Goal: Task Accomplishment & Management: Manage account settings

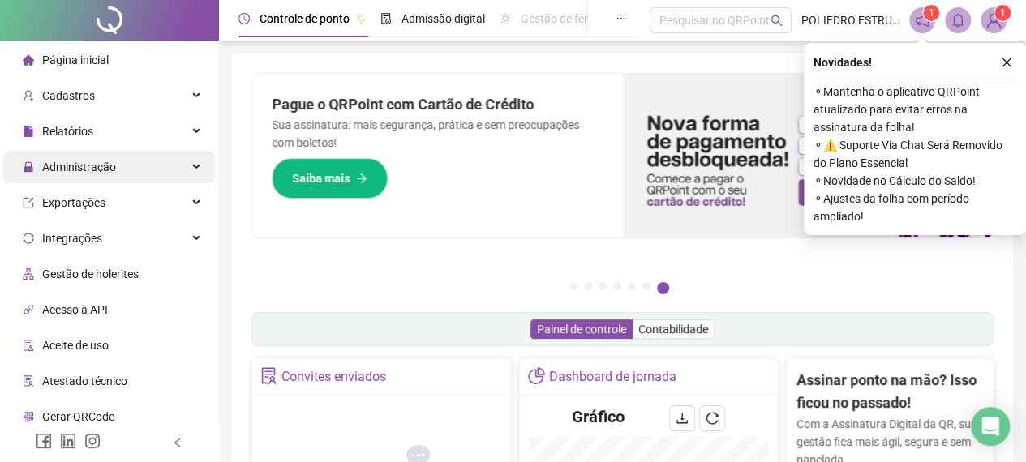
click at [109, 171] on span "Administração" at bounding box center [79, 167] width 74 height 13
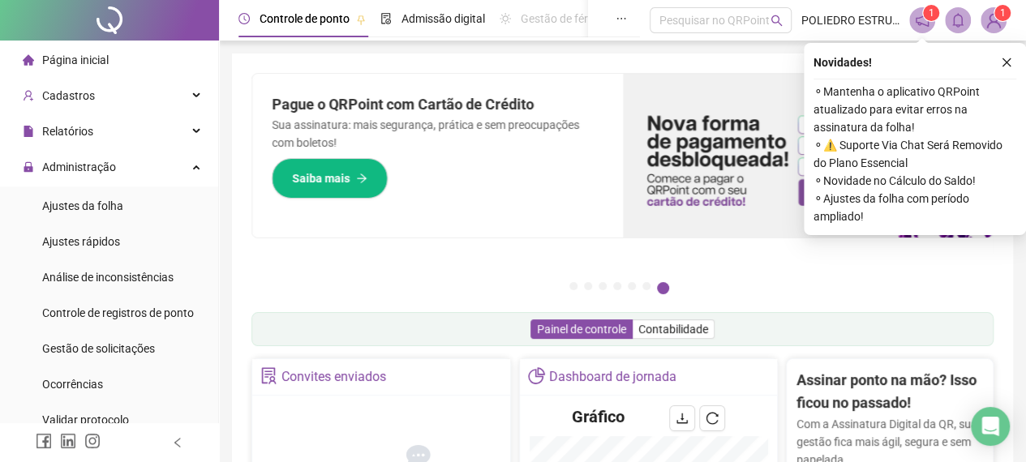
click at [106, 54] on span "Página inicial" at bounding box center [75, 60] width 67 height 13
click at [79, 207] on span "Ajustes da folha" at bounding box center [82, 206] width 81 height 13
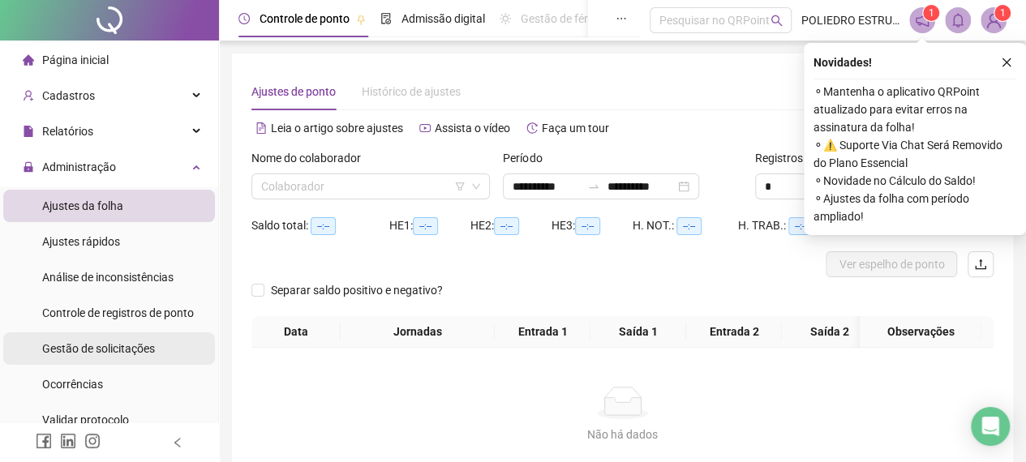
click at [101, 354] on span "Gestão de solicitações" at bounding box center [98, 348] width 113 height 13
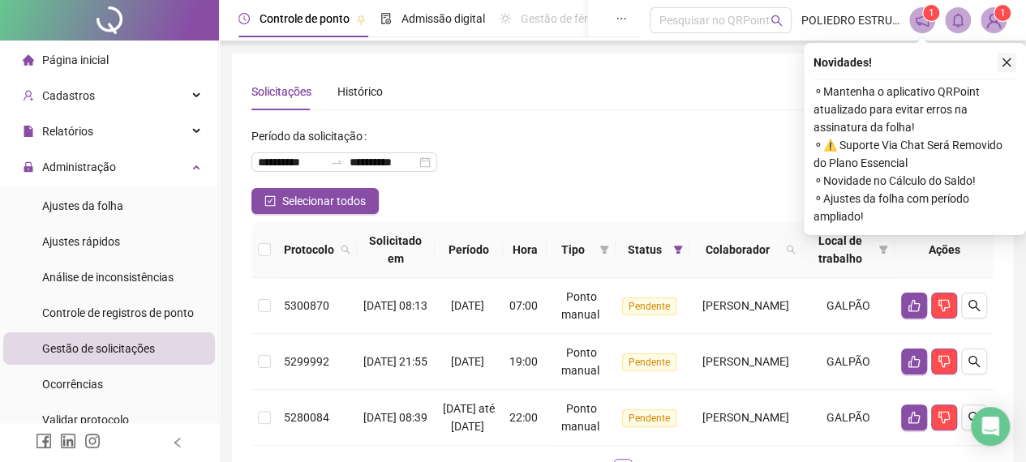
click at [1010, 61] on icon "close" at bounding box center [1006, 62] width 11 height 11
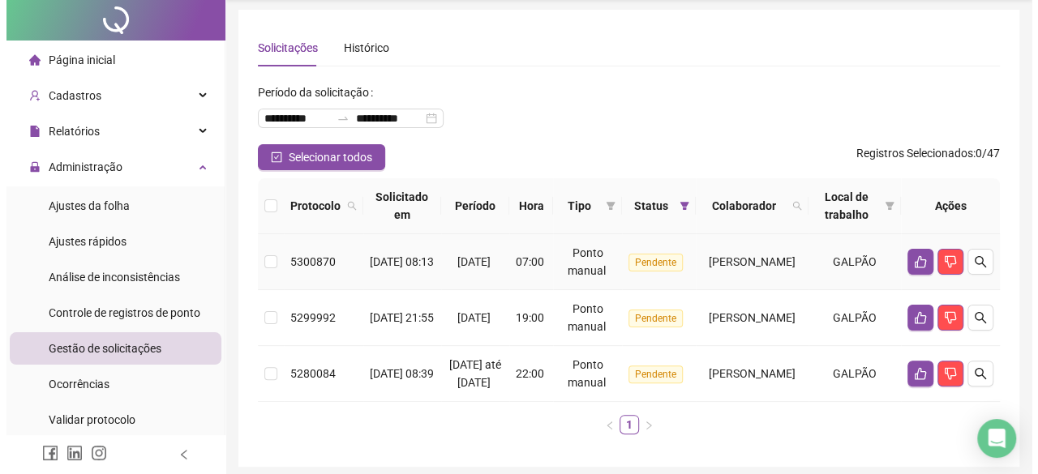
scroll to position [81, 0]
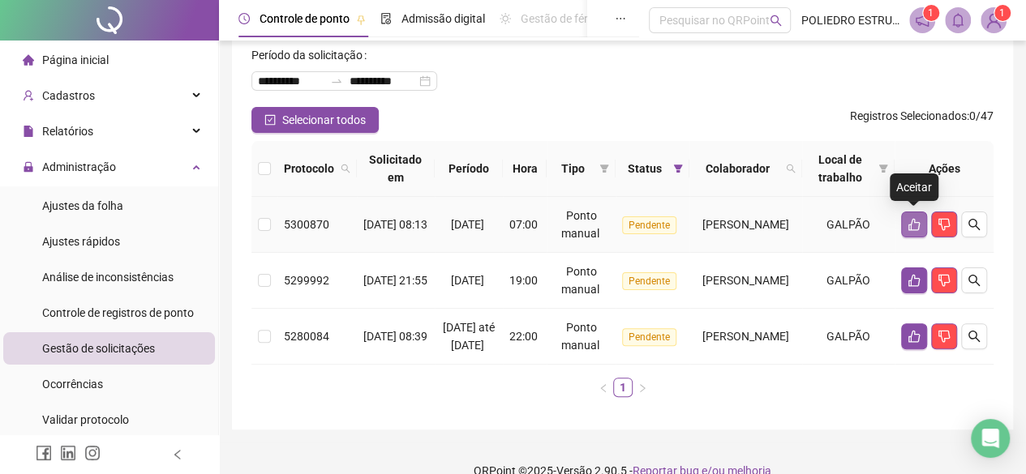
click at [911, 228] on icon "like" at bounding box center [913, 225] width 11 height 12
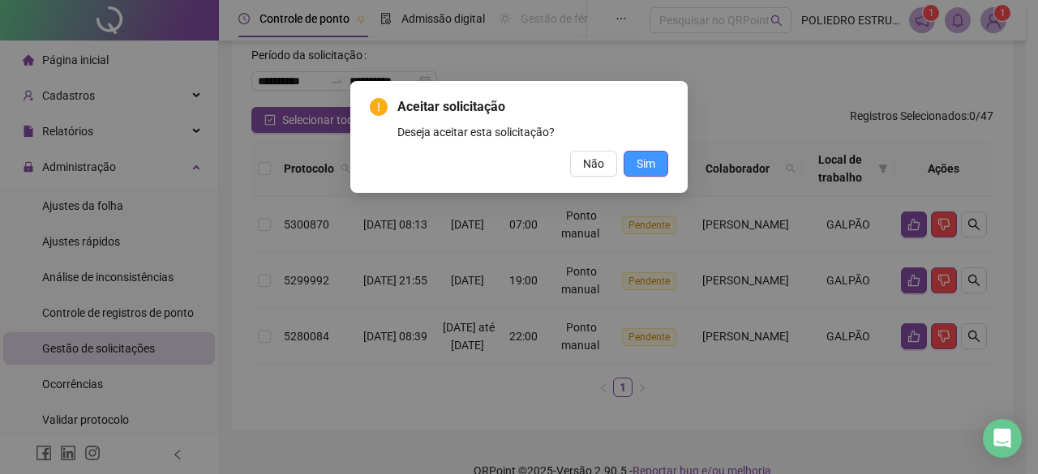
click at [649, 165] on span "Sim" at bounding box center [646, 164] width 19 height 18
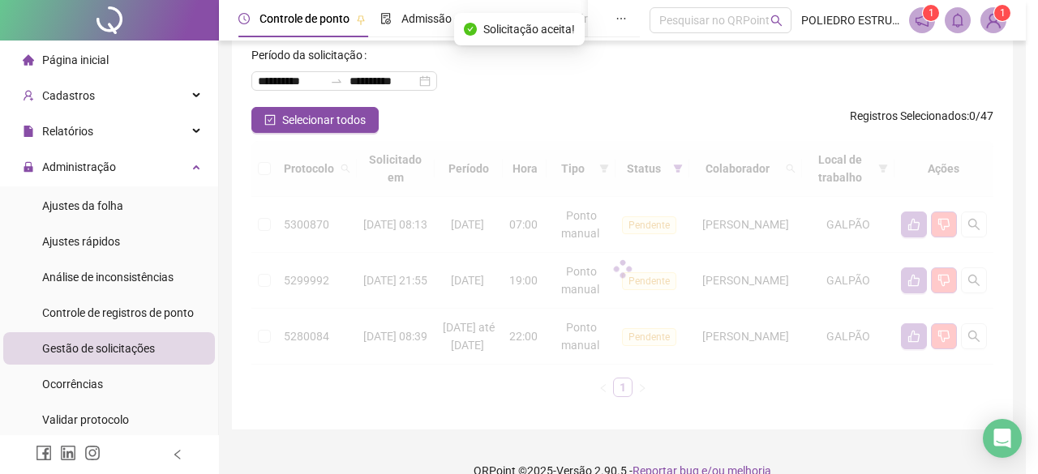
scroll to position [67, 0]
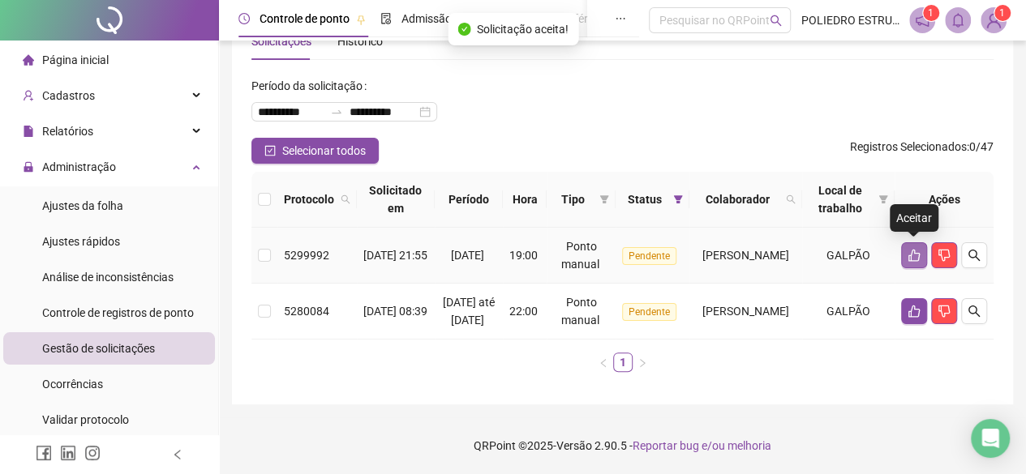
click at [910, 249] on icon "like" at bounding box center [914, 255] width 13 height 13
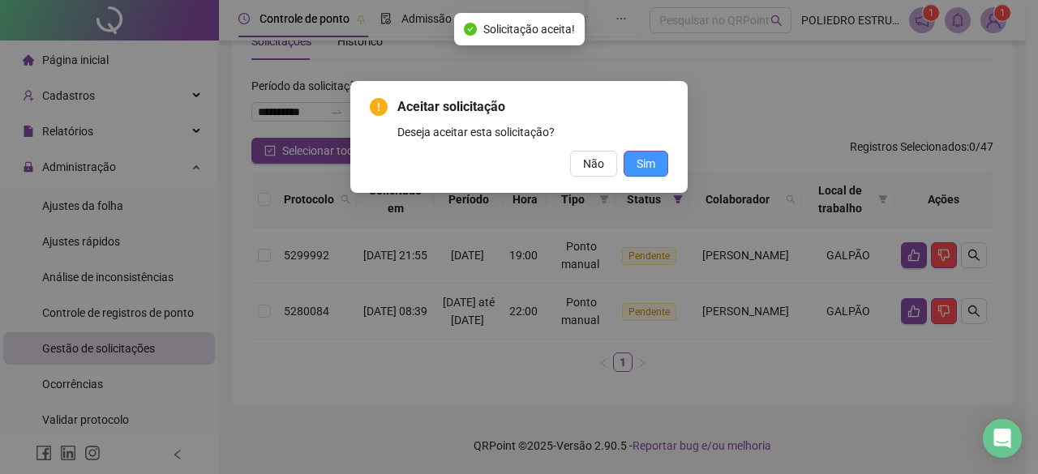
click at [651, 168] on span "Sim" at bounding box center [646, 164] width 19 height 18
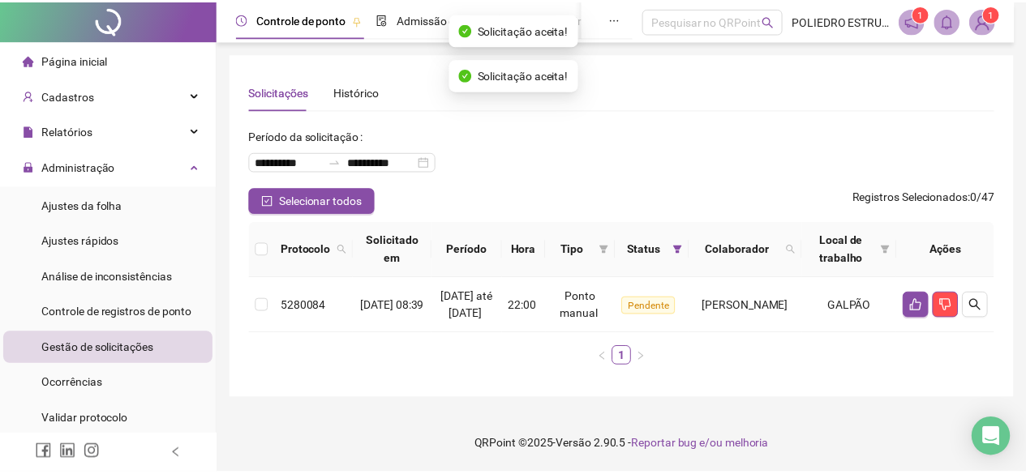
scroll to position [11, 0]
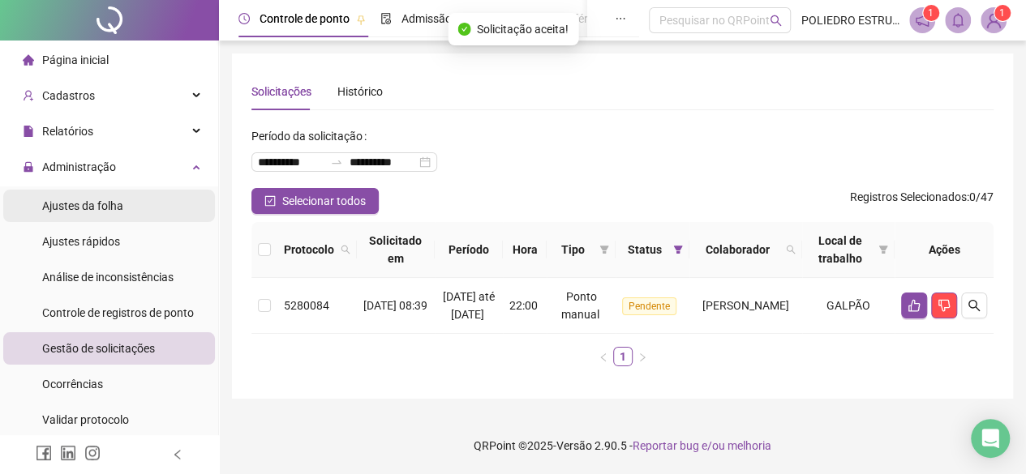
click at [101, 200] on span "Ajustes da folha" at bounding box center [82, 206] width 81 height 13
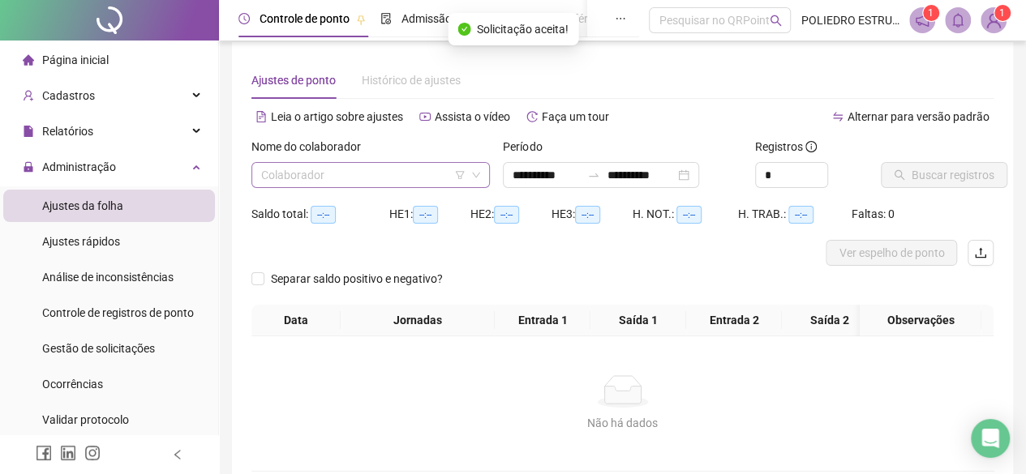
click at [420, 178] on input "search" at bounding box center [363, 175] width 204 height 24
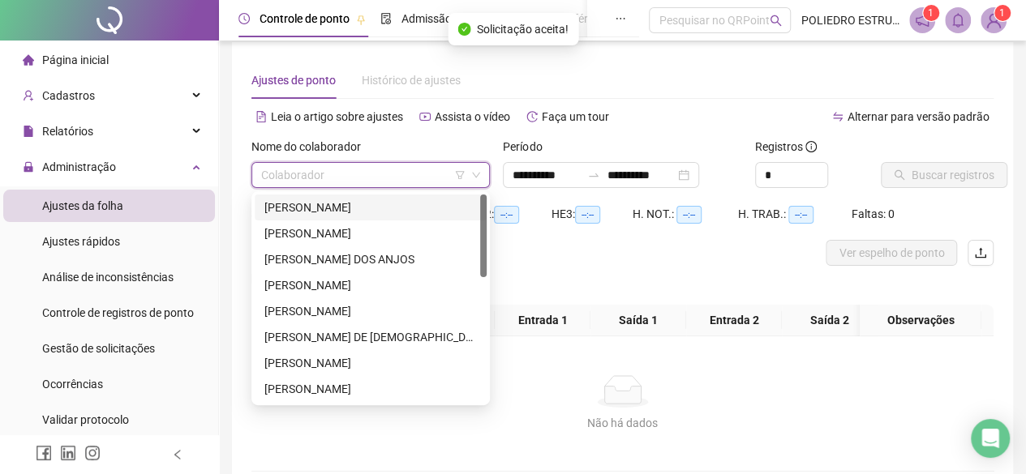
click at [359, 204] on div "[PERSON_NAME]" at bounding box center [370, 208] width 212 height 18
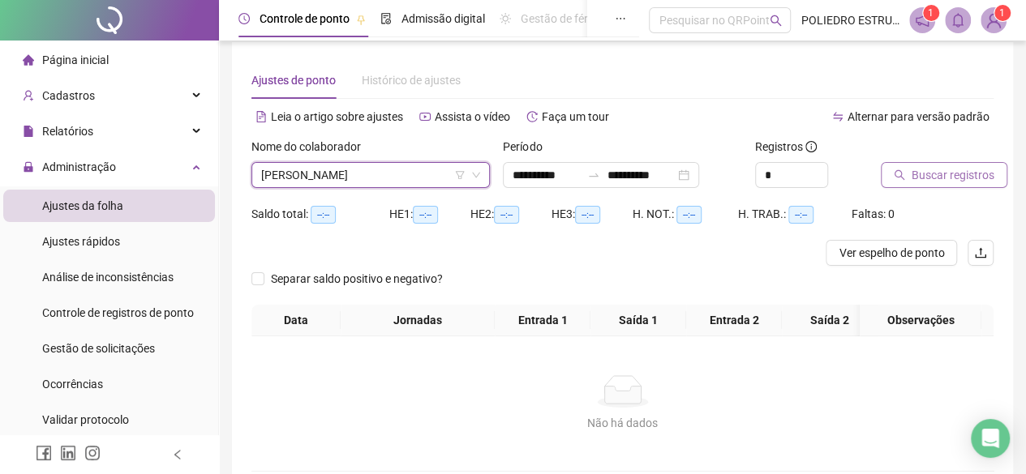
click at [952, 172] on span "Buscar registros" at bounding box center [953, 175] width 83 height 18
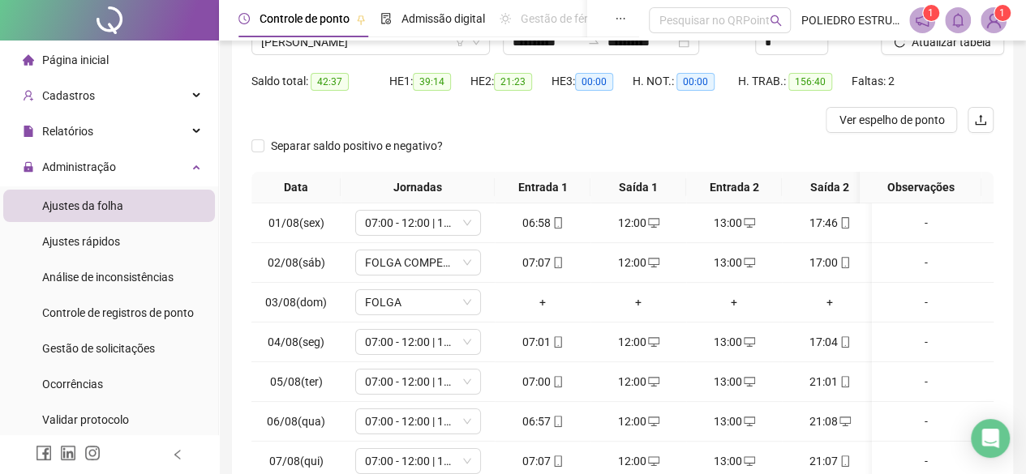
scroll to position [296, 0]
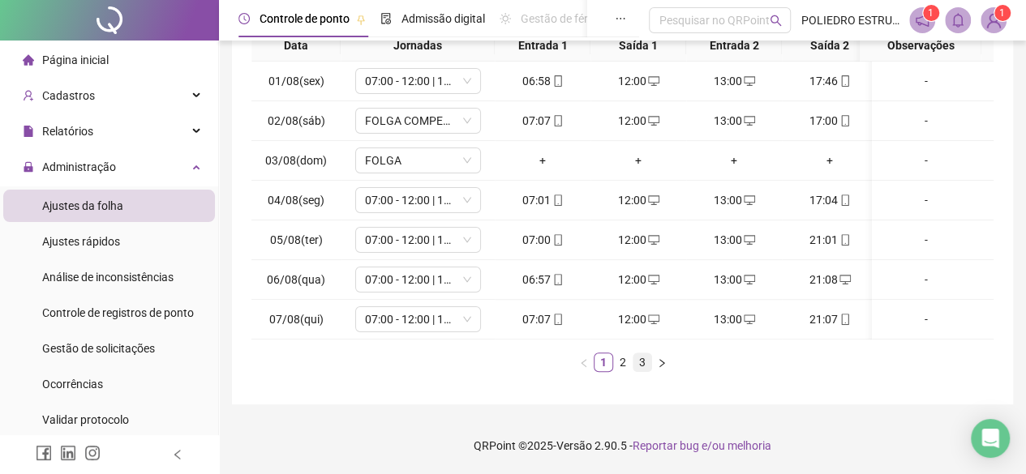
click at [648, 363] on link "3" at bounding box center [642, 363] width 18 height 18
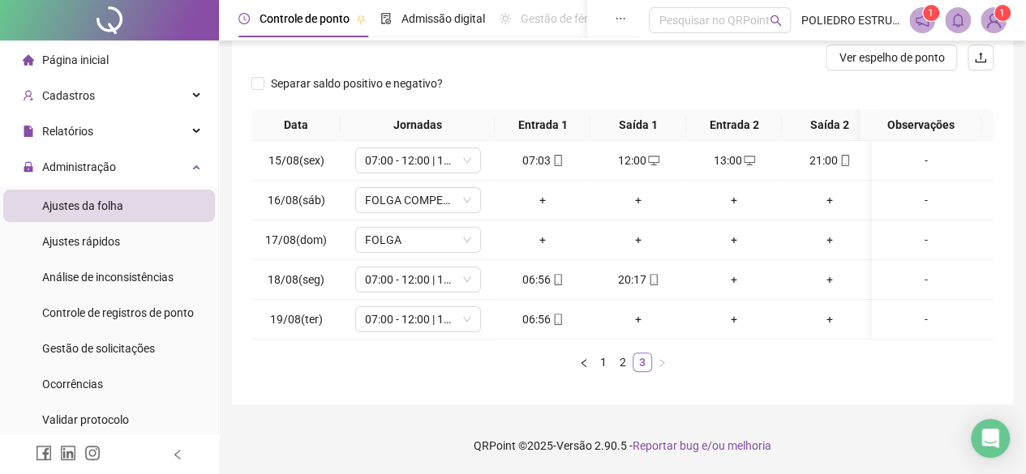
scroll to position [217, 0]
click at [731, 271] on div "+" at bounding box center [734, 280] width 83 height 18
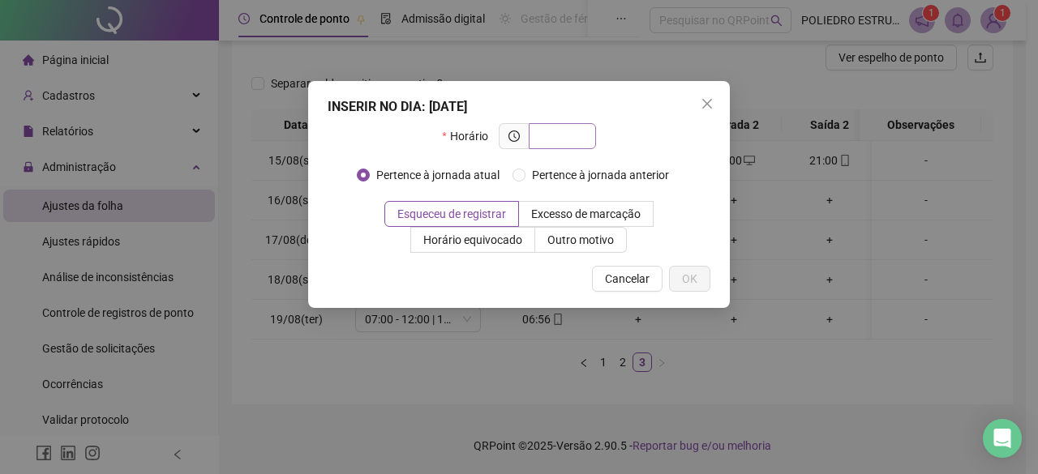
click at [561, 139] on input "text" at bounding box center [561, 136] width 45 height 18
type input "*****"
click at [686, 280] on span "OK" at bounding box center [689, 279] width 15 height 18
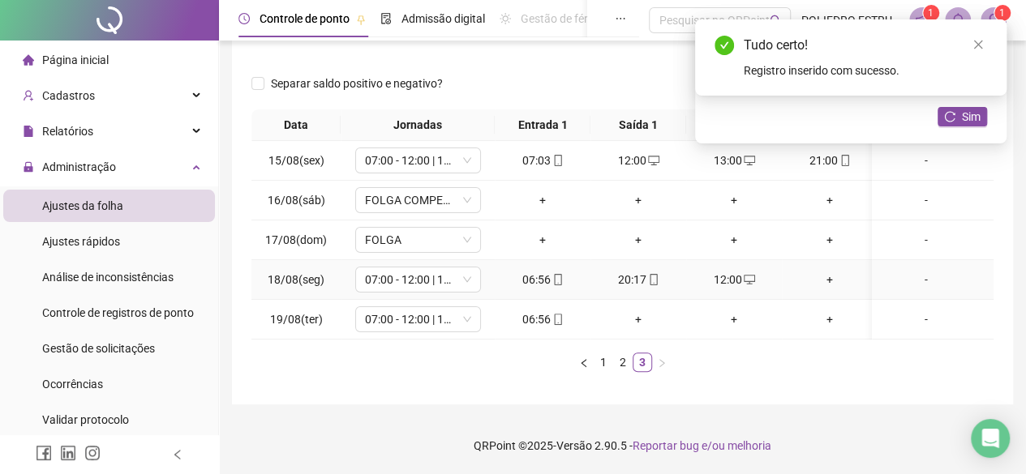
click at [836, 271] on div "+" at bounding box center [829, 280] width 83 height 18
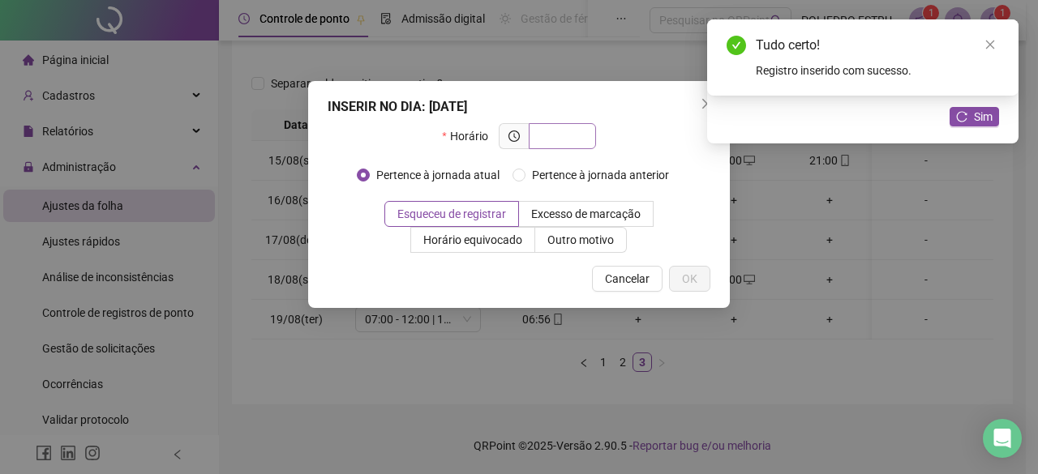
click at [580, 140] on input "text" at bounding box center [561, 136] width 45 height 18
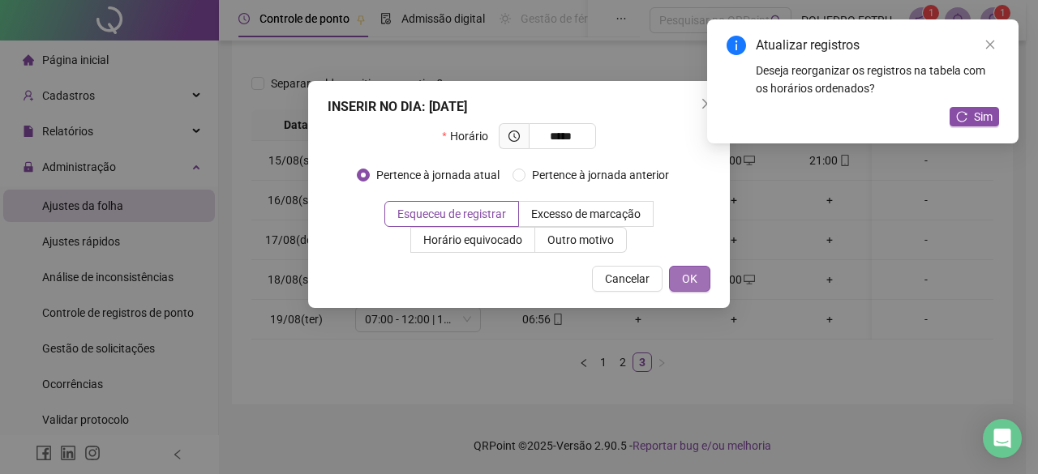
type input "*****"
click at [686, 281] on span "OK" at bounding box center [689, 279] width 15 height 18
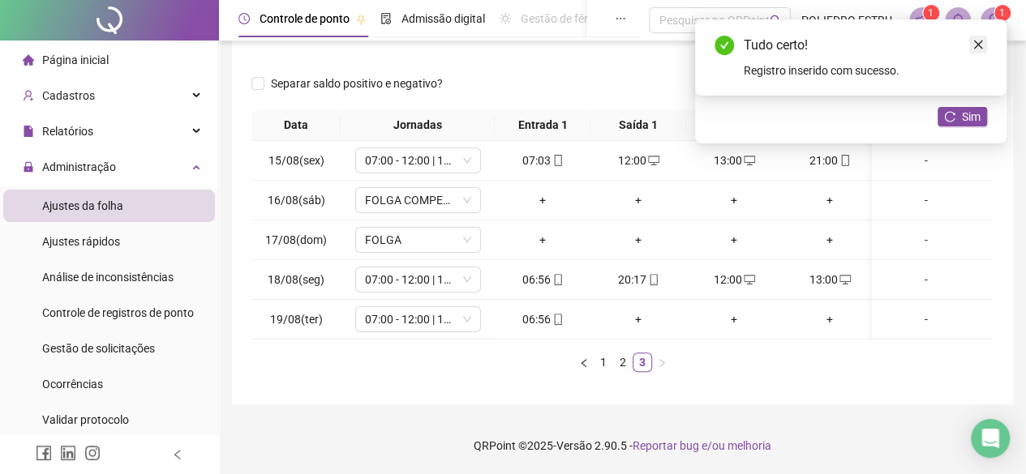
click at [983, 44] on link "Close" at bounding box center [978, 45] width 18 height 18
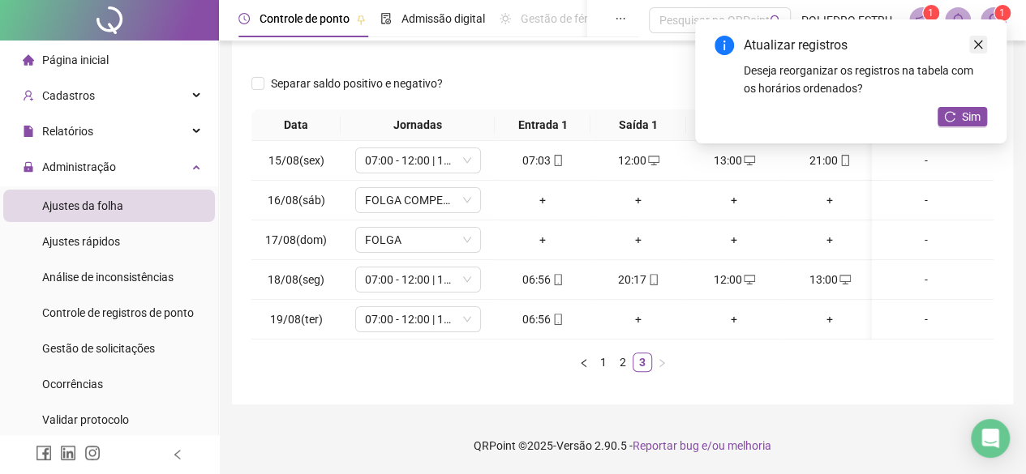
click at [982, 45] on icon "close" at bounding box center [977, 44] width 11 height 11
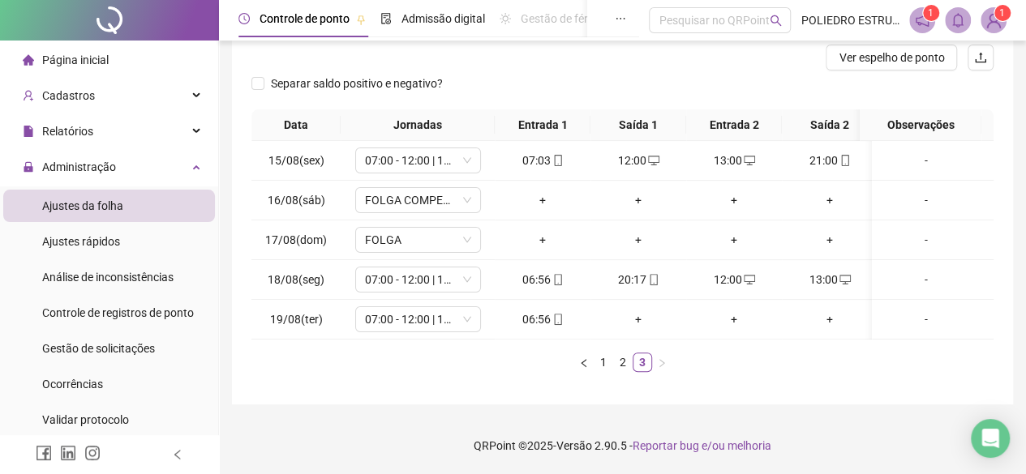
scroll to position [0, 0]
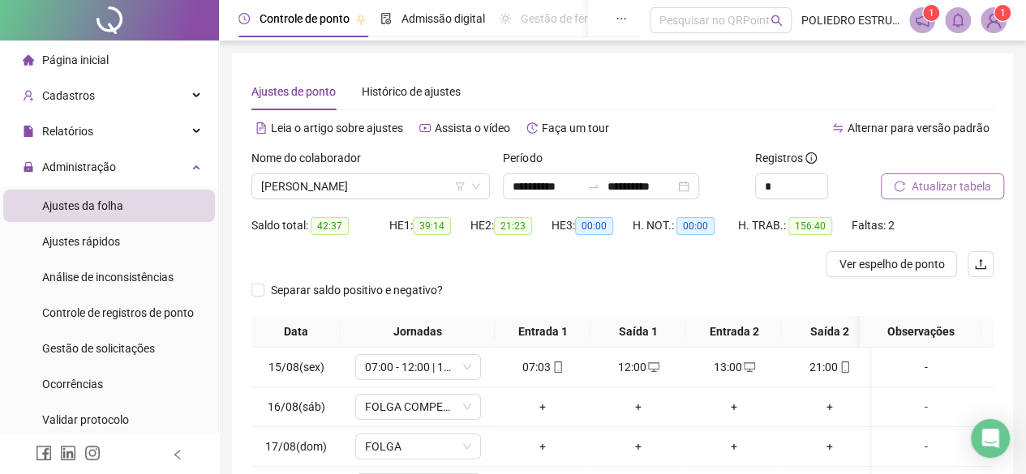
click at [936, 185] on span "Atualizar tabela" at bounding box center [951, 187] width 79 height 18
click at [899, 268] on span "Ver espelho de ponto" at bounding box center [891, 264] width 105 height 18
click at [452, 189] on span "[PERSON_NAME]" at bounding box center [370, 186] width 219 height 24
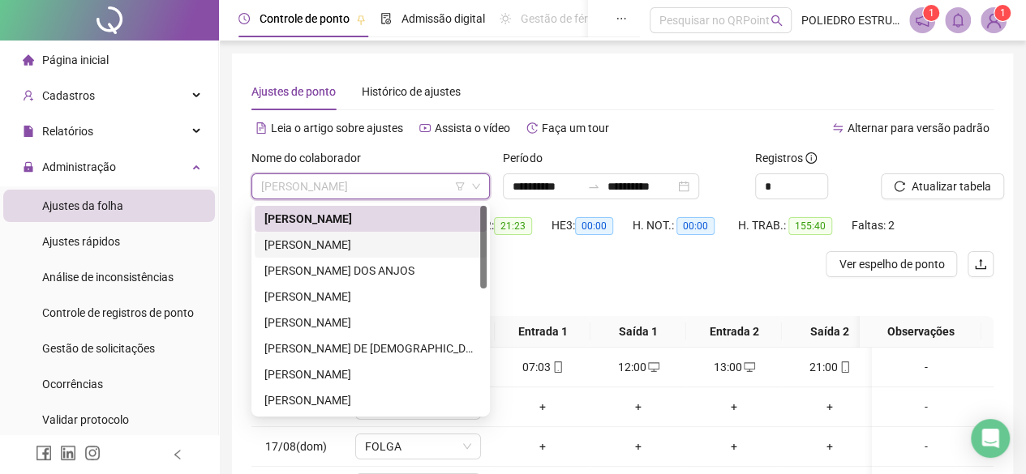
click at [350, 252] on div "[PERSON_NAME]" at bounding box center [370, 245] width 212 height 18
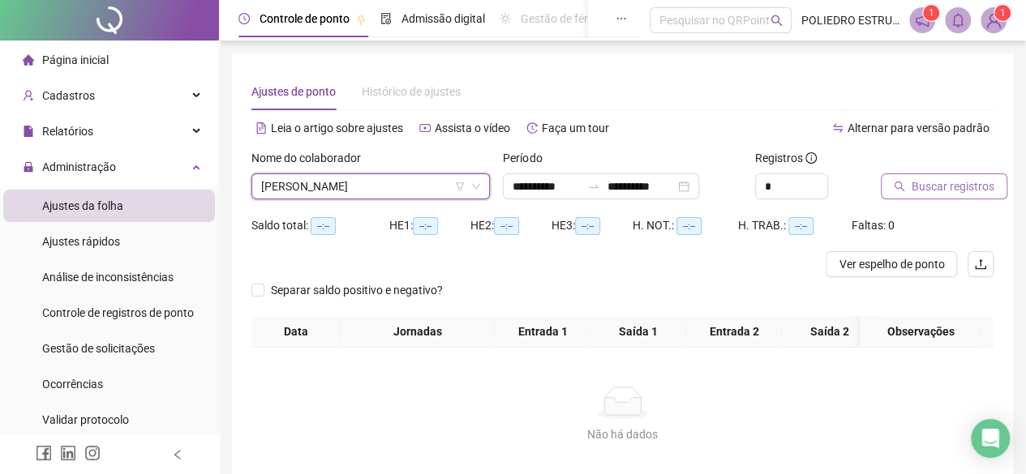
click at [941, 187] on span "Buscar registros" at bounding box center [953, 187] width 83 height 18
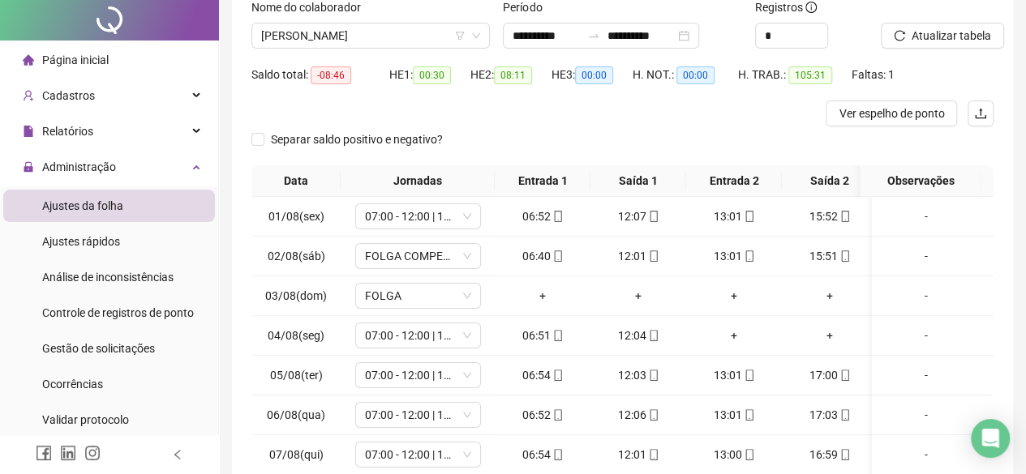
scroll to position [296, 0]
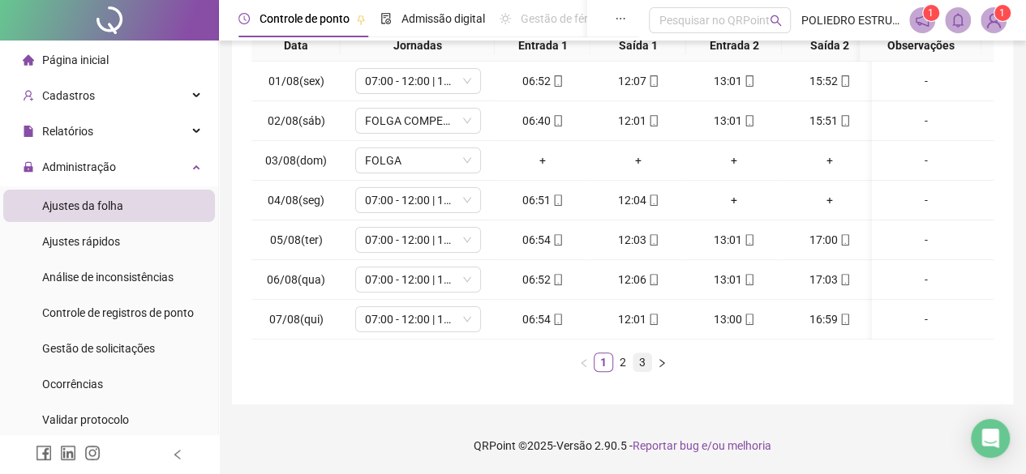
click at [645, 363] on link "3" at bounding box center [642, 363] width 18 height 18
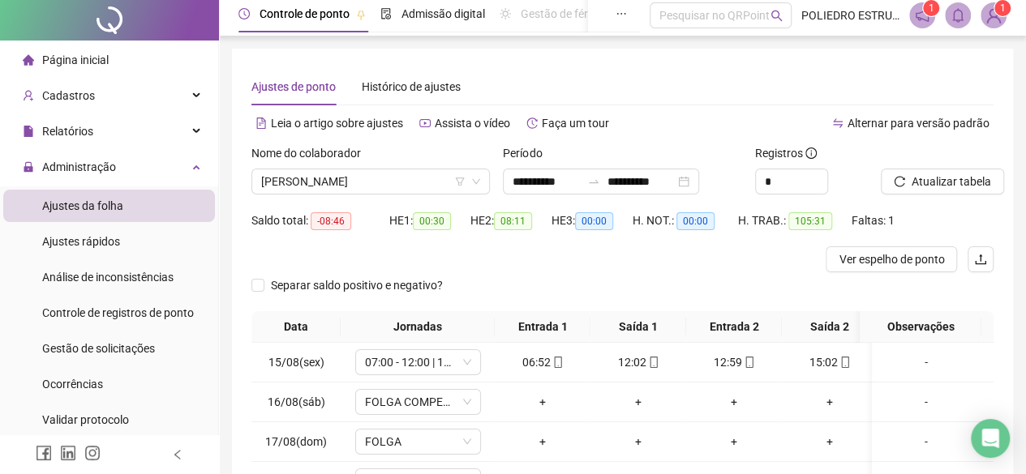
scroll to position [0, 0]
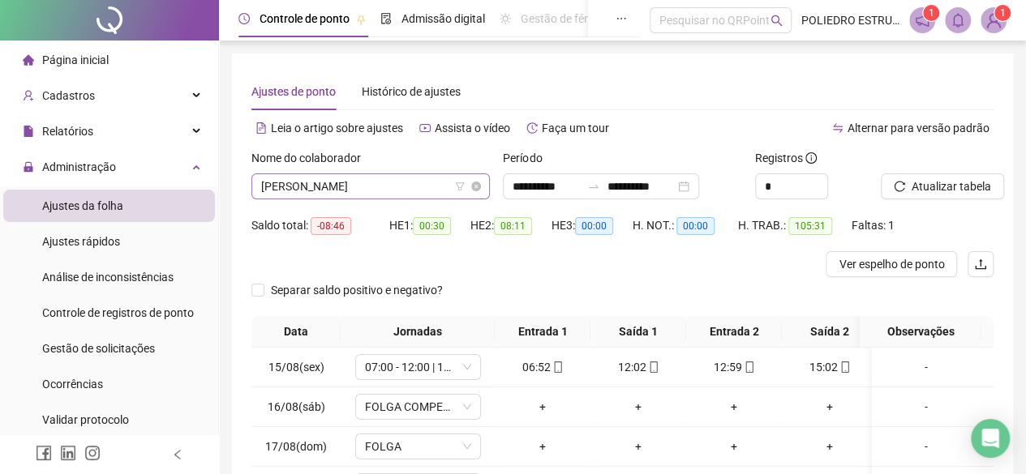
click at [428, 190] on span "[PERSON_NAME]" at bounding box center [370, 186] width 219 height 24
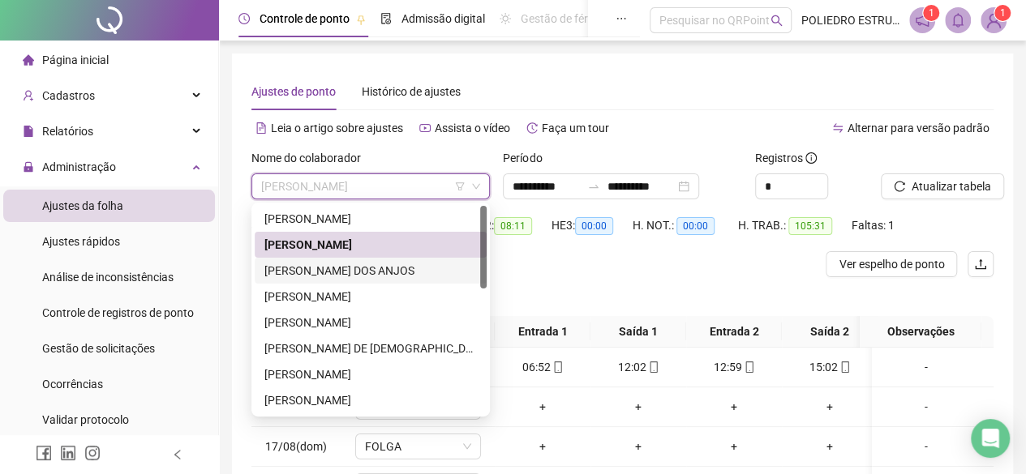
click at [396, 268] on div "[PERSON_NAME] DOS ANJOS" at bounding box center [370, 271] width 212 height 18
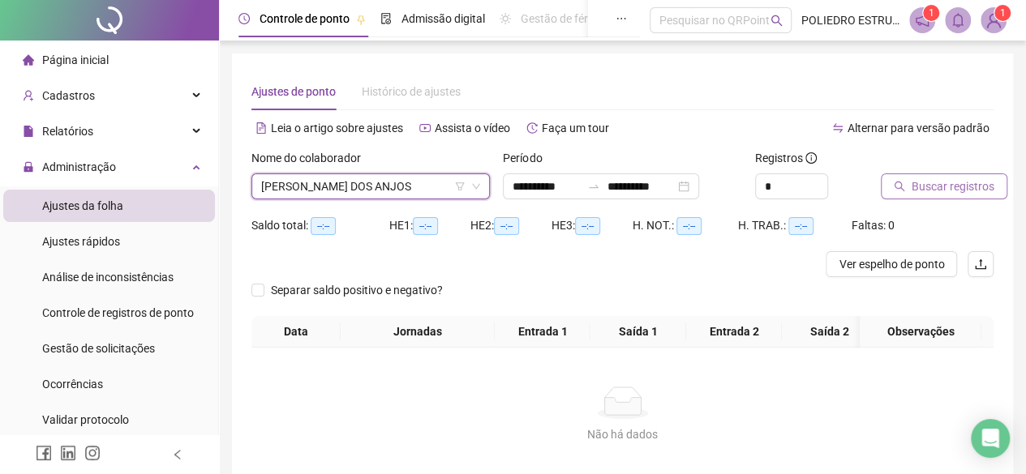
click at [951, 190] on span "Buscar registros" at bounding box center [953, 187] width 83 height 18
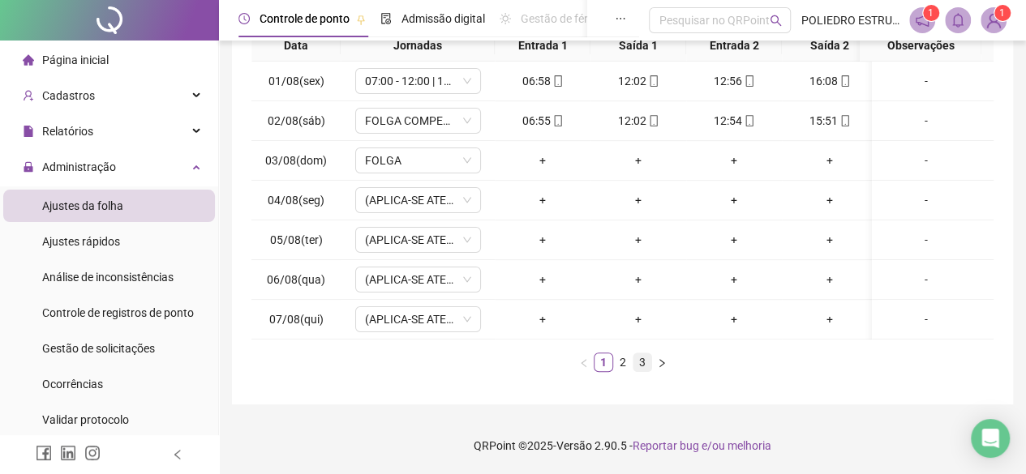
click at [641, 365] on link "3" at bounding box center [642, 363] width 18 height 18
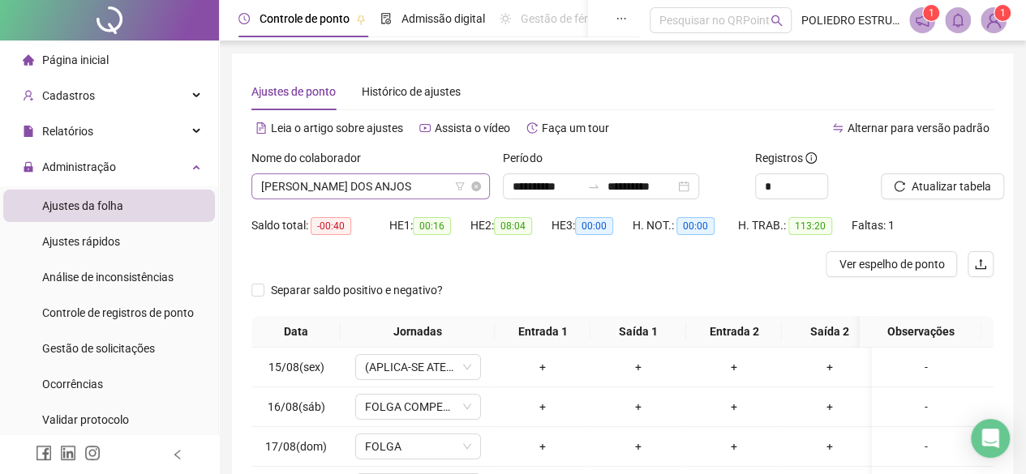
click at [438, 193] on span "[PERSON_NAME] DOS ANJOS" at bounding box center [370, 186] width 219 height 24
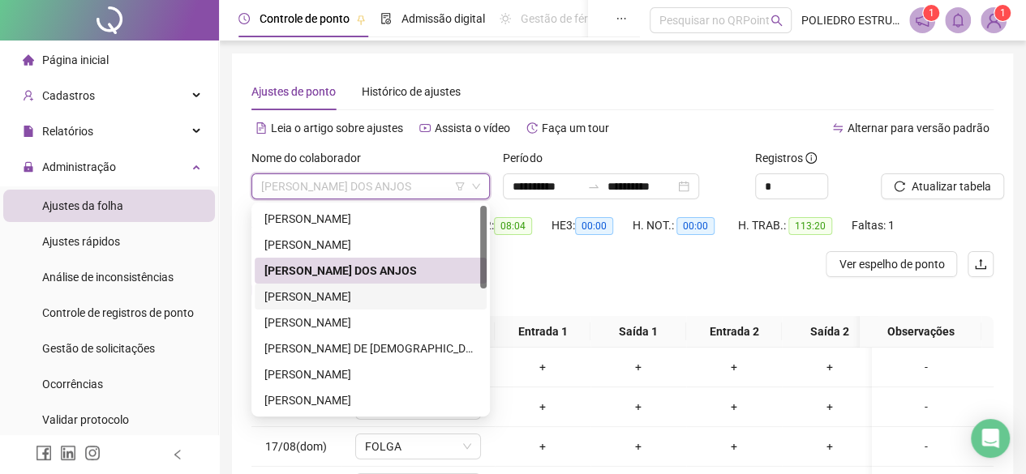
click at [395, 293] on div "[PERSON_NAME]" at bounding box center [370, 297] width 212 height 18
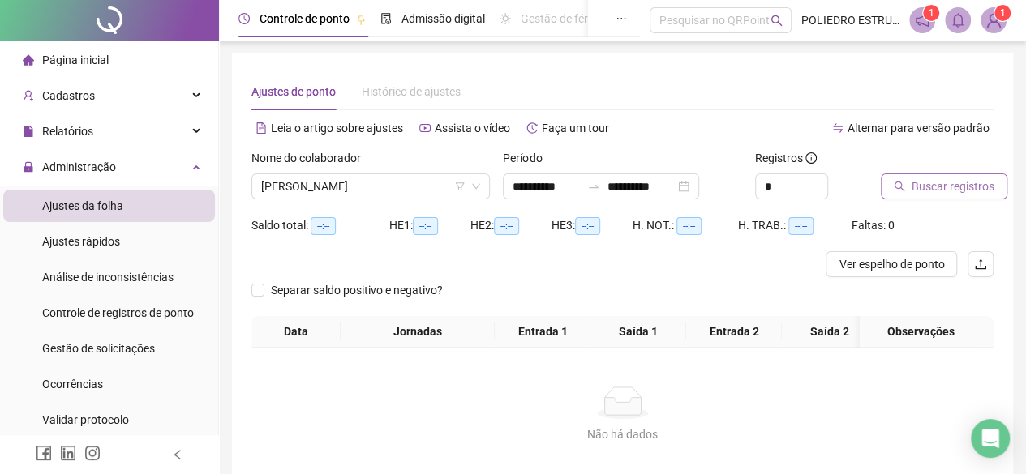
click at [929, 182] on span "Buscar registros" at bounding box center [953, 187] width 83 height 18
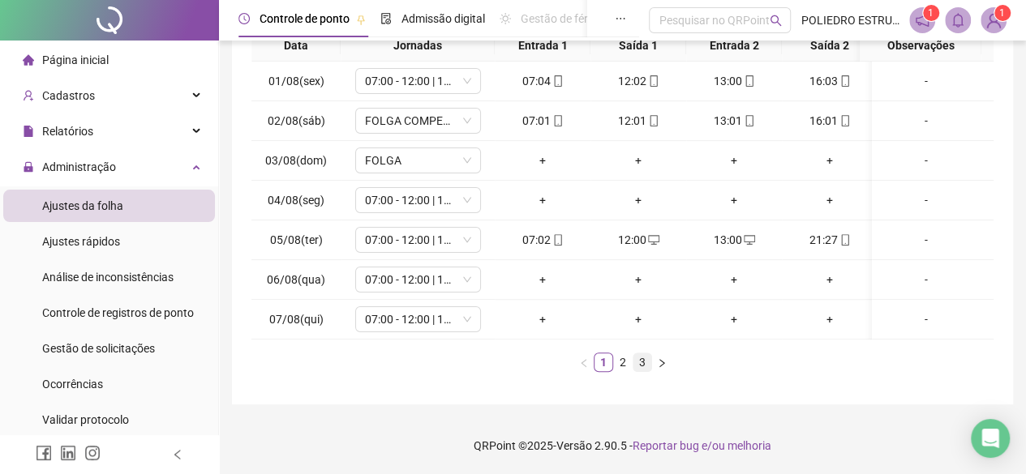
click at [637, 366] on link "3" at bounding box center [642, 363] width 18 height 18
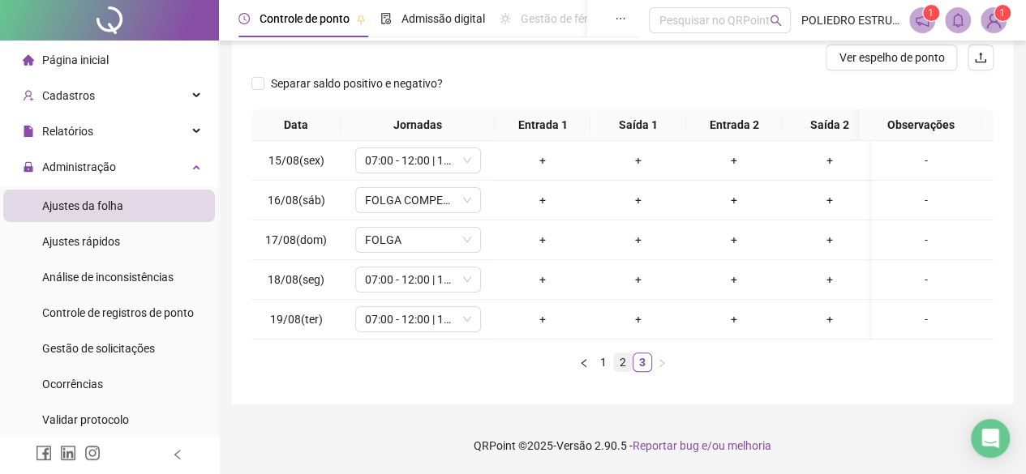
click at [622, 361] on link "2" at bounding box center [623, 363] width 18 height 18
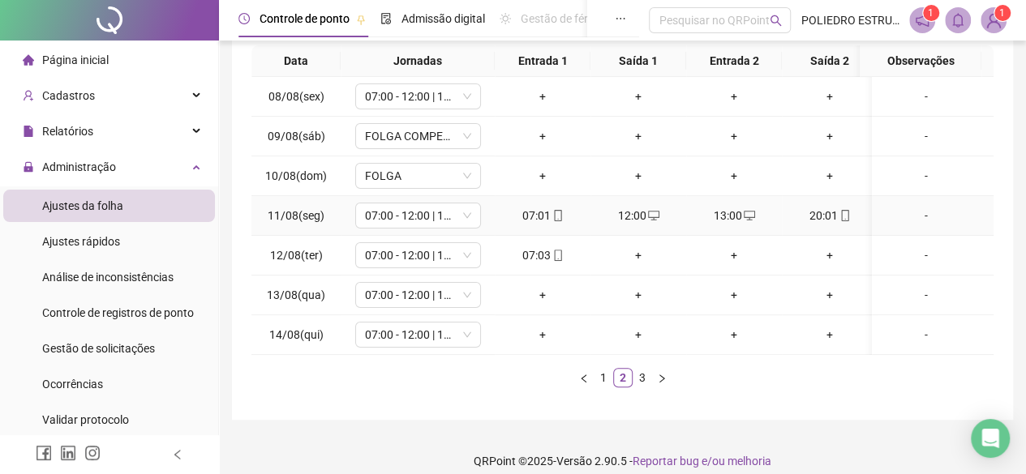
scroll to position [296, 0]
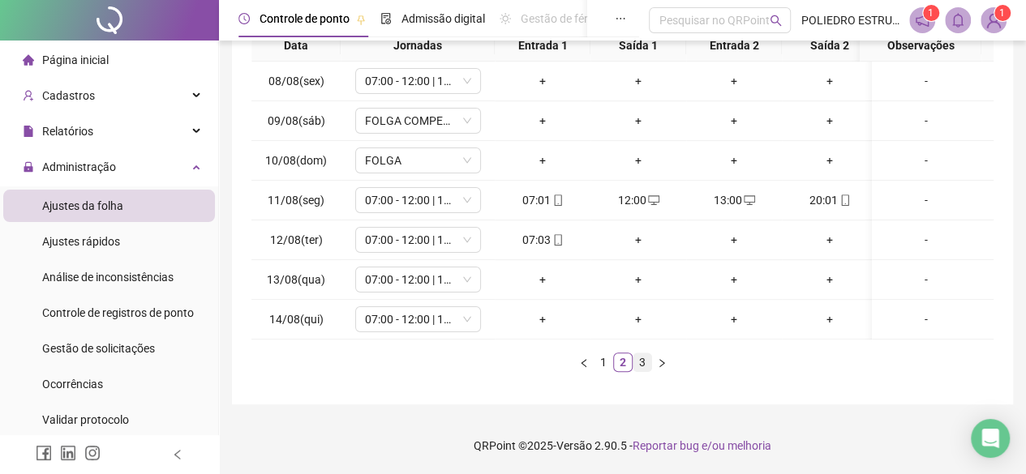
click at [637, 359] on link "3" at bounding box center [642, 363] width 18 height 18
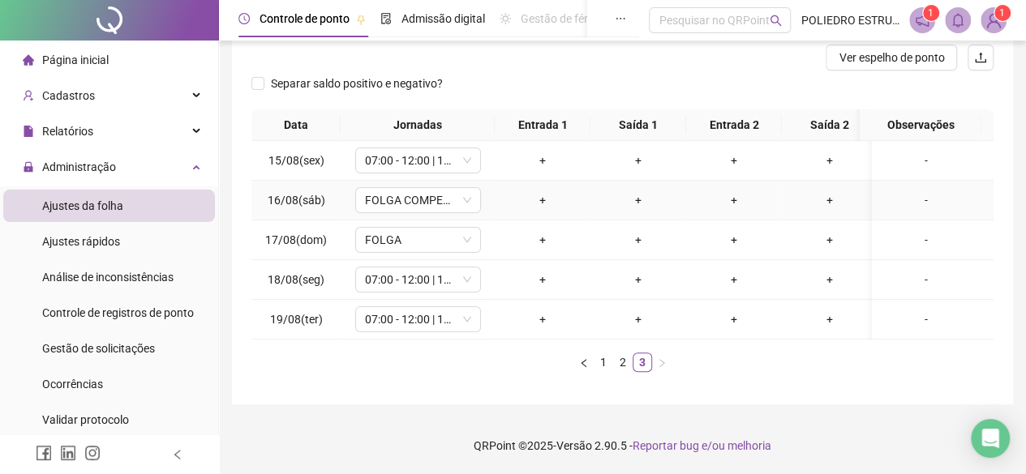
scroll to position [0, 0]
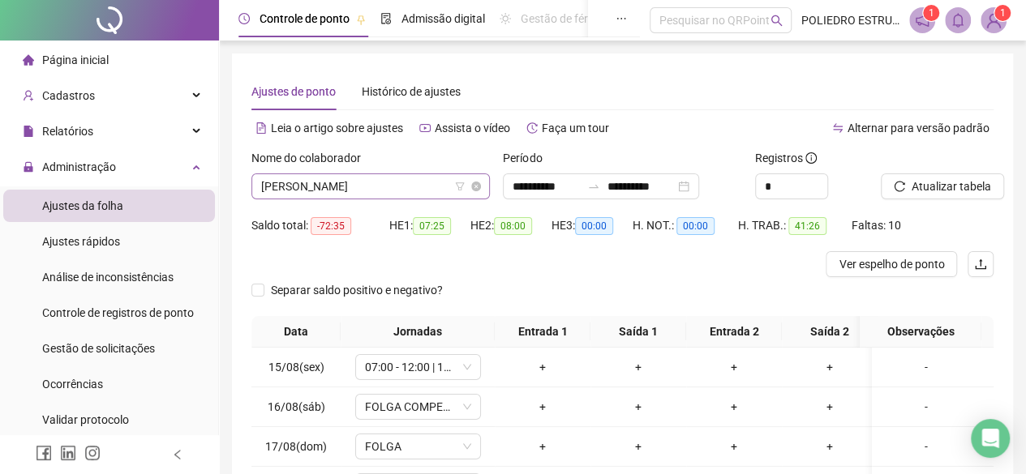
click at [444, 199] on input "search" at bounding box center [363, 186] width 204 height 24
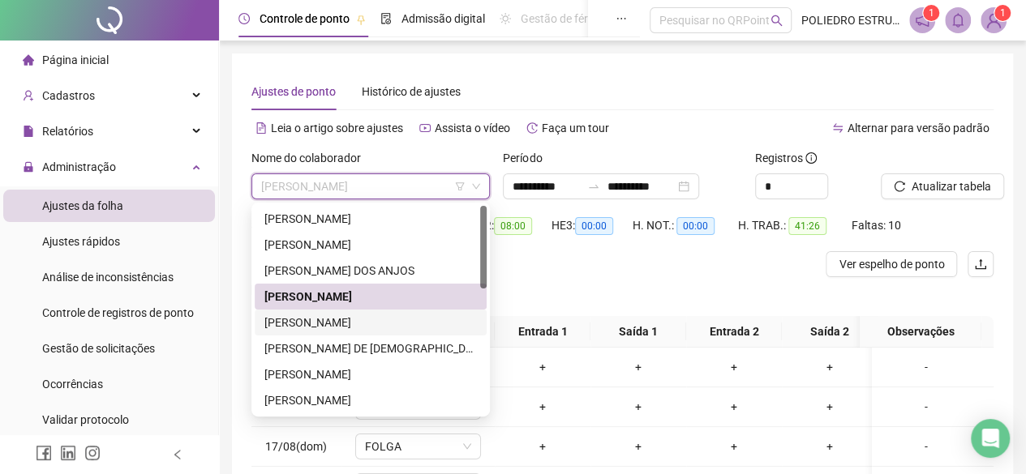
click at [339, 327] on div "[PERSON_NAME]" at bounding box center [370, 323] width 212 height 18
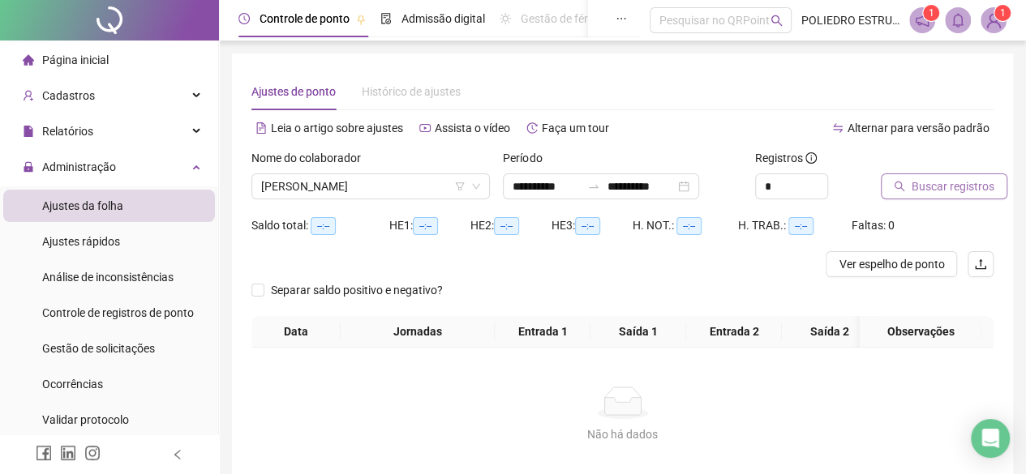
click at [961, 186] on span "Buscar registros" at bounding box center [953, 187] width 83 height 18
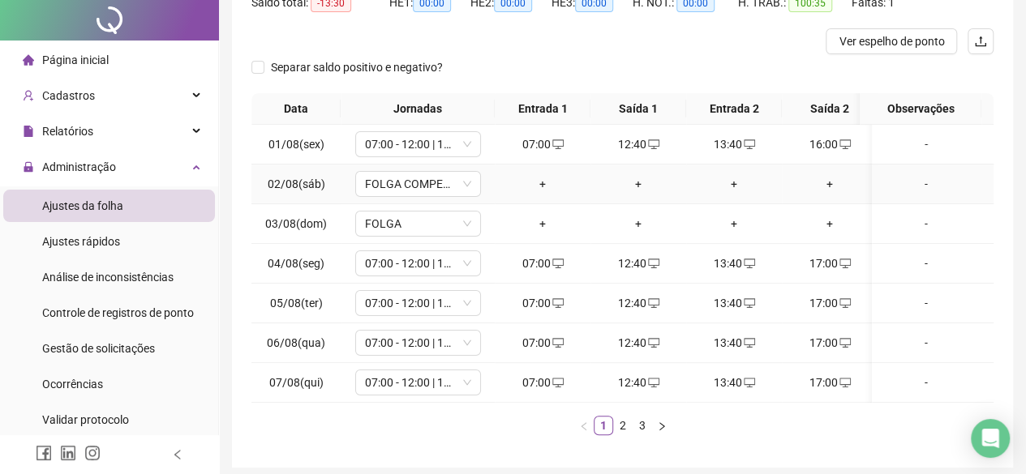
scroll to position [296, 0]
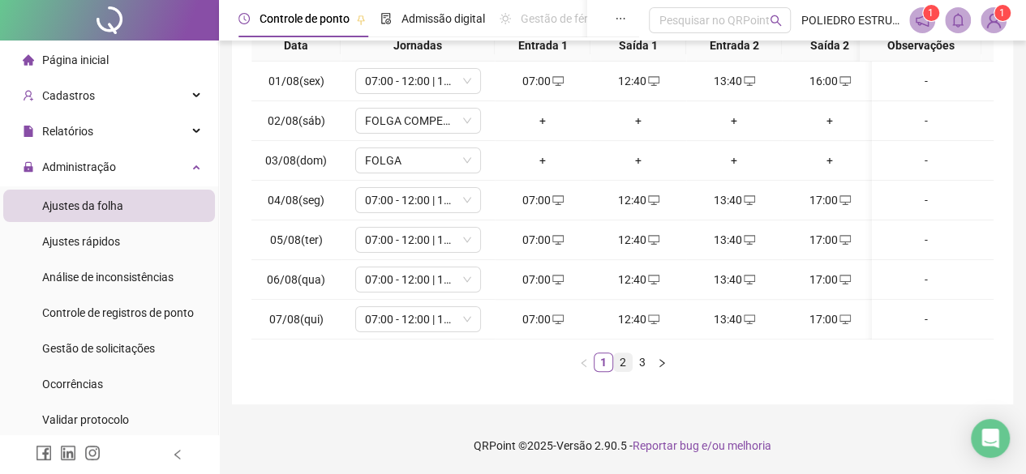
click at [626, 360] on link "2" at bounding box center [623, 363] width 18 height 18
click at [642, 359] on link "3" at bounding box center [642, 363] width 18 height 18
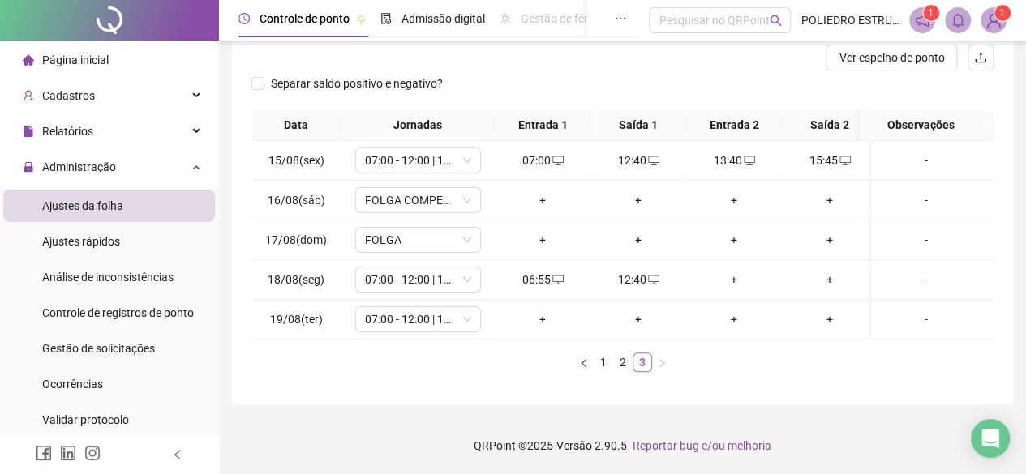
scroll to position [217, 0]
click at [733, 271] on div "+" at bounding box center [734, 280] width 83 height 18
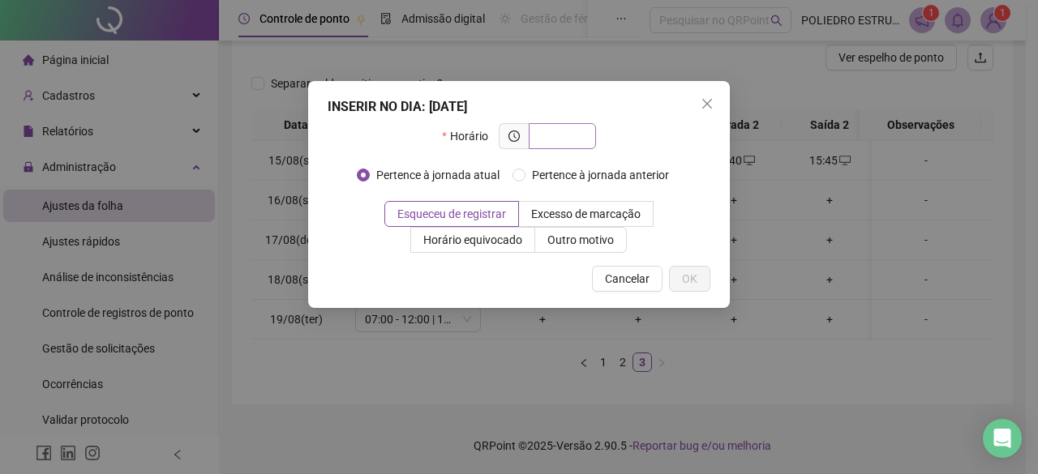
click at [581, 137] on input "text" at bounding box center [561, 136] width 45 height 18
type input "*****"
click at [685, 280] on span "OK" at bounding box center [689, 279] width 15 height 18
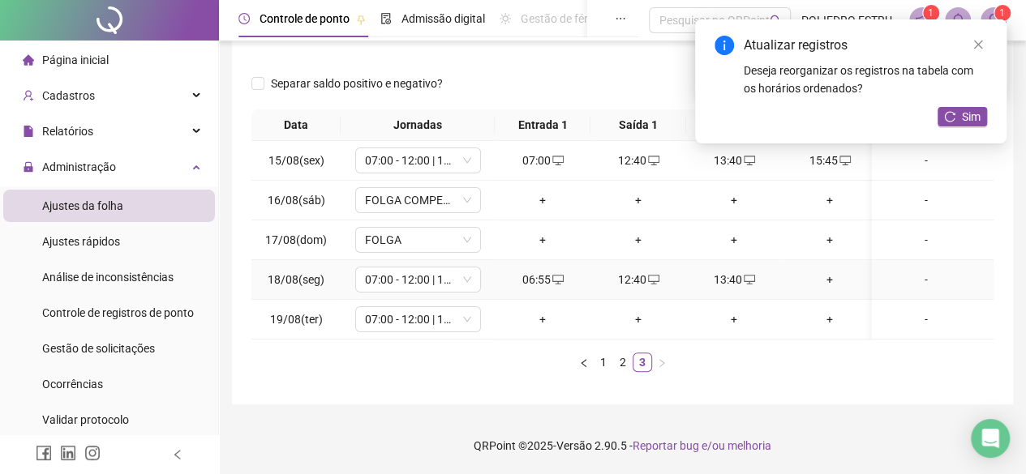
click at [827, 271] on div "+" at bounding box center [829, 280] width 83 height 18
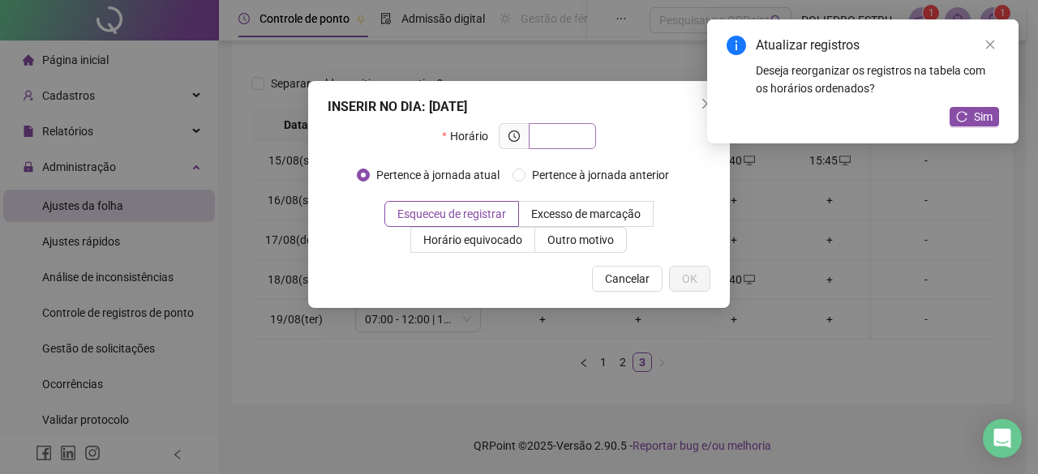
click at [585, 138] on span at bounding box center [562, 136] width 67 height 26
click at [559, 139] on input "text" at bounding box center [561, 136] width 45 height 18
type input "*****"
click at [693, 281] on span "OK" at bounding box center [689, 279] width 15 height 18
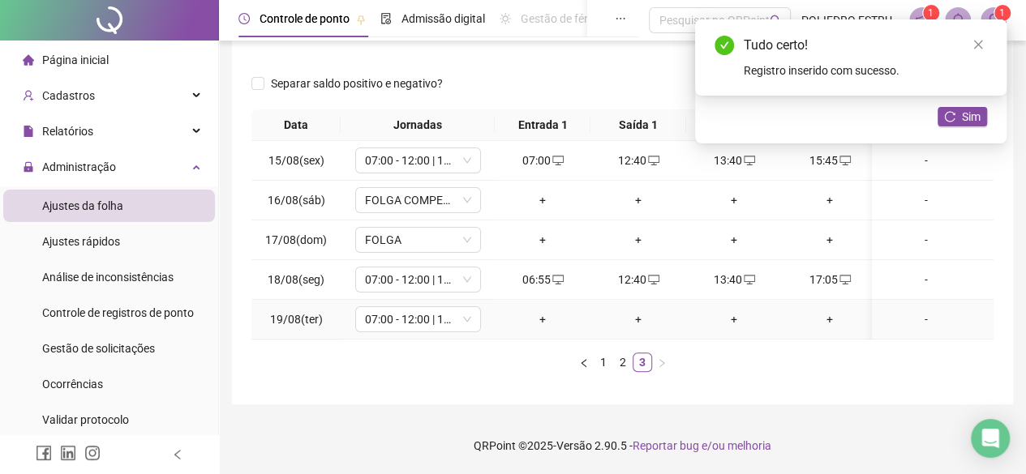
click at [545, 311] on div "+" at bounding box center [542, 320] width 83 height 18
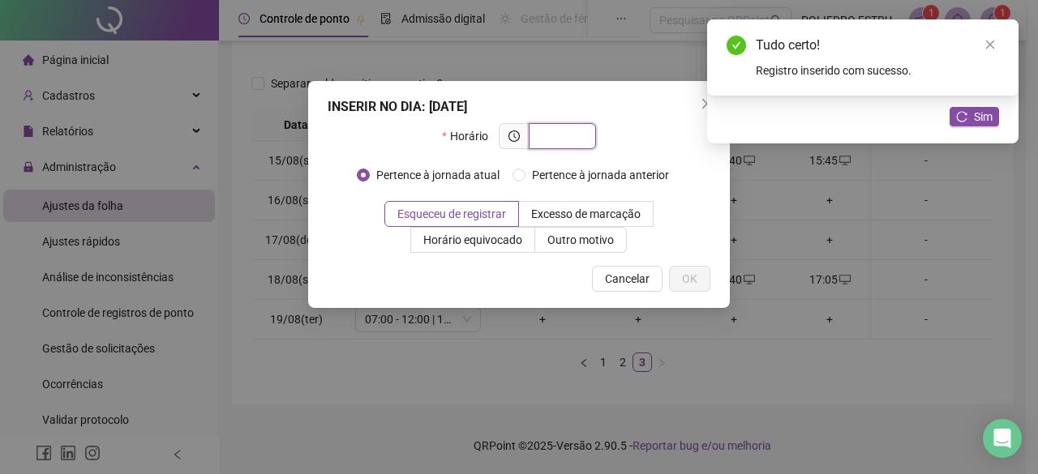
click at [572, 140] on input "text" at bounding box center [561, 136] width 45 height 18
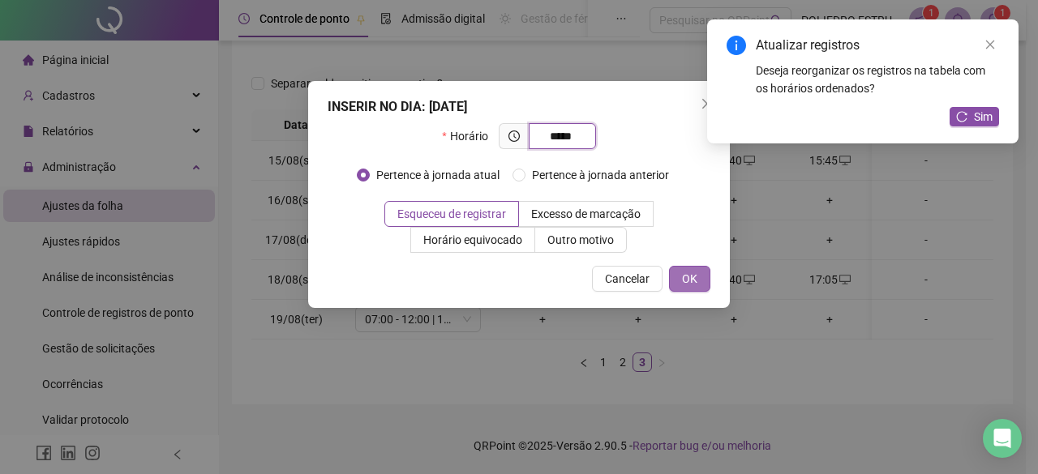
type input "*****"
click at [692, 280] on span "OK" at bounding box center [689, 279] width 15 height 18
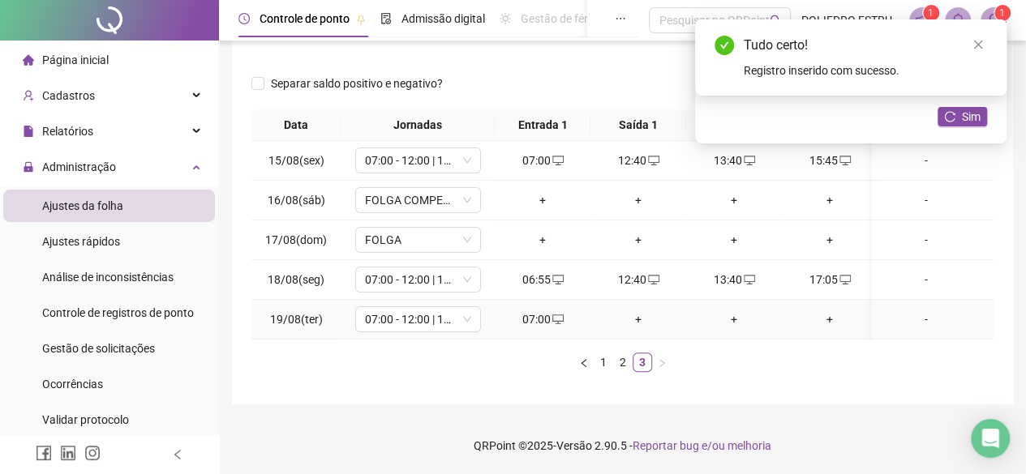
click at [642, 311] on div "+" at bounding box center [638, 320] width 83 height 18
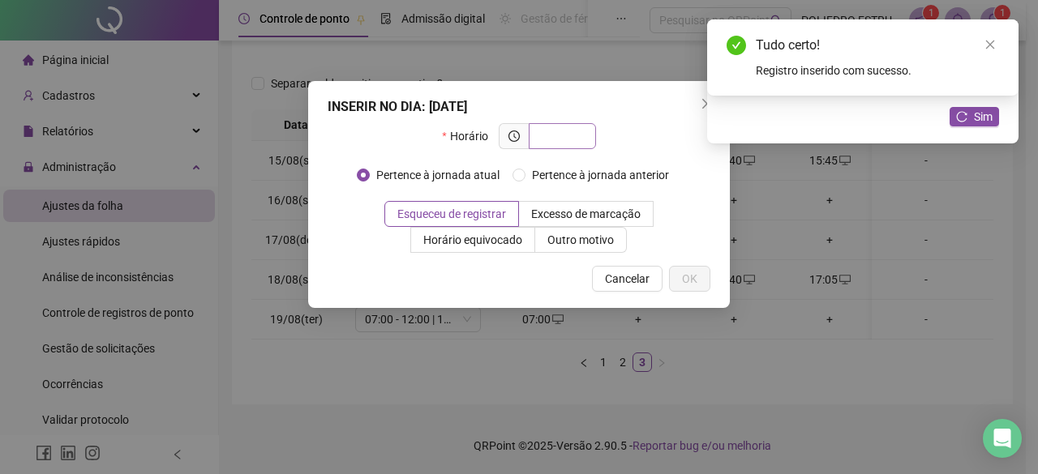
click at [569, 139] on input "text" at bounding box center [561, 136] width 45 height 18
type input "*****"
click at [693, 282] on span "OK" at bounding box center [689, 279] width 15 height 18
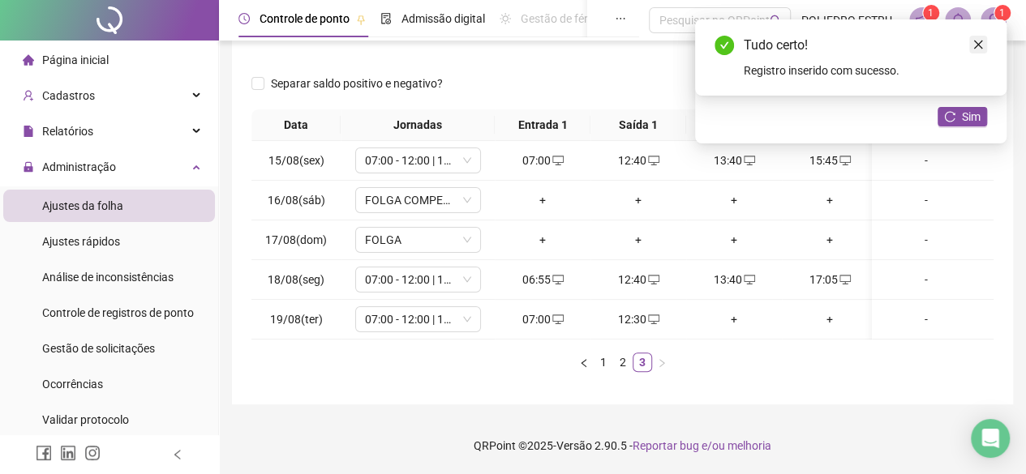
click at [979, 48] on icon "close" at bounding box center [977, 44] width 11 height 11
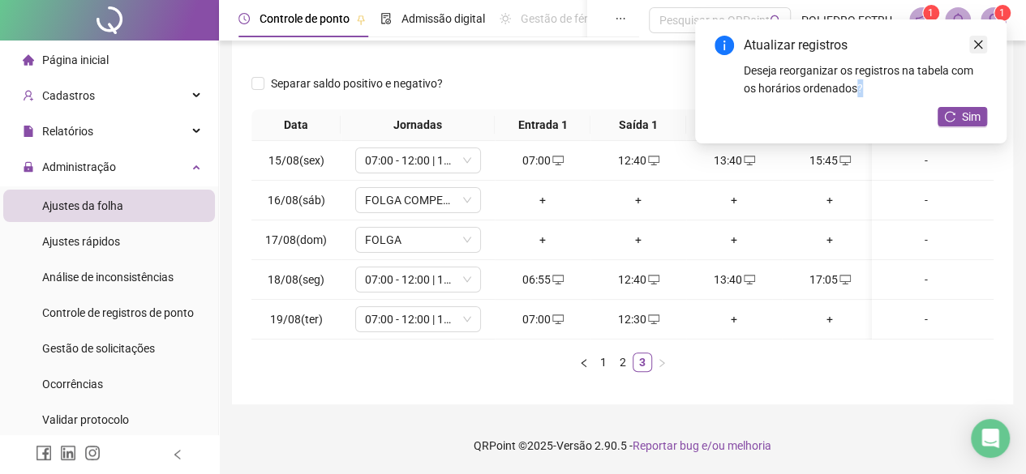
click at [979, 48] on icon "close" at bounding box center [977, 44] width 11 height 11
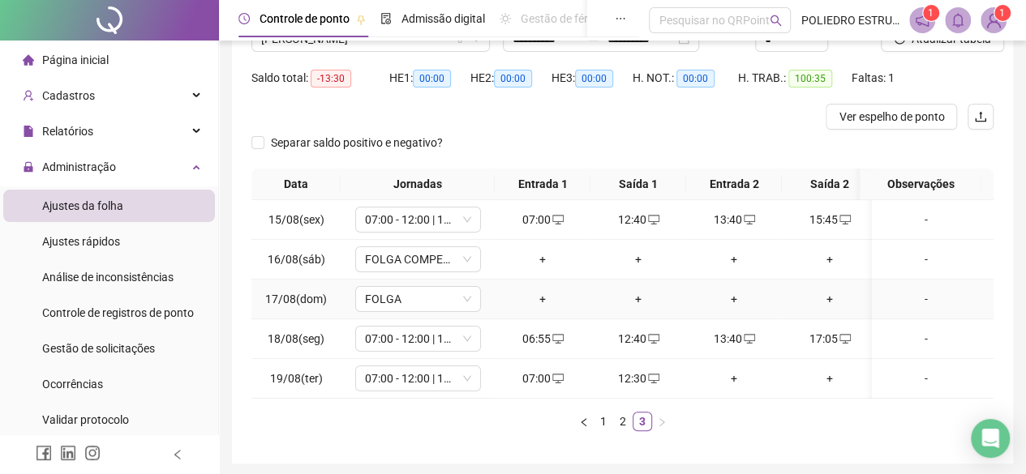
scroll to position [0, 0]
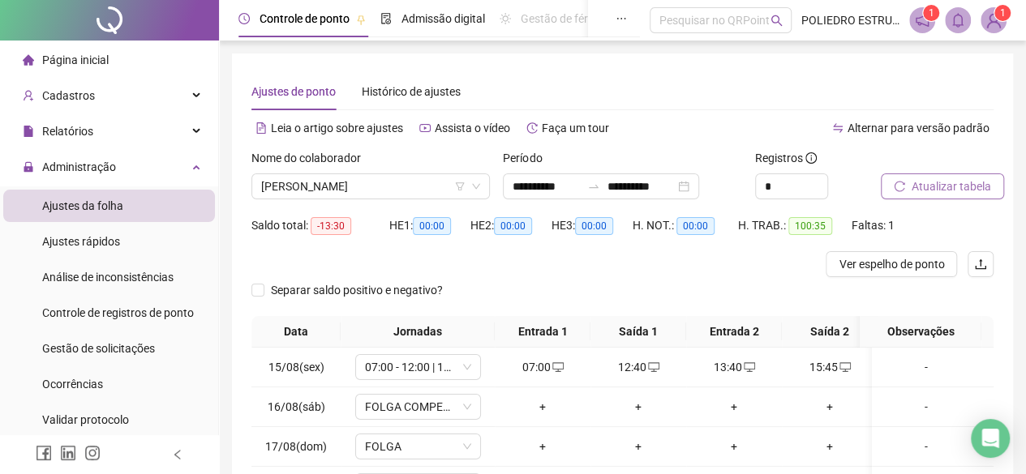
click at [946, 182] on span "Atualizar tabela" at bounding box center [951, 187] width 79 height 18
click at [433, 188] on span "[PERSON_NAME]" at bounding box center [370, 186] width 219 height 24
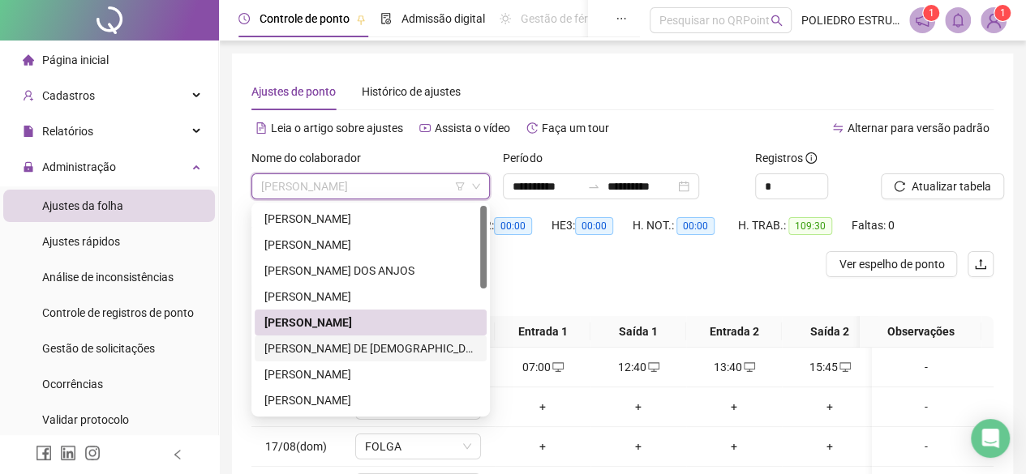
click at [336, 353] on div "[PERSON_NAME] DE [DEMOGRAPHIC_DATA]" at bounding box center [370, 349] width 212 height 18
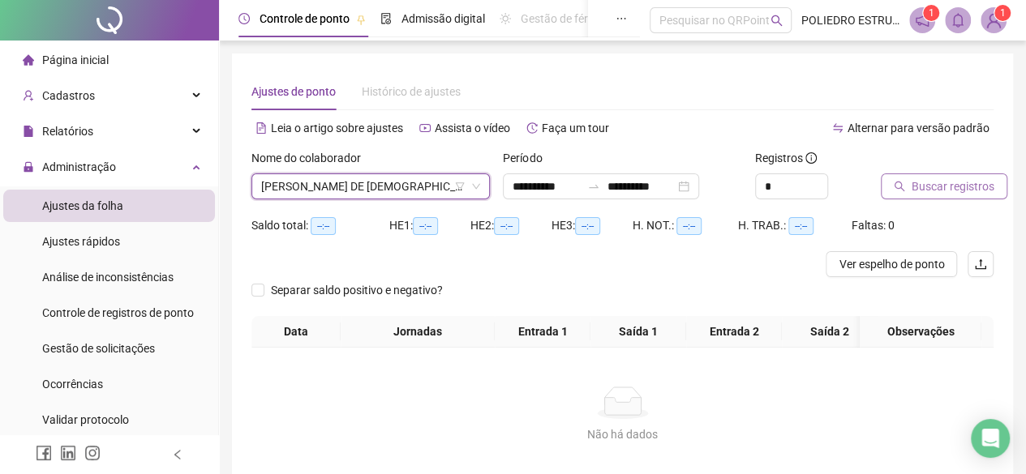
click at [943, 193] on span "Buscar registros" at bounding box center [953, 187] width 83 height 18
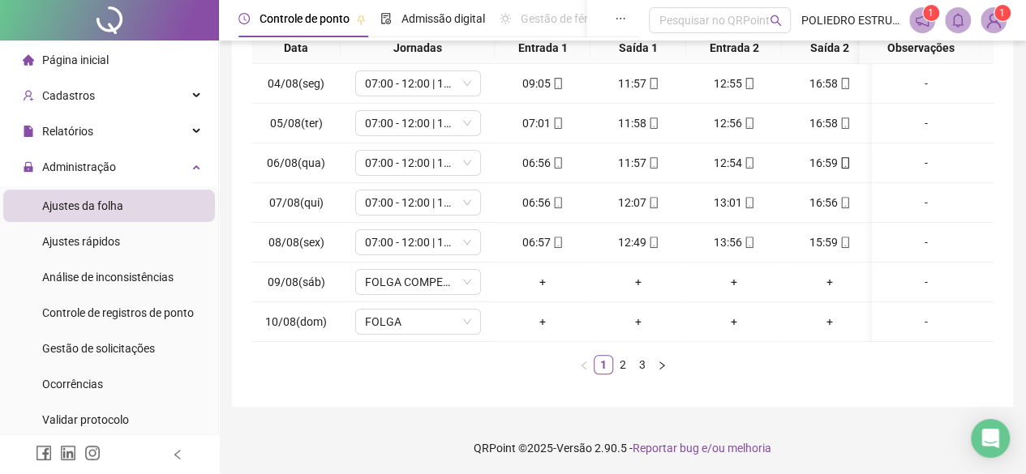
scroll to position [296, 0]
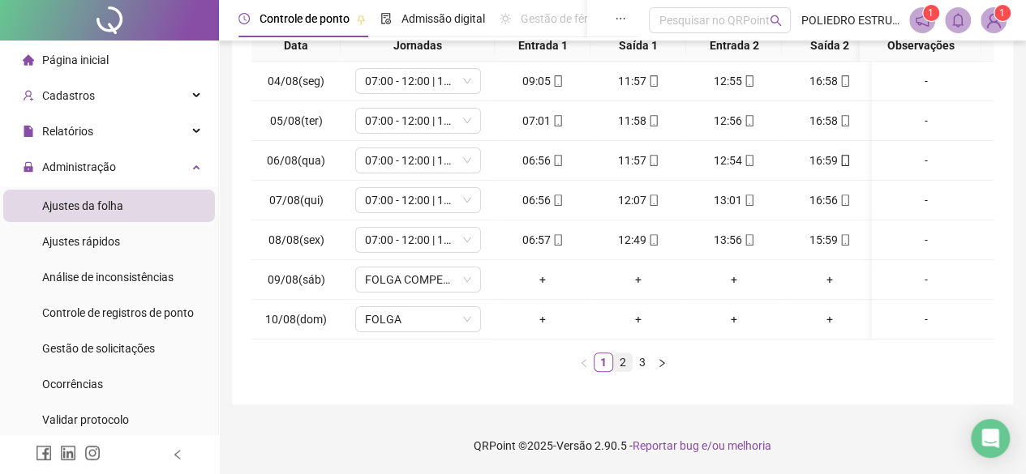
click at [625, 359] on link "2" at bounding box center [623, 363] width 18 height 18
click at [646, 359] on link "3" at bounding box center [642, 363] width 18 height 18
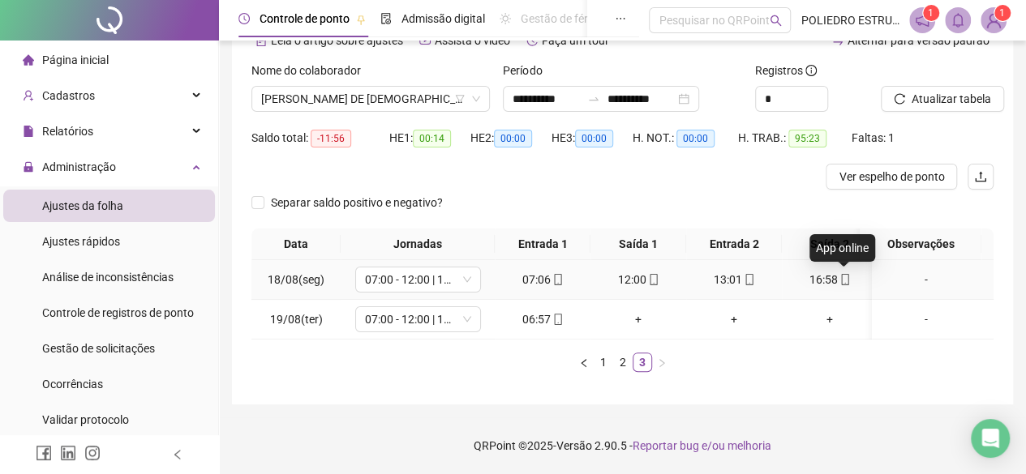
click at [845, 274] on icon "mobile" at bounding box center [844, 279] width 11 height 11
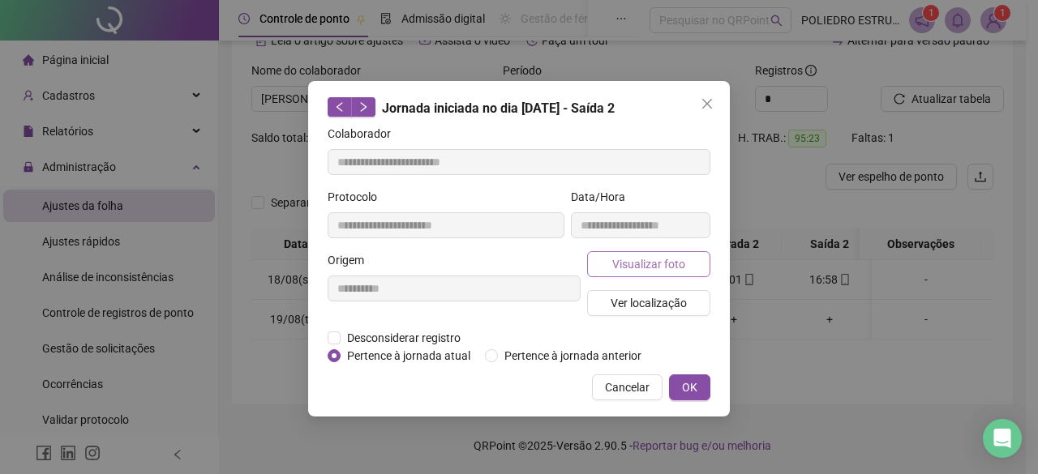
click at [654, 270] on span "Visualizar foto" at bounding box center [648, 264] width 73 height 18
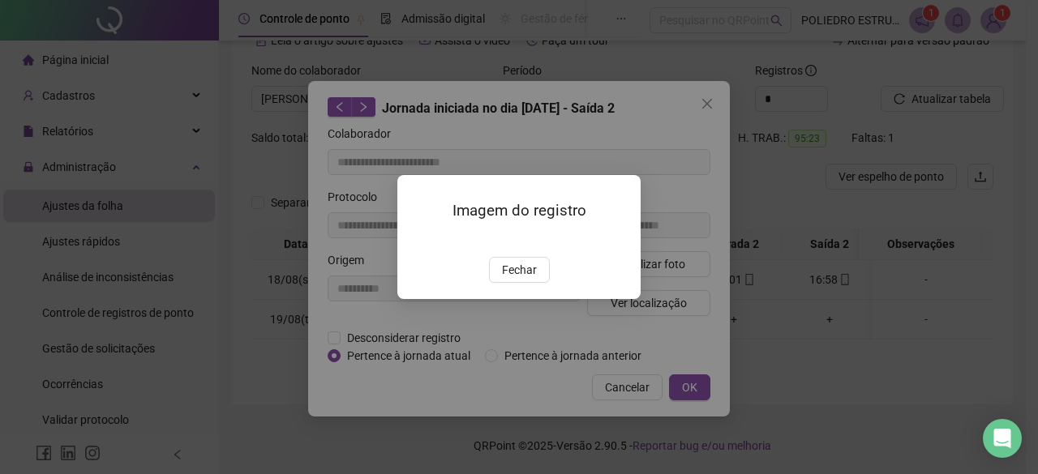
drag, startPoint x: 507, startPoint y: 363, endPoint x: 532, endPoint y: 363, distance: 25.2
click at [509, 279] on span "Fechar" at bounding box center [519, 270] width 35 height 18
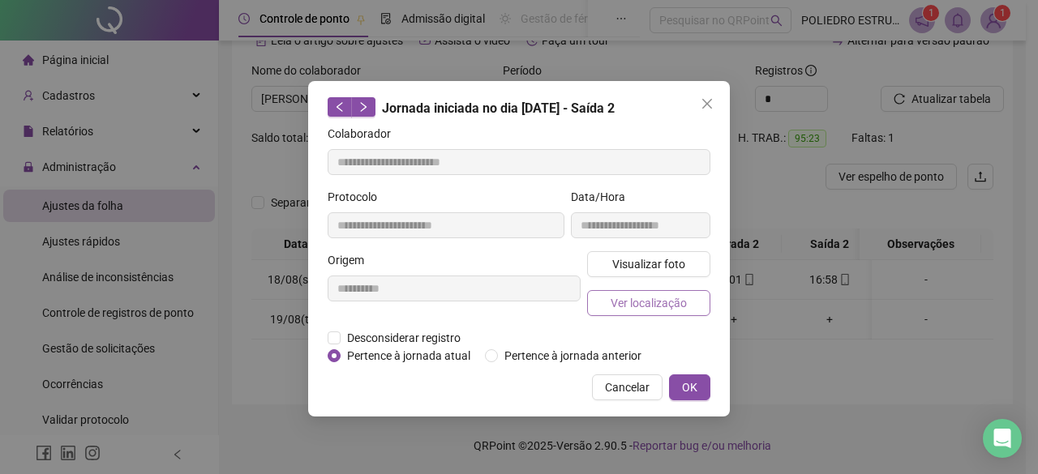
click at [658, 298] on span "Ver localização" at bounding box center [649, 303] width 76 height 18
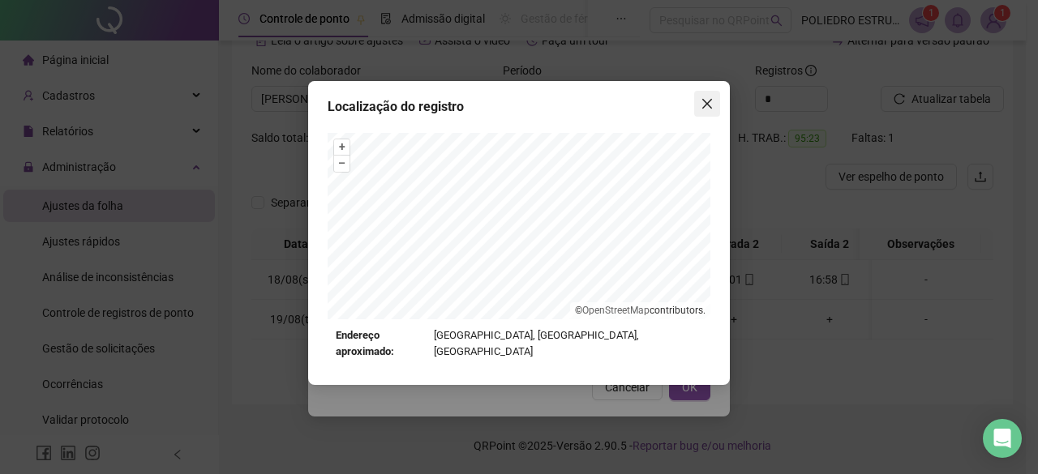
click at [712, 100] on icon "close" at bounding box center [707, 103] width 13 height 13
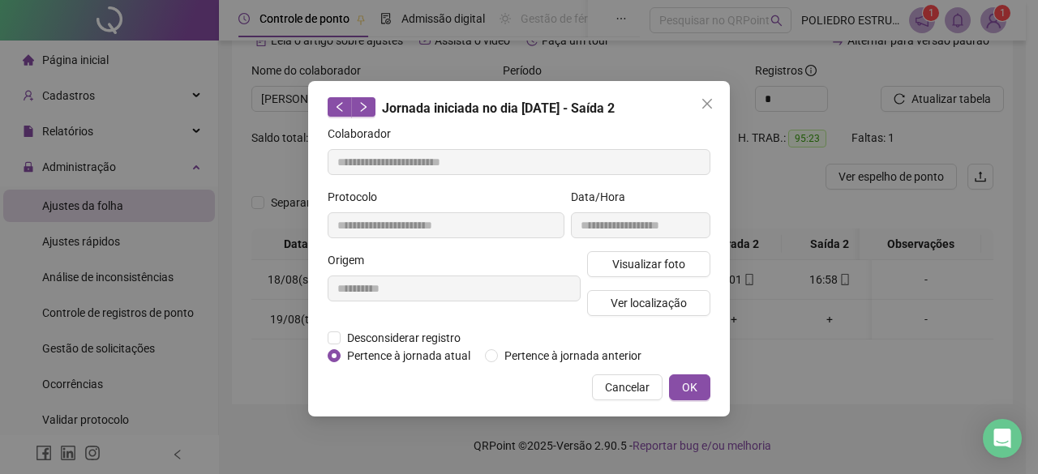
click at [710, 105] on icon "close" at bounding box center [707, 103] width 13 height 13
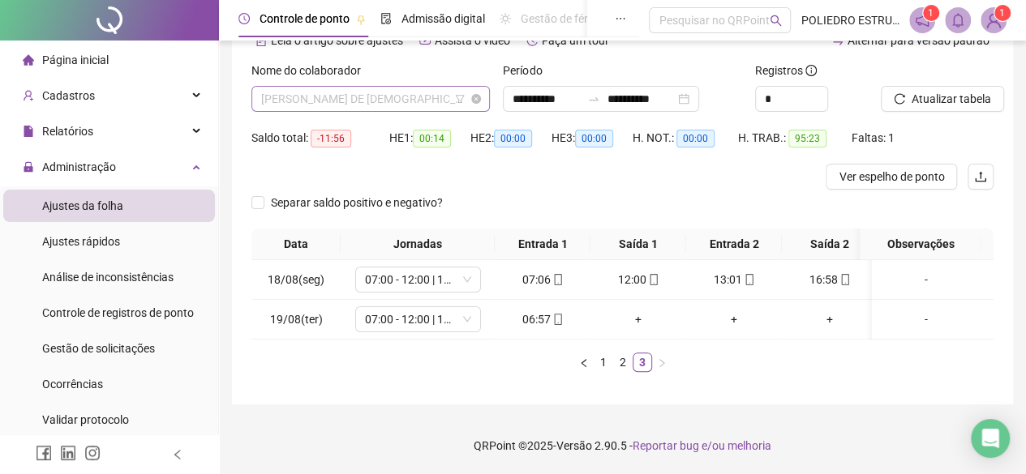
click at [423, 95] on span "[PERSON_NAME] DE [DEMOGRAPHIC_DATA]" at bounding box center [370, 99] width 219 height 24
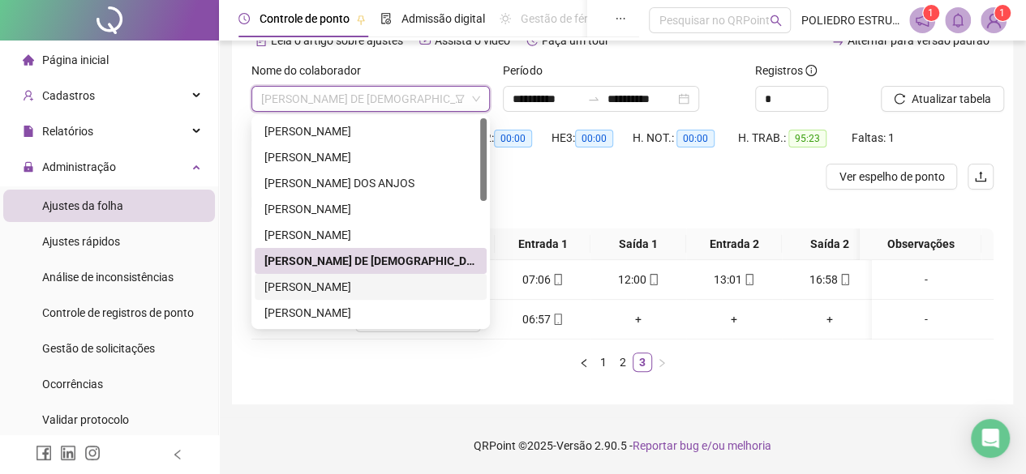
click at [383, 278] on div "[PERSON_NAME]" at bounding box center [370, 287] width 212 height 18
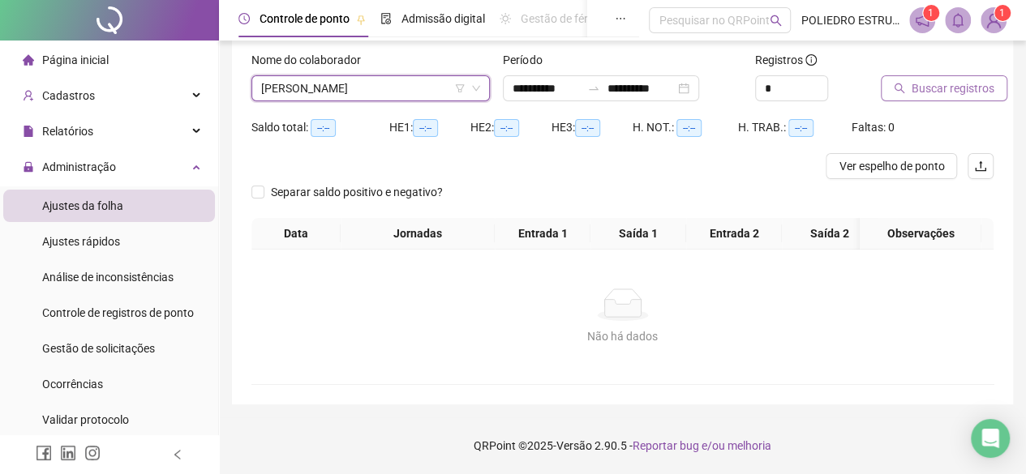
click at [969, 87] on span "Buscar registros" at bounding box center [953, 88] width 83 height 18
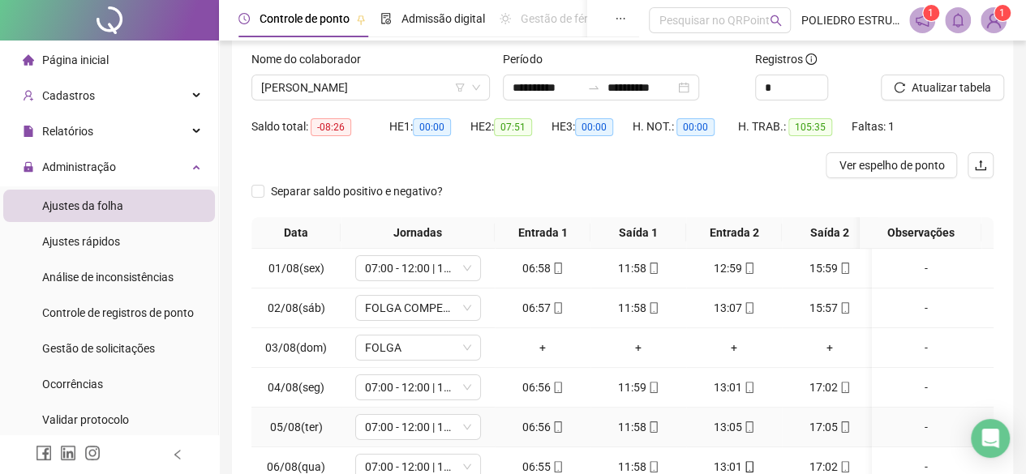
scroll to position [296, 0]
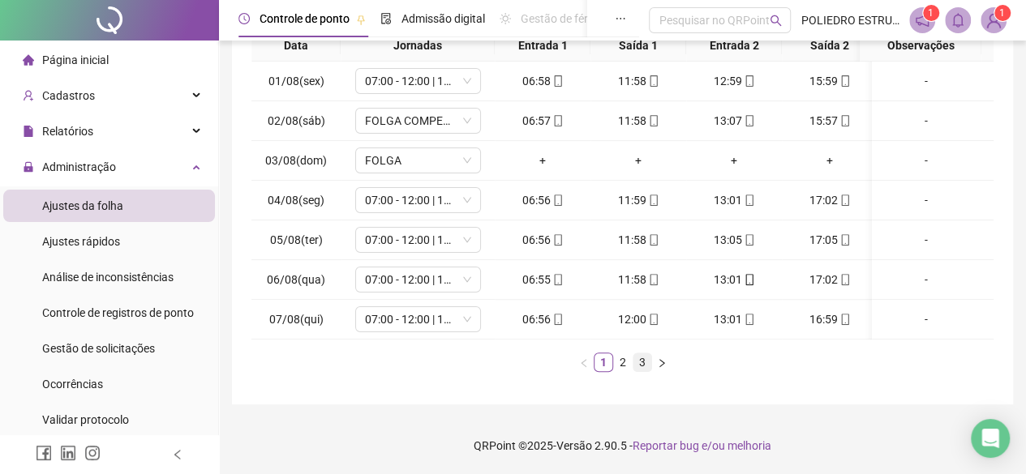
click at [640, 360] on link "3" at bounding box center [642, 363] width 18 height 18
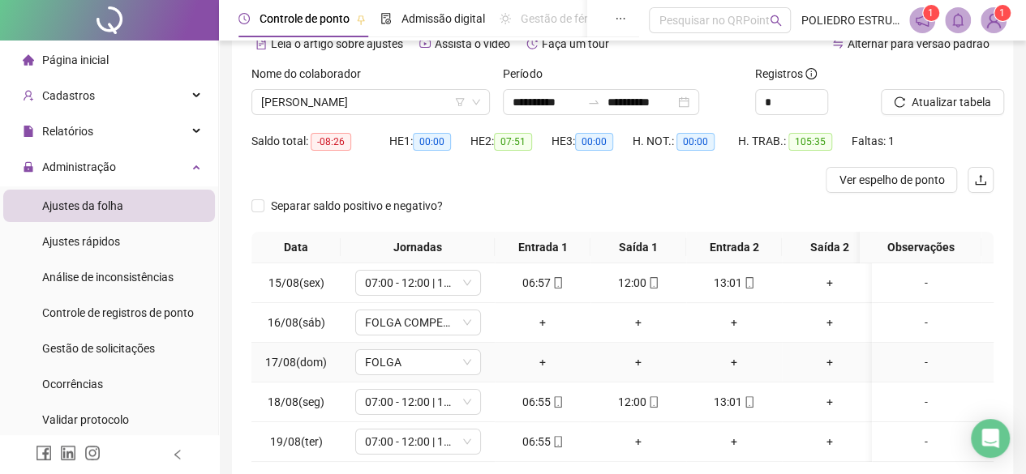
scroll to position [55, 0]
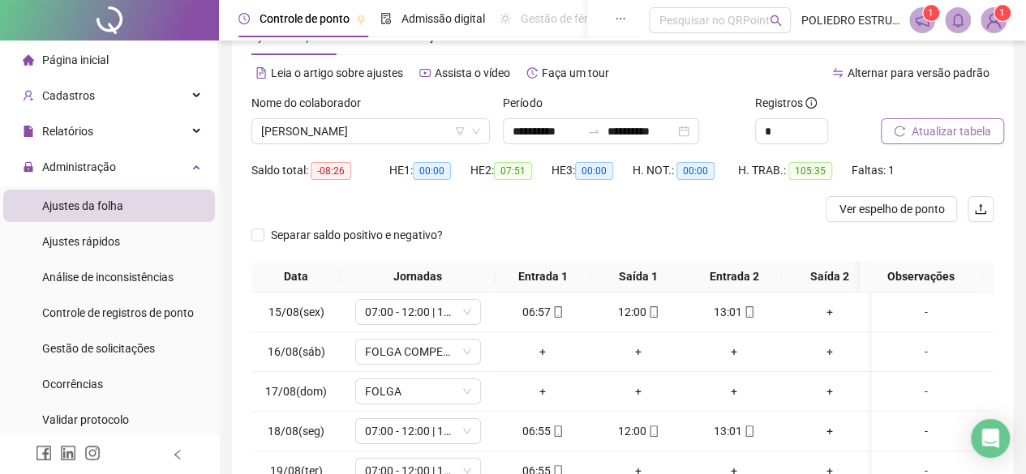
click at [970, 128] on span "Atualizar tabela" at bounding box center [951, 131] width 79 height 18
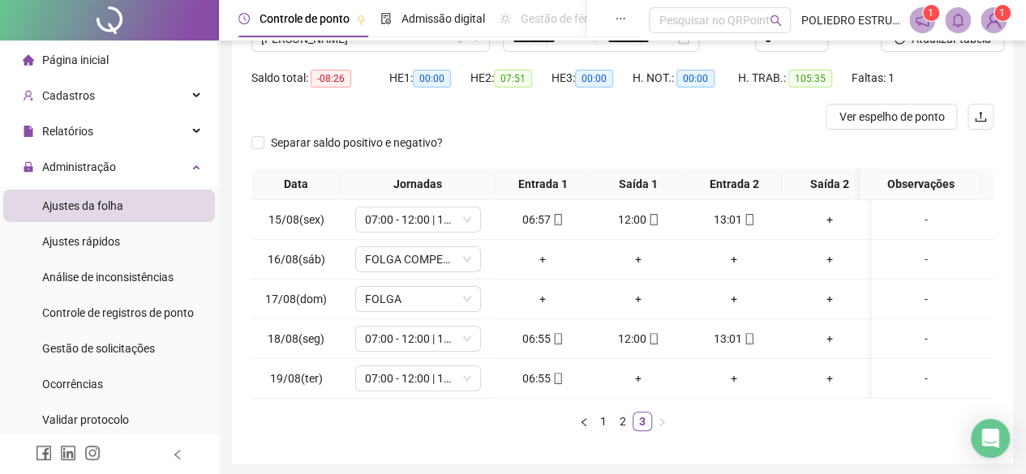
scroll to position [217, 0]
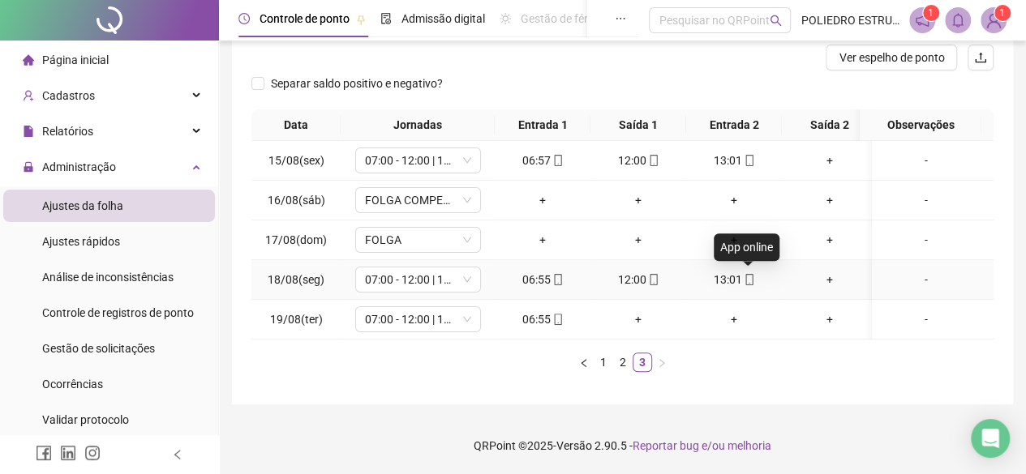
click at [751, 274] on icon "mobile" at bounding box center [748, 279] width 7 height 11
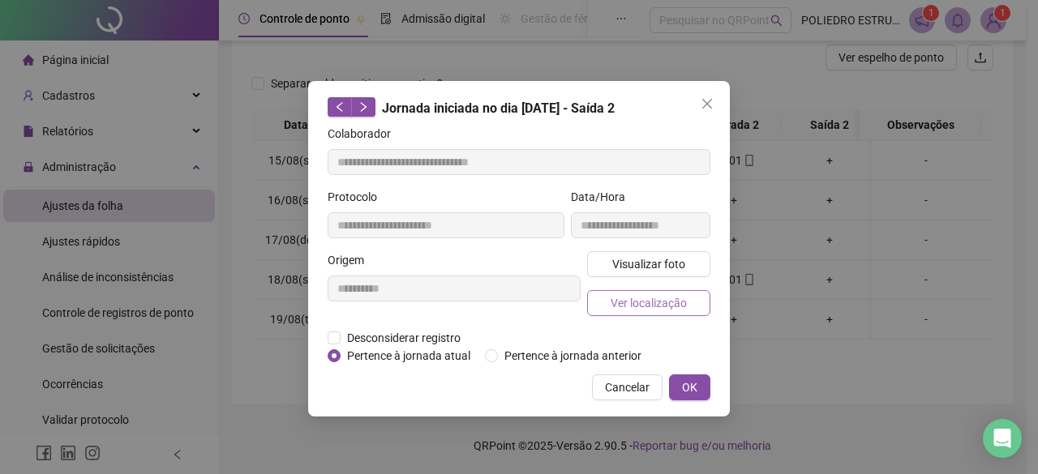
type input "**********"
click at [658, 309] on span "Ver localização" at bounding box center [649, 303] width 76 height 18
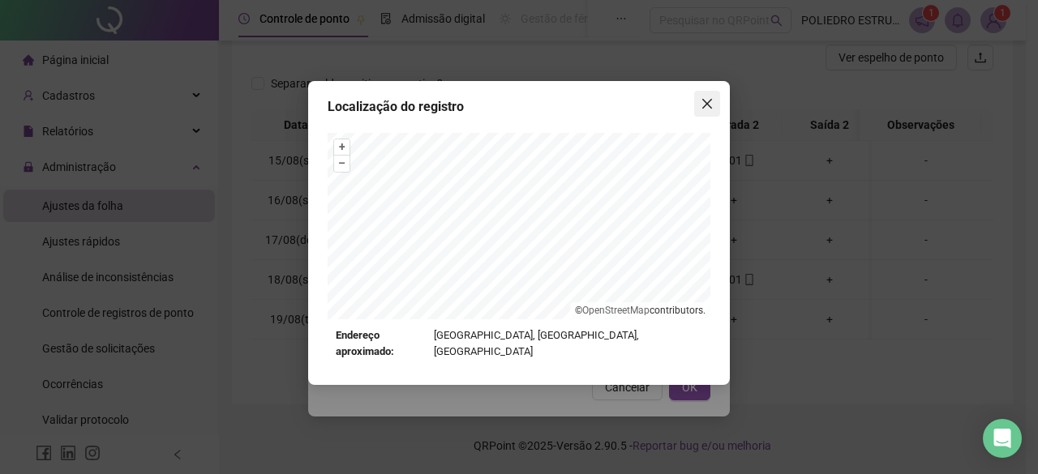
click at [711, 106] on icon "close" at bounding box center [707, 103] width 13 height 13
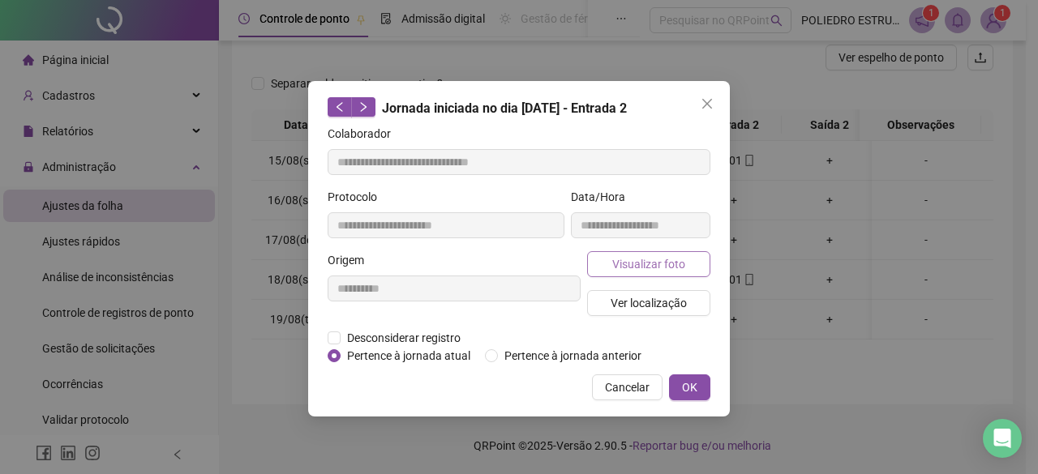
click at [659, 261] on span "Visualizar foto" at bounding box center [648, 264] width 73 height 18
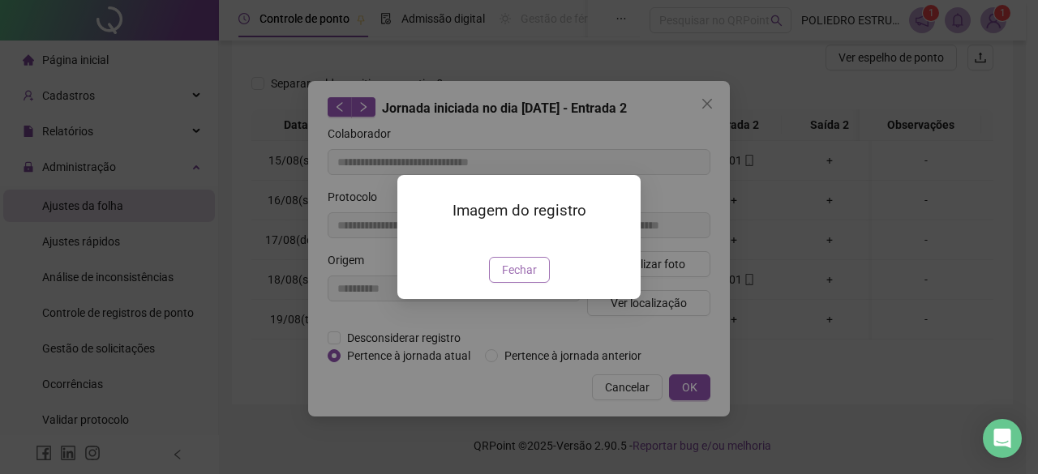
click at [515, 279] on span "Fechar" at bounding box center [519, 270] width 35 height 18
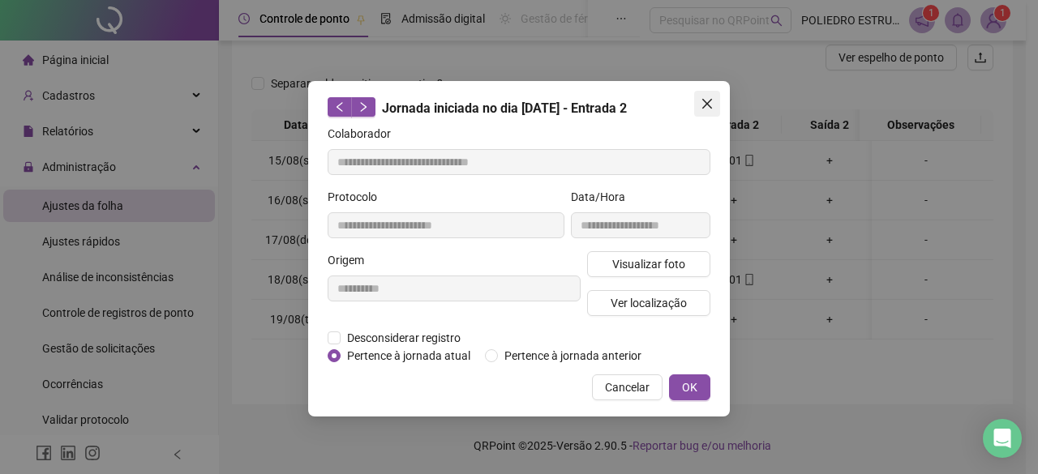
click at [706, 103] on icon "close" at bounding box center [707, 103] width 13 height 13
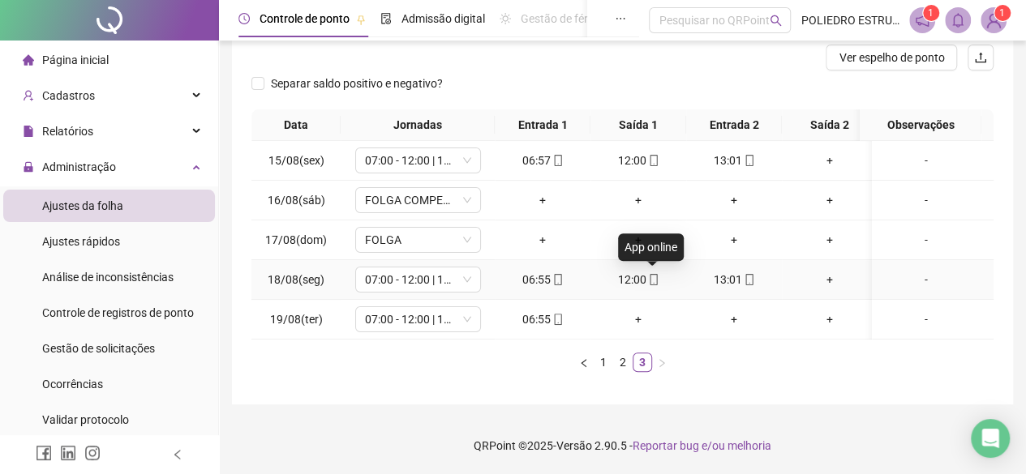
click at [650, 274] on icon "mobile" at bounding box center [653, 279] width 11 height 11
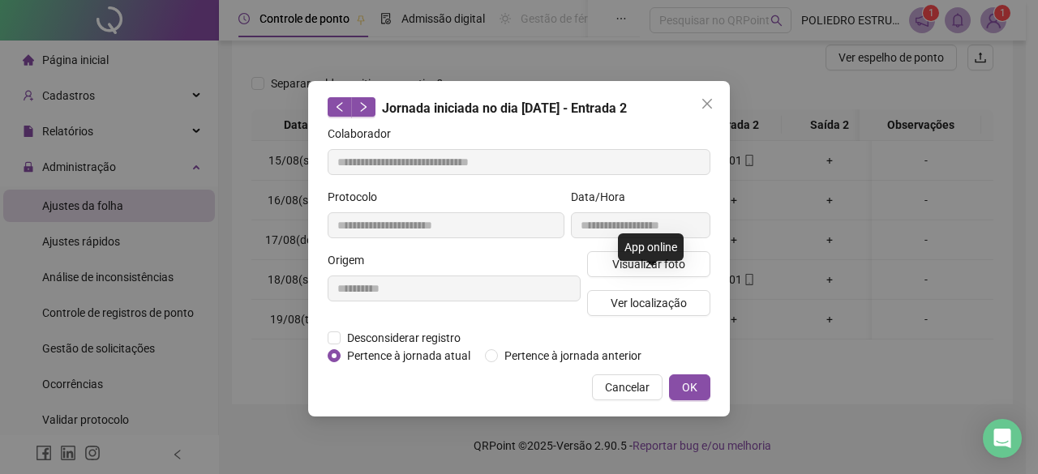
type input "**********"
click at [654, 264] on span "Visualizar foto" at bounding box center [648, 264] width 73 height 18
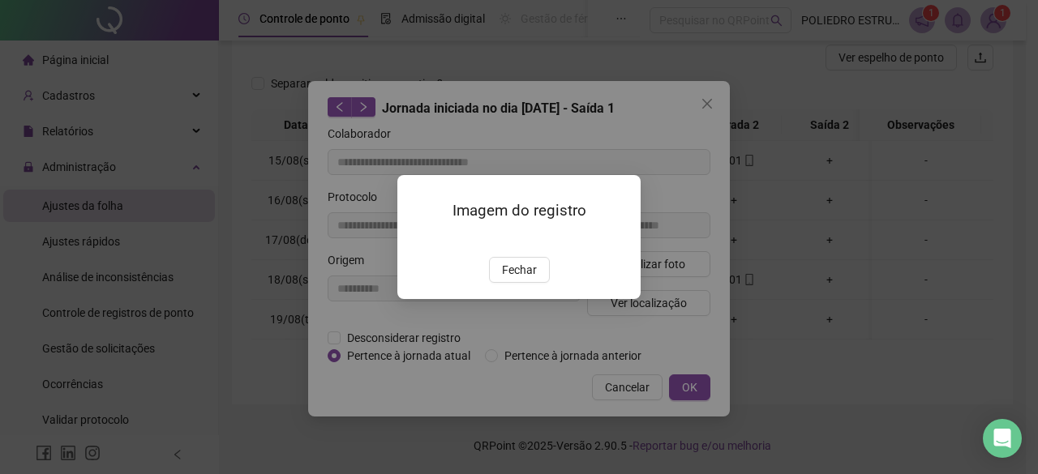
drag, startPoint x: 521, startPoint y: 363, endPoint x: 549, endPoint y: 356, distance: 29.1
click at [521, 279] on span "Fechar" at bounding box center [519, 270] width 35 height 18
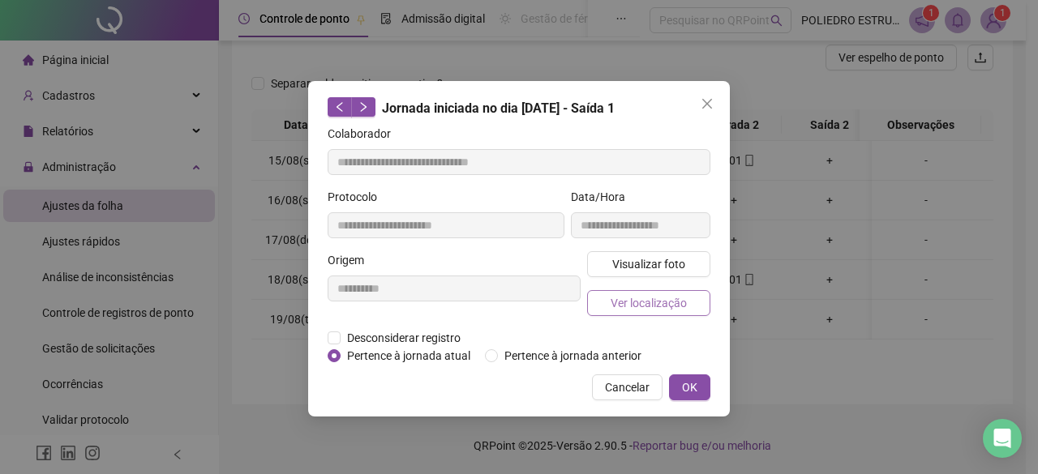
click at [637, 303] on span "Ver localização" at bounding box center [649, 303] width 76 height 18
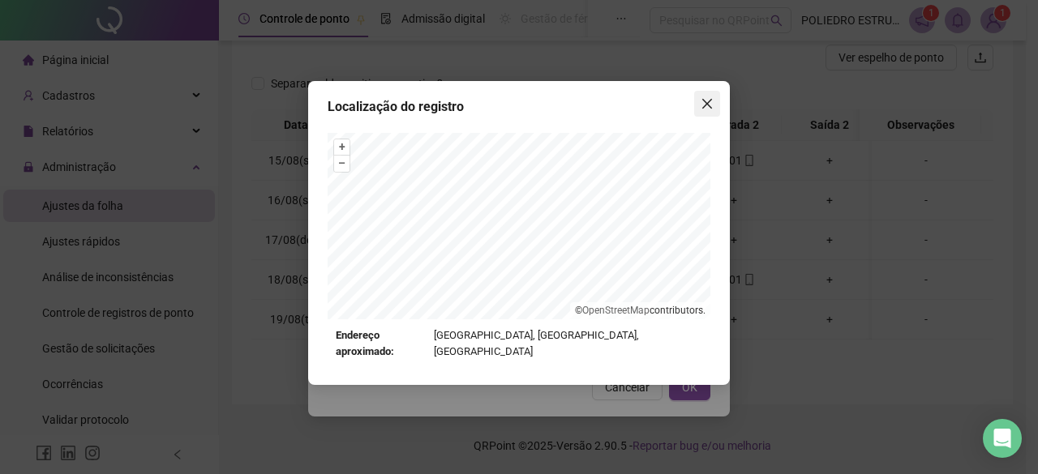
click at [713, 103] on icon "close" at bounding box center [707, 103] width 13 height 13
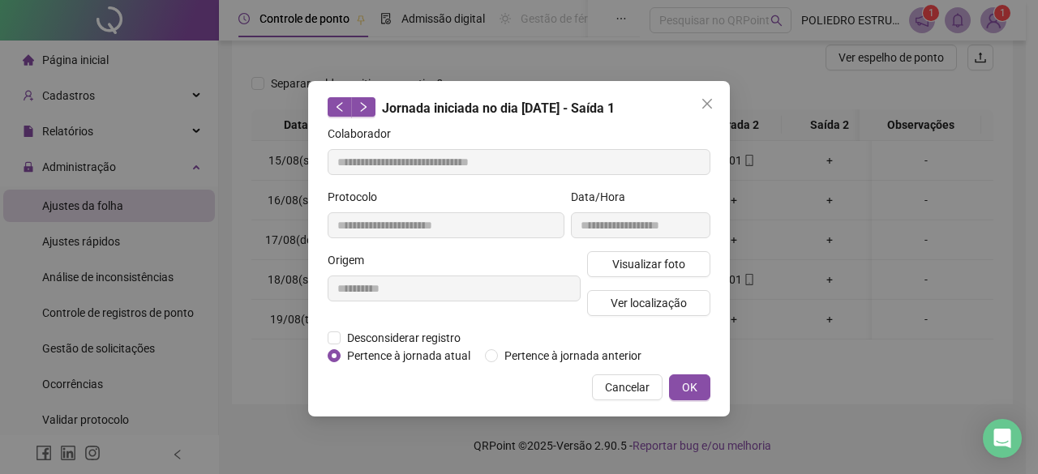
click at [713, 103] on icon "close" at bounding box center [707, 103] width 13 height 13
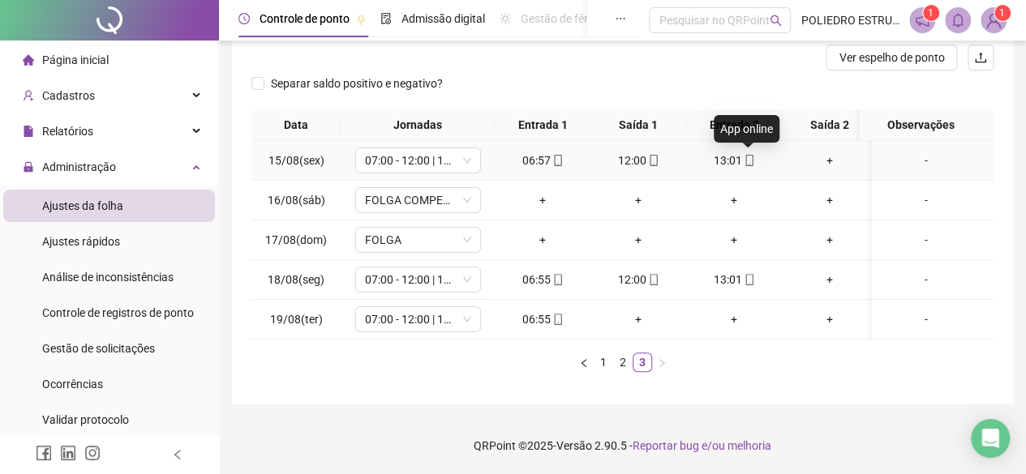
click at [753, 155] on icon "mobile" at bounding box center [749, 160] width 11 height 11
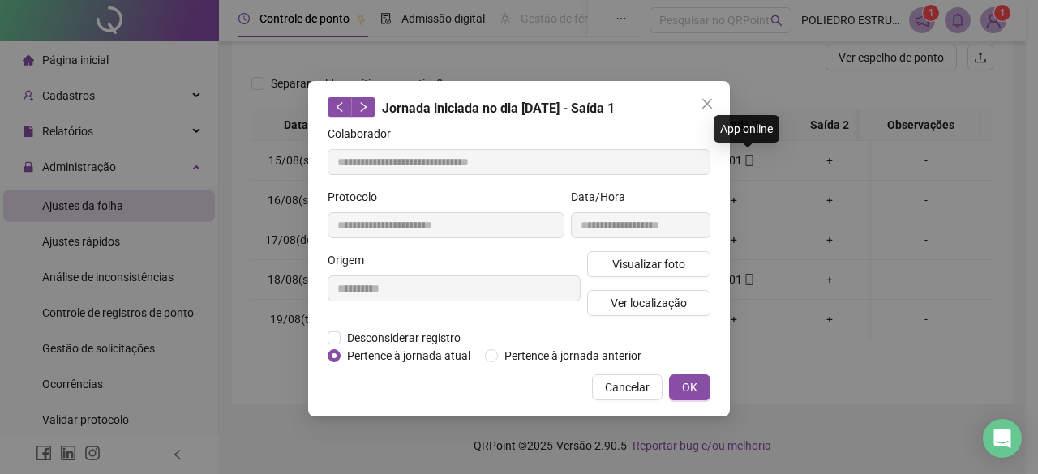
type input "**********"
click at [659, 262] on span "Visualizar foto" at bounding box center [648, 264] width 73 height 18
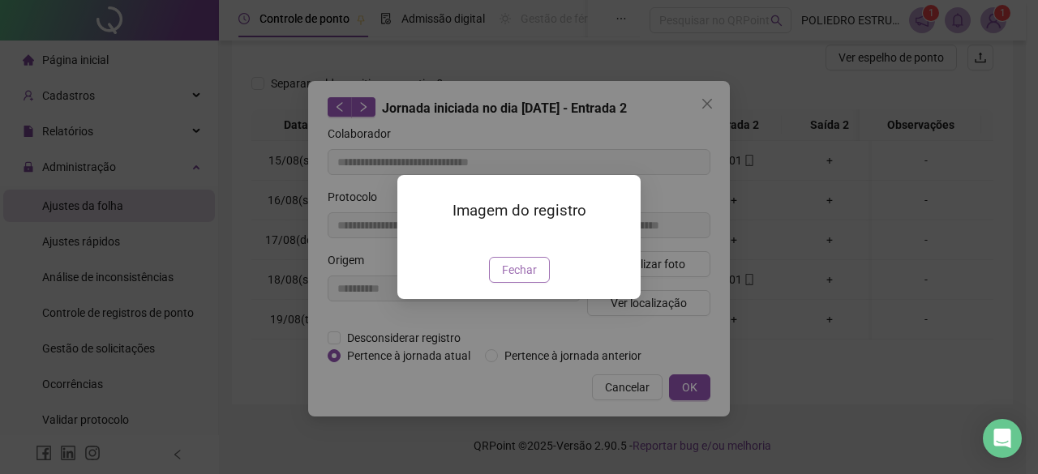
click at [532, 279] on span "Fechar" at bounding box center [519, 270] width 35 height 18
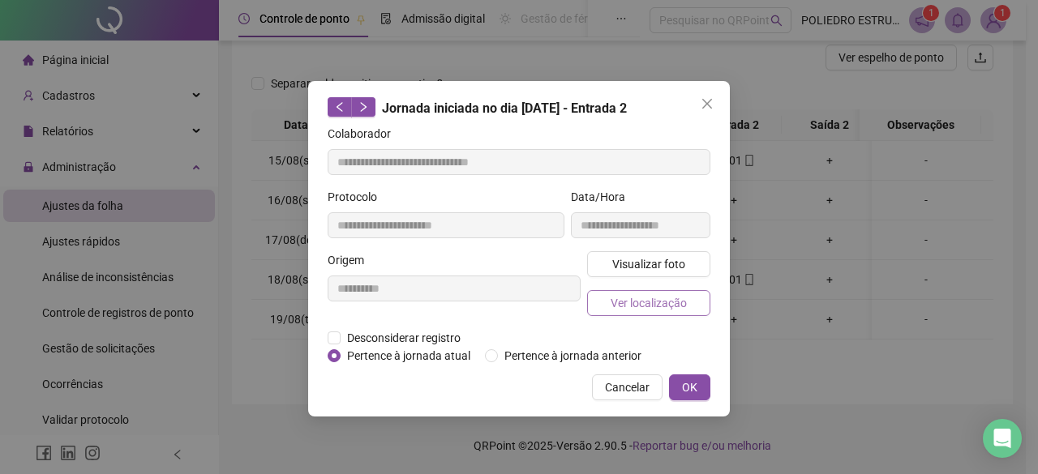
click at [654, 311] on span "Ver localização" at bounding box center [649, 303] width 76 height 18
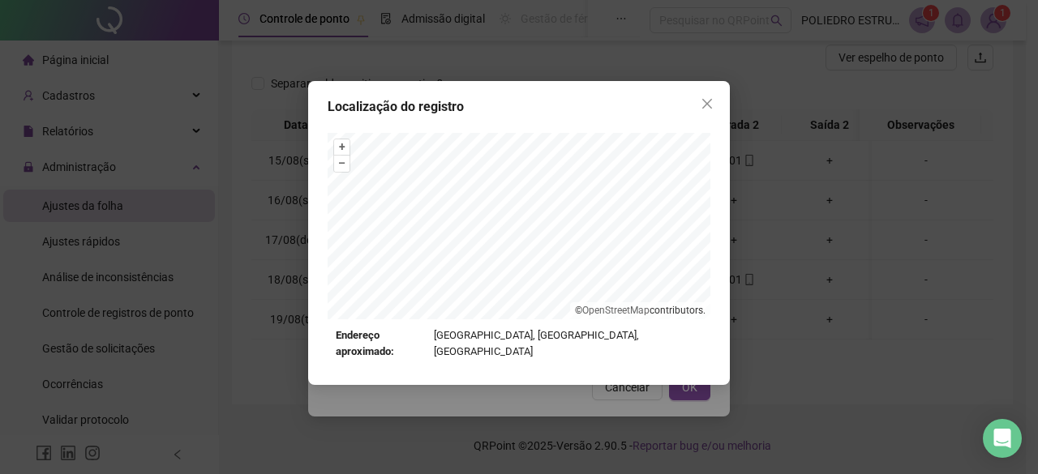
click at [702, 104] on icon "close" at bounding box center [707, 103] width 13 height 13
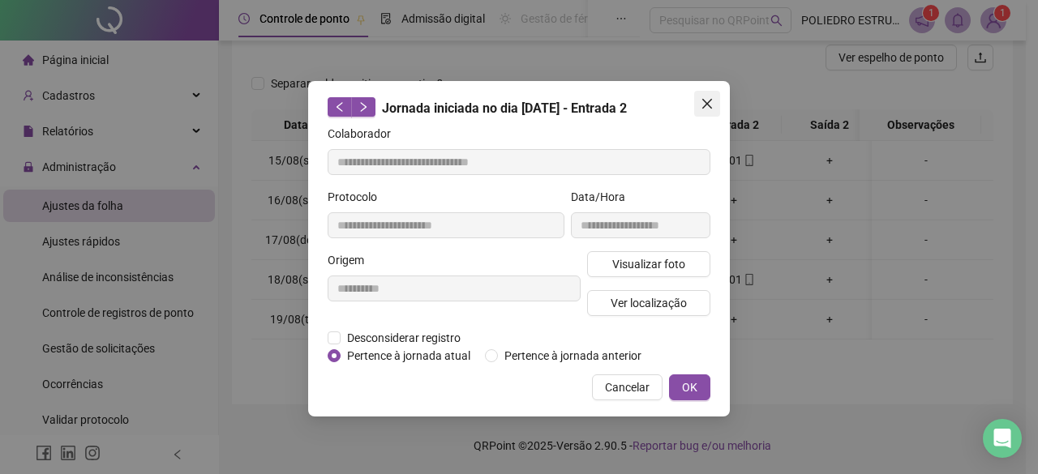
click at [715, 107] on span "Close" at bounding box center [707, 103] width 26 height 13
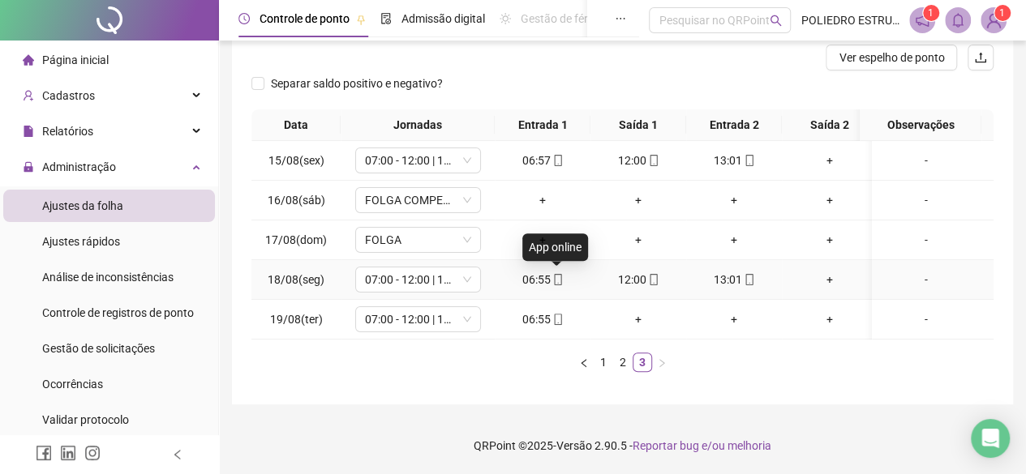
click at [552, 274] on icon "mobile" at bounding box center [557, 279] width 11 height 11
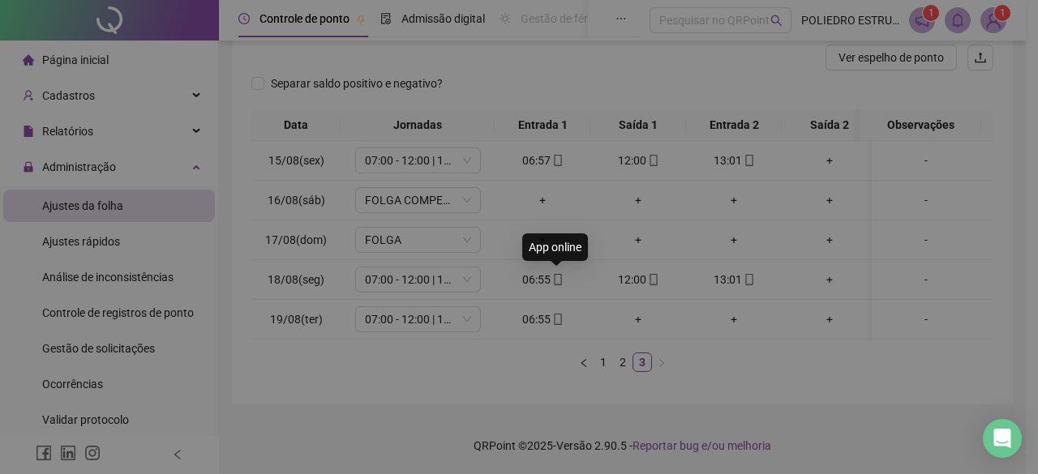
type input "**********"
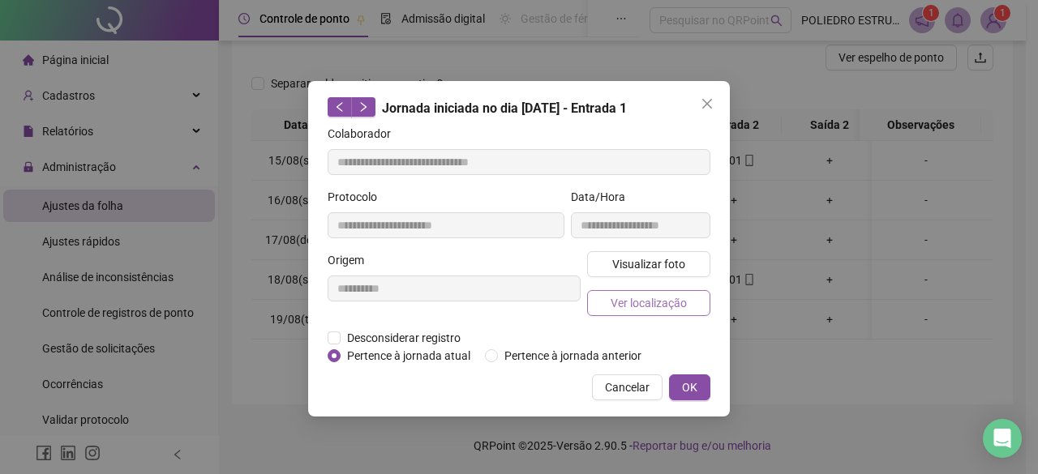
click at [660, 313] on button "Ver localização" at bounding box center [648, 303] width 123 height 26
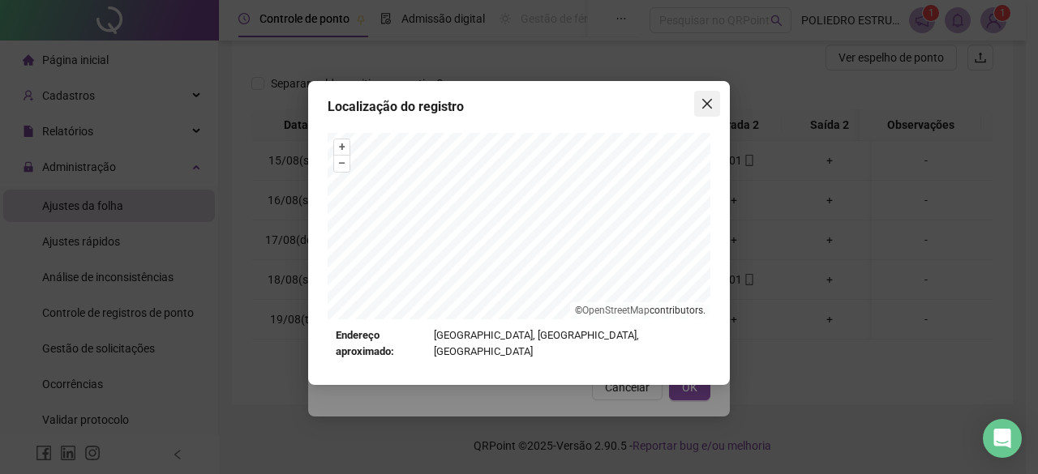
click at [711, 106] on icon "close" at bounding box center [707, 103] width 13 height 13
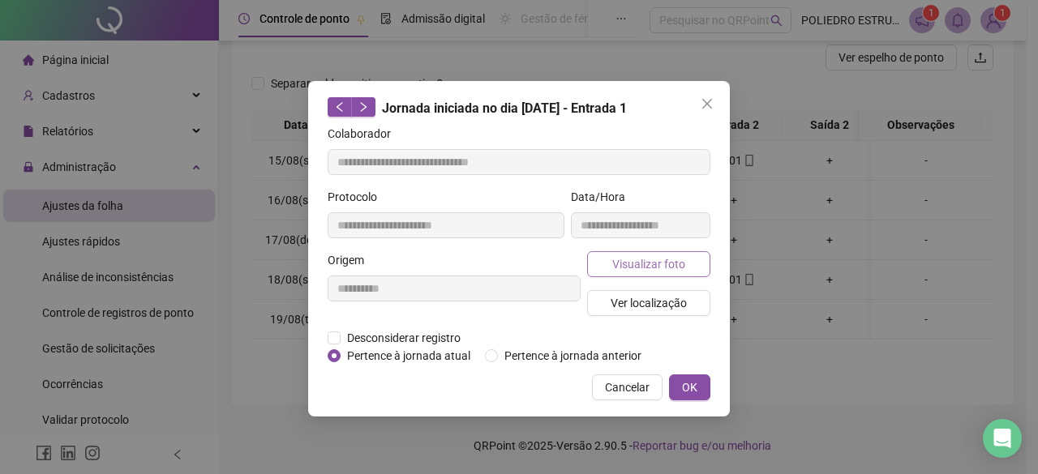
click at [637, 264] on span "Visualizar foto" at bounding box center [648, 264] width 73 height 18
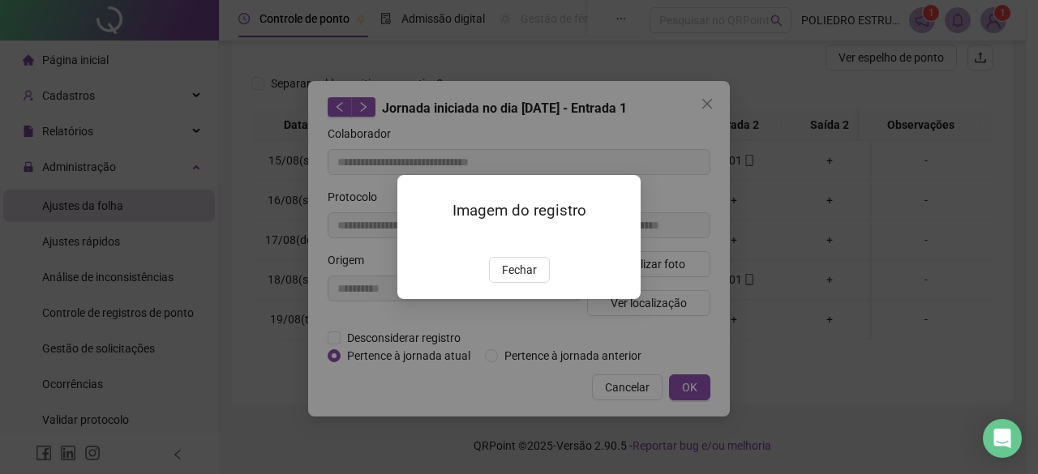
click at [521, 279] on span "Fechar" at bounding box center [519, 270] width 35 height 18
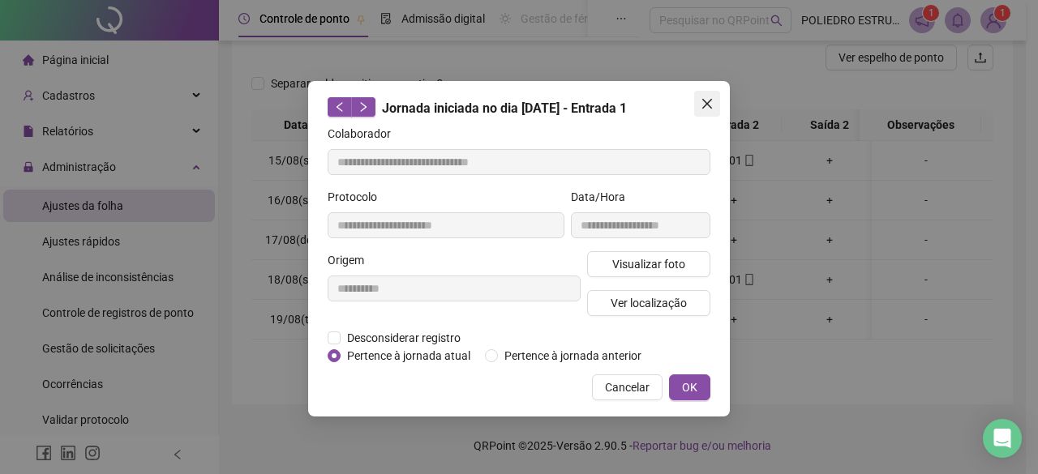
click at [712, 103] on icon "close" at bounding box center [707, 103] width 13 height 13
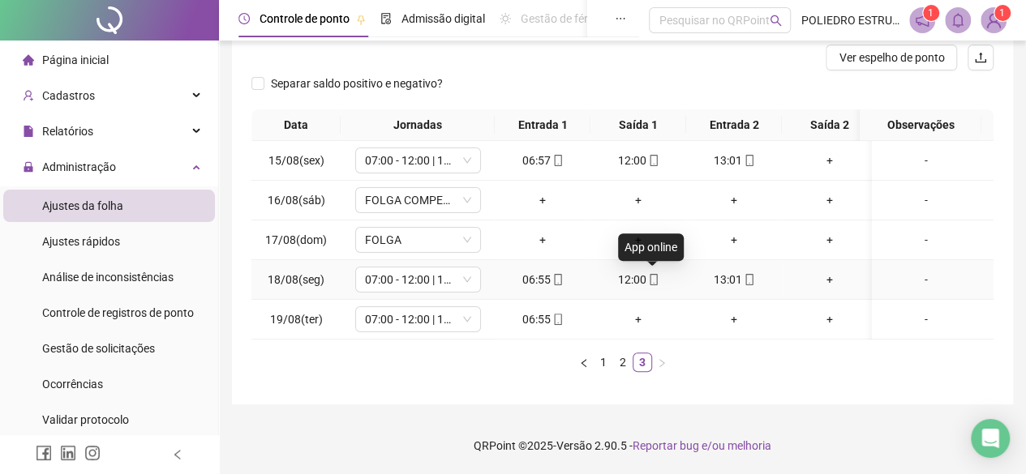
click at [650, 274] on icon "mobile" at bounding box center [653, 279] width 11 height 11
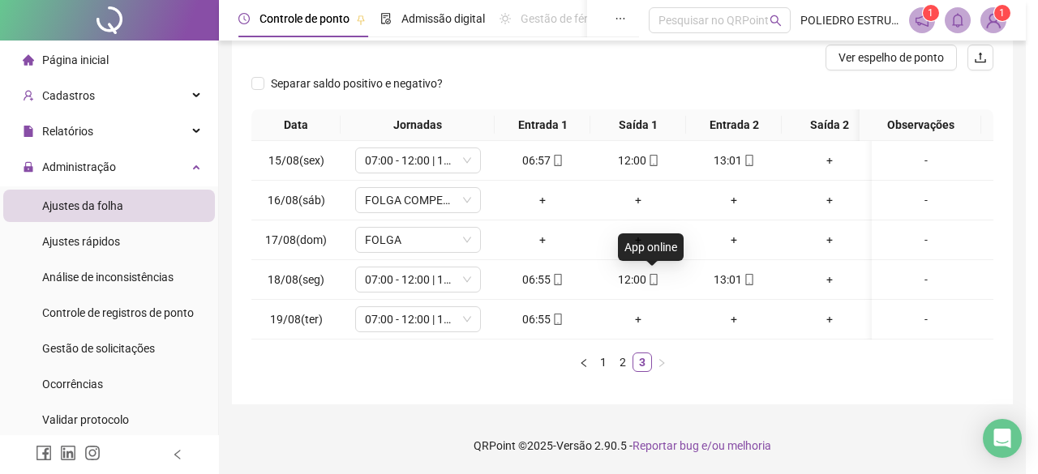
type input "**********"
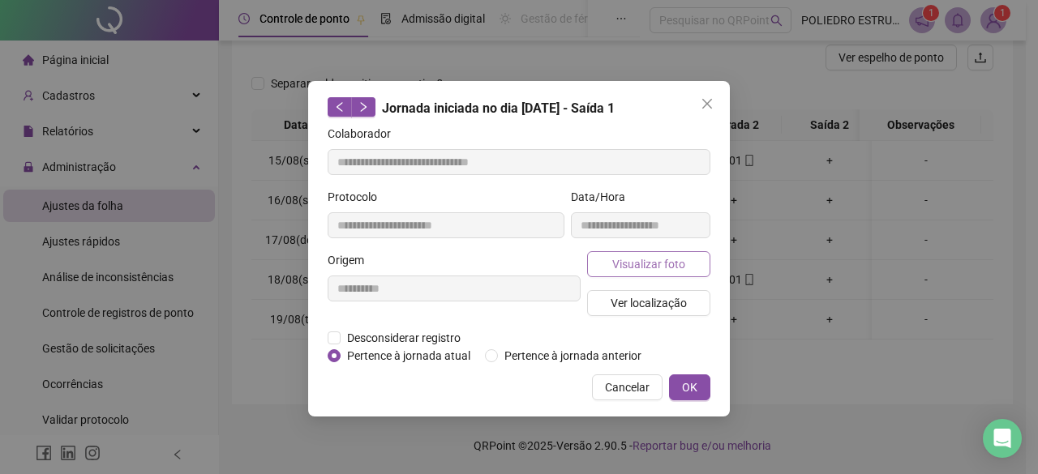
click at [650, 262] on span "Visualizar foto" at bounding box center [648, 264] width 73 height 18
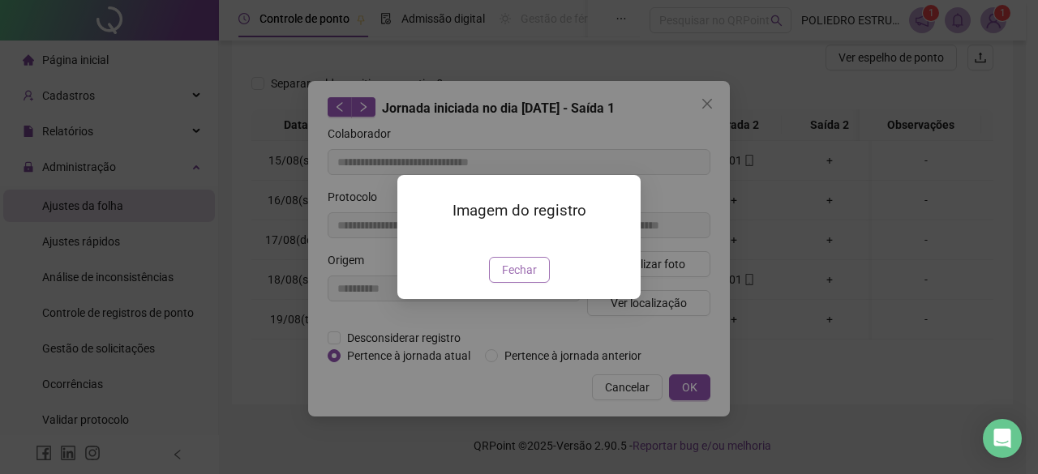
click at [525, 279] on span "Fechar" at bounding box center [519, 270] width 35 height 18
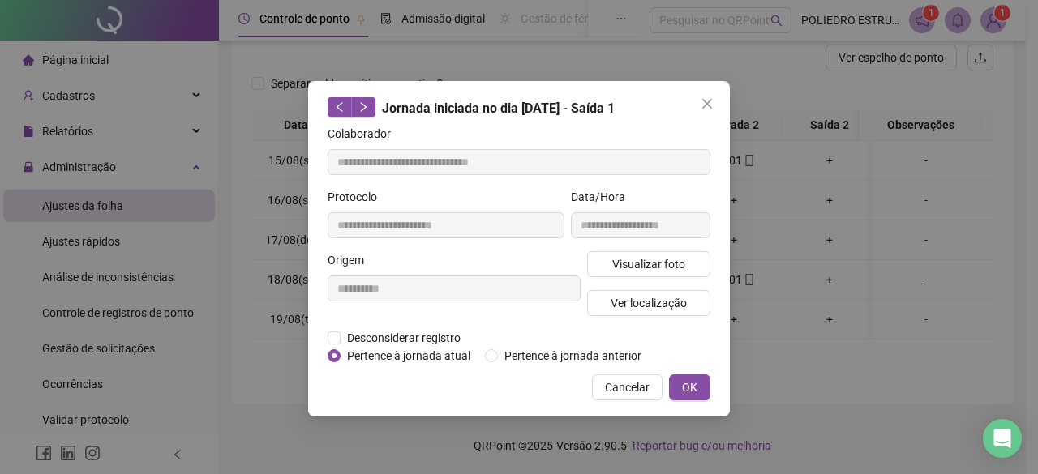
click at [706, 97] on icon "close" at bounding box center [707, 103] width 13 height 13
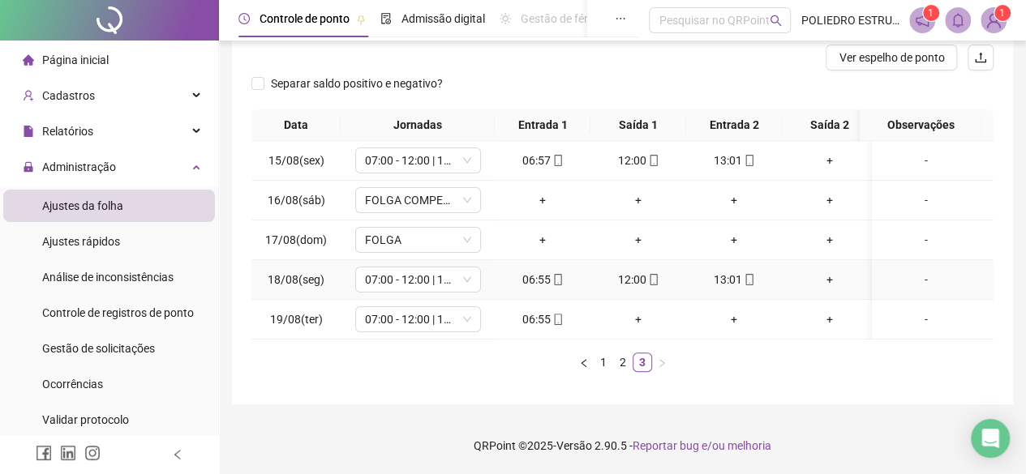
click at [753, 277] on td "13:01" at bounding box center [734, 280] width 96 height 40
click at [749, 274] on icon "mobile" at bounding box center [749, 279] width 11 height 11
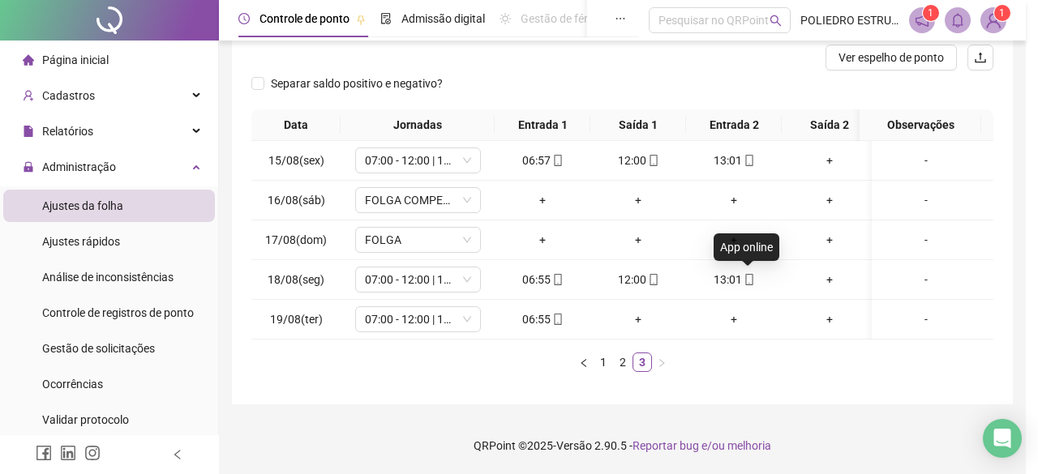
type input "**********"
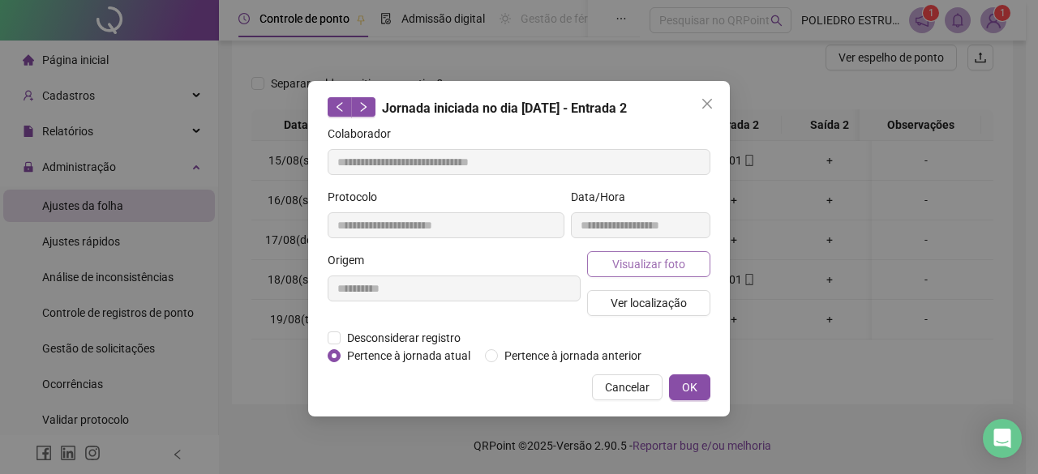
click at [659, 264] on span "Visualizar foto" at bounding box center [648, 264] width 73 height 18
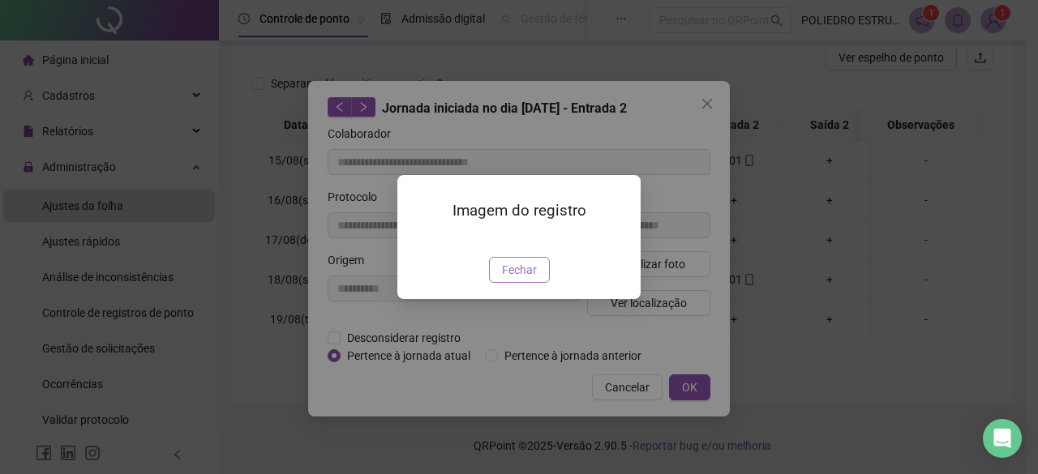
click at [517, 279] on span "Fechar" at bounding box center [519, 270] width 35 height 18
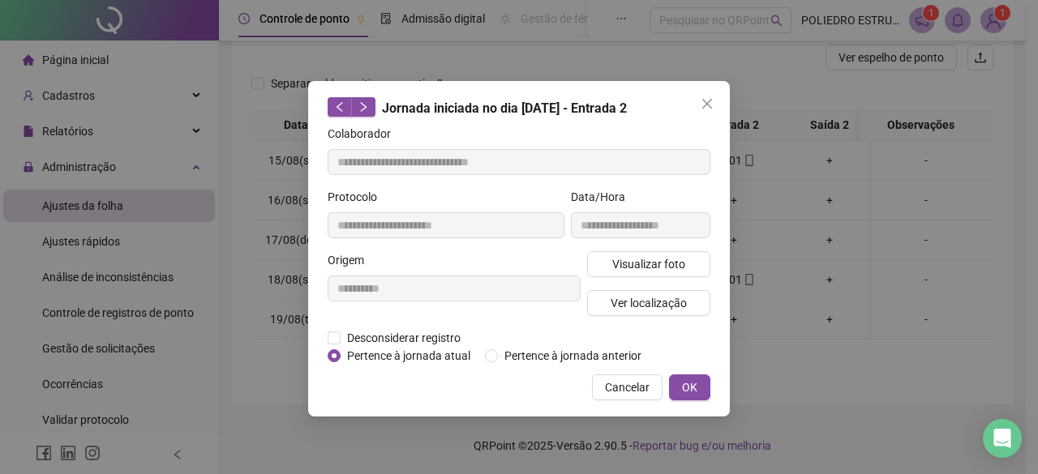
click at [707, 96] on button "Close" at bounding box center [707, 104] width 26 height 26
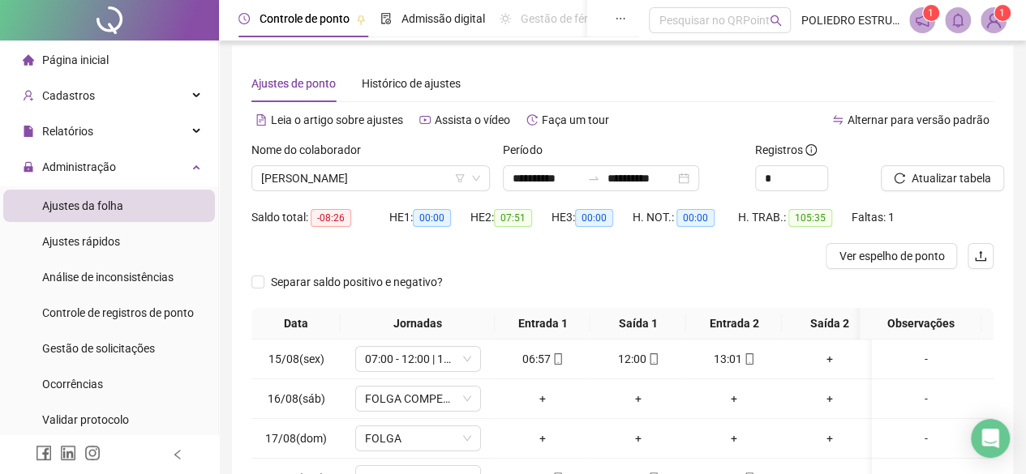
scroll to position [0, 0]
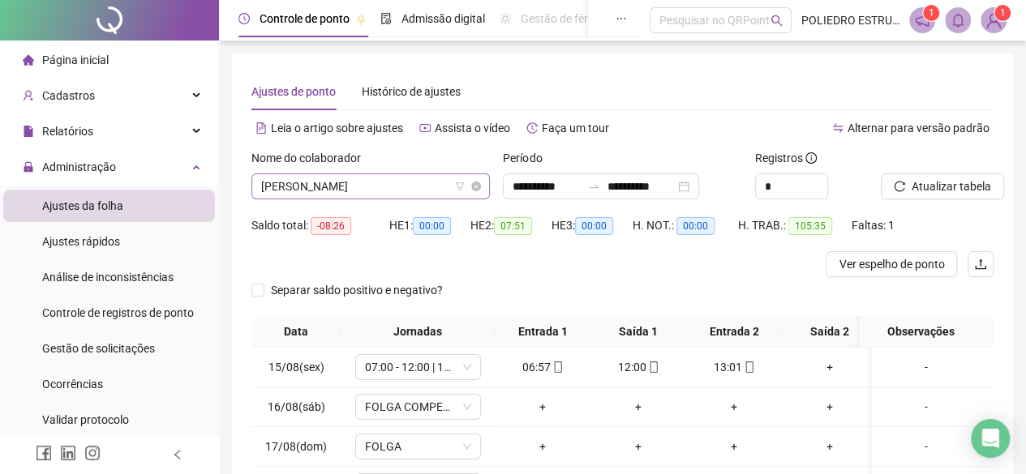
click at [445, 186] on span "[PERSON_NAME]" at bounding box center [370, 186] width 219 height 24
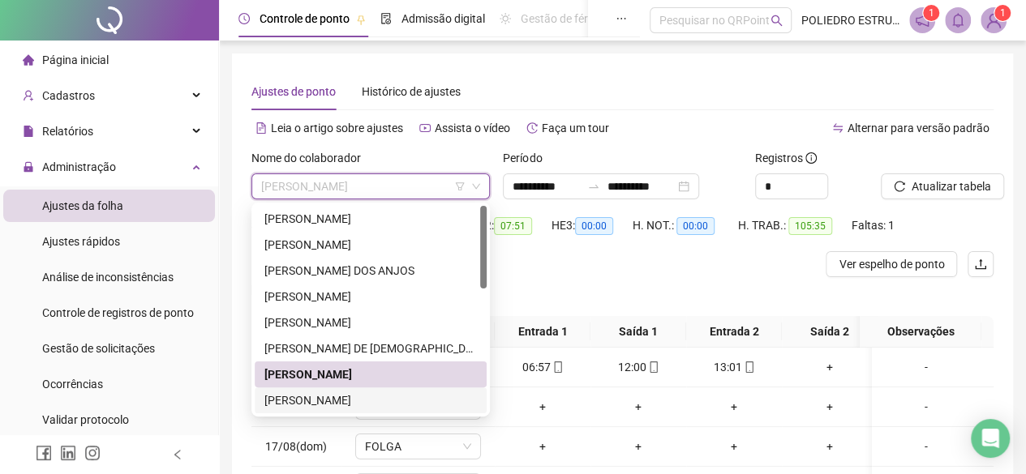
click at [363, 399] on div "[PERSON_NAME]" at bounding box center [370, 401] width 212 height 18
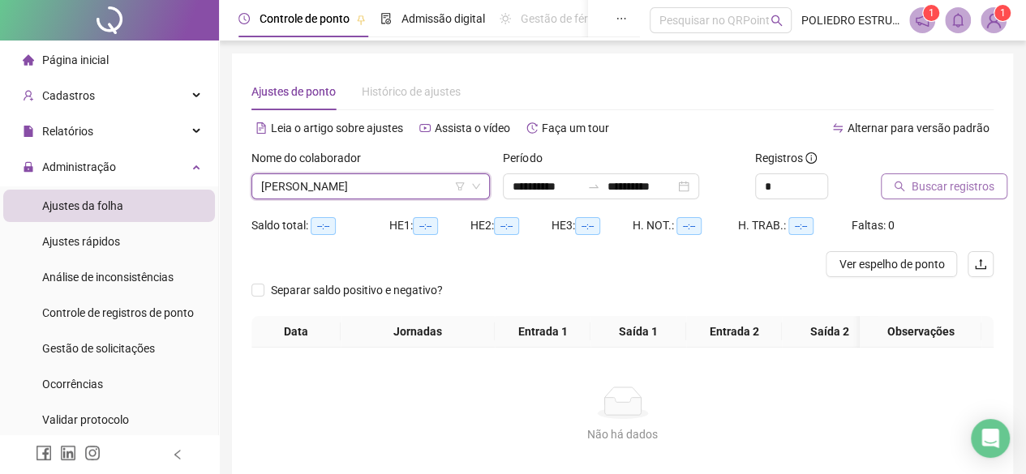
click at [967, 184] on span "Buscar registros" at bounding box center [953, 187] width 83 height 18
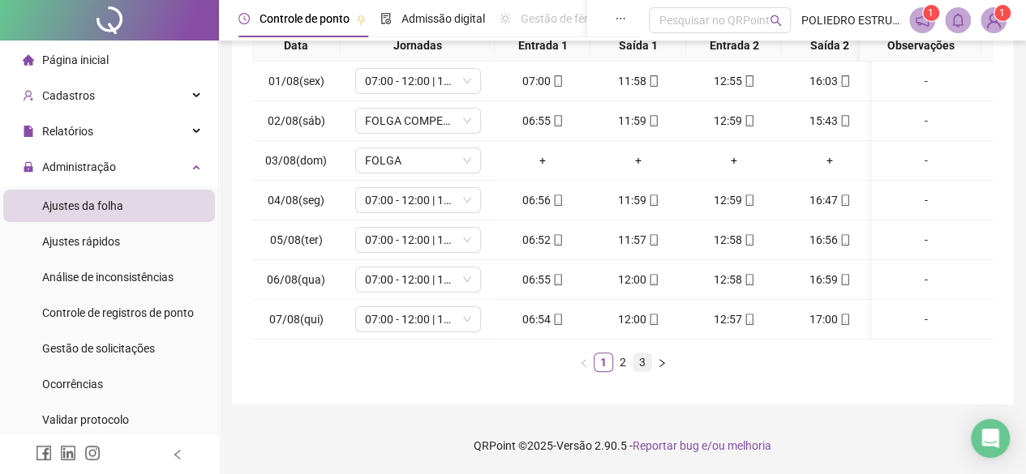
click at [643, 363] on link "3" at bounding box center [642, 363] width 18 height 18
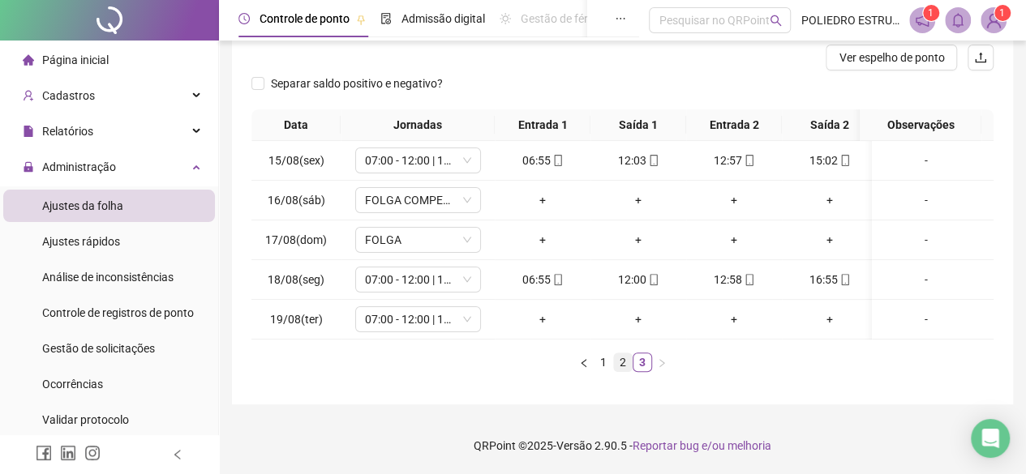
click at [626, 367] on link "2" at bounding box center [623, 363] width 18 height 18
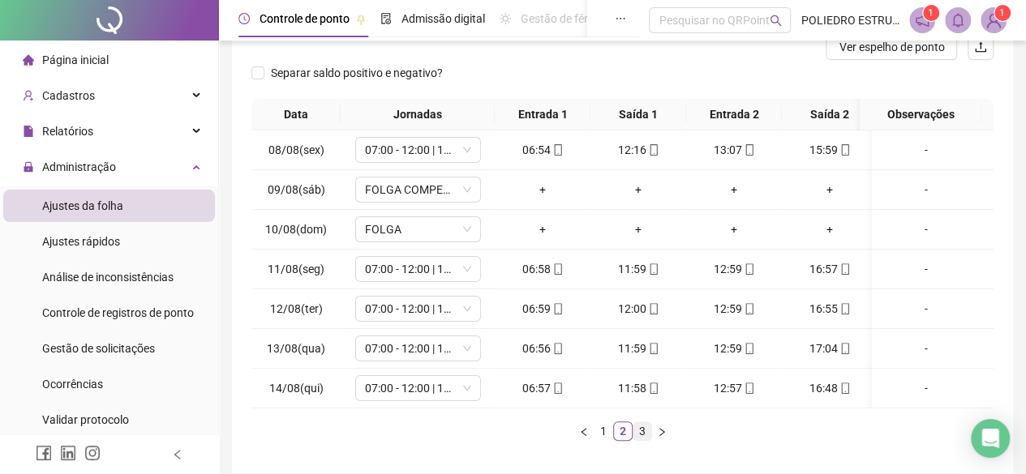
click at [641, 440] on link "3" at bounding box center [642, 432] width 18 height 18
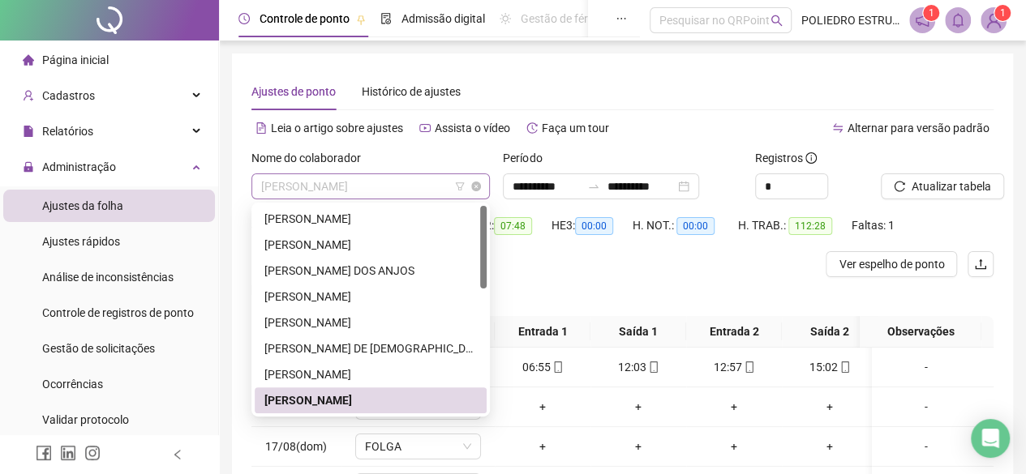
click at [448, 189] on span "[PERSON_NAME]" at bounding box center [370, 186] width 219 height 24
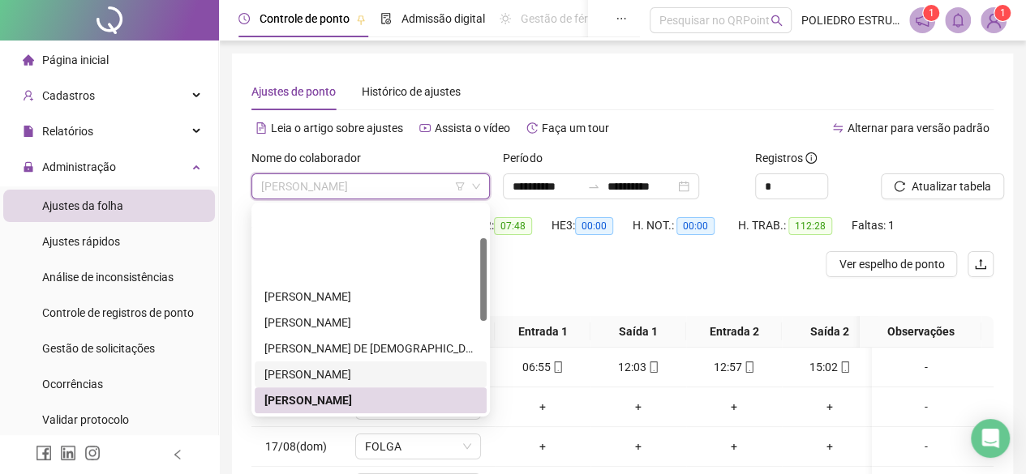
scroll to position [81, 0]
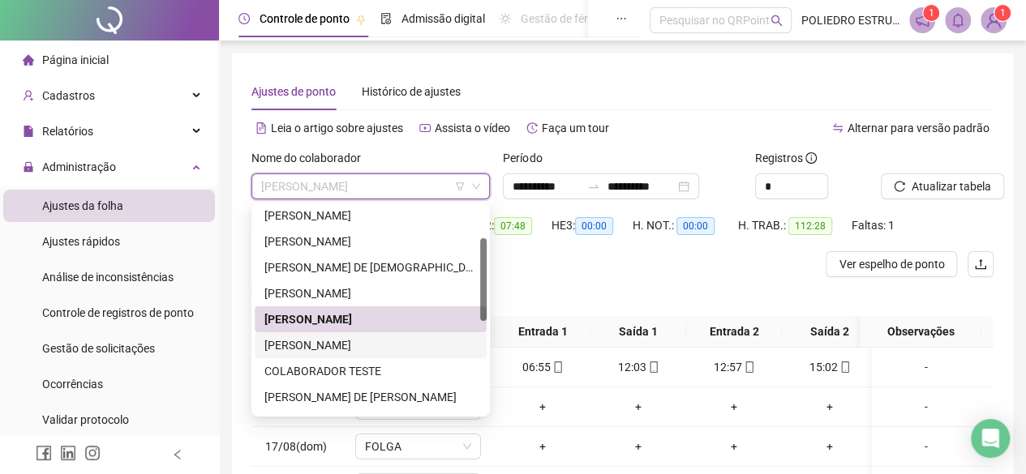
click at [373, 341] on div "[PERSON_NAME]" at bounding box center [370, 346] width 212 height 18
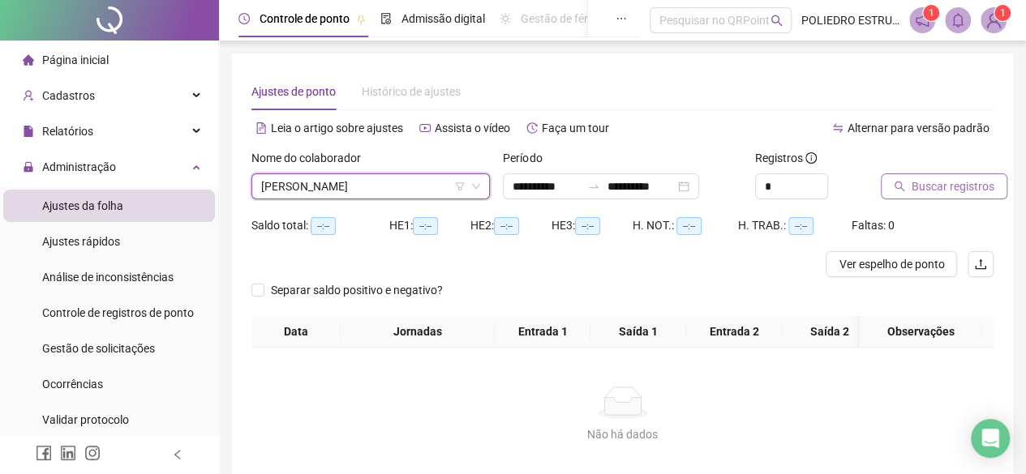
click at [930, 186] on span "Buscar registros" at bounding box center [953, 187] width 83 height 18
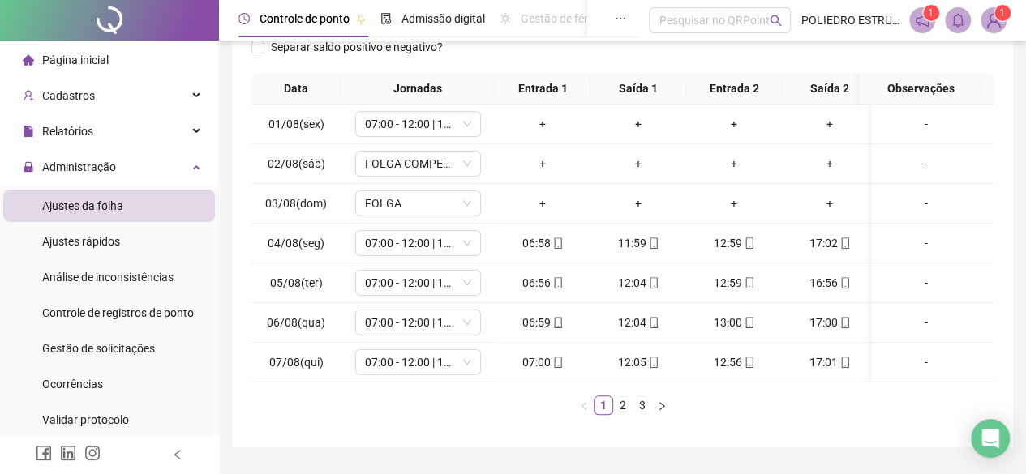
scroll to position [296, 0]
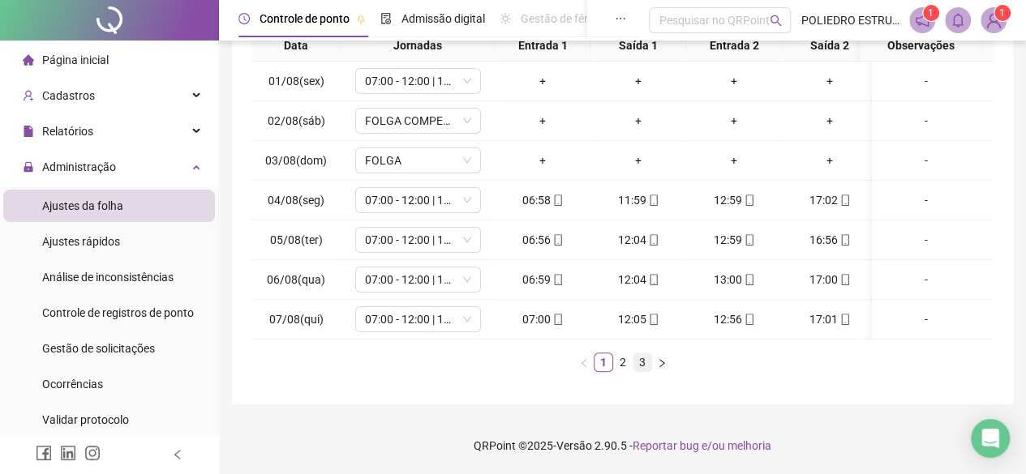
click at [637, 364] on link "3" at bounding box center [642, 363] width 18 height 18
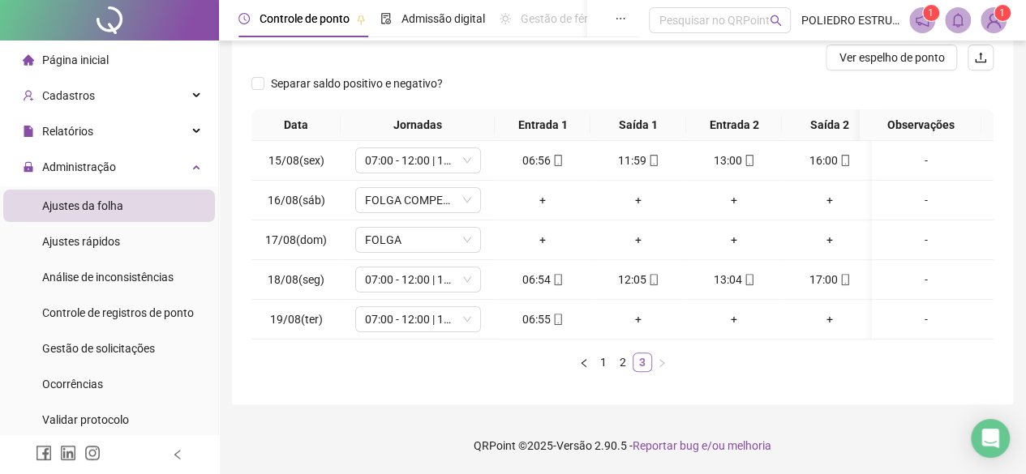
scroll to position [0, 0]
click at [620, 364] on link "2" at bounding box center [623, 363] width 18 height 18
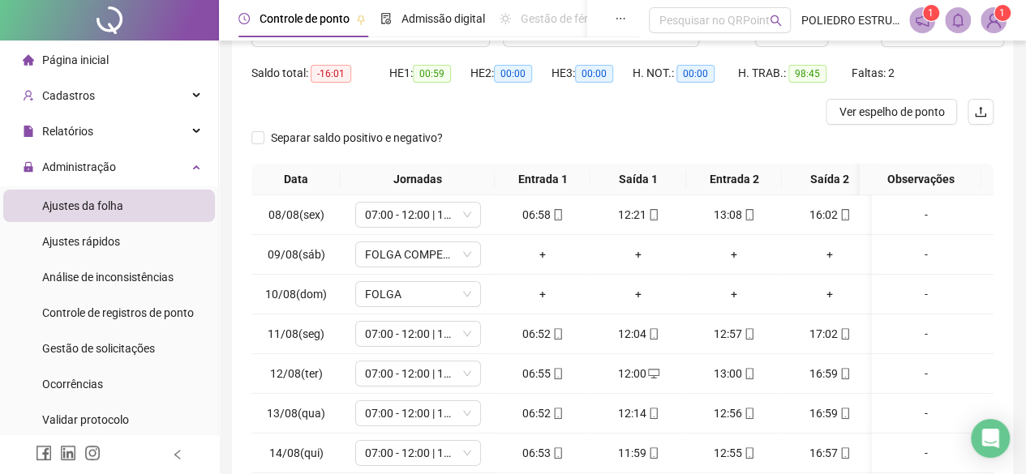
scroll to position [134, 0]
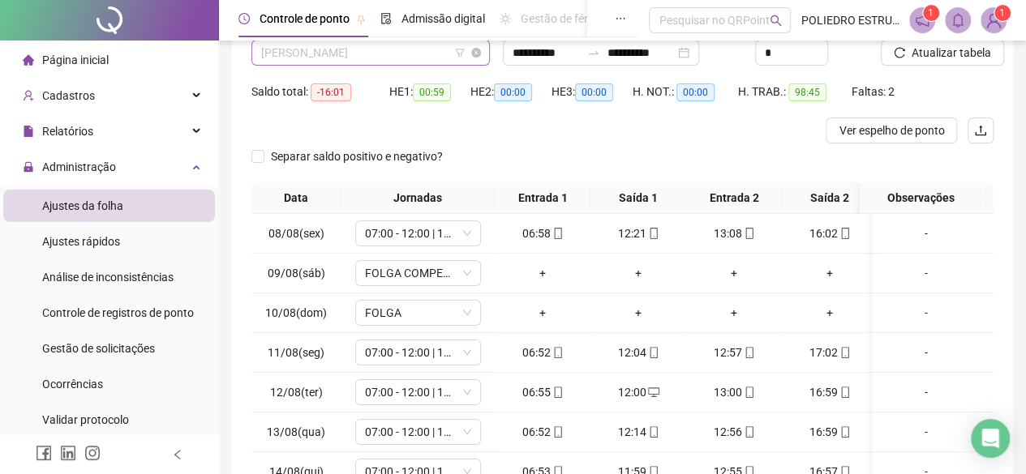
click at [436, 56] on span "[PERSON_NAME]" at bounding box center [370, 53] width 219 height 24
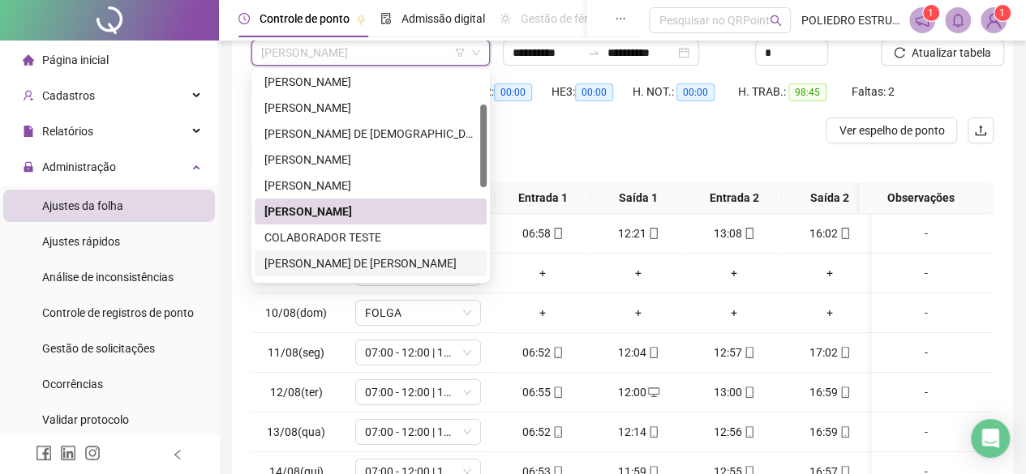
click at [344, 257] on div "[PERSON_NAME] DE [PERSON_NAME]" at bounding box center [370, 264] width 212 height 18
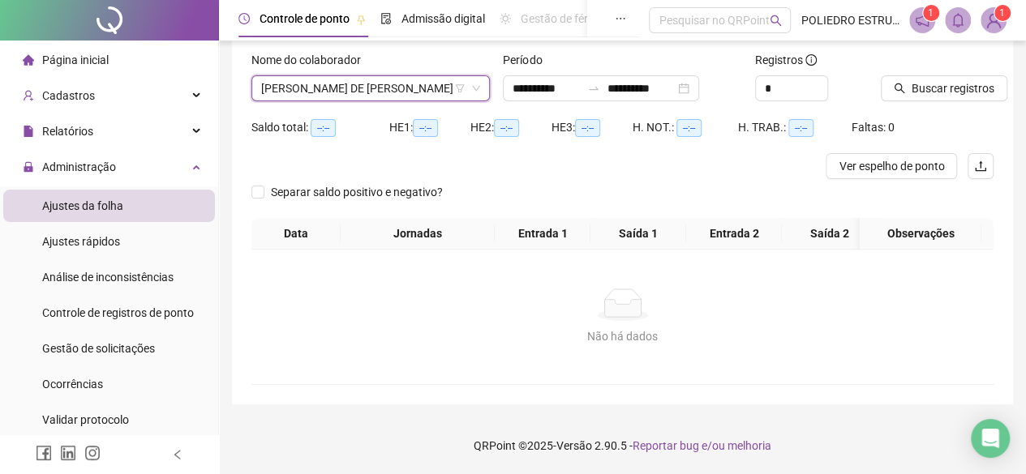
scroll to position [109, 0]
click at [949, 79] on span "Buscar registros" at bounding box center [953, 88] width 83 height 18
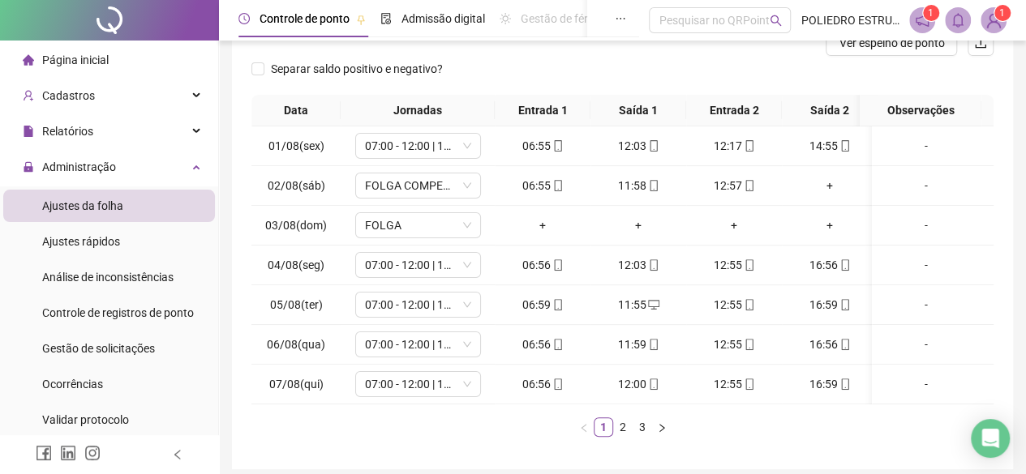
scroll to position [296, 0]
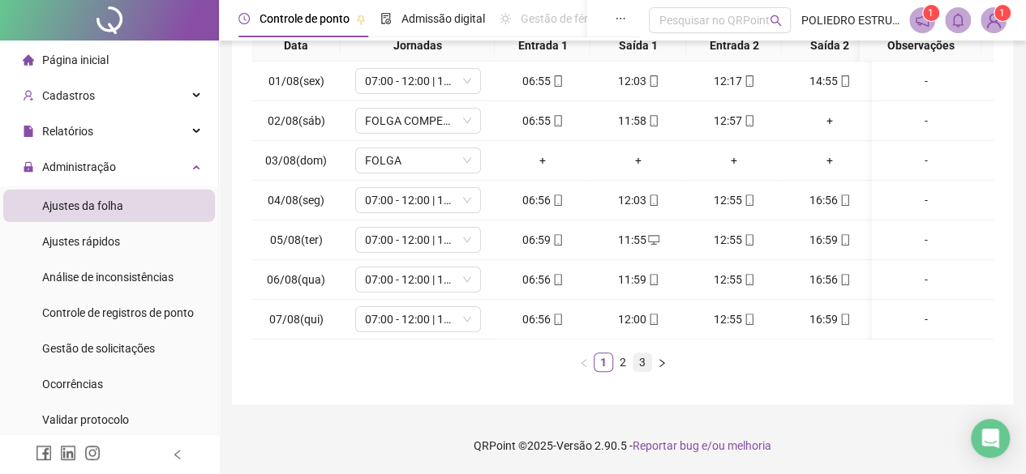
click at [641, 364] on link "3" at bounding box center [642, 363] width 18 height 18
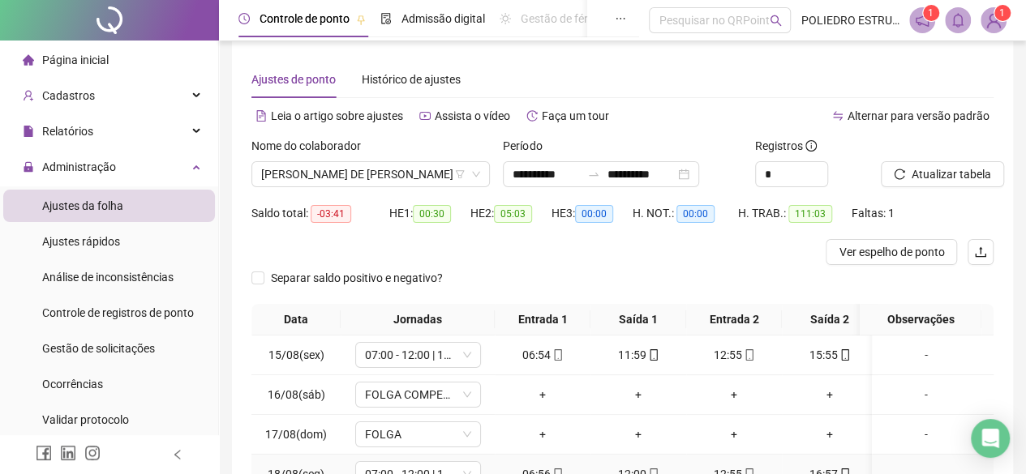
scroll to position [0, 0]
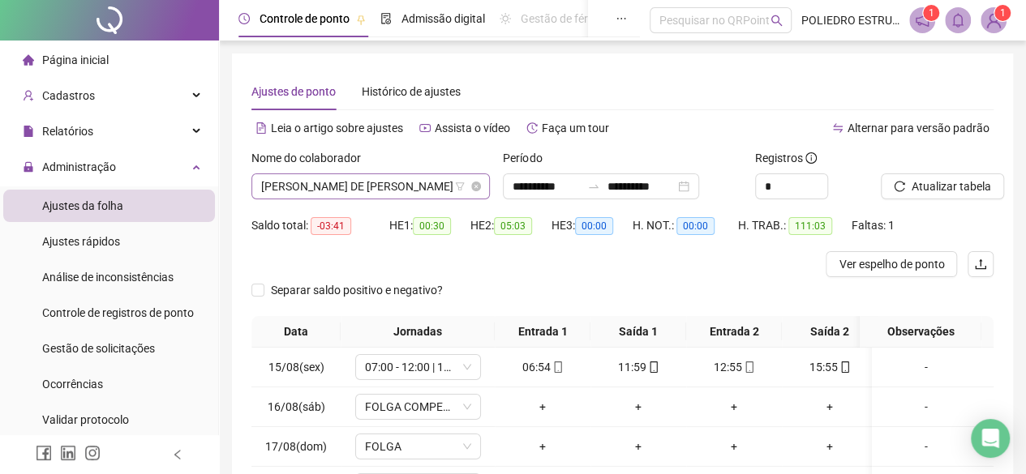
click at [442, 191] on span "[PERSON_NAME] DE [PERSON_NAME]" at bounding box center [370, 186] width 219 height 24
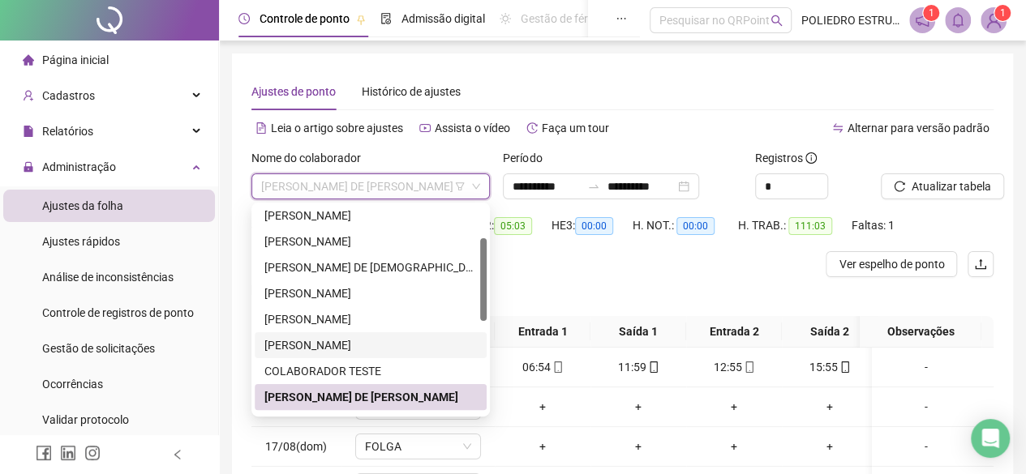
scroll to position [162, 0]
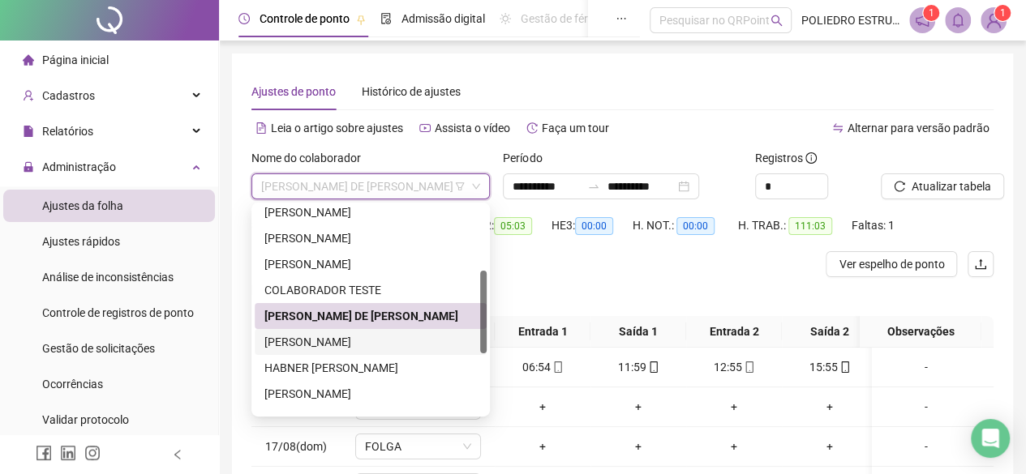
click at [371, 341] on div "[PERSON_NAME]" at bounding box center [370, 342] width 212 height 18
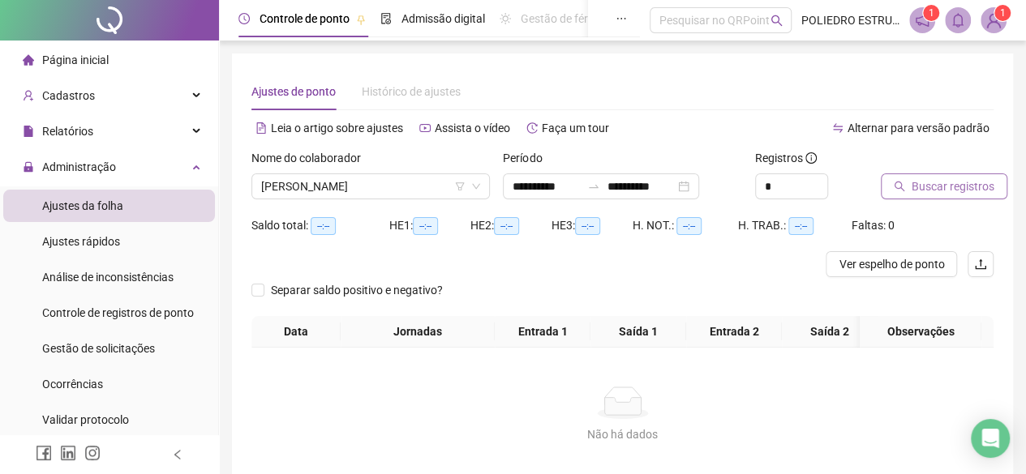
click at [947, 181] on span "Buscar registros" at bounding box center [953, 187] width 83 height 18
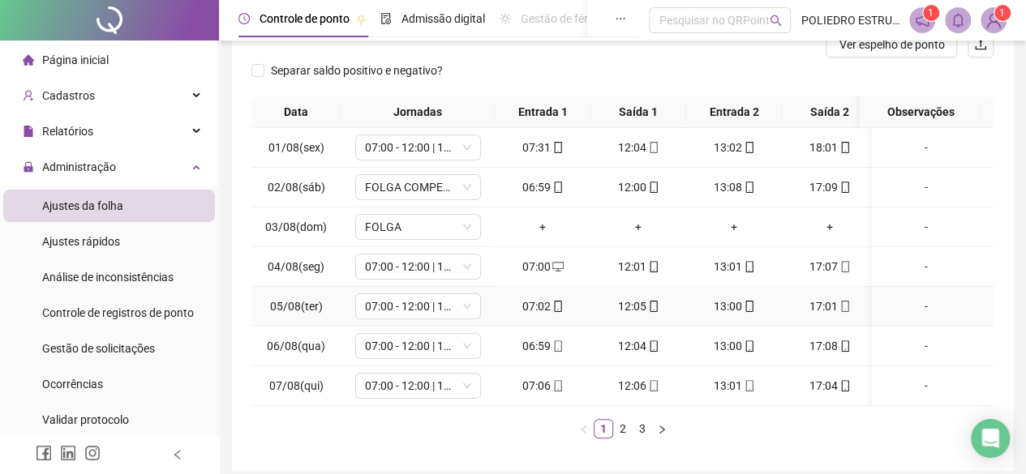
scroll to position [296, 0]
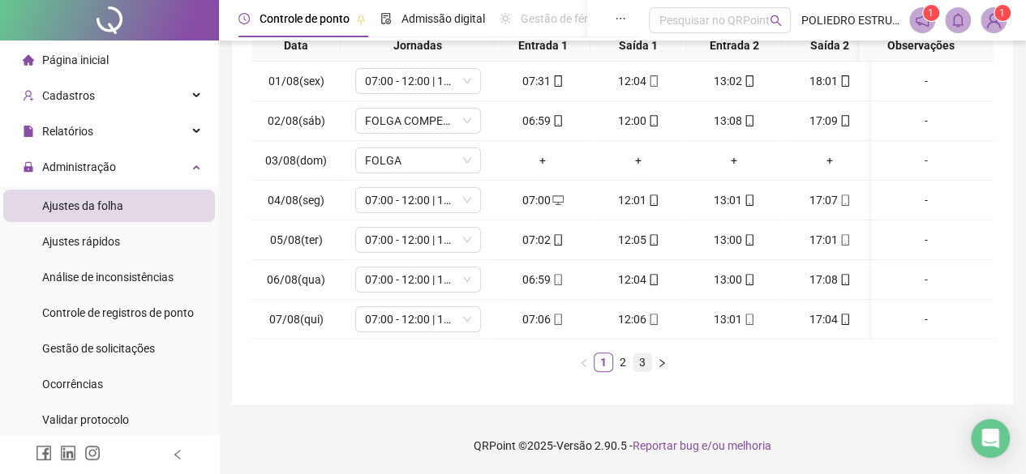
click at [647, 361] on link "3" at bounding box center [642, 363] width 18 height 18
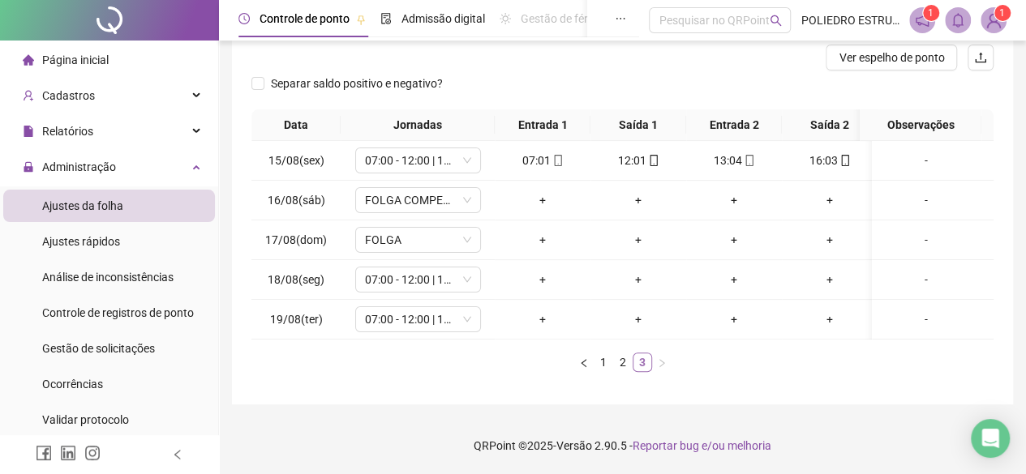
scroll to position [217, 0]
click at [620, 360] on link "2" at bounding box center [623, 363] width 18 height 18
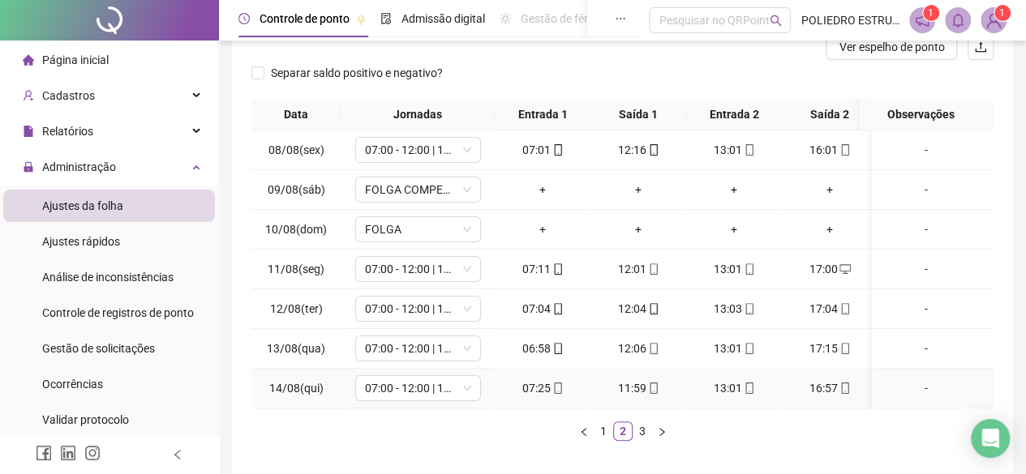
scroll to position [0, 0]
click at [642, 440] on link "3" at bounding box center [642, 432] width 18 height 18
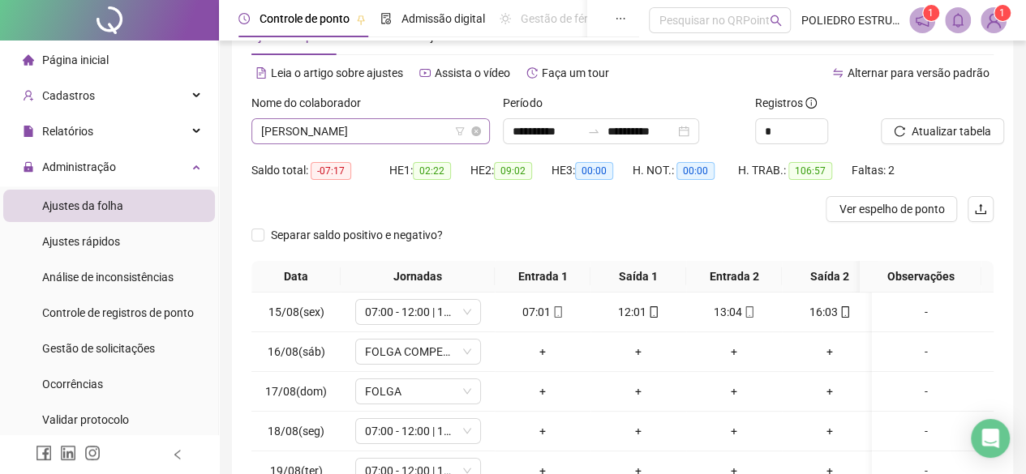
scroll to position [55, 0]
click at [438, 137] on span "[PERSON_NAME]" at bounding box center [370, 131] width 219 height 24
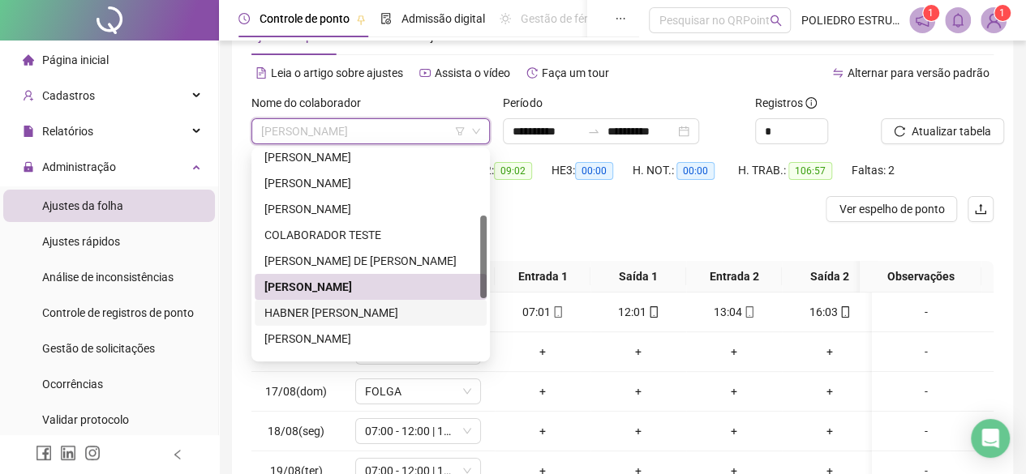
click at [355, 317] on div "HABNER [PERSON_NAME]" at bounding box center [370, 313] width 212 height 18
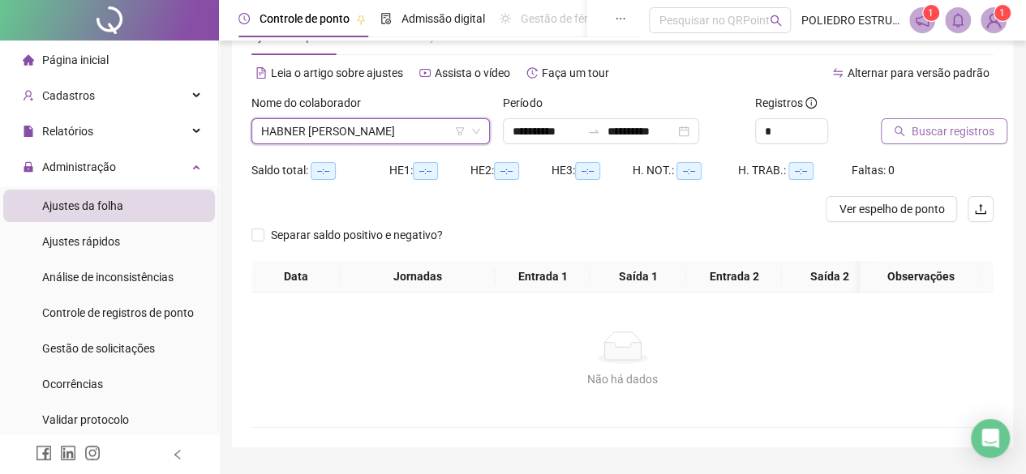
click at [923, 131] on span "Buscar registros" at bounding box center [953, 131] width 83 height 18
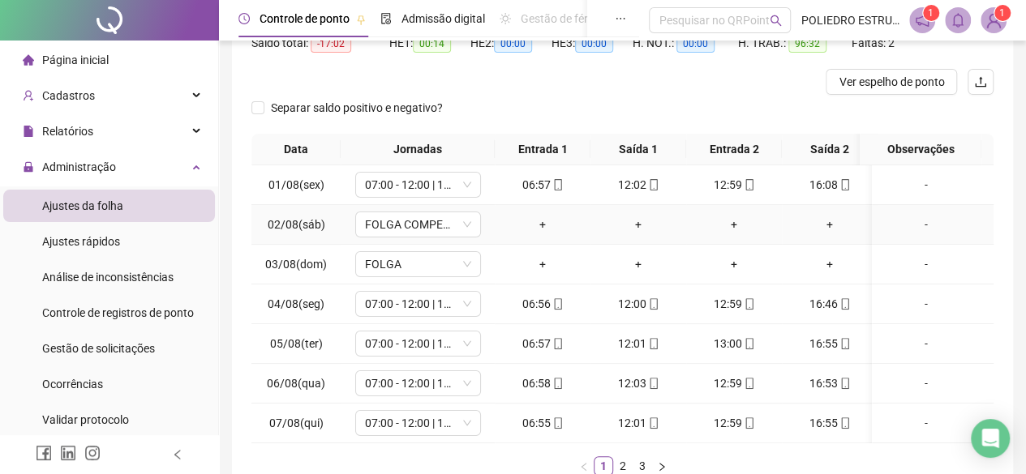
scroll to position [296, 0]
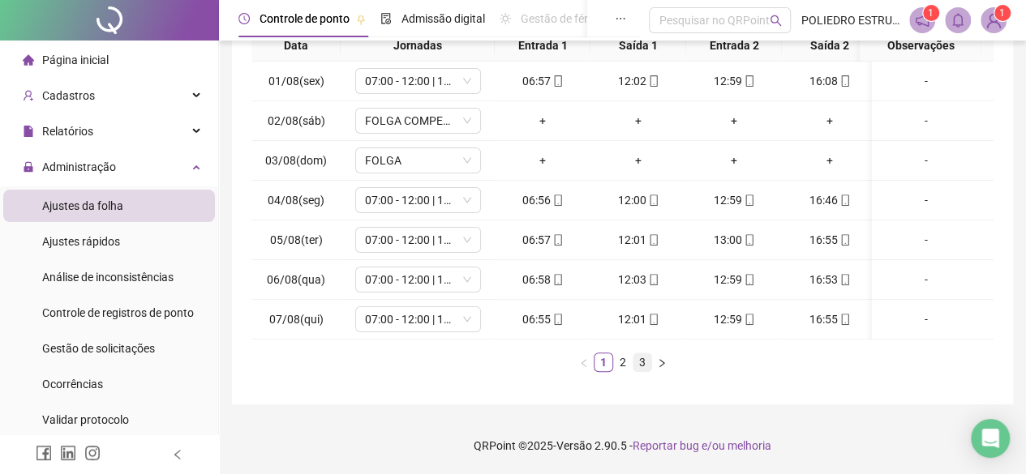
click at [645, 364] on link "3" at bounding box center [642, 363] width 18 height 18
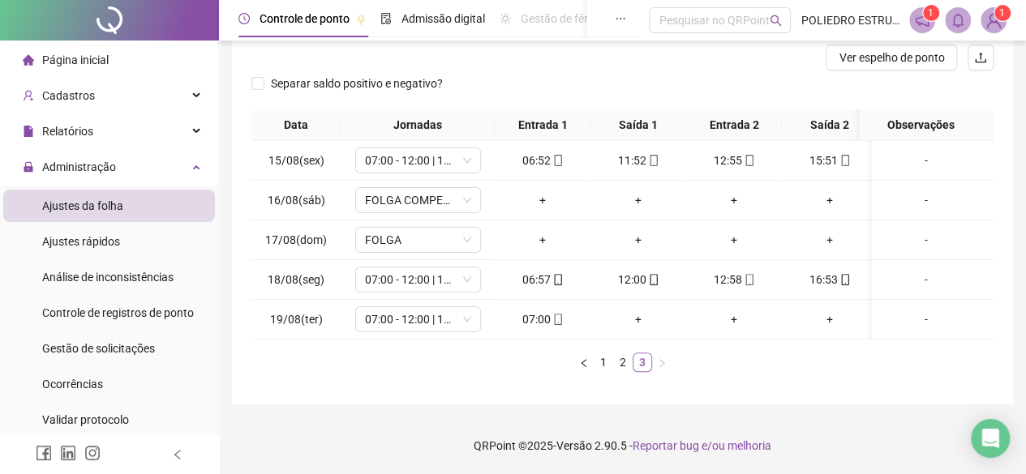
scroll to position [0, 0]
click at [622, 360] on link "2" at bounding box center [623, 363] width 18 height 18
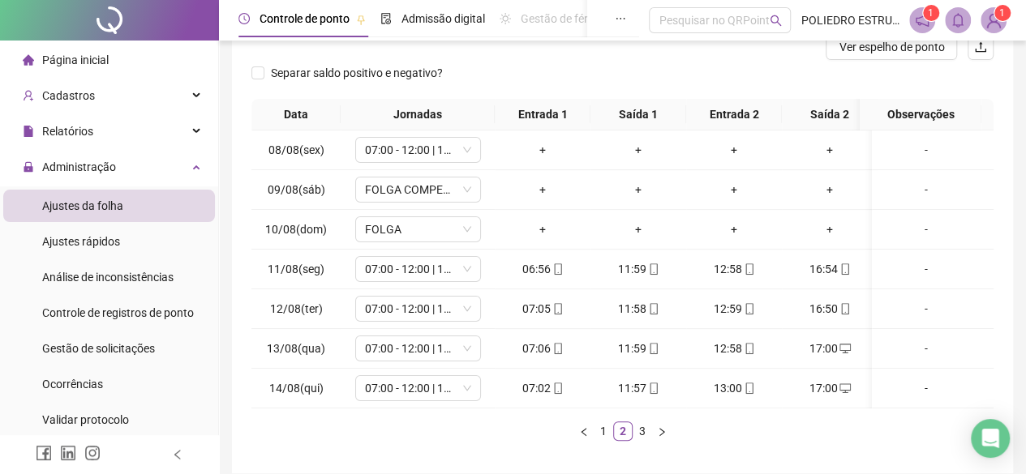
drag, startPoint x: 644, startPoint y: 437, endPoint x: 655, endPoint y: 434, distance: 11.8
click at [644, 439] on link "3" at bounding box center [642, 432] width 18 height 18
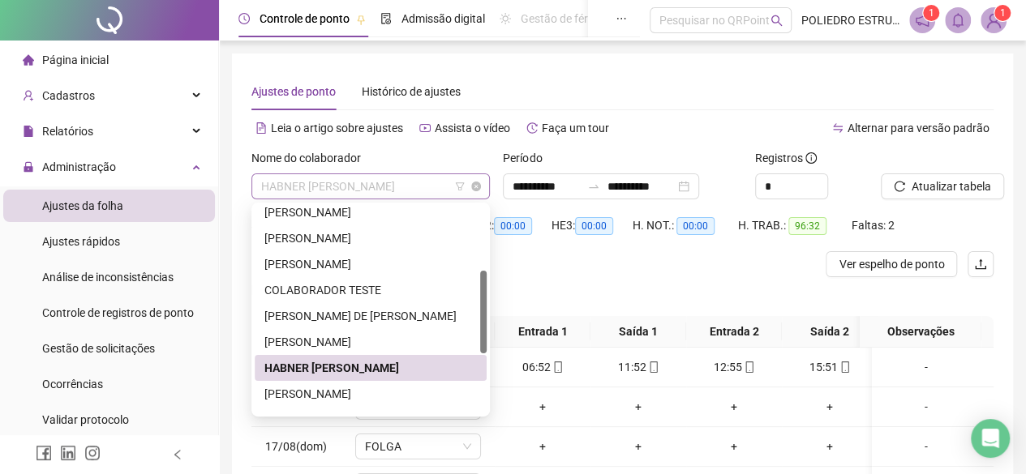
click at [437, 189] on span "HABNER [PERSON_NAME]" at bounding box center [370, 186] width 219 height 24
click at [380, 388] on div "[PERSON_NAME]" at bounding box center [370, 394] width 212 height 18
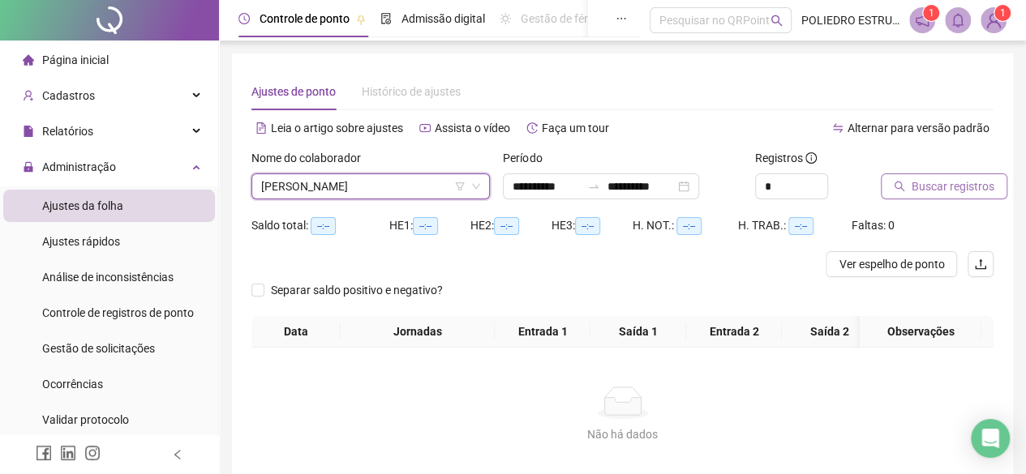
click at [941, 187] on span "Buscar registros" at bounding box center [953, 187] width 83 height 18
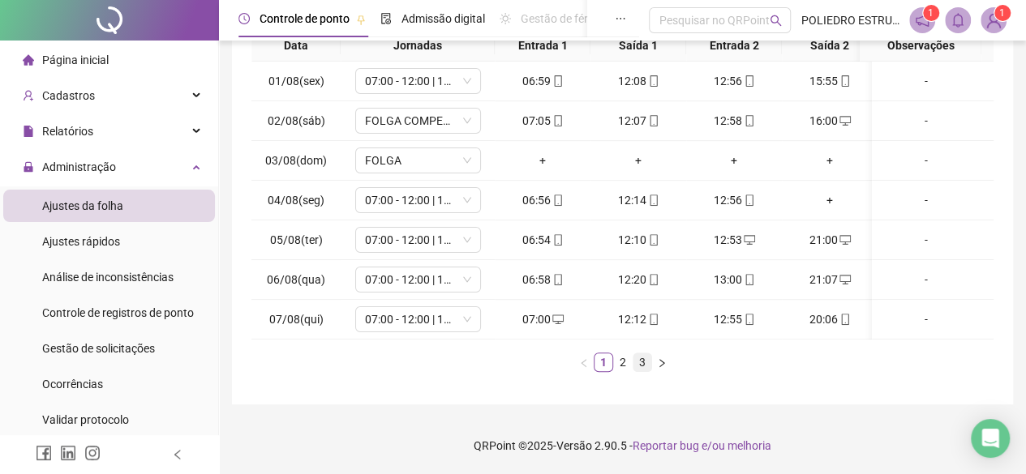
click at [650, 363] on link "3" at bounding box center [642, 363] width 18 height 18
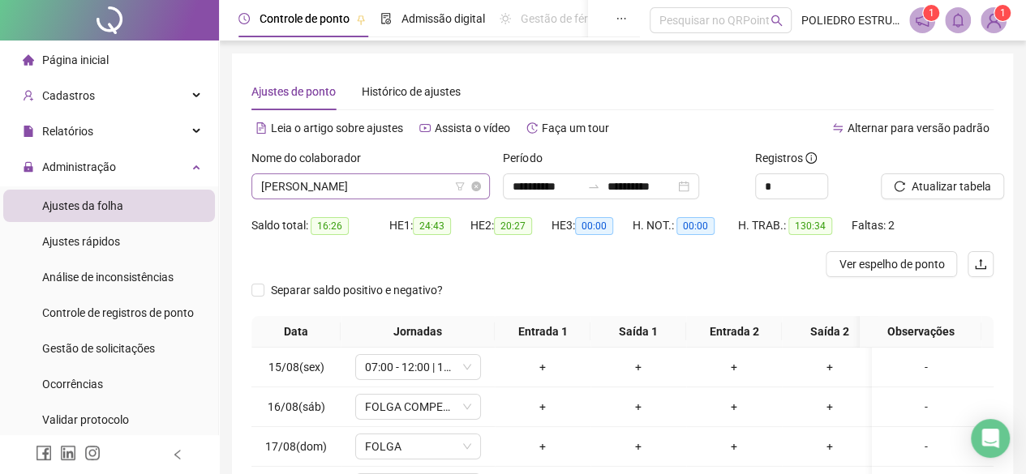
click at [441, 187] on span "[PERSON_NAME]" at bounding box center [370, 186] width 219 height 24
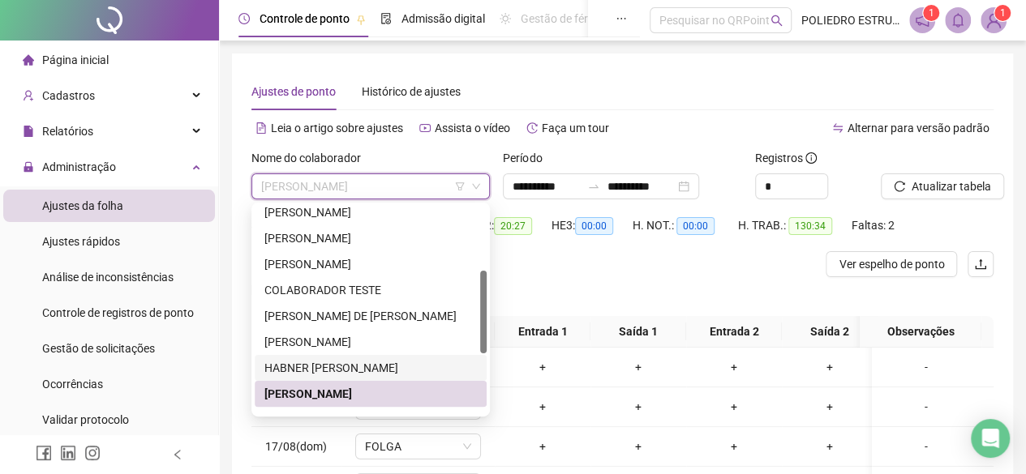
scroll to position [243, 0]
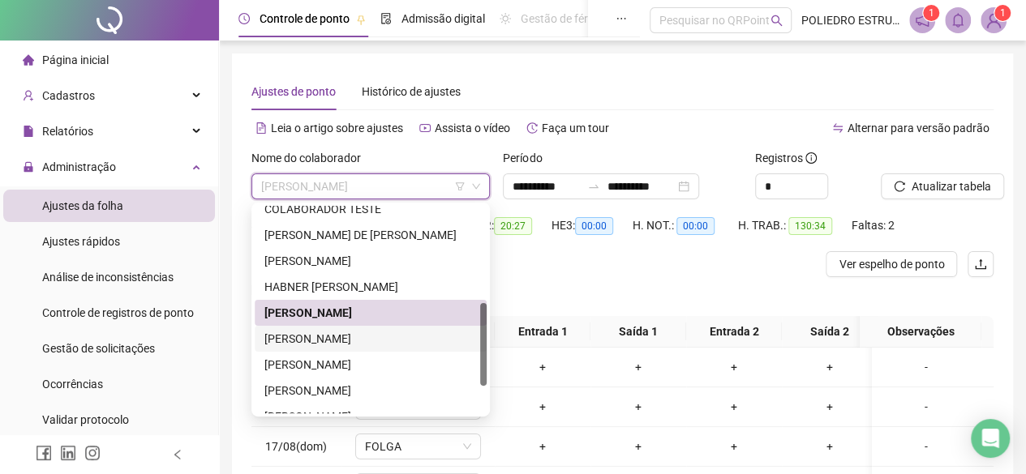
click at [379, 338] on div "[PERSON_NAME]" at bounding box center [370, 339] width 212 height 18
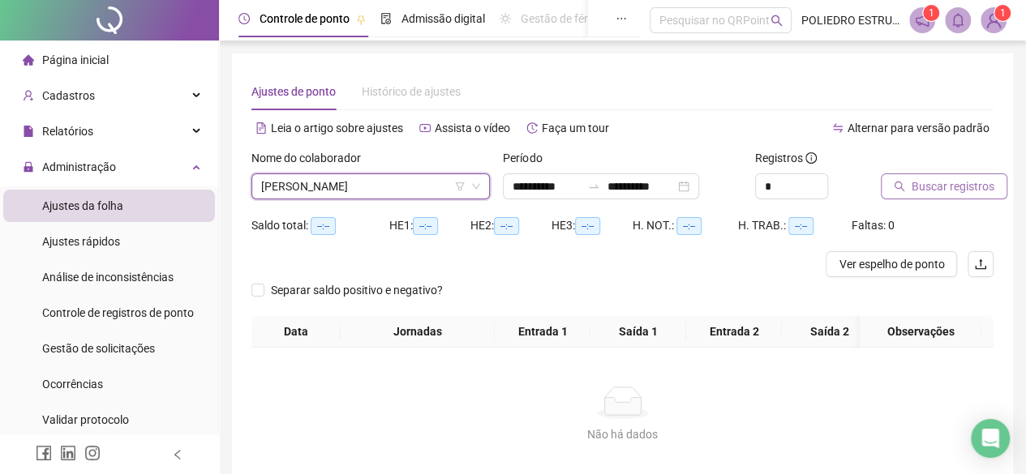
click at [957, 189] on span "Buscar registros" at bounding box center [953, 187] width 83 height 18
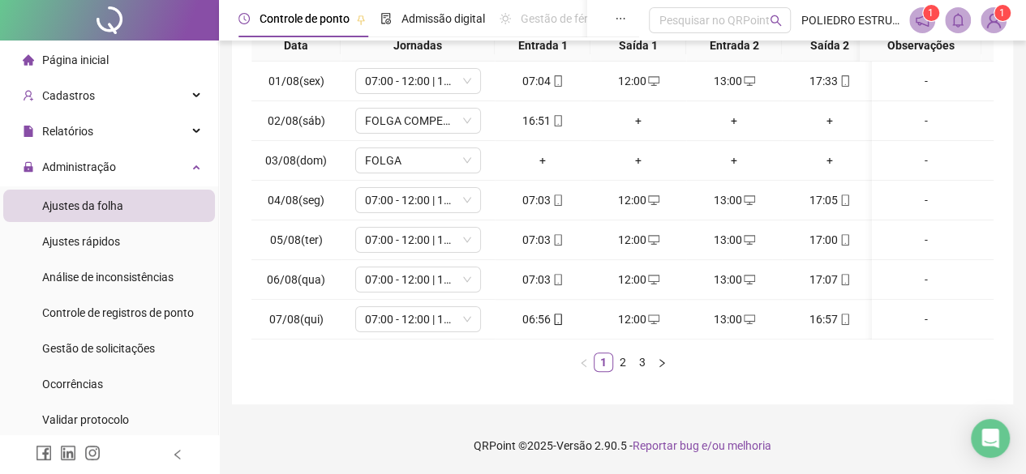
scroll to position [0, 0]
click at [636, 360] on link "3" at bounding box center [642, 363] width 18 height 18
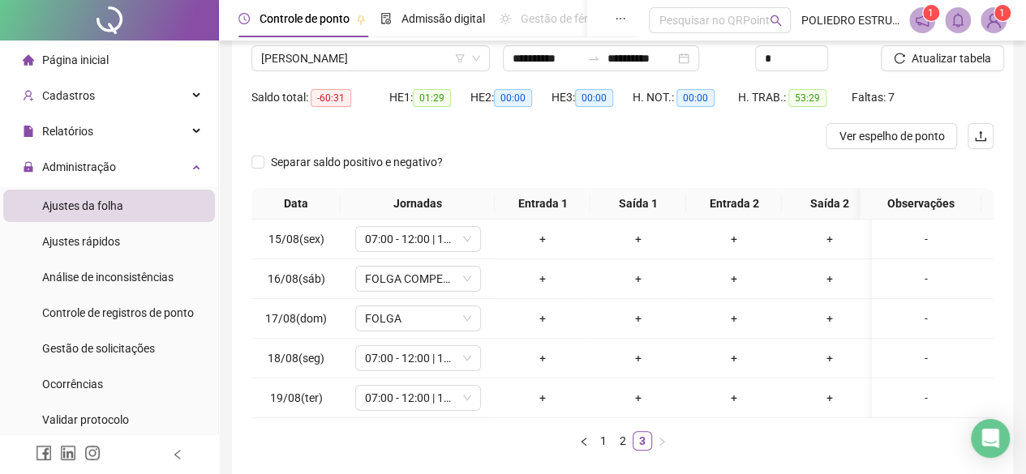
scroll to position [55, 0]
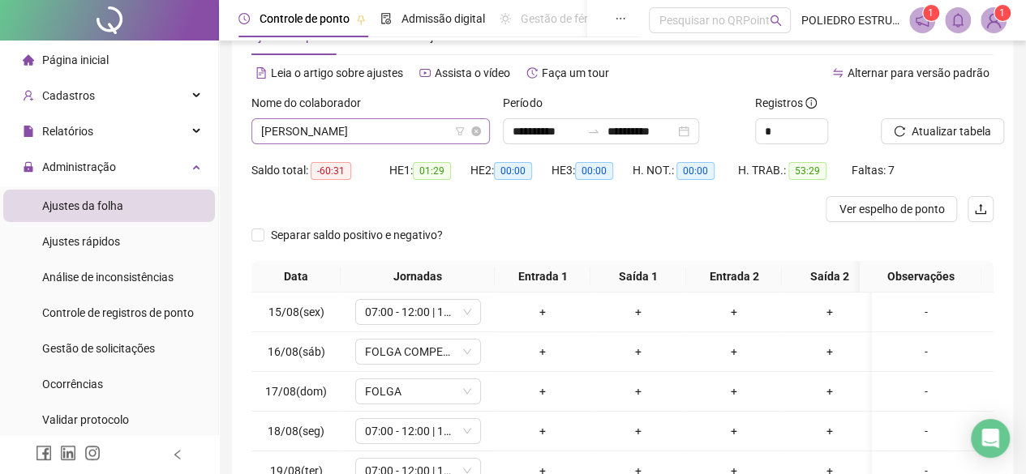
click at [444, 131] on span "[PERSON_NAME]" at bounding box center [370, 131] width 219 height 24
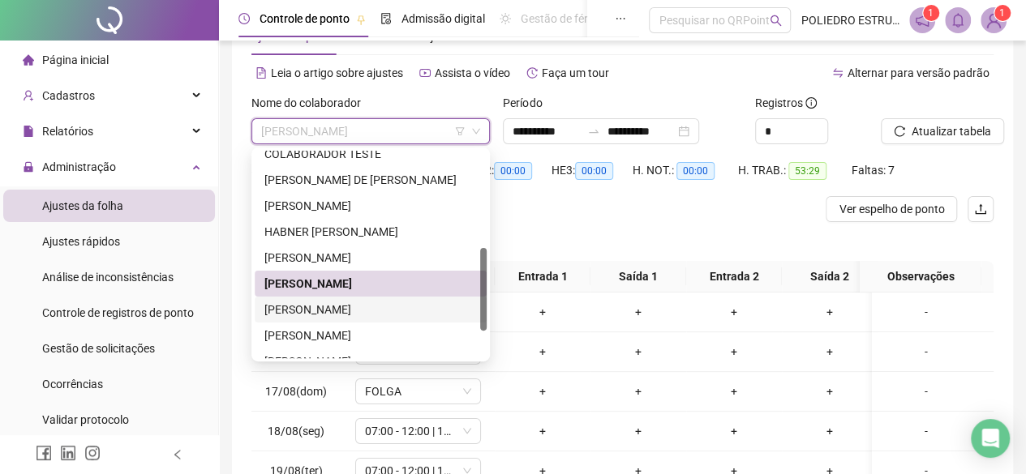
click at [371, 307] on div "[PERSON_NAME]" at bounding box center [370, 310] width 212 height 18
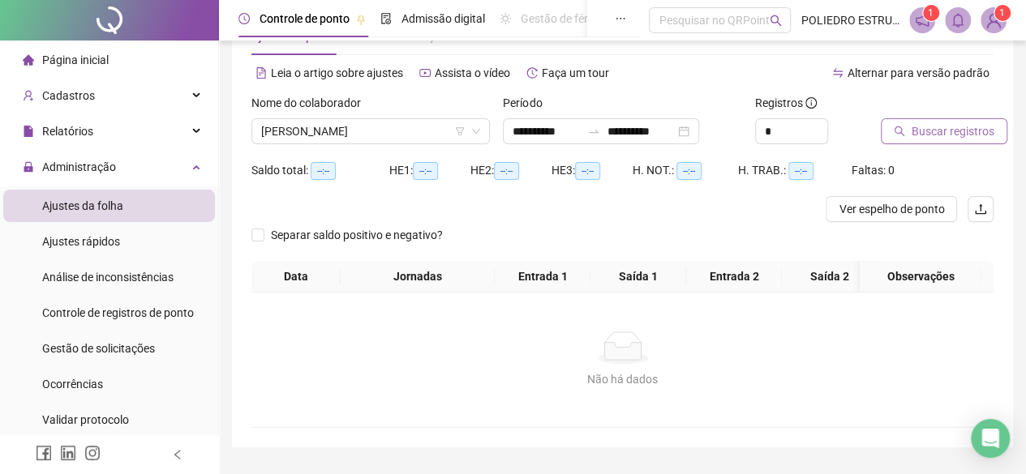
click at [942, 134] on span "Buscar registros" at bounding box center [953, 131] width 83 height 18
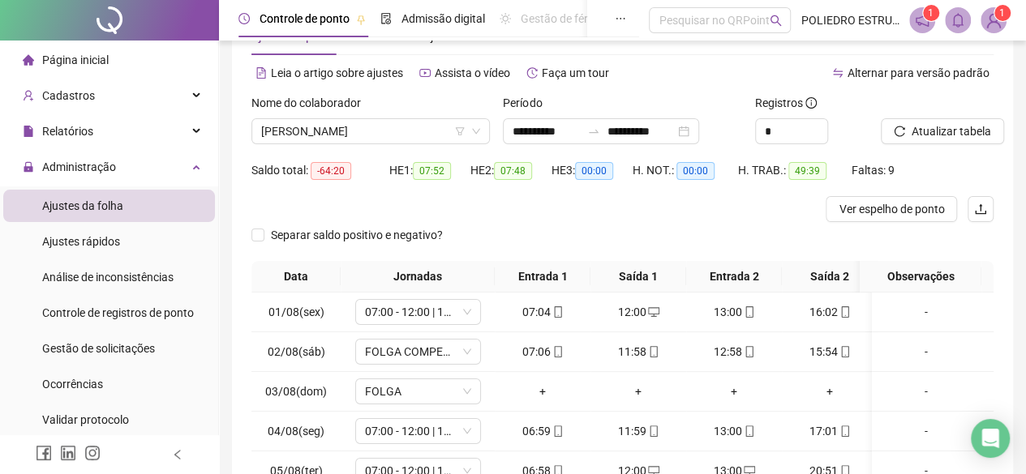
scroll to position [296, 0]
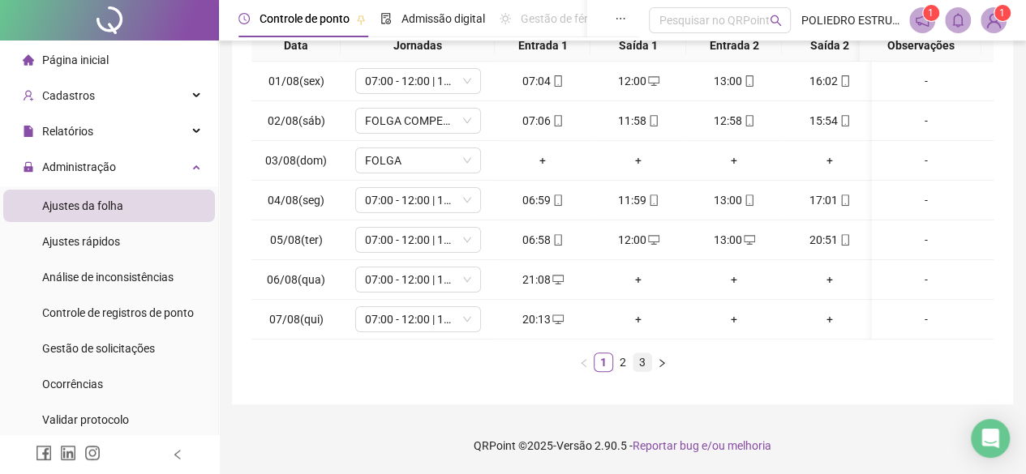
click at [642, 367] on link "3" at bounding box center [642, 363] width 18 height 18
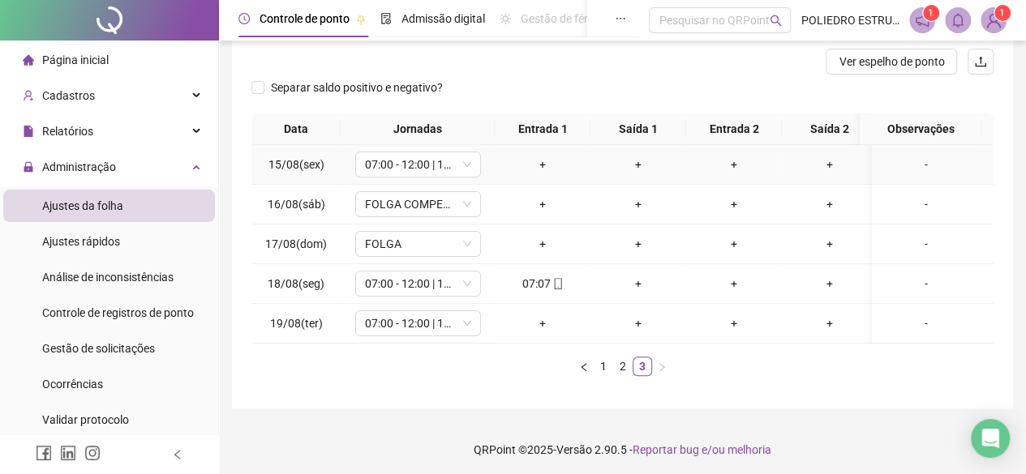
scroll to position [0, 0]
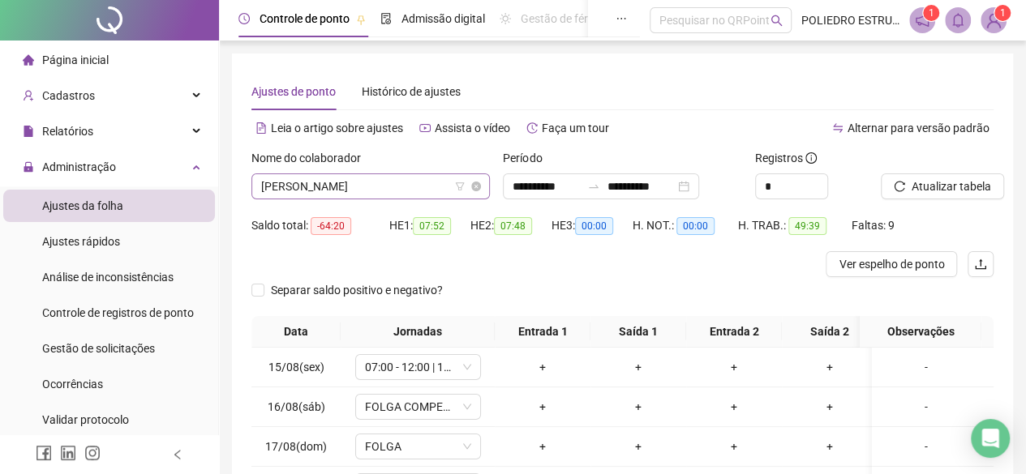
click at [433, 180] on span "[PERSON_NAME]" at bounding box center [370, 186] width 219 height 24
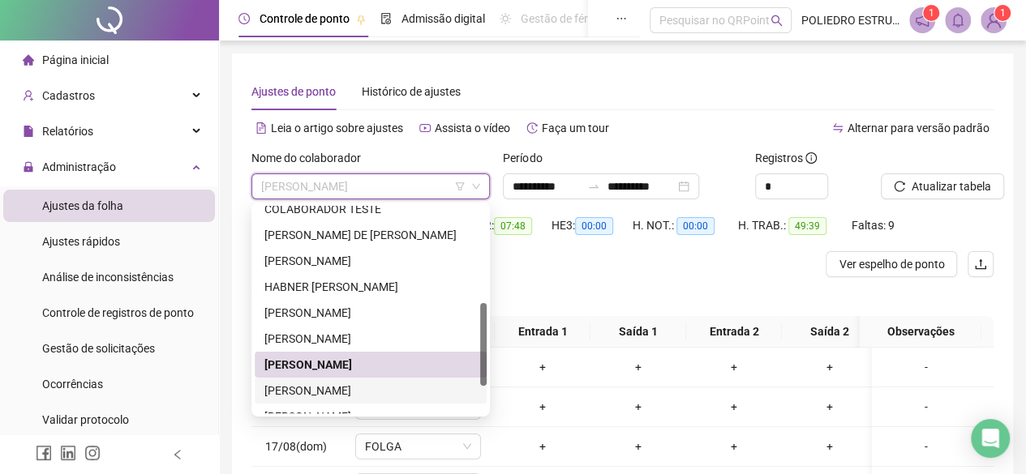
click at [354, 385] on div "[PERSON_NAME]" at bounding box center [370, 391] width 212 height 18
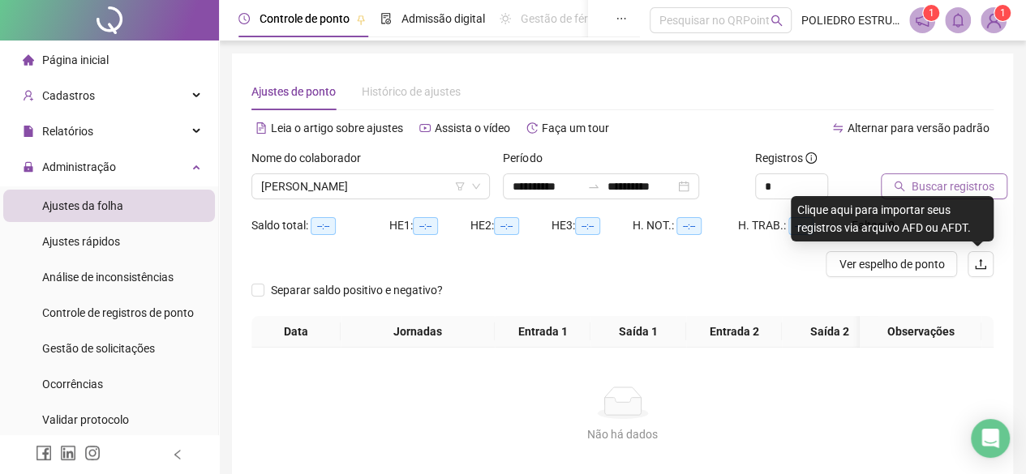
click at [951, 191] on span "Buscar registros" at bounding box center [953, 187] width 83 height 18
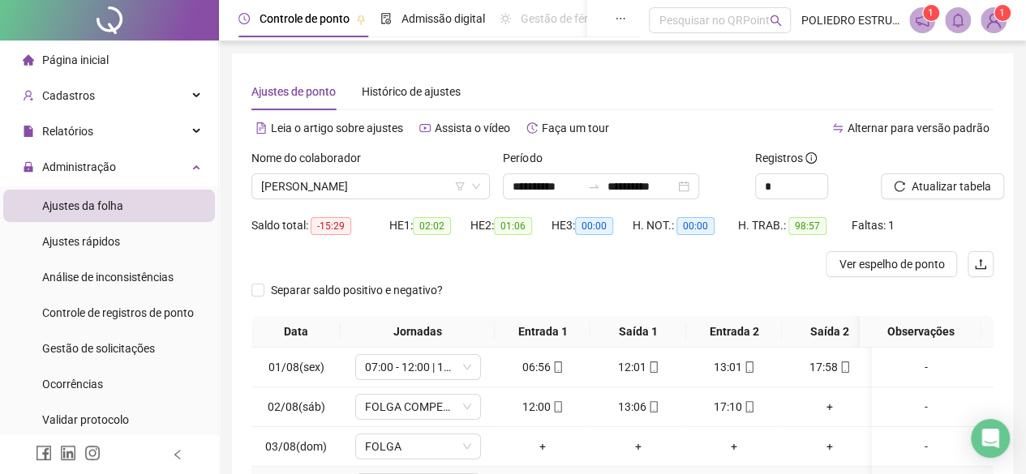
scroll to position [296, 0]
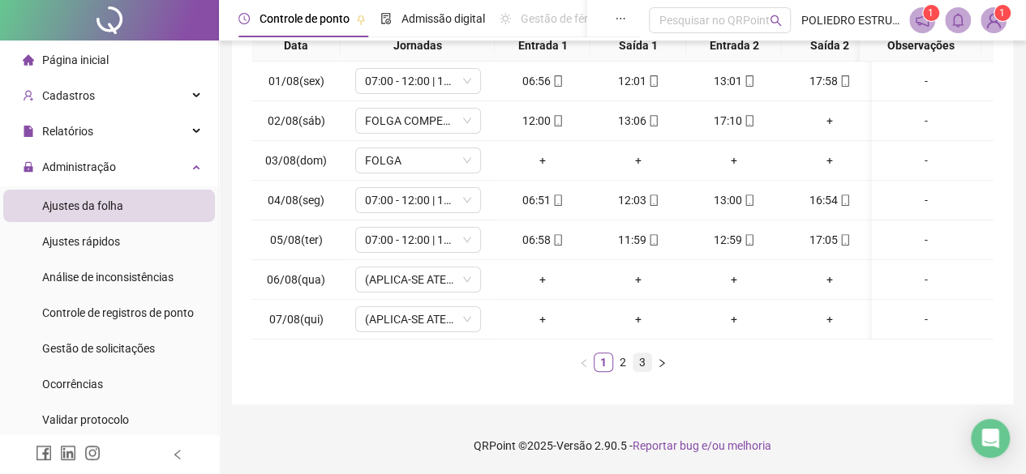
click at [642, 369] on link "3" at bounding box center [642, 363] width 18 height 18
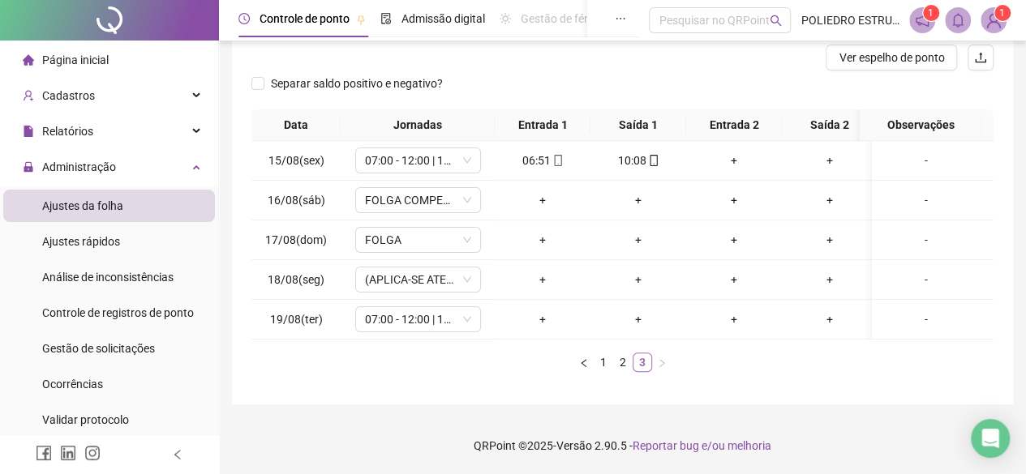
scroll to position [217, 0]
drag, startPoint x: 122, startPoint y: 347, endPoint x: 242, endPoint y: 343, distance: 119.3
click at [123, 347] on span "Gestão de solicitações" at bounding box center [98, 348] width 113 height 13
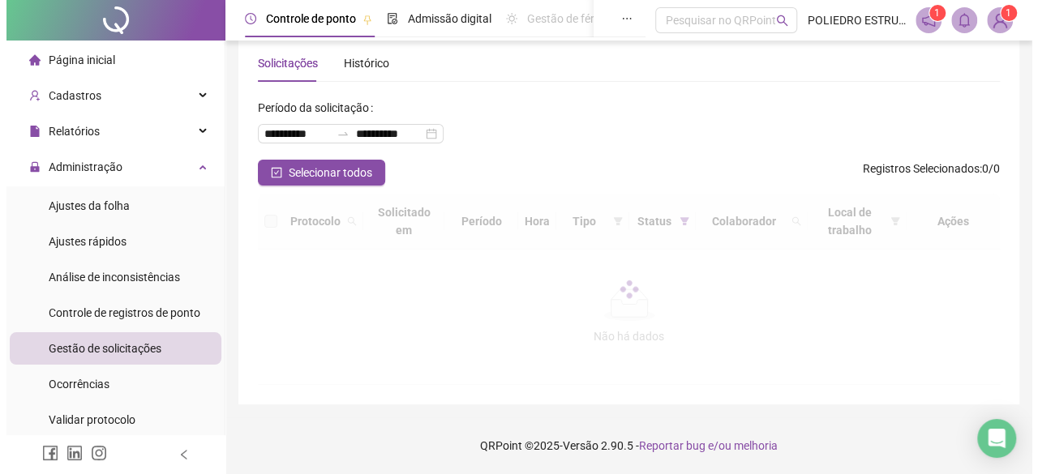
scroll to position [102, 0]
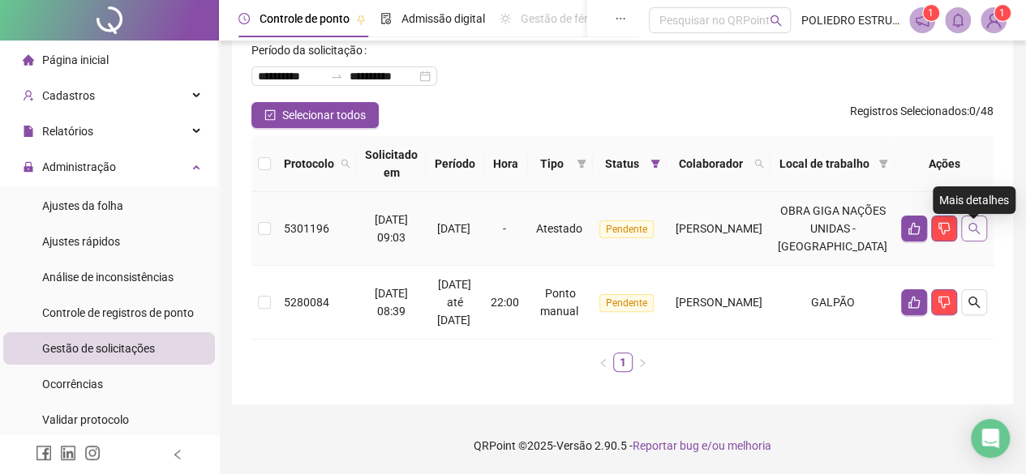
click at [975, 222] on icon "search" at bounding box center [974, 228] width 13 height 13
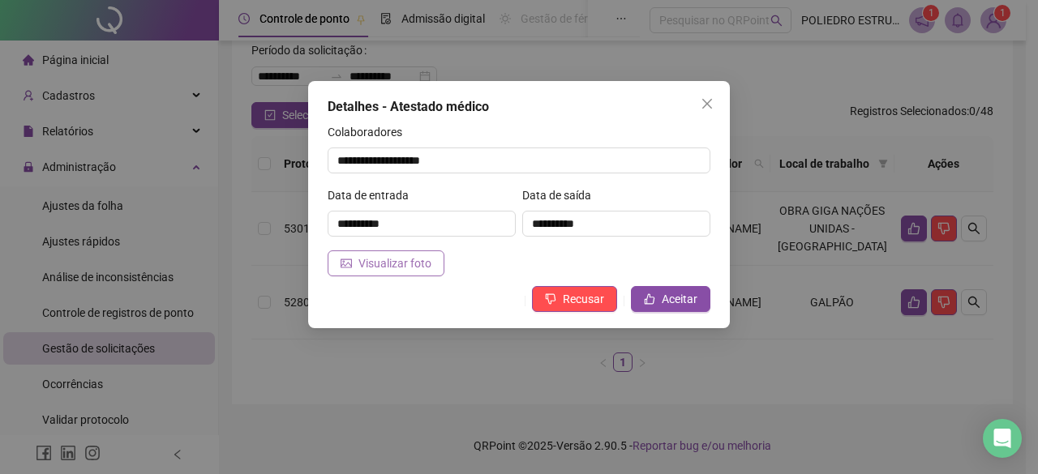
click at [393, 270] on span "Visualizar foto" at bounding box center [394, 264] width 73 height 18
click at [673, 303] on span "Aceitar" at bounding box center [680, 299] width 36 height 18
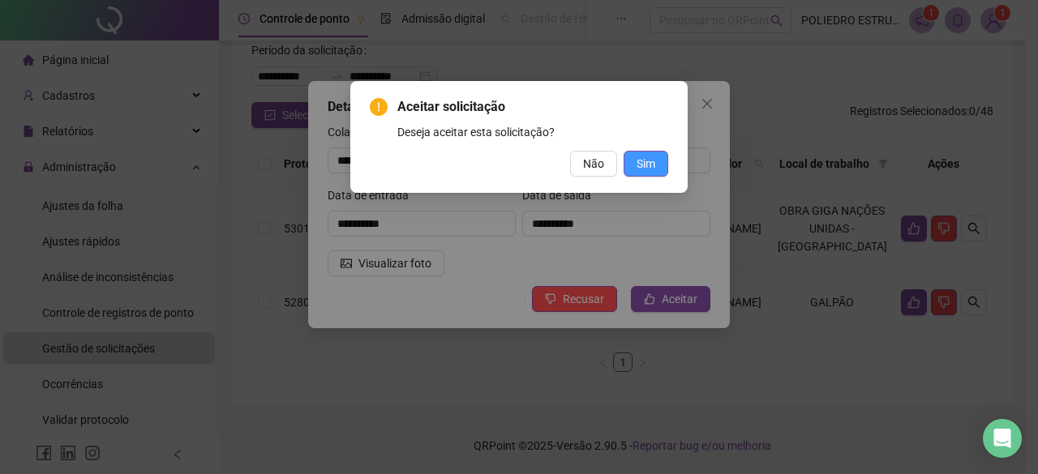
click at [651, 171] on span "Sim" at bounding box center [646, 164] width 19 height 18
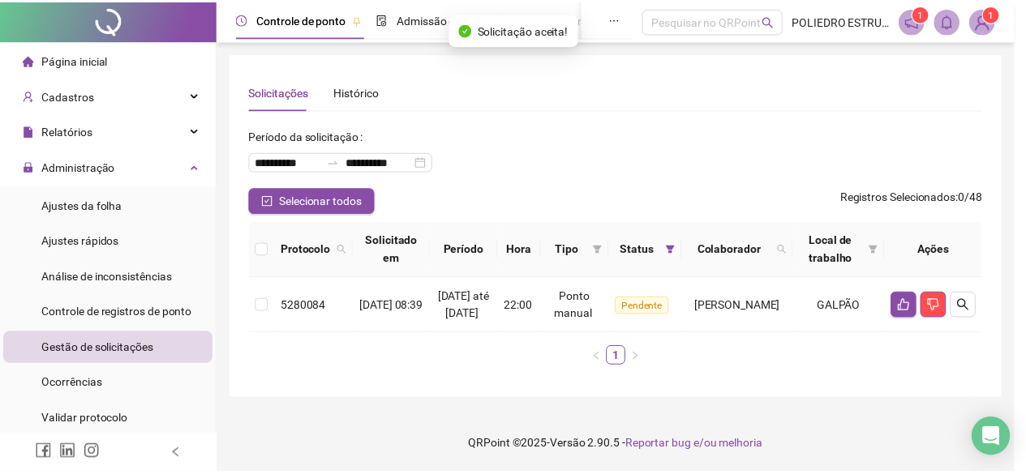
scroll to position [11, 0]
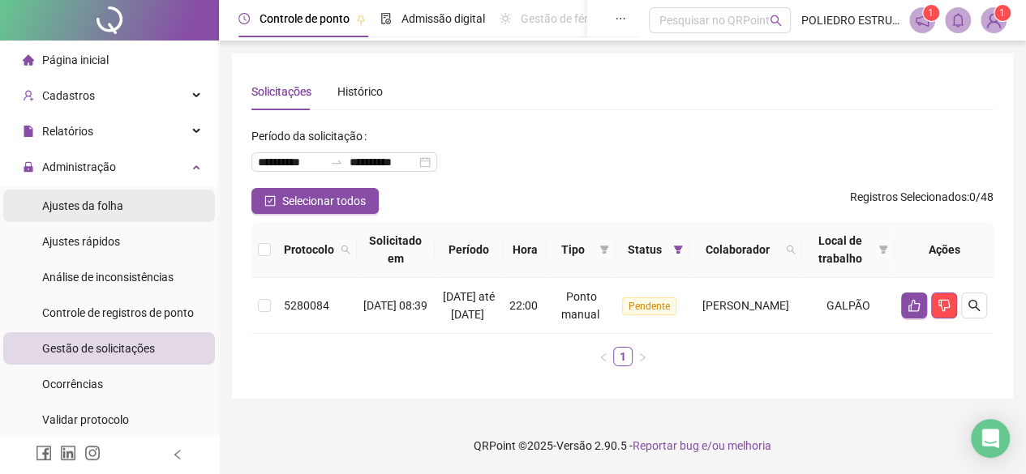
click at [91, 208] on span "Ajustes da folha" at bounding box center [82, 206] width 81 height 13
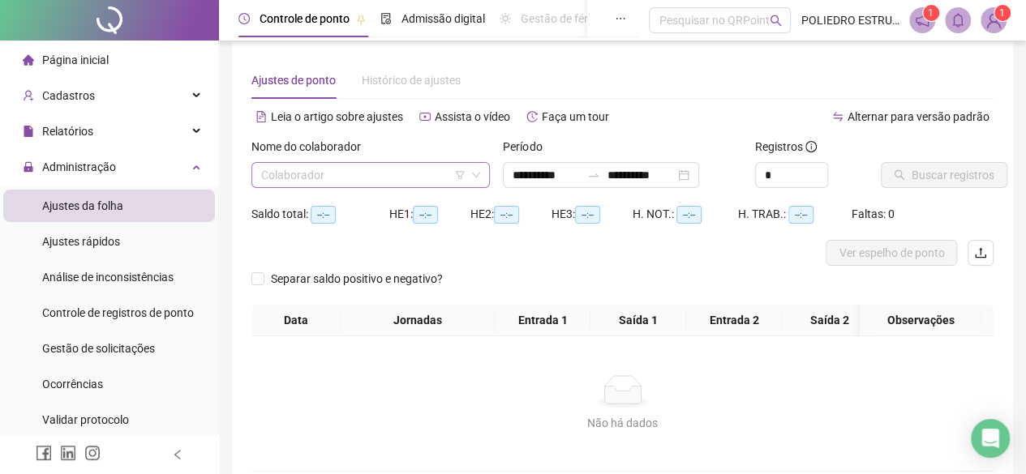
click at [418, 181] on input "search" at bounding box center [363, 175] width 204 height 24
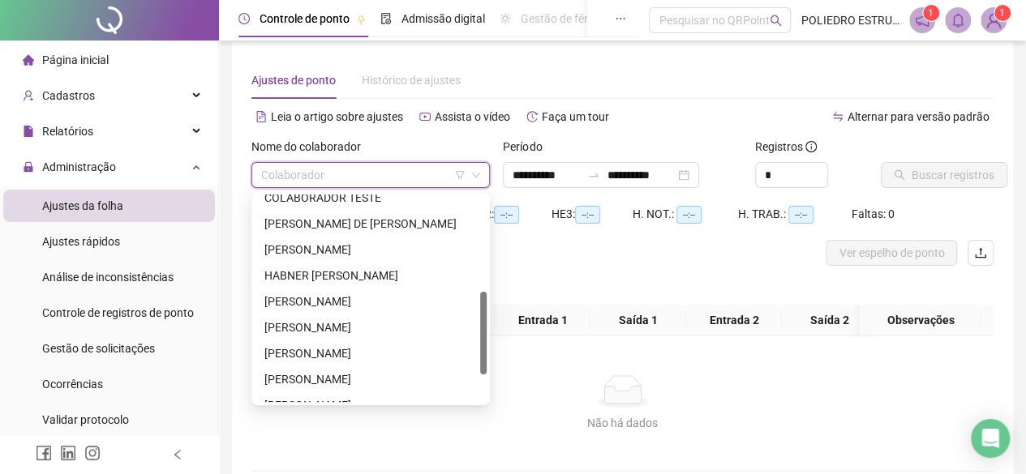
scroll to position [311, 0]
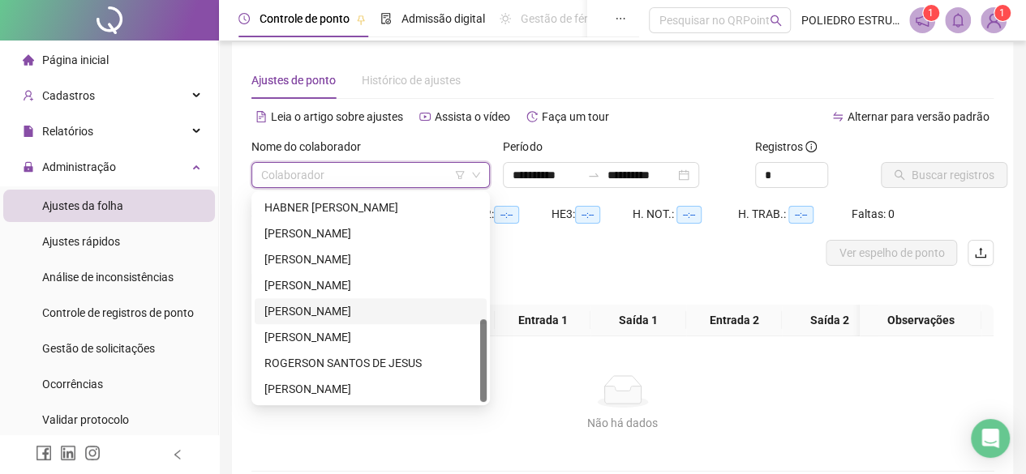
click at [359, 304] on div "[PERSON_NAME]" at bounding box center [370, 312] width 212 height 18
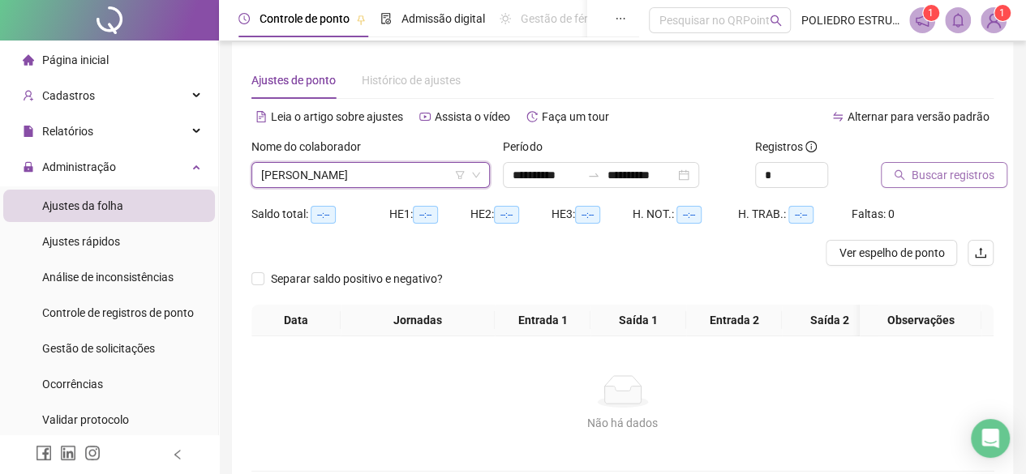
click at [913, 179] on span "Buscar registros" at bounding box center [953, 175] width 83 height 18
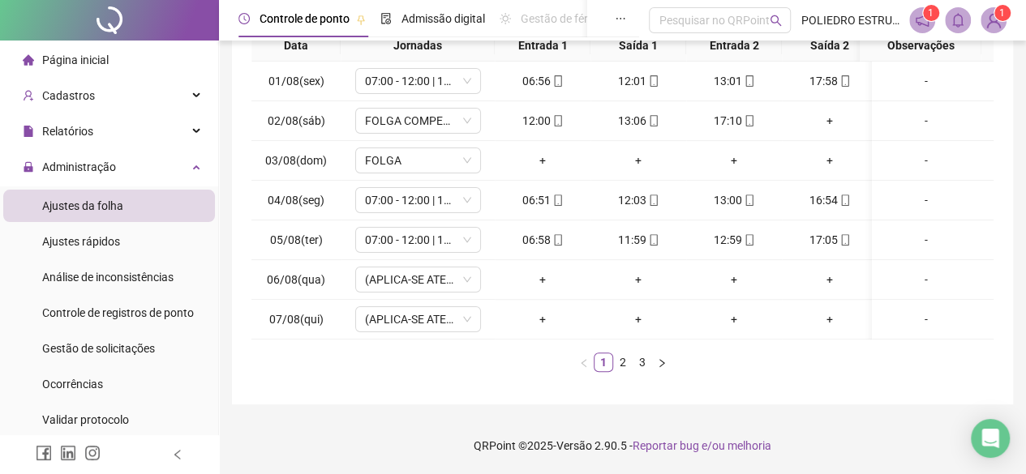
scroll to position [296, 0]
click at [646, 363] on link "3" at bounding box center [642, 363] width 18 height 18
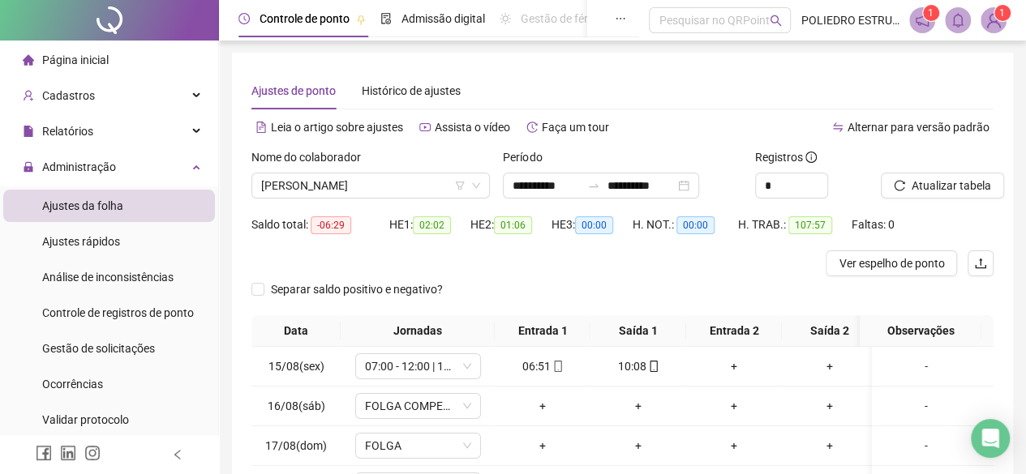
scroll to position [0, 0]
click at [443, 190] on span "[PERSON_NAME]" at bounding box center [370, 186] width 219 height 24
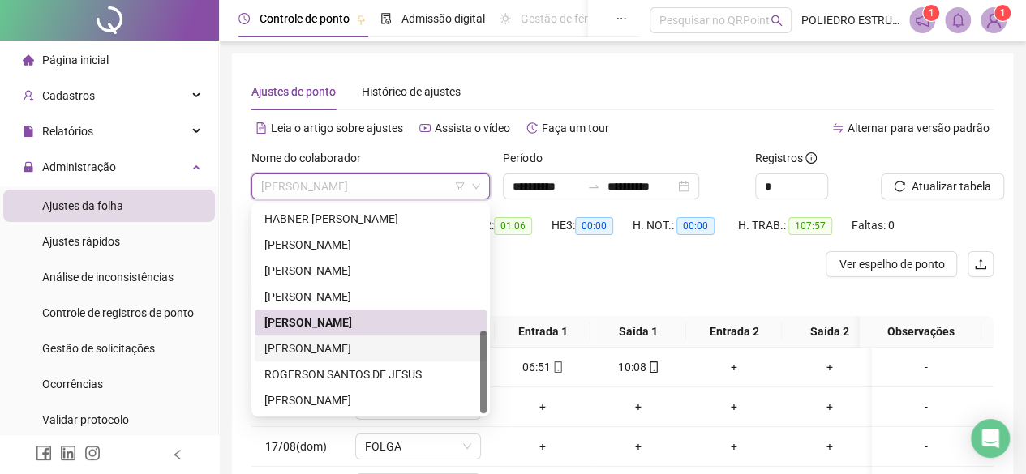
click at [358, 354] on div "[PERSON_NAME]" at bounding box center [370, 349] width 212 height 18
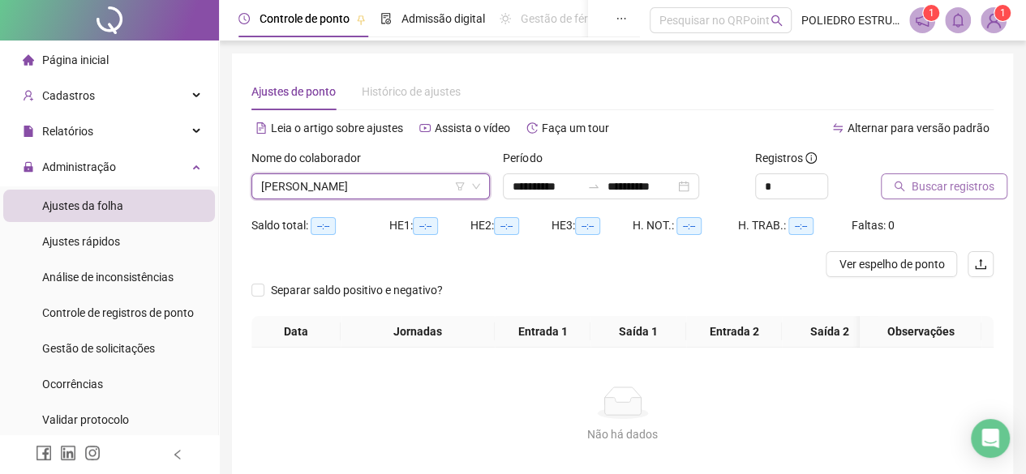
click at [947, 189] on span "Buscar registros" at bounding box center [953, 187] width 83 height 18
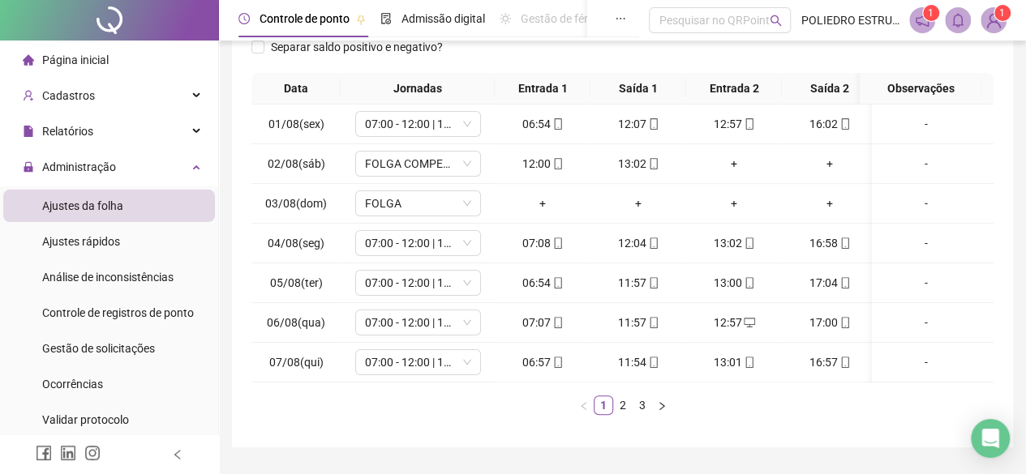
scroll to position [296, 0]
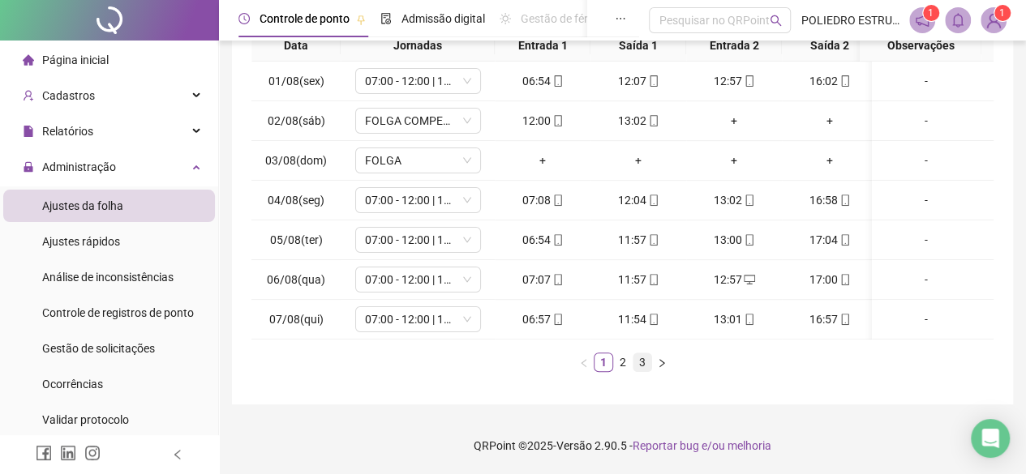
click at [646, 358] on link "3" at bounding box center [642, 363] width 18 height 18
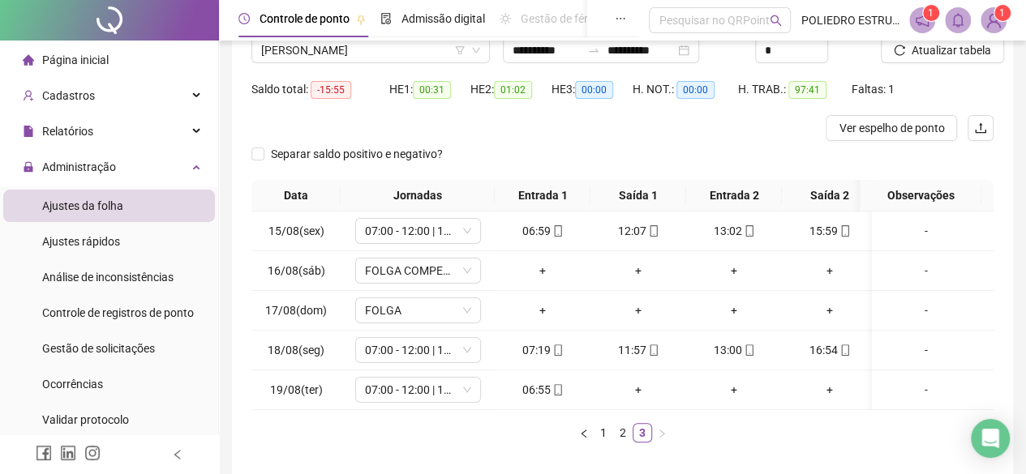
scroll to position [55, 0]
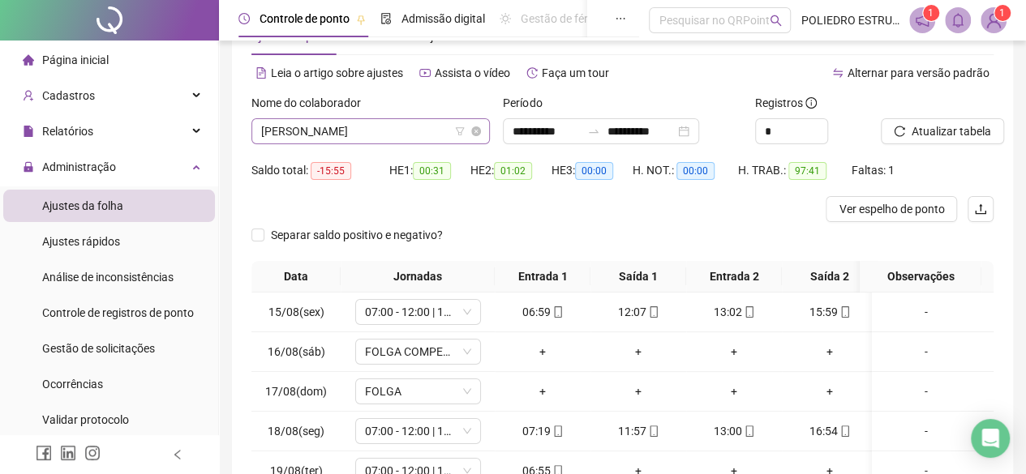
click at [427, 141] on span "[PERSON_NAME]" at bounding box center [370, 131] width 219 height 24
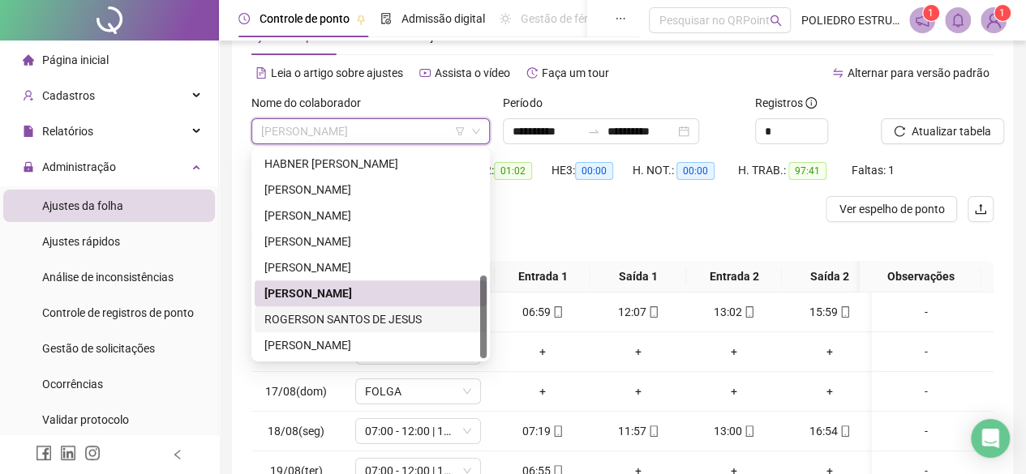
click at [373, 315] on div "ROGERSON SANTOS DE JESUS" at bounding box center [370, 320] width 212 height 18
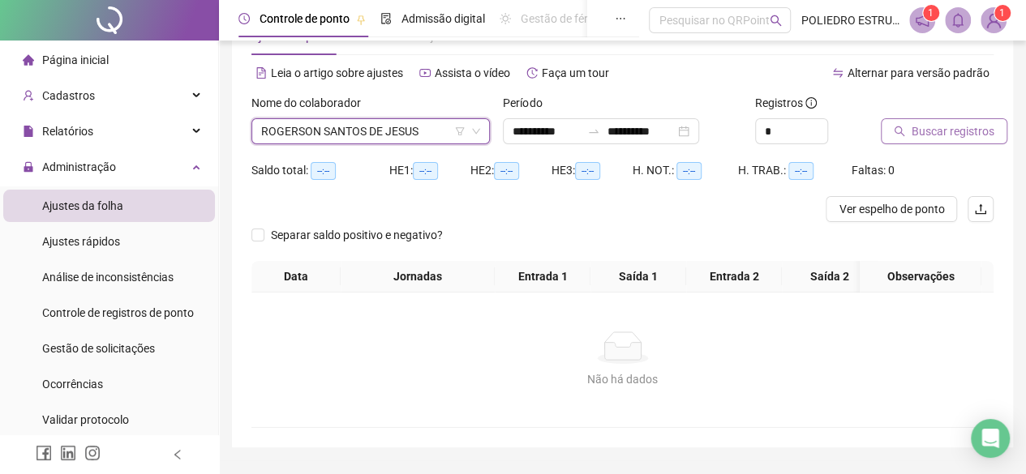
click at [955, 132] on span "Buscar registros" at bounding box center [953, 131] width 83 height 18
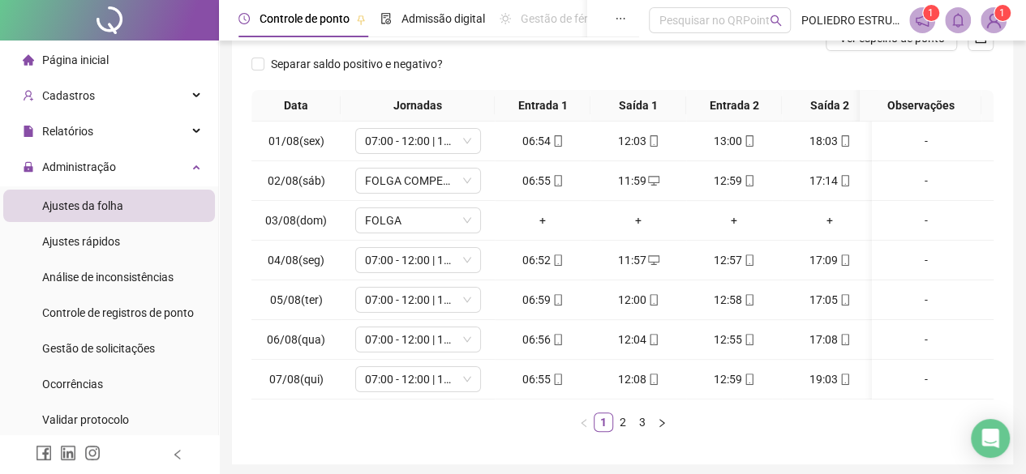
scroll to position [296, 0]
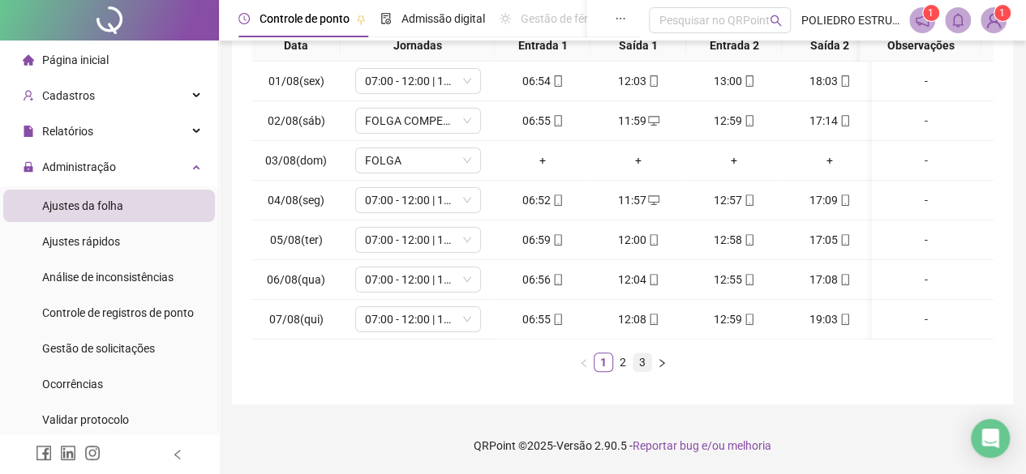
click at [642, 359] on link "3" at bounding box center [642, 363] width 18 height 18
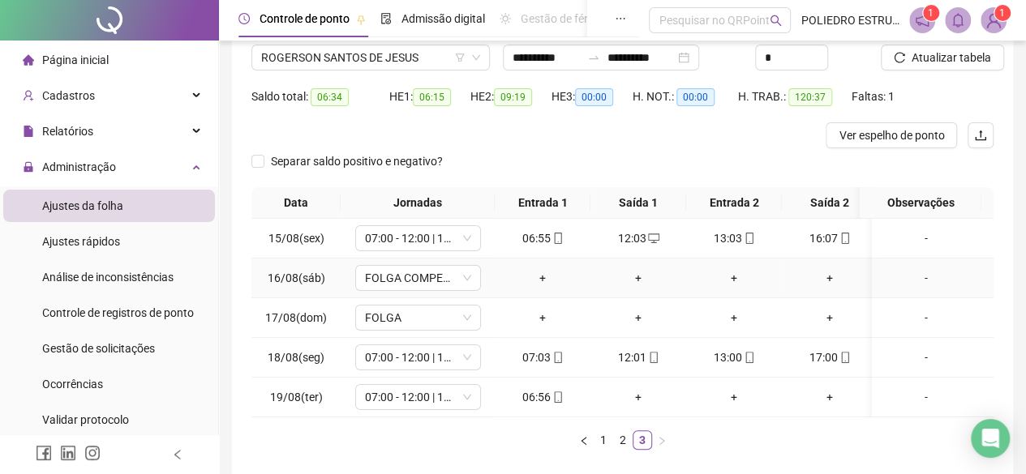
scroll to position [0, 0]
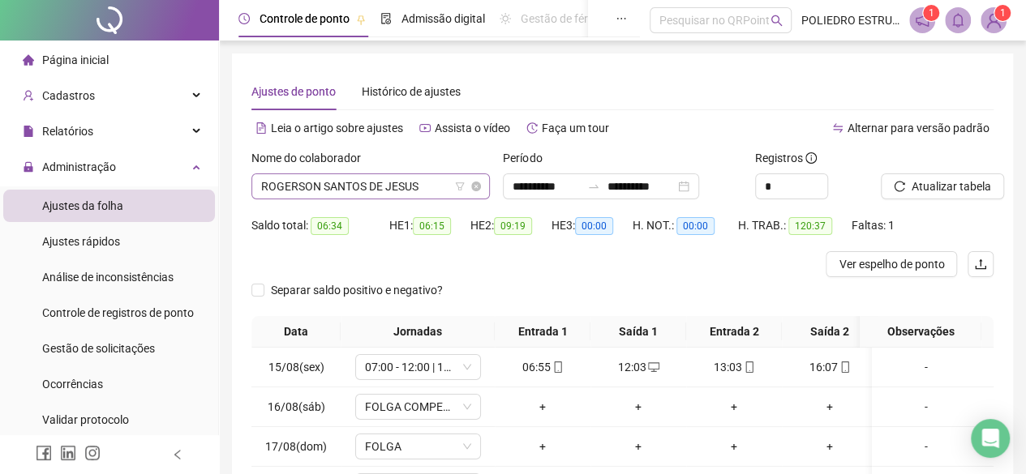
click at [426, 187] on span "ROGERSON SANTOS DE JESUS" at bounding box center [370, 186] width 219 height 24
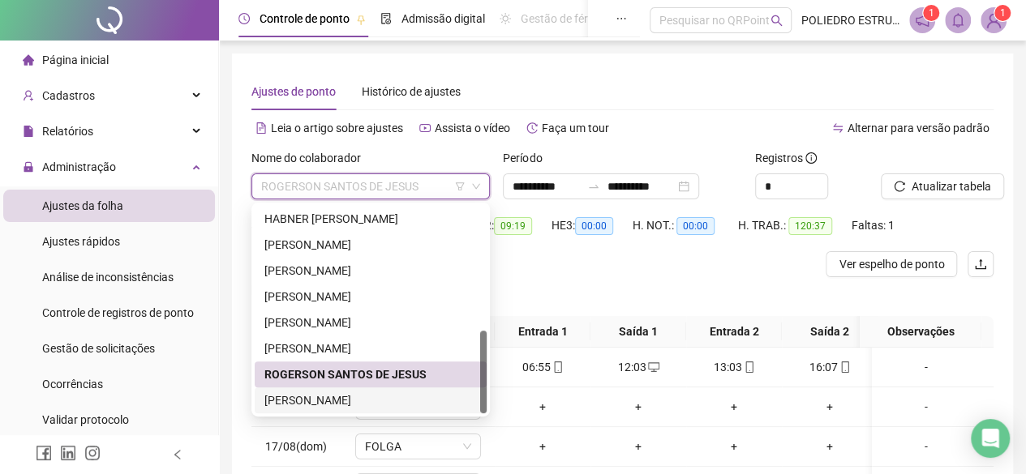
click at [378, 402] on div "[PERSON_NAME]" at bounding box center [370, 401] width 212 height 18
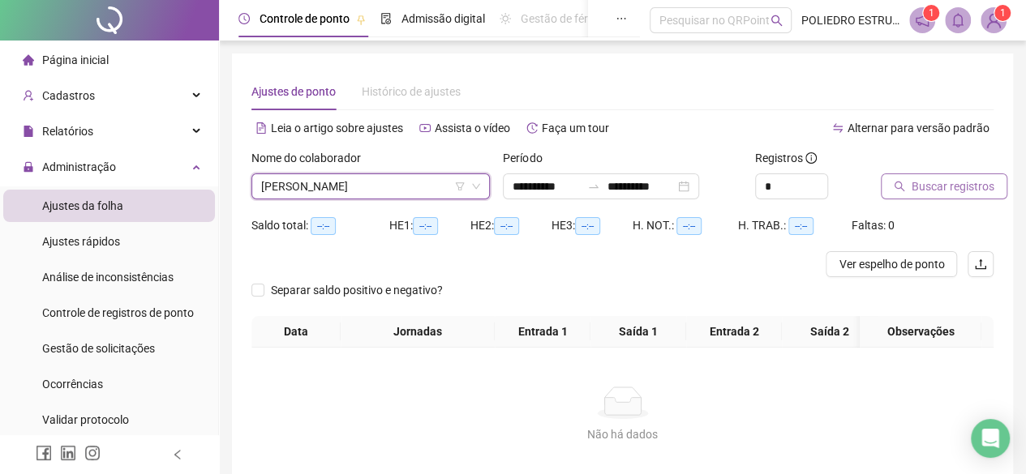
click at [955, 190] on span "Buscar registros" at bounding box center [953, 187] width 83 height 18
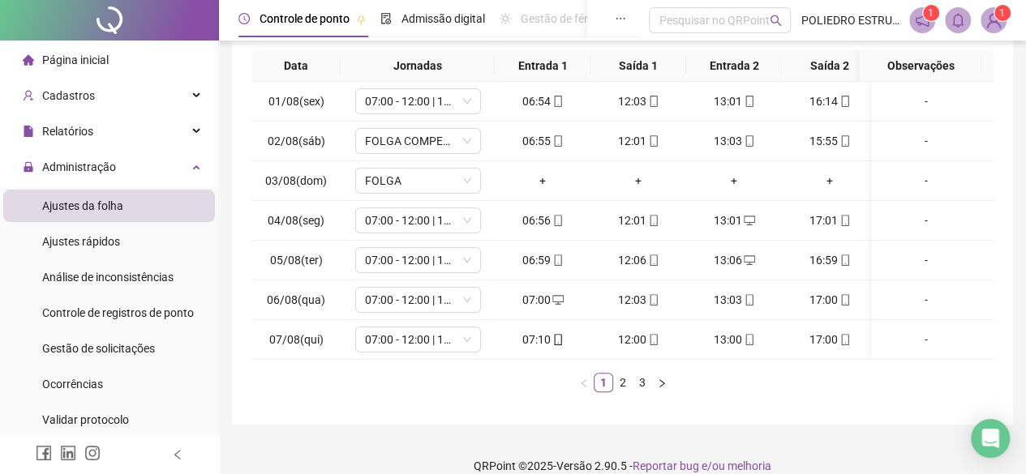
scroll to position [296, 0]
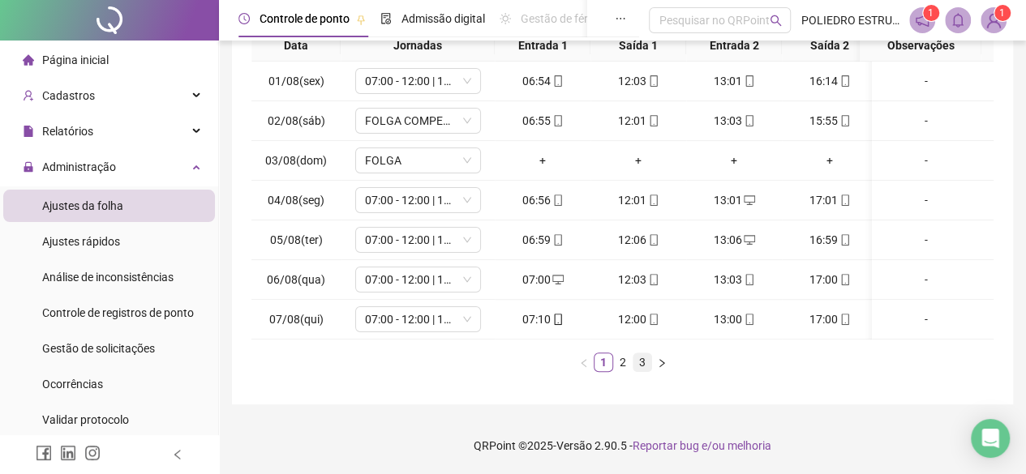
click at [642, 360] on link "3" at bounding box center [642, 363] width 18 height 18
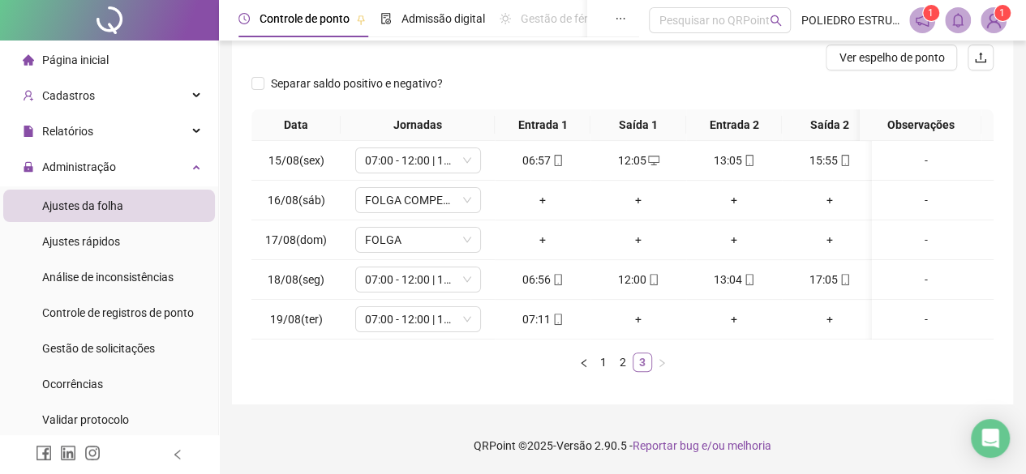
scroll to position [217, 0]
click at [620, 363] on link "2" at bounding box center [623, 363] width 18 height 18
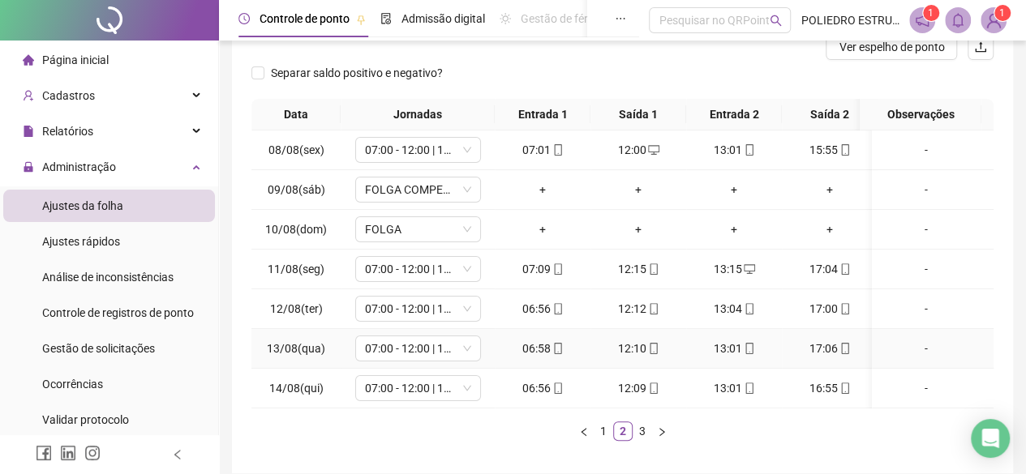
scroll to position [0, 0]
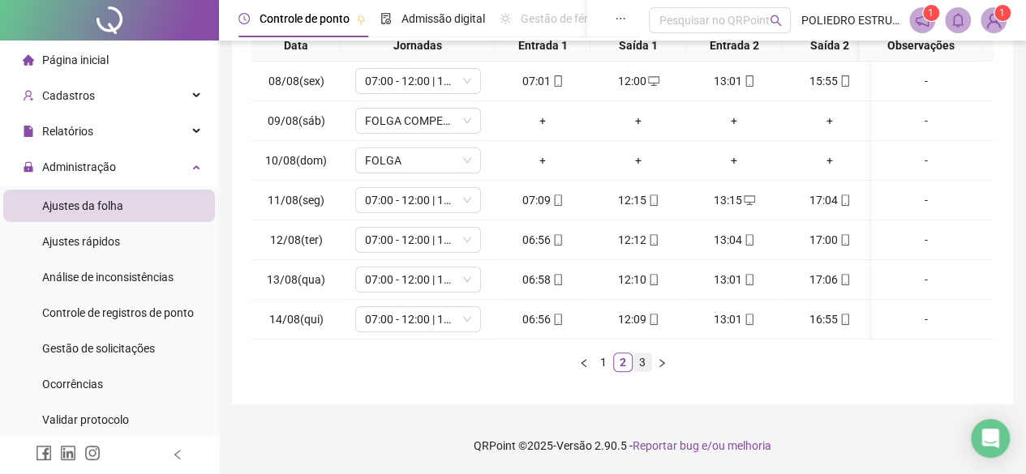
click at [646, 367] on link "3" at bounding box center [642, 363] width 18 height 18
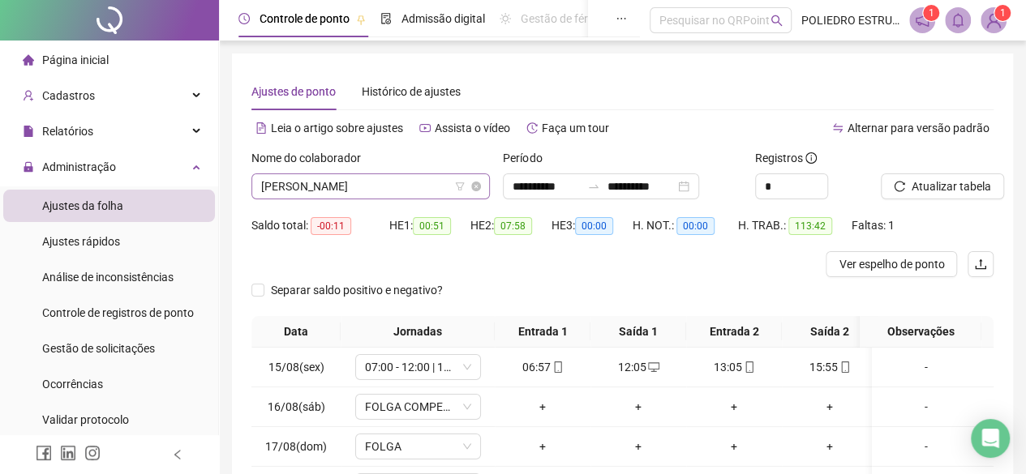
click at [414, 187] on span "[PERSON_NAME]" at bounding box center [370, 186] width 219 height 24
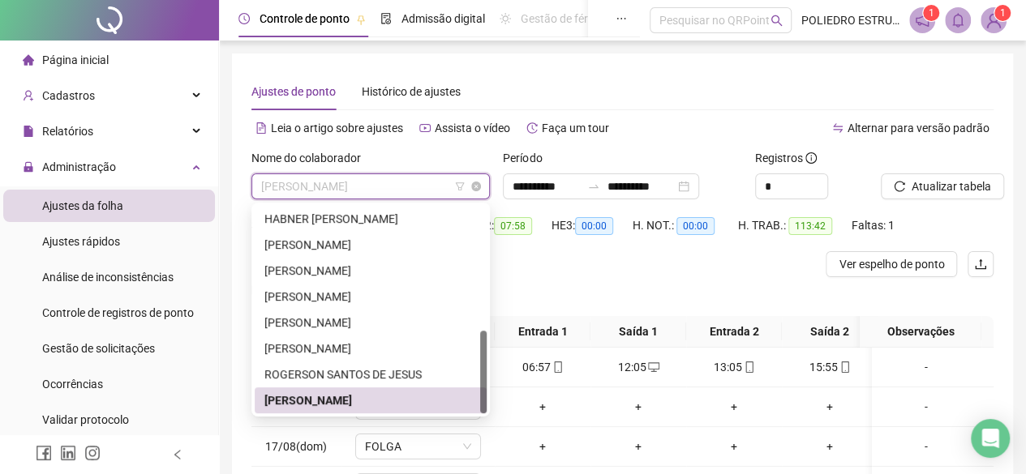
click at [427, 187] on span "[PERSON_NAME]" at bounding box center [370, 186] width 219 height 24
click at [417, 188] on span "[PERSON_NAME]" at bounding box center [370, 186] width 219 height 24
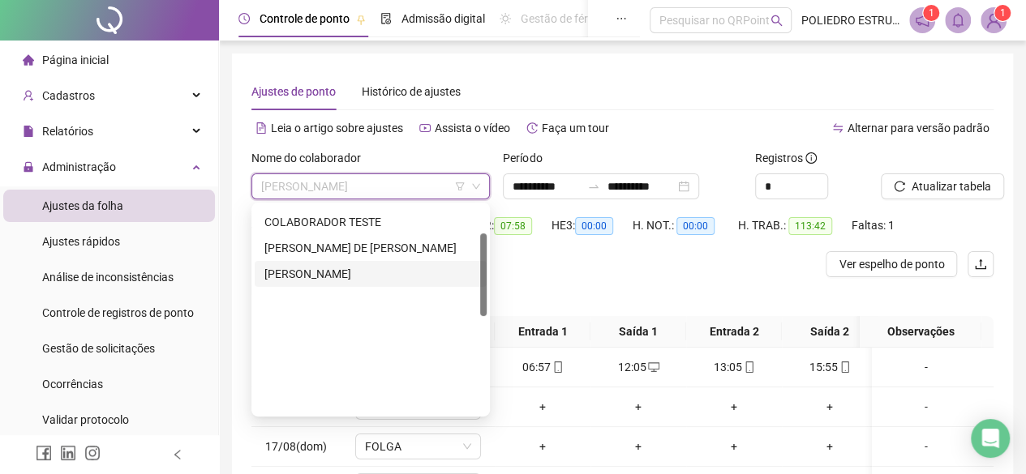
scroll to position [68, 0]
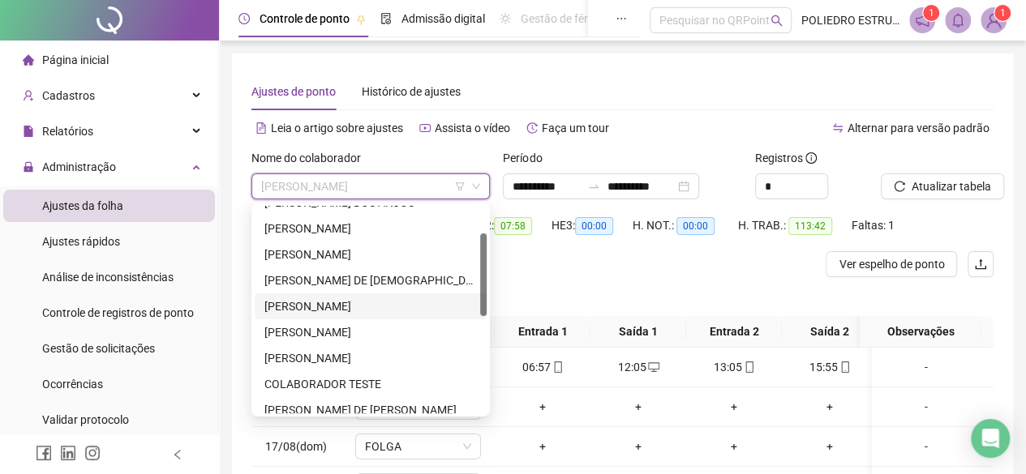
click at [336, 304] on div "[PERSON_NAME]" at bounding box center [370, 307] width 212 height 18
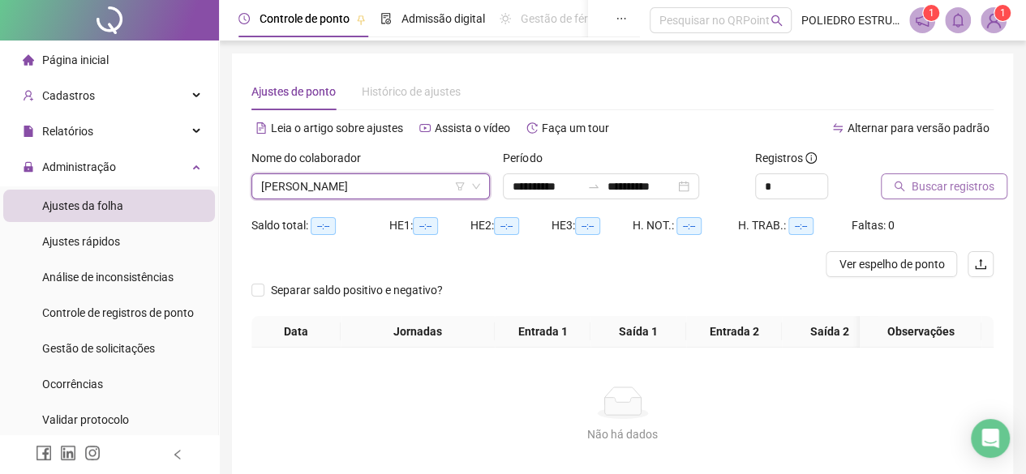
click at [933, 182] on span "Buscar registros" at bounding box center [953, 187] width 83 height 18
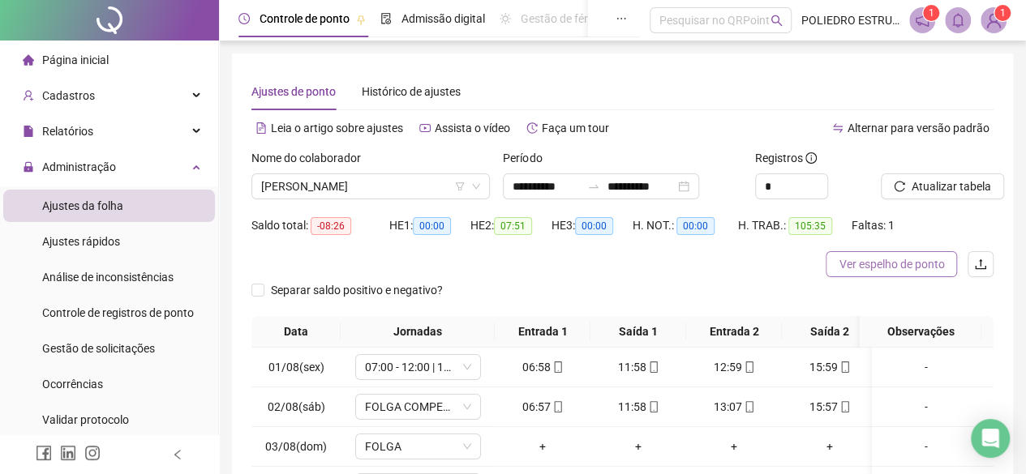
click at [896, 268] on span "Ver espelho de ponto" at bounding box center [891, 264] width 105 height 18
click at [449, 188] on span "[PERSON_NAME]" at bounding box center [370, 186] width 219 height 24
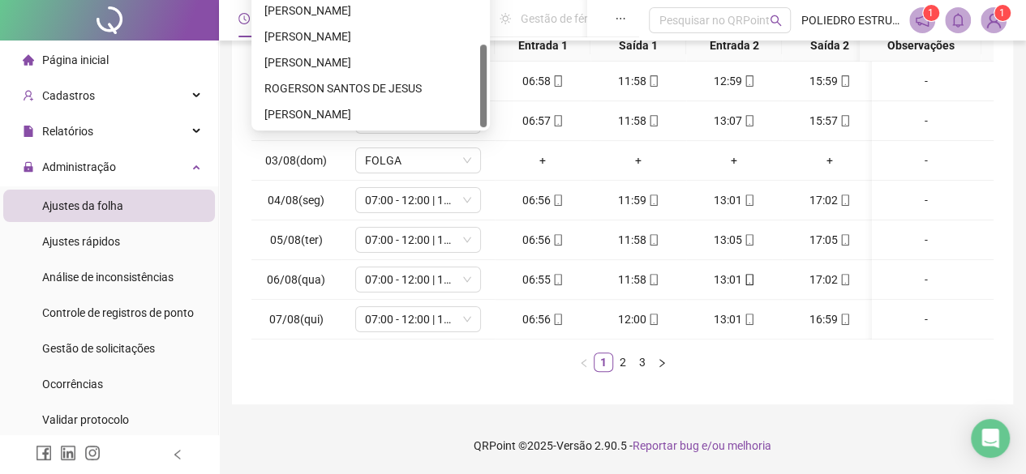
scroll to position [296, 0]
drag, startPoint x: 800, startPoint y: 418, endPoint x: 789, endPoint y: 445, distance: 29.1
click at [801, 419] on footer "QRPoint © 2025 - Versão 2.90.5 - Reportar bug e/ou melhoria" at bounding box center [622, 446] width 807 height 57
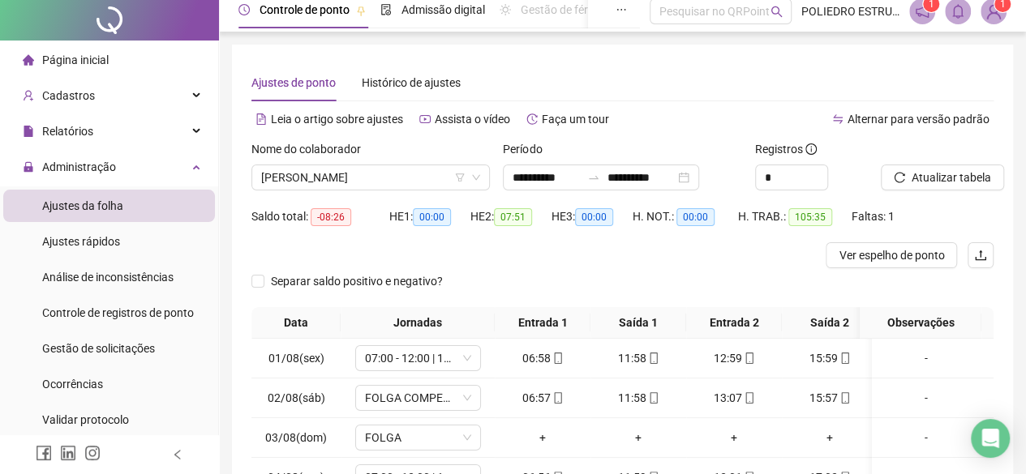
scroll to position [0, 0]
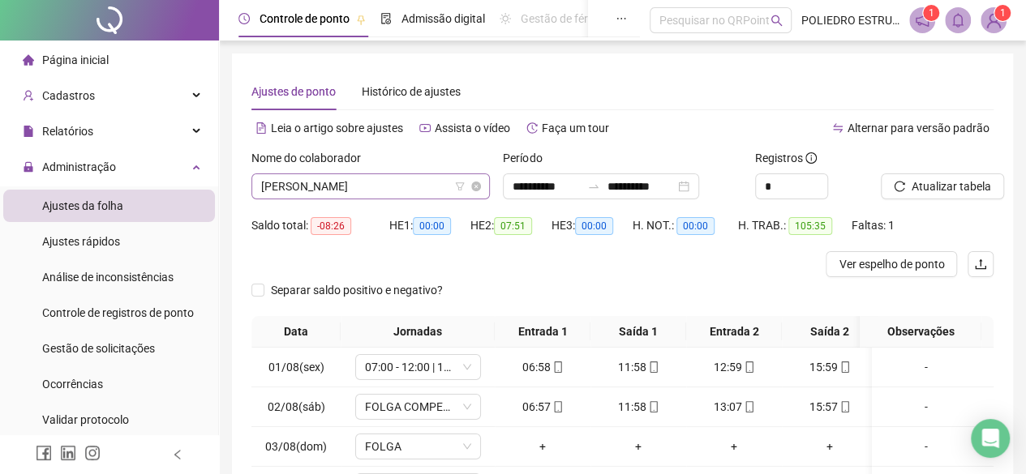
click at [443, 189] on span "[PERSON_NAME]" at bounding box center [370, 186] width 219 height 24
click at [983, 11] on span at bounding box center [994, 20] width 26 height 26
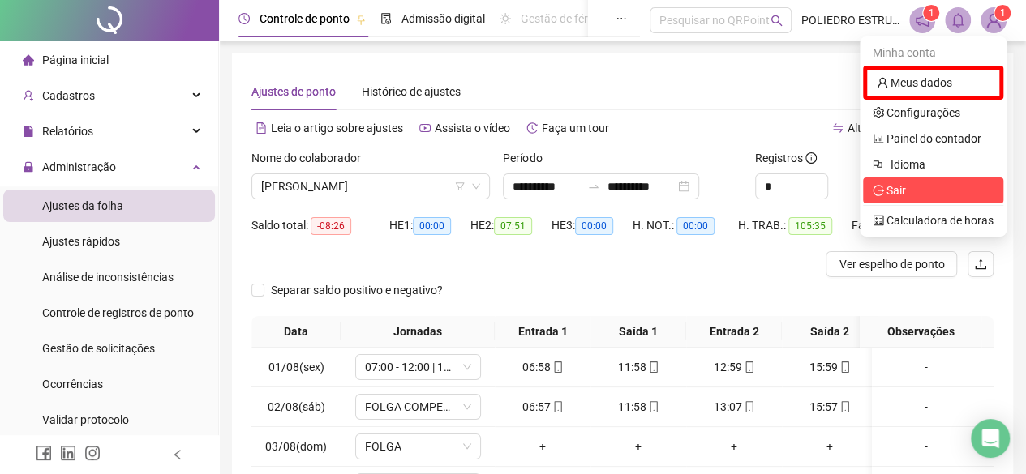
click at [897, 191] on span "Sair" at bounding box center [895, 190] width 19 height 13
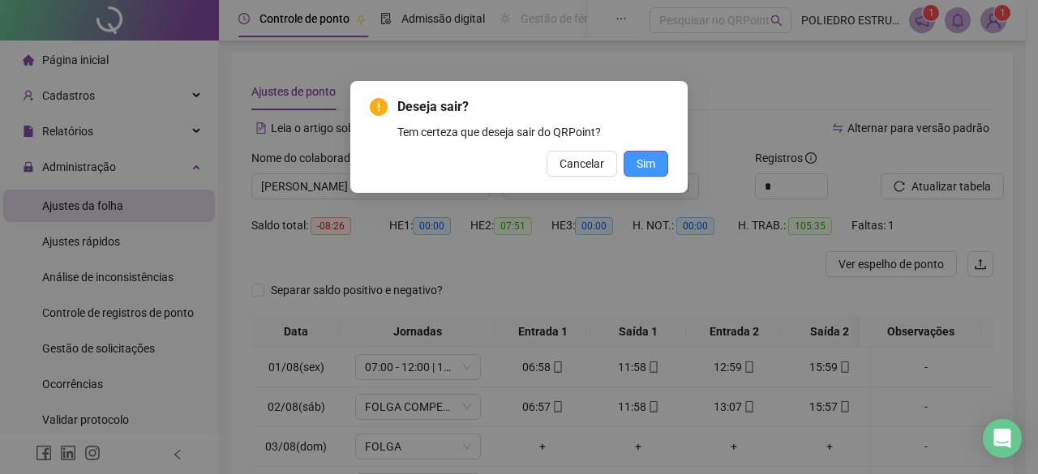
click at [638, 166] on span "Sim" at bounding box center [646, 164] width 19 height 18
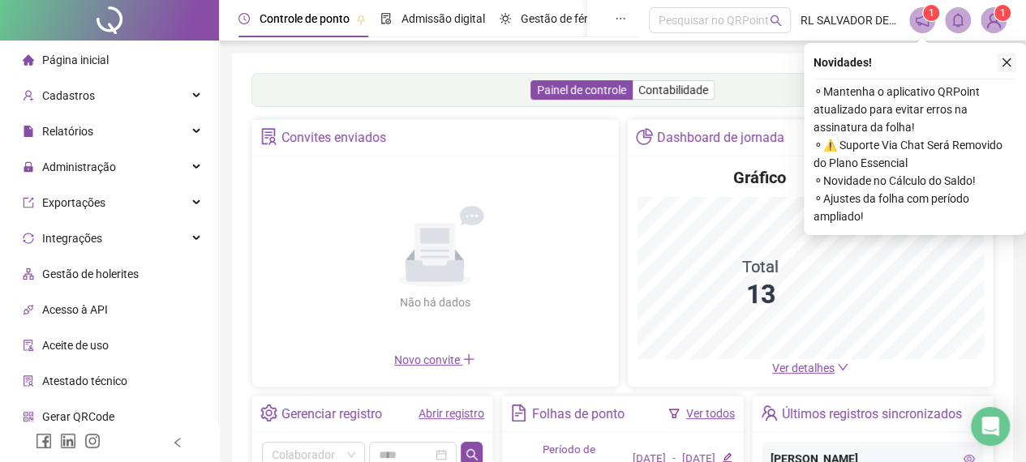
click at [1011, 67] on icon "close" at bounding box center [1006, 62] width 11 height 11
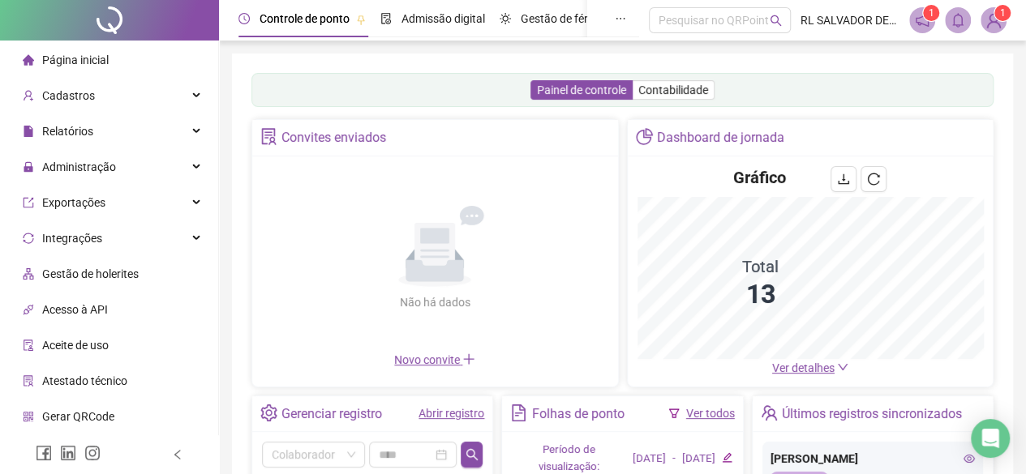
click at [806, 367] on span "Ver detalhes" at bounding box center [803, 368] width 62 height 13
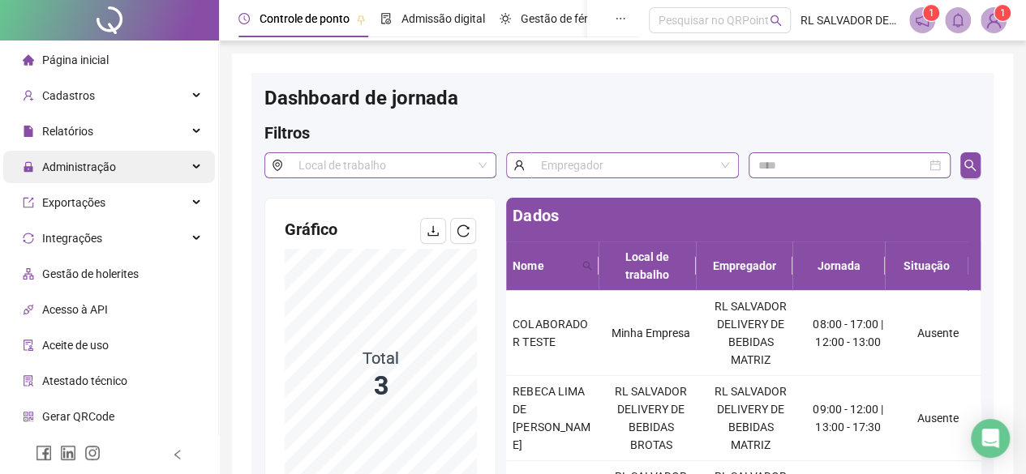
click at [84, 165] on span "Administração" at bounding box center [79, 167] width 74 height 13
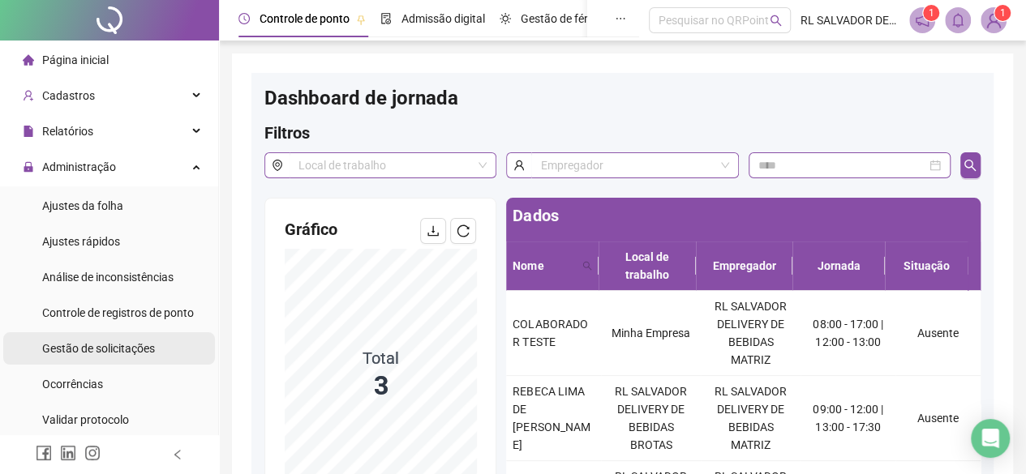
click at [139, 347] on span "Gestão de solicitações" at bounding box center [98, 348] width 113 height 13
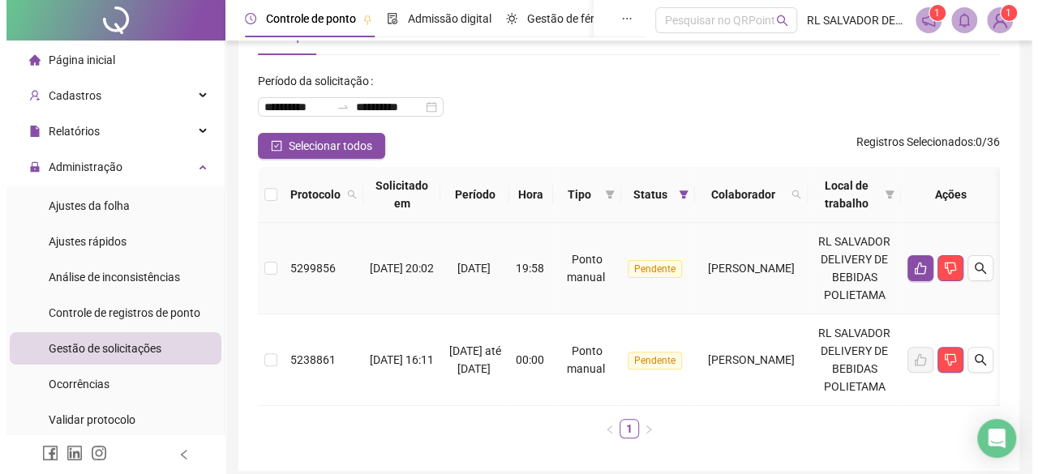
scroll to position [81, 0]
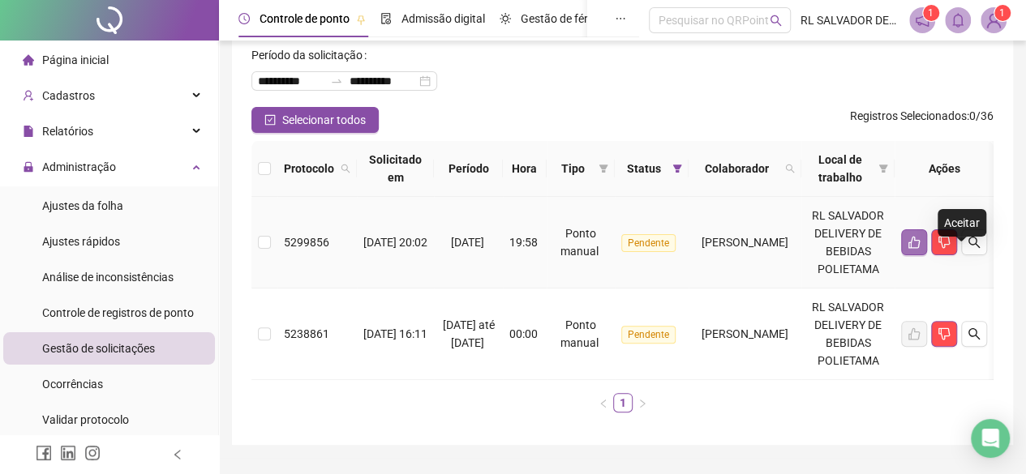
click at [927, 255] on button "button" at bounding box center [914, 243] width 26 height 26
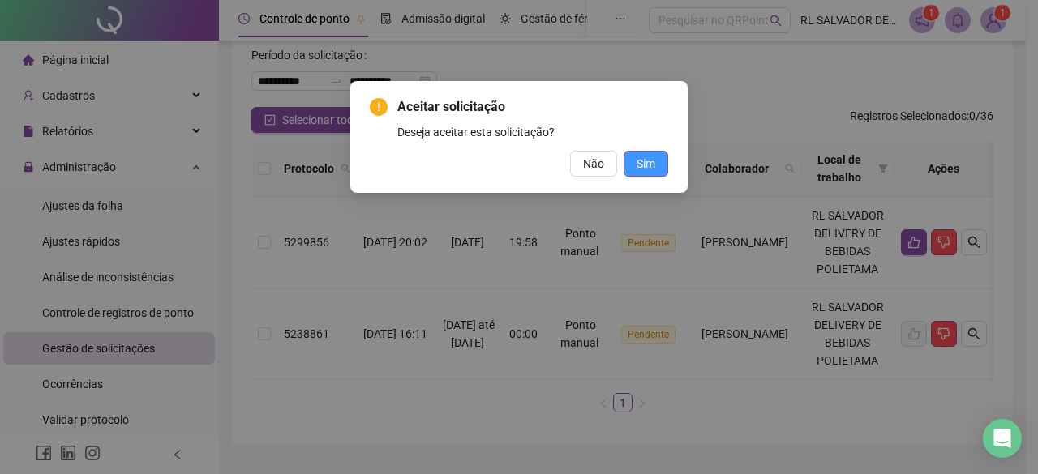
click at [654, 165] on span "Sim" at bounding box center [646, 164] width 19 height 18
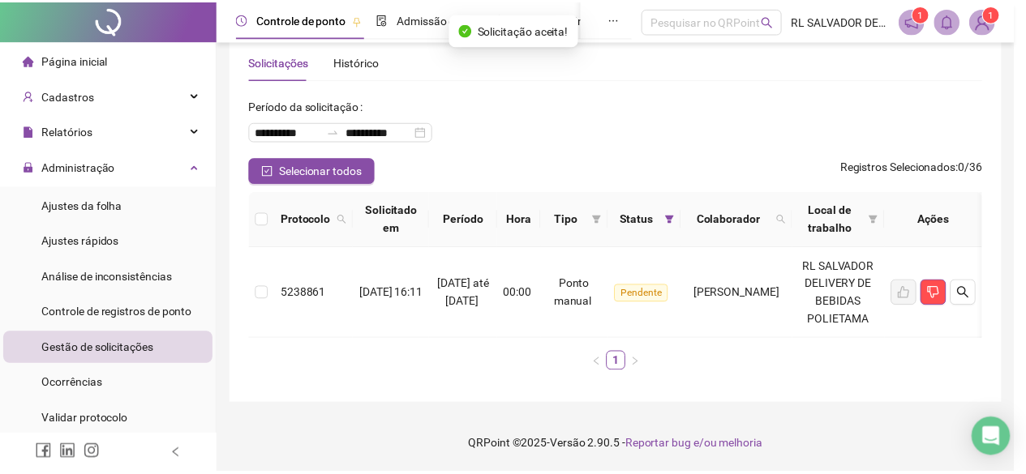
scroll to position [77, 0]
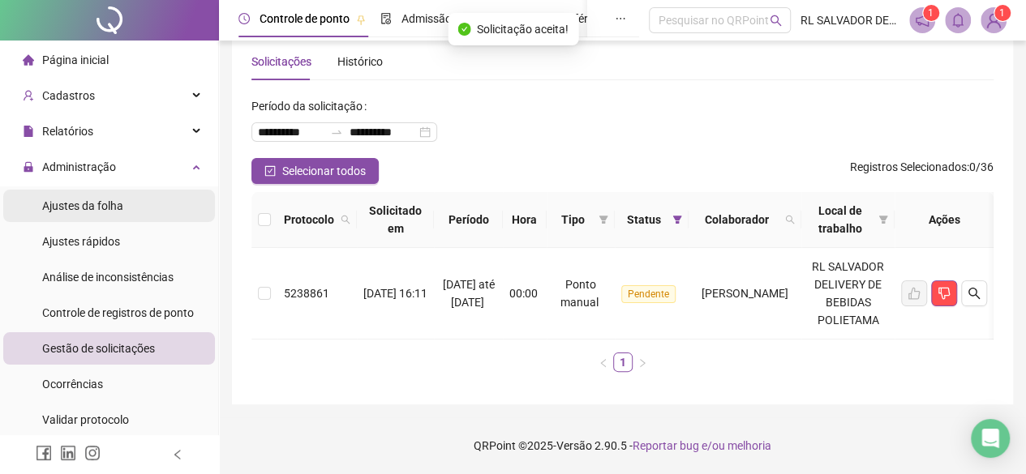
click at [94, 215] on div "Ajustes da folha" at bounding box center [82, 206] width 81 height 32
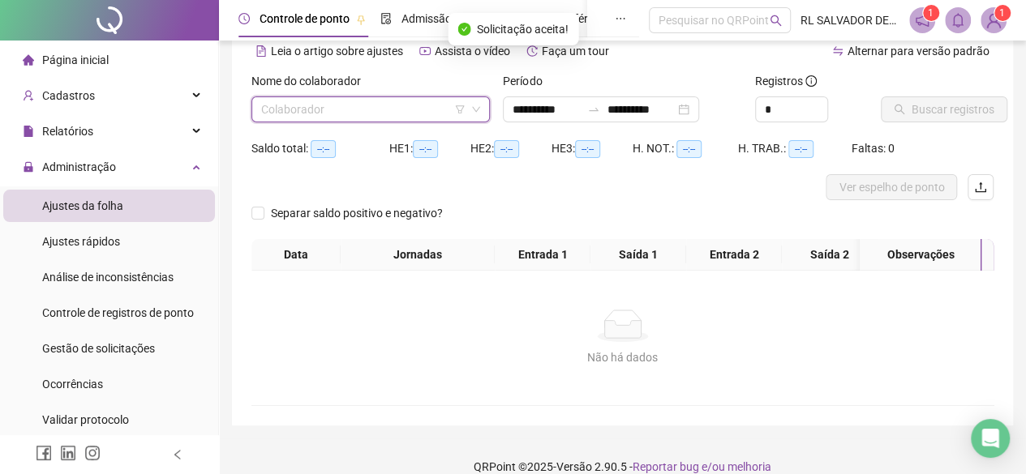
click at [428, 106] on input "search" at bounding box center [363, 109] width 204 height 24
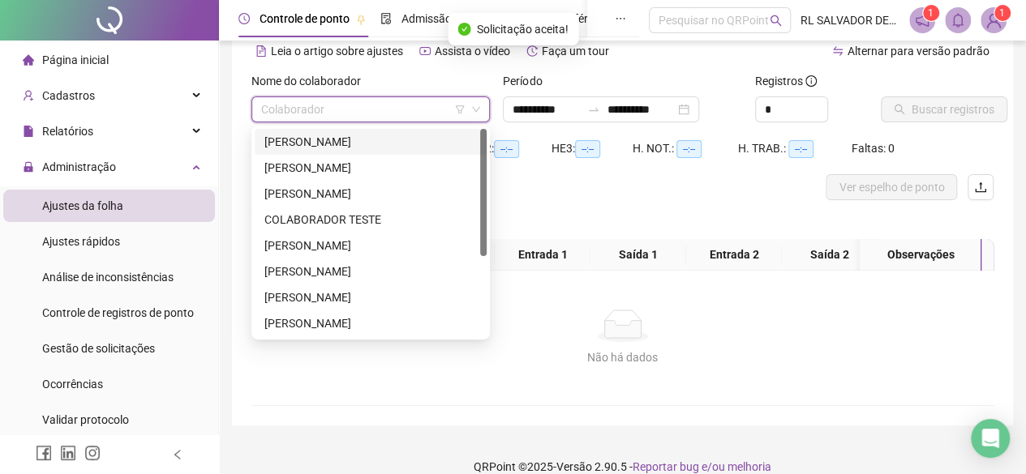
click at [370, 142] on div "ADRIANO FERNANDO VIDAL" at bounding box center [370, 142] width 212 height 18
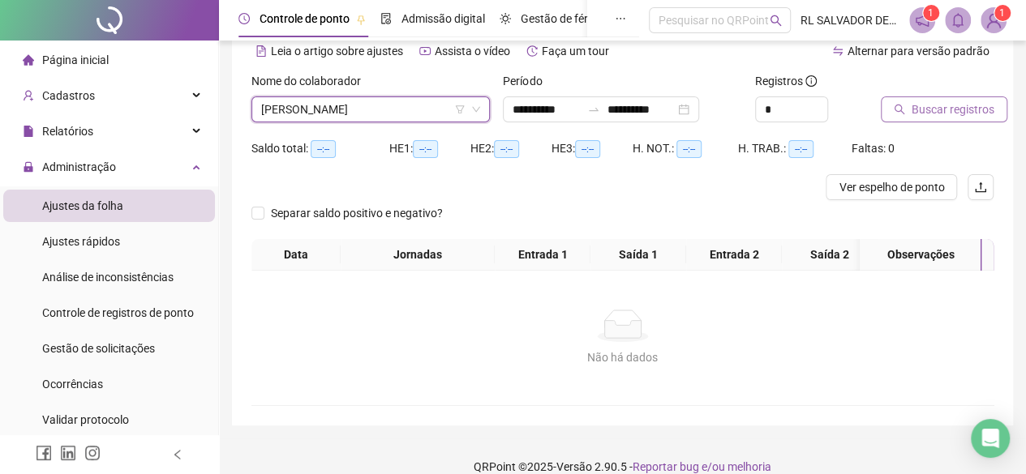
click at [960, 116] on span "Buscar registros" at bounding box center [953, 110] width 83 height 18
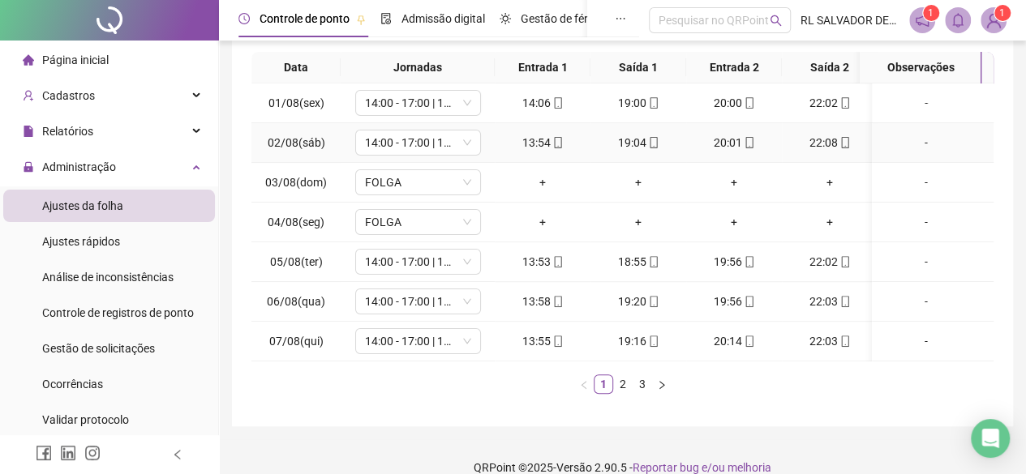
scroll to position [348, 0]
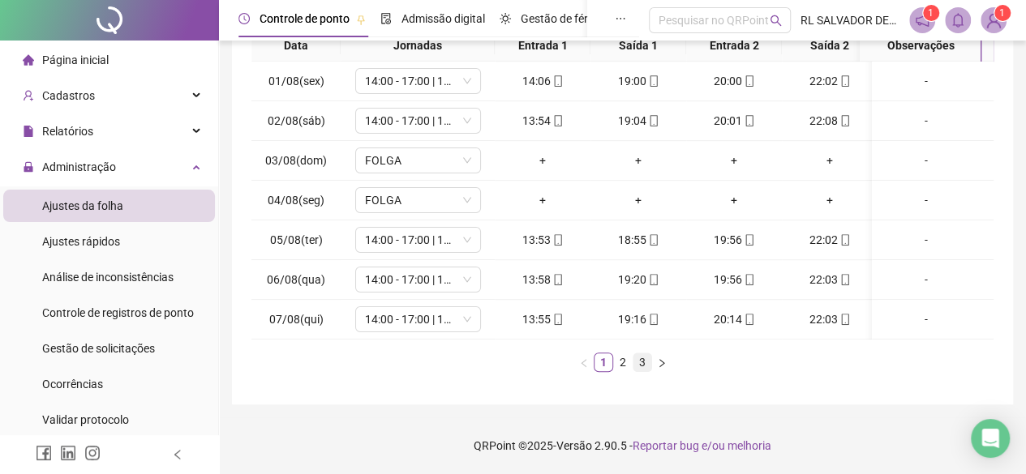
click at [644, 362] on link "3" at bounding box center [642, 363] width 18 height 18
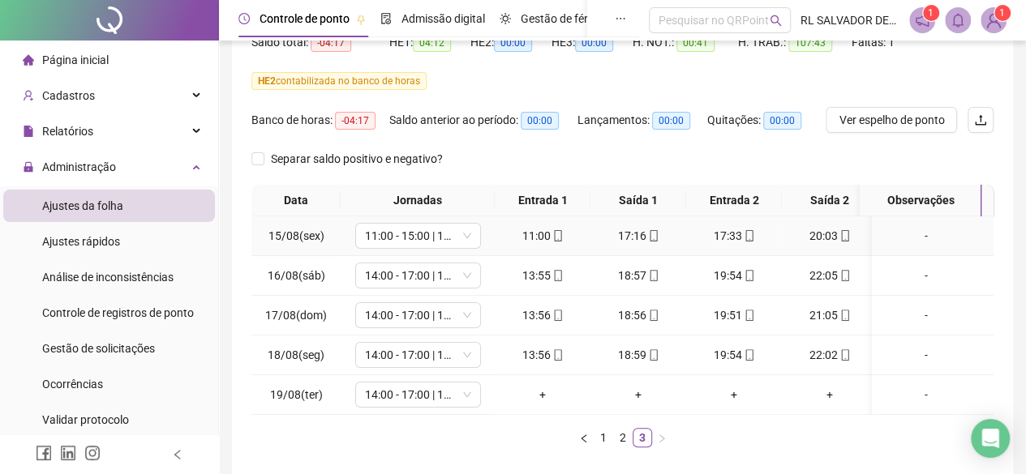
scroll to position [107, 0]
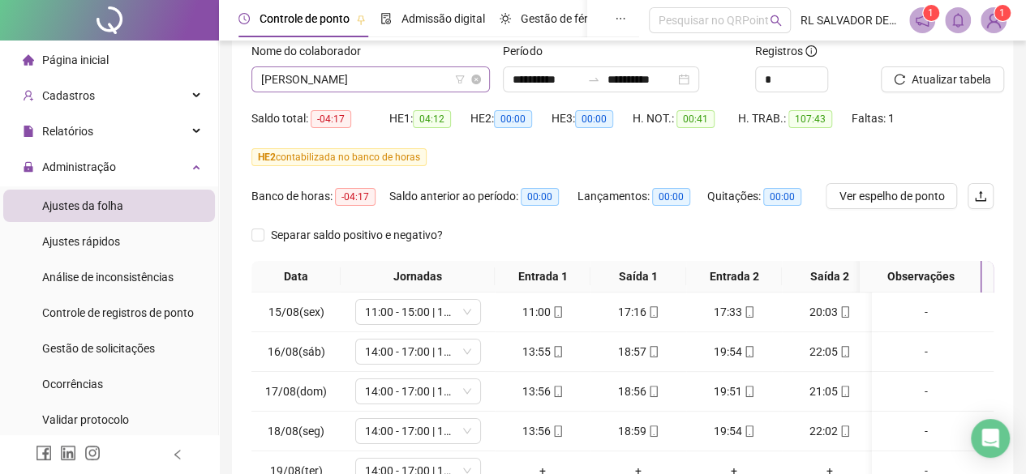
click at [427, 82] on span "ADRIANO FERNANDO VIDAL" at bounding box center [370, 79] width 219 height 24
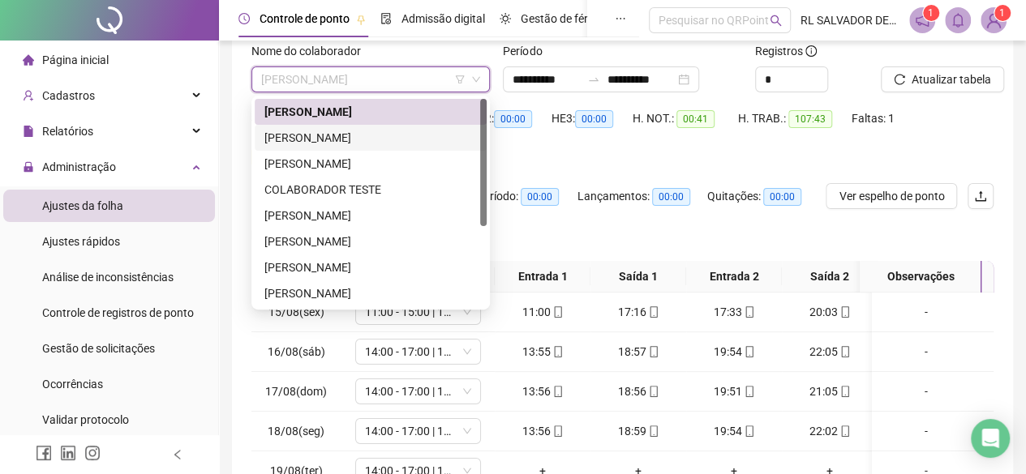
click at [344, 132] on div "ANDREI DE ALMEIDA SANTOS" at bounding box center [370, 138] width 212 height 18
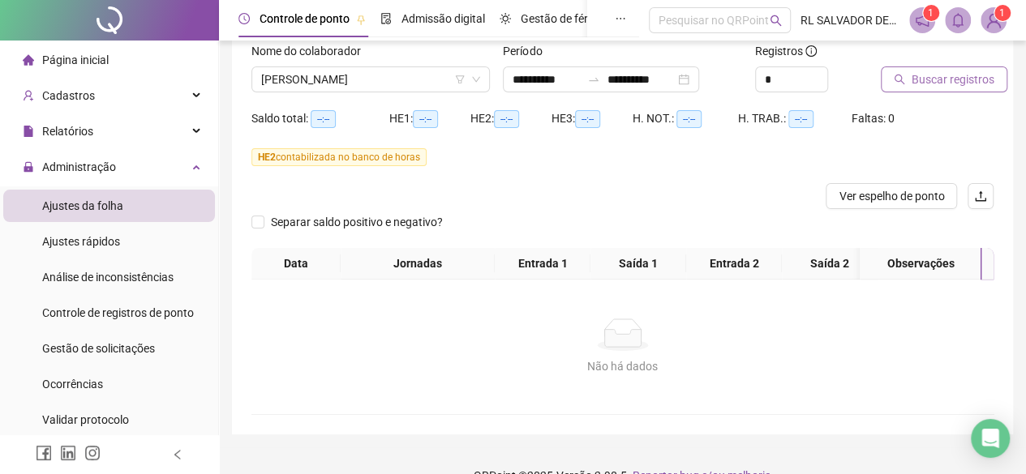
click at [947, 83] on span "Buscar registros" at bounding box center [953, 80] width 83 height 18
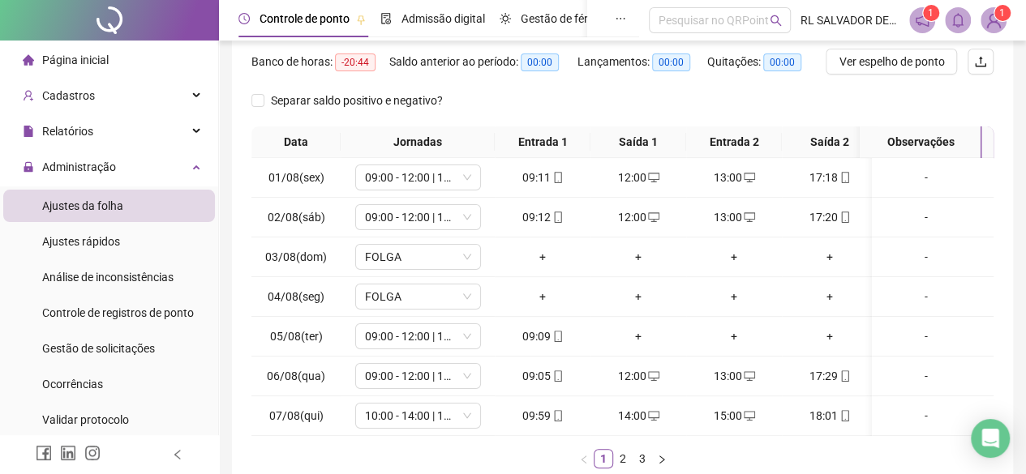
scroll to position [348, 0]
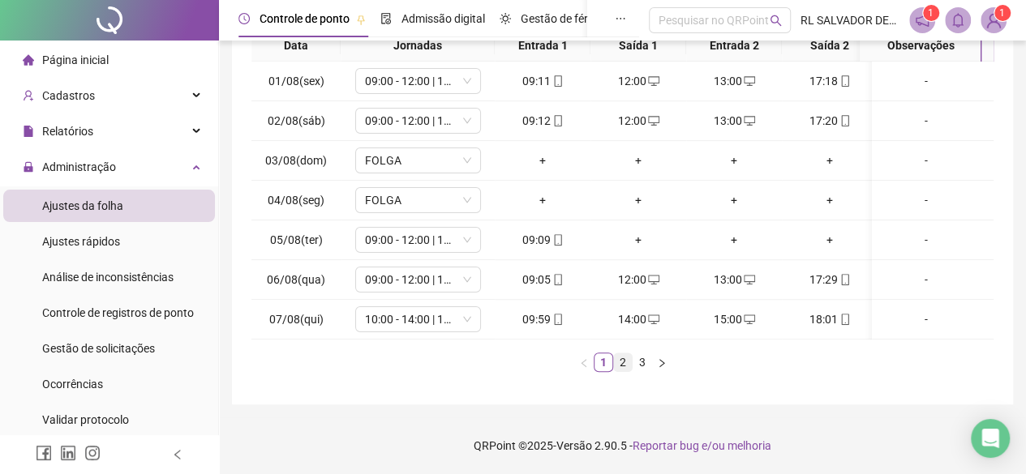
click at [625, 362] on link "2" at bounding box center [623, 363] width 18 height 18
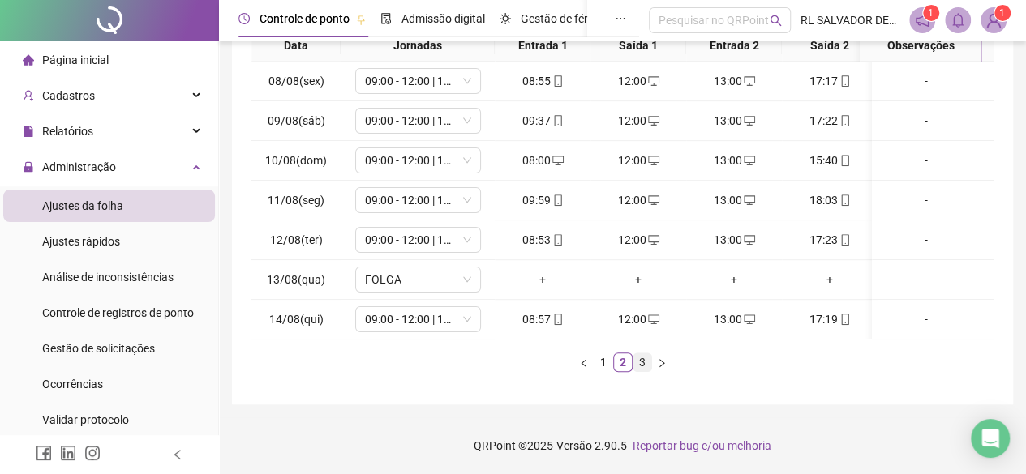
click at [642, 358] on link "3" at bounding box center [642, 363] width 18 height 18
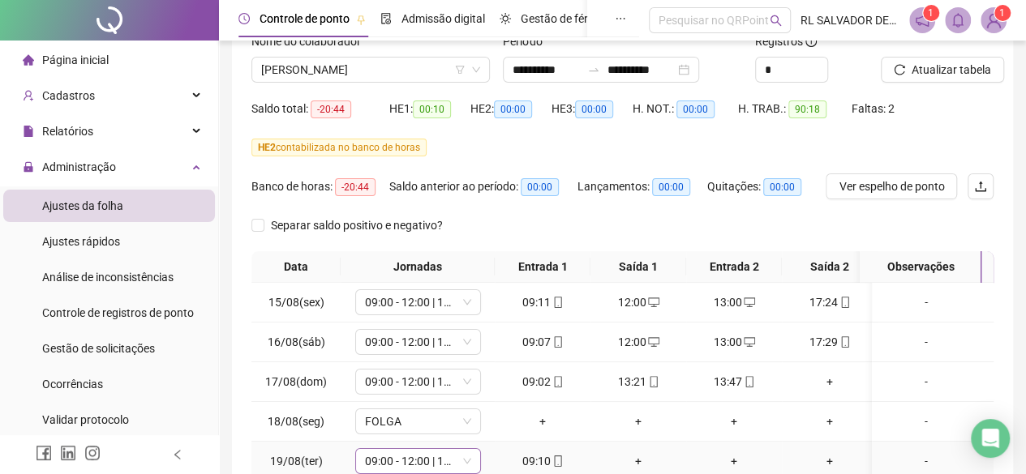
scroll to position [107, 0]
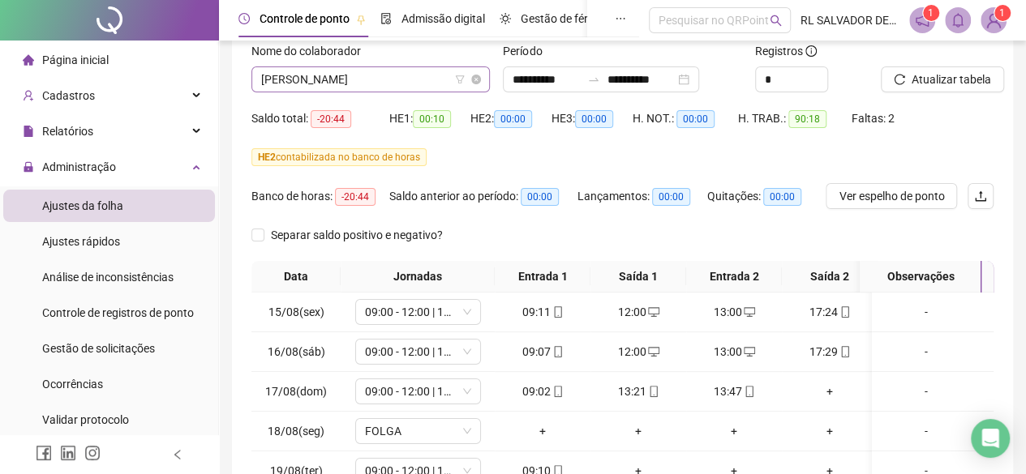
click at [444, 78] on span "ANDREI DE ALMEIDA SANTOS" at bounding box center [370, 79] width 219 height 24
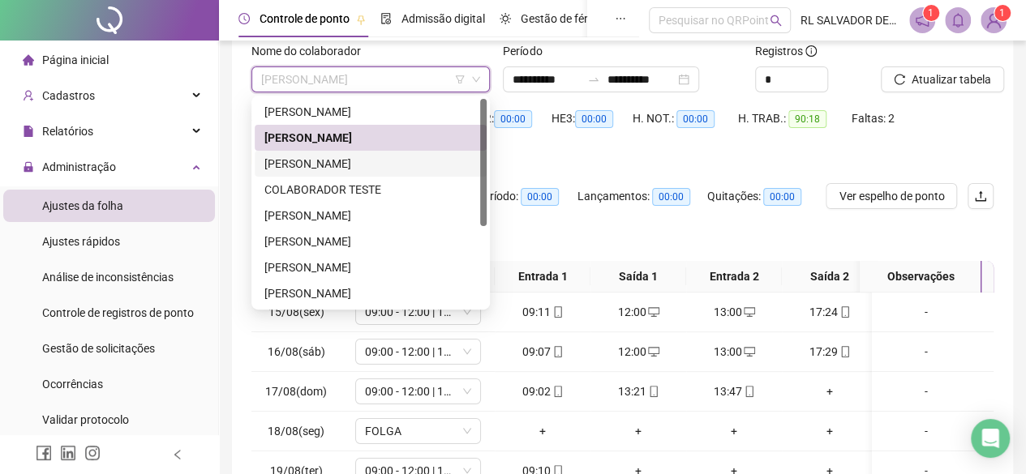
click at [337, 166] on div "CLEBIA COSTA NASCIMENTO" at bounding box center [370, 164] width 212 height 18
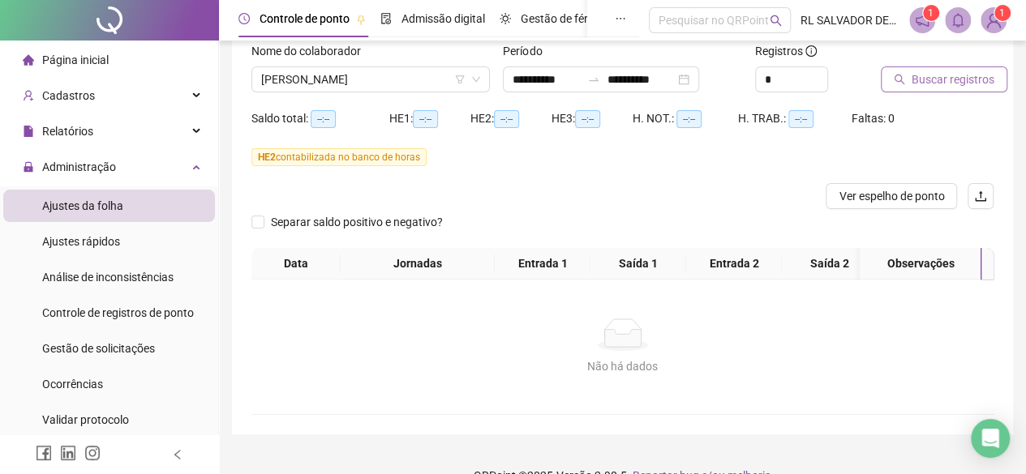
click at [965, 78] on span "Buscar registros" at bounding box center [953, 80] width 83 height 18
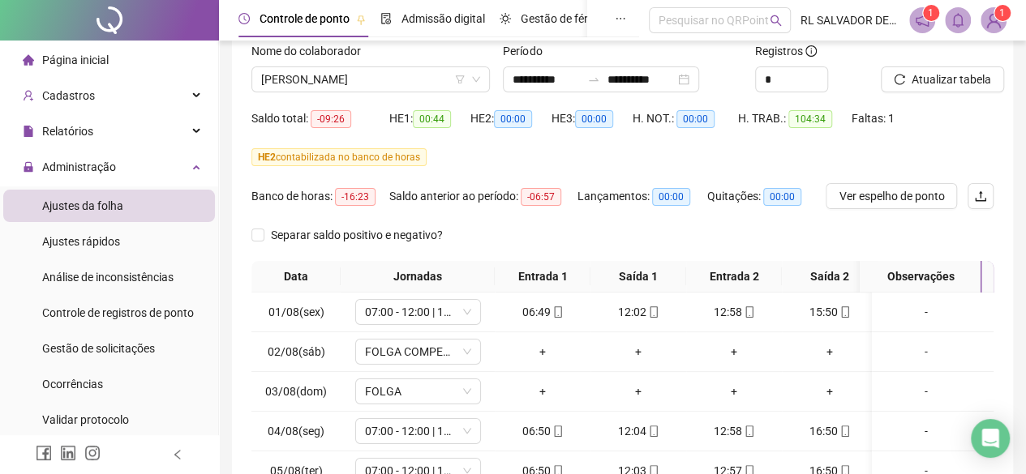
scroll to position [348, 0]
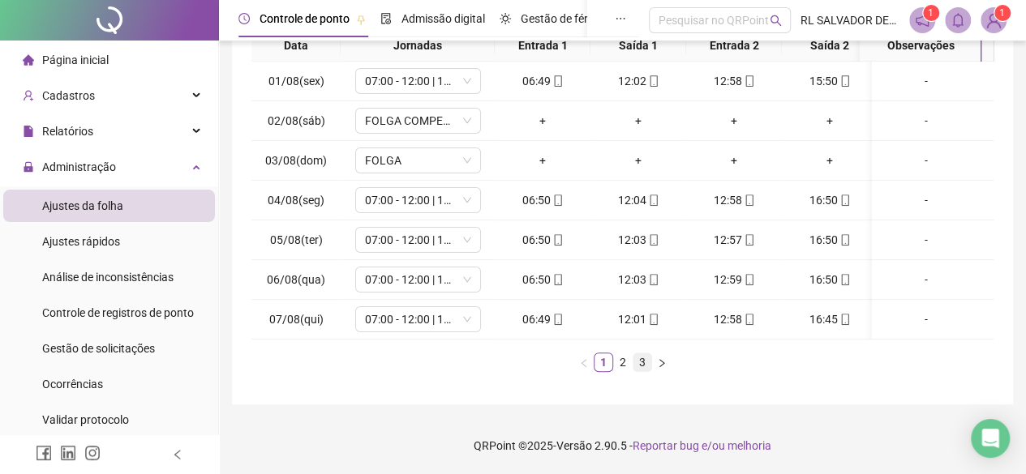
click at [638, 358] on link "3" at bounding box center [642, 363] width 18 height 18
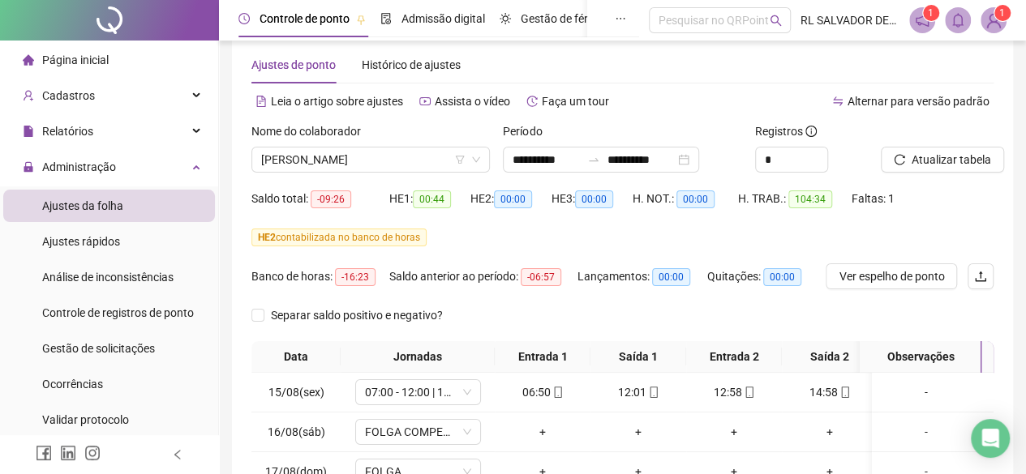
scroll to position [26, 0]
click at [435, 156] on span "CLEBIA COSTA NASCIMENTO" at bounding box center [370, 160] width 219 height 24
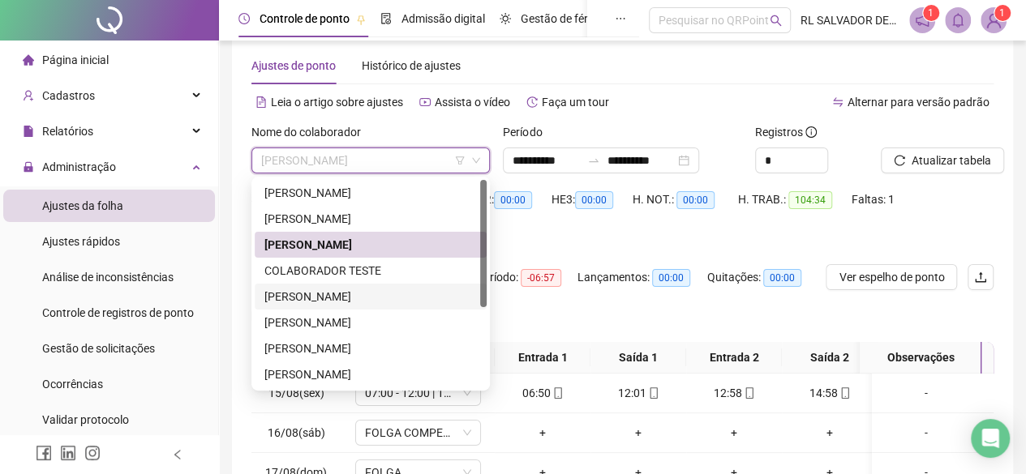
drag, startPoint x: 354, startPoint y: 298, endPoint x: 781, endPoint y: 249, distance: 430.2
click at [354, 298] on div "DANIELA DA CONCEIÇÃO" at bounding box center [370, 297] width 212 height 18
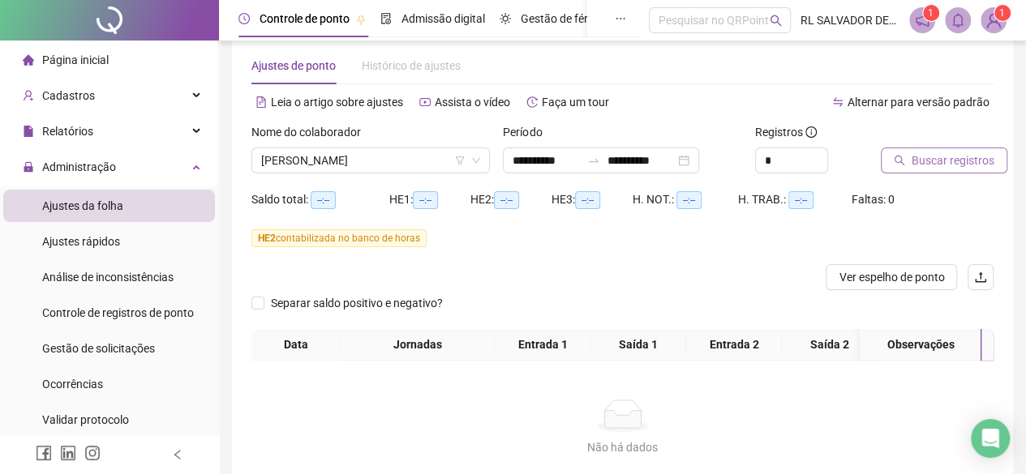
click at [967, 170] on button "Buscar registros" at bounding box center [944, 161] width 127 height 26
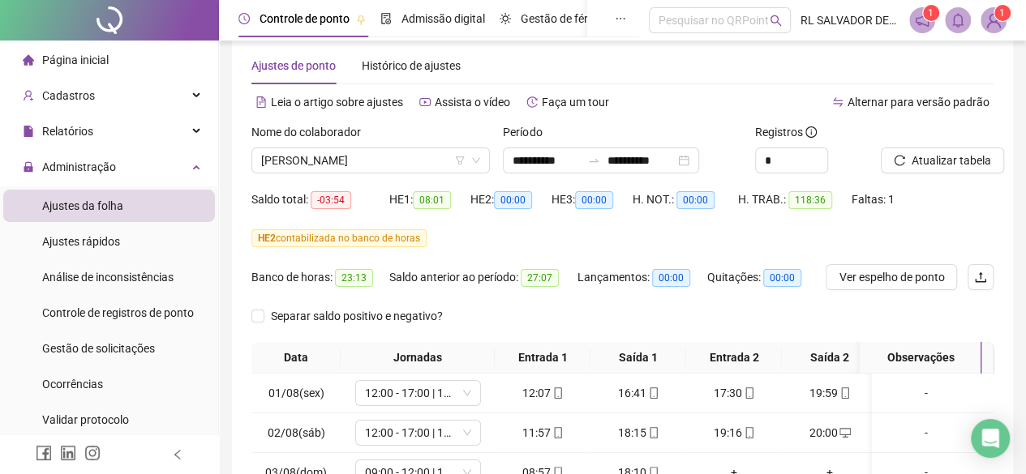
scroll to position [348, 0]
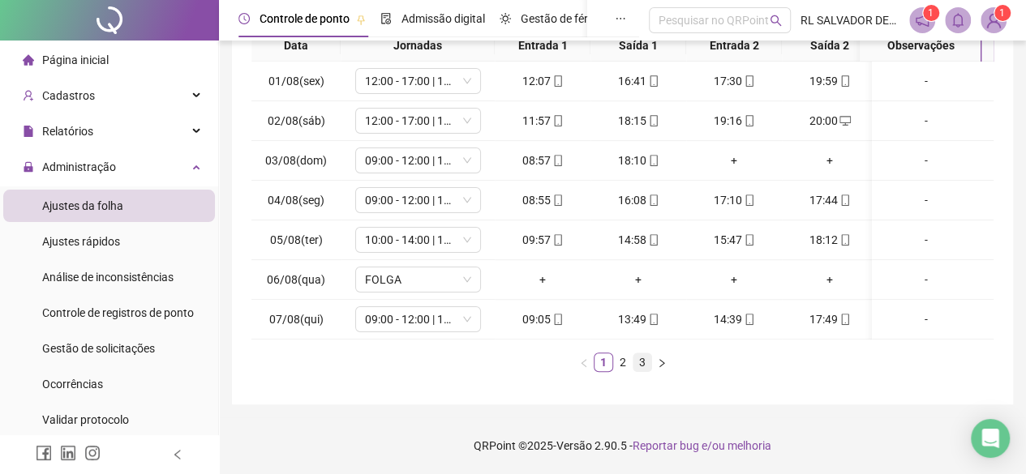
click at [641, 364] on link "3" at bounding box center [642, 363] width 18 height 18
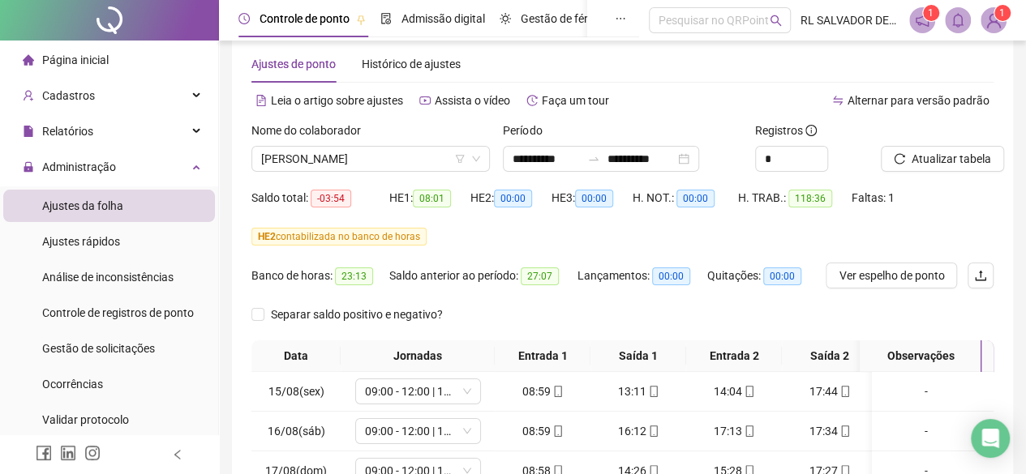
scroll to position [26, 0]
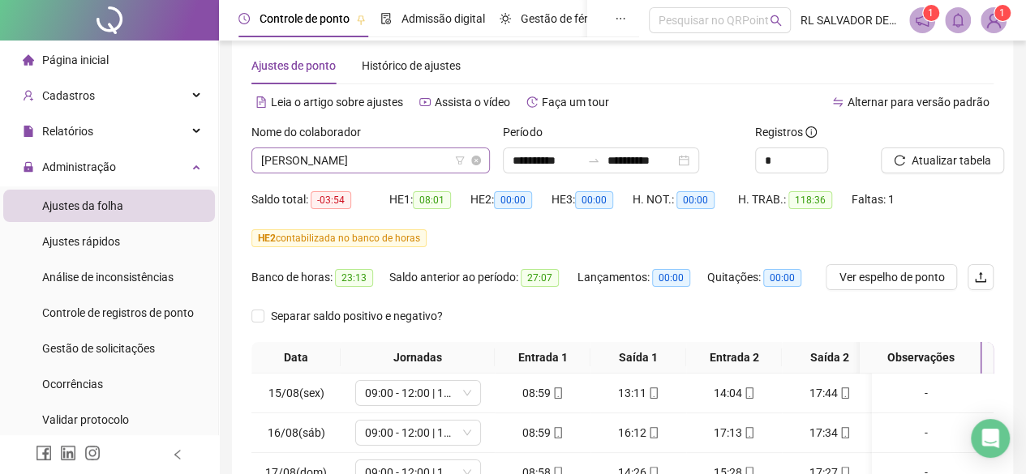
click at [445, 164] on span "DANIELA DA CONCEIÇÃO" at bounding box center [370, 160] width 219 height 24
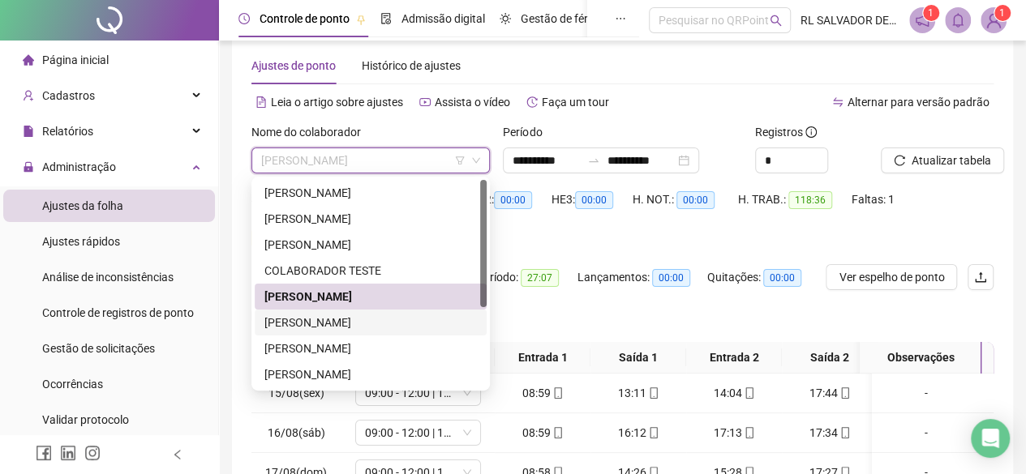
click at [363, 320] on div "EDUARDO SANTOS SANTANA" at bounding box center [370, 323] width 212 height 18
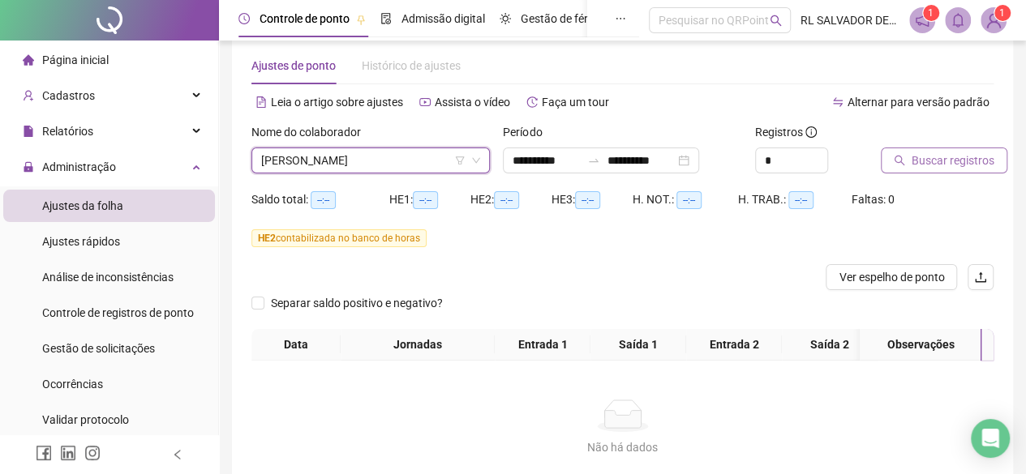
click at [942, 162] on span "Buscar registros" at bounding box center [953, 161] width 83 height 18
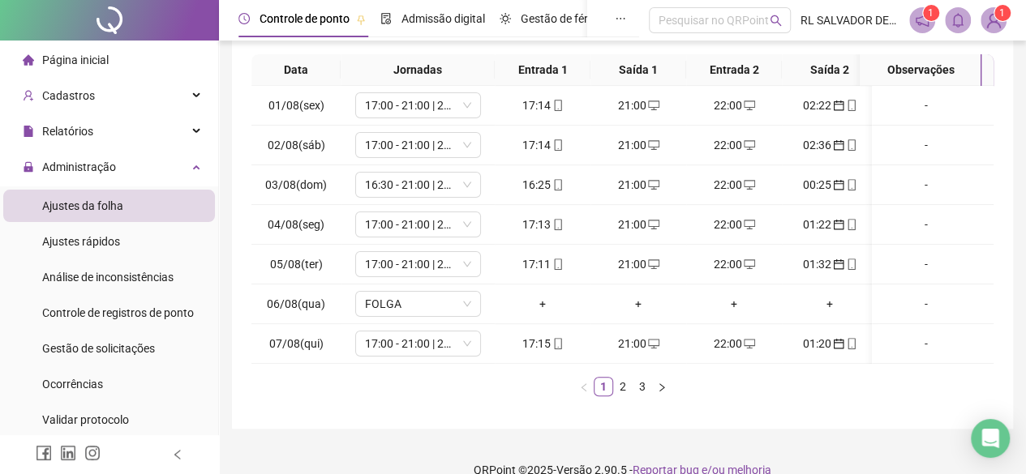
scroll to position [348, 0]
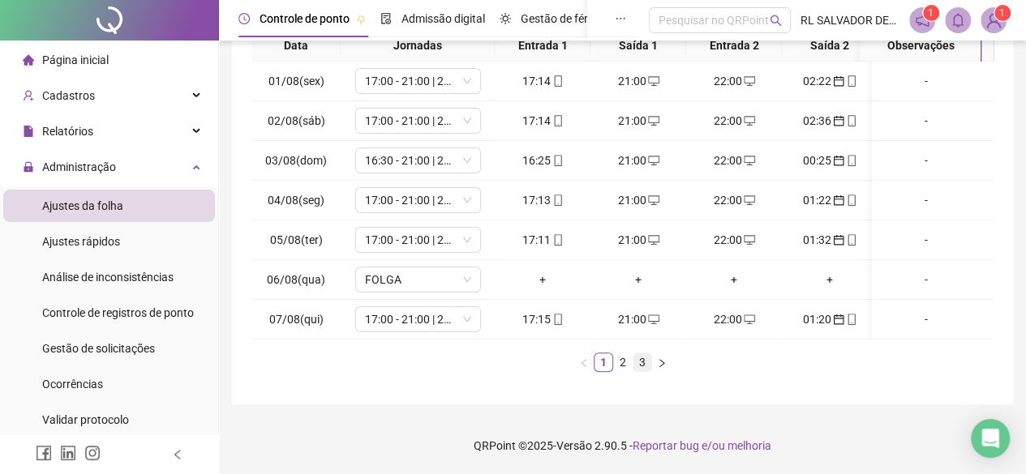
click at [645, 359] on link "3" at bounding box center [642, 363] width 18 height 18
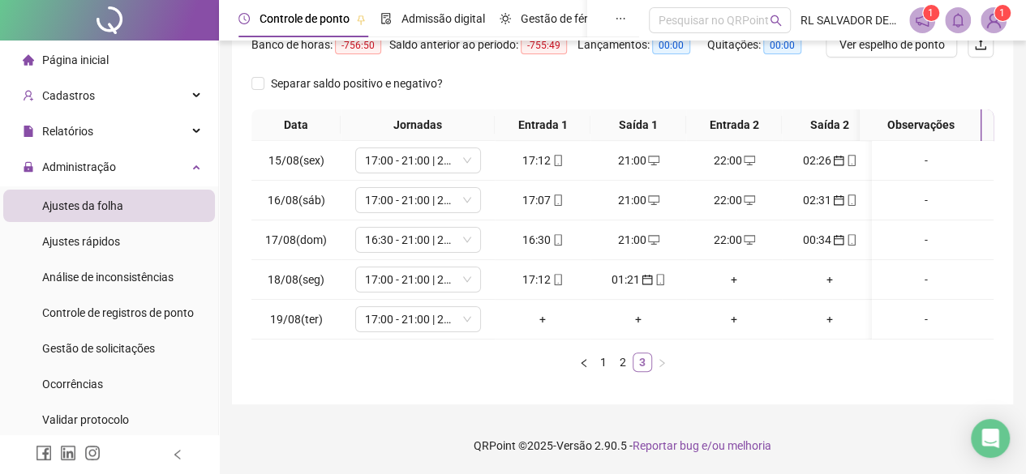
scroll to position [269, 0]
click at [736, 272] on div "+" at bounding box center [734, 280] width 83 height 18
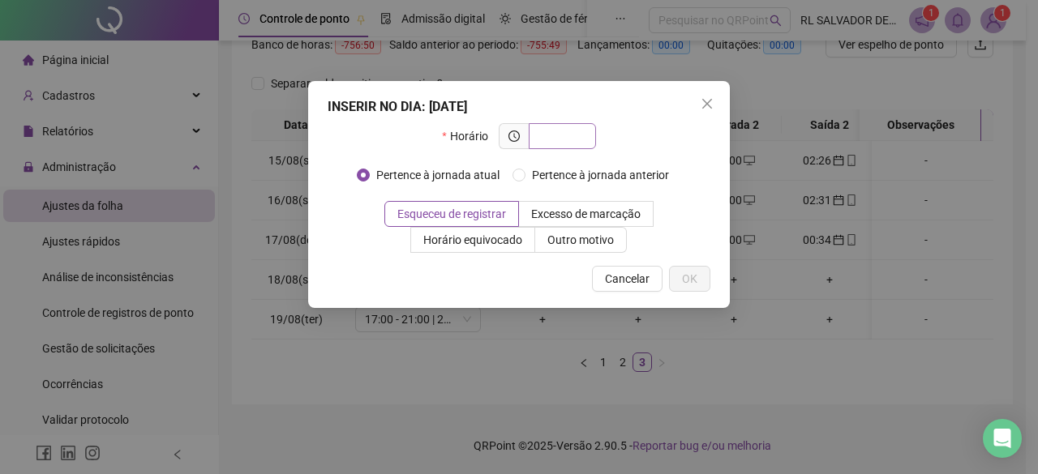
click at [578, 139] on input "text" at bounding box center [561, 136] width 45 height 18
type input "*"
type input "*****"
click at [697, 280] on span "OK" at bounding box center [689, 279] width 15 height 18
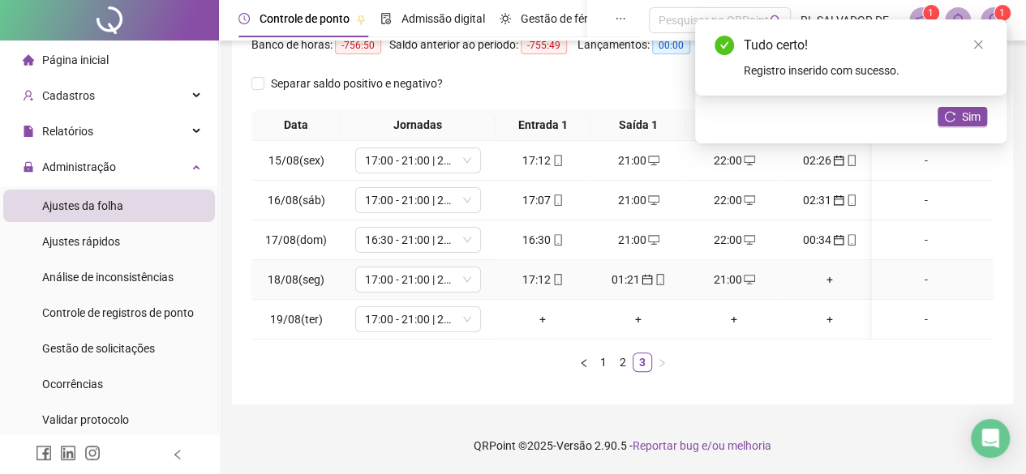
click at [829, 271] on div "+" at bounding box center [829, 280] width 83 height 18
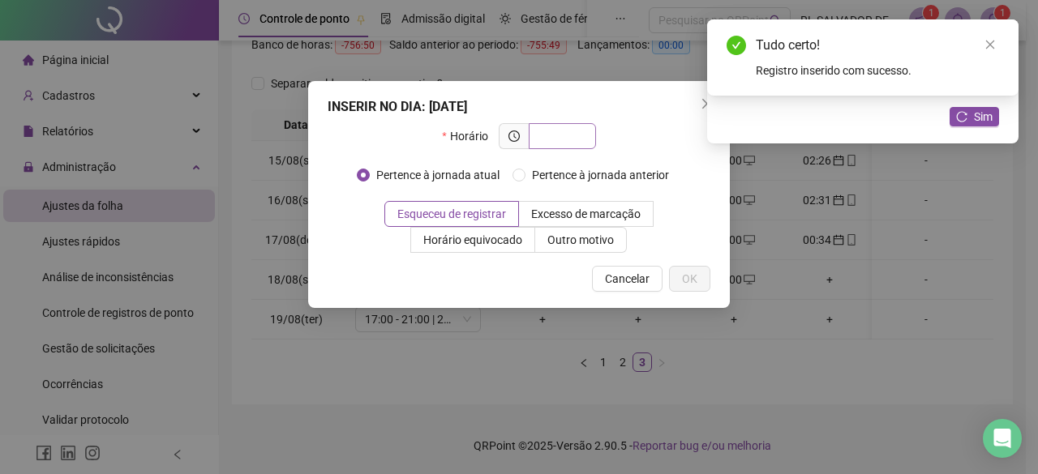
click at [584, 140] on span at bounding box center [562, 136] width 67 height 26
click at [559, 137] on input "text" at bounding box center [561, 136] width 45 height 18
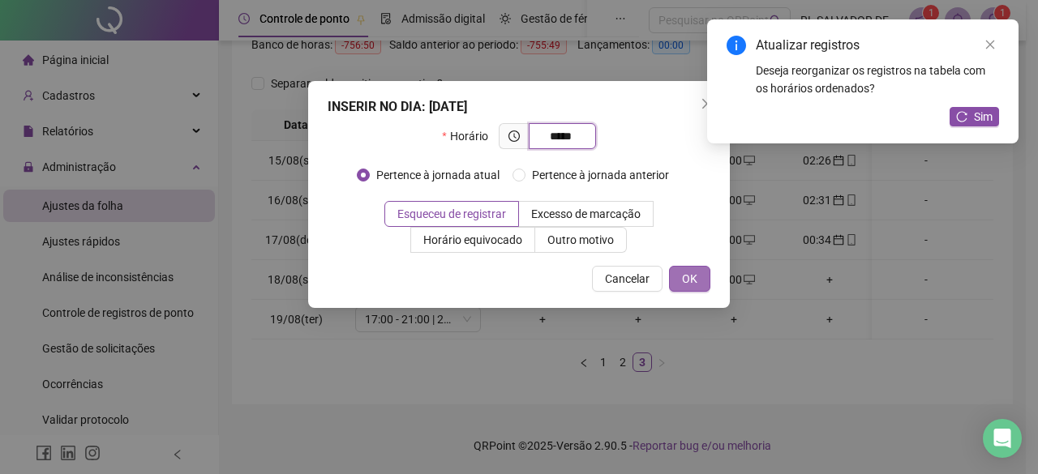
type input "*****"
click at [693, 284] on span "OK" at bounding box center [689, 279] width 15 height 18
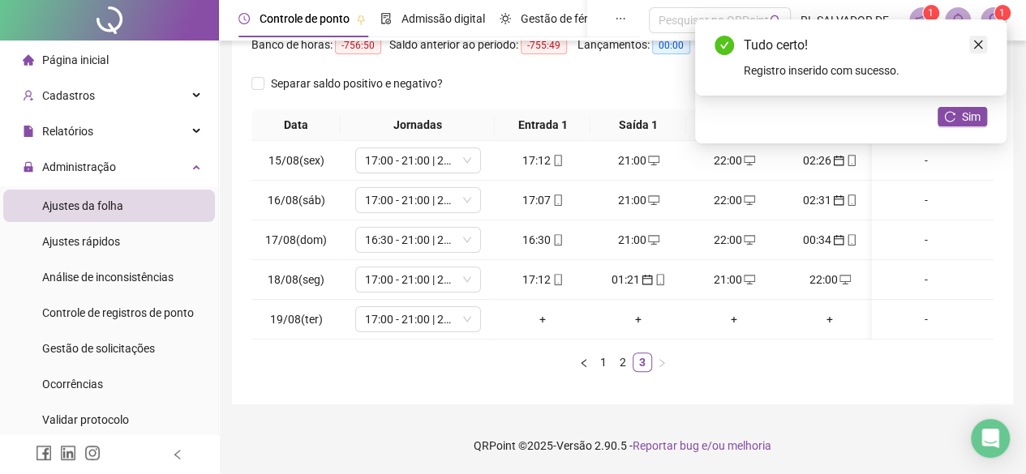
click at [976, 46] on icon "close" at bounding box center [977, 44] width 11 height 11
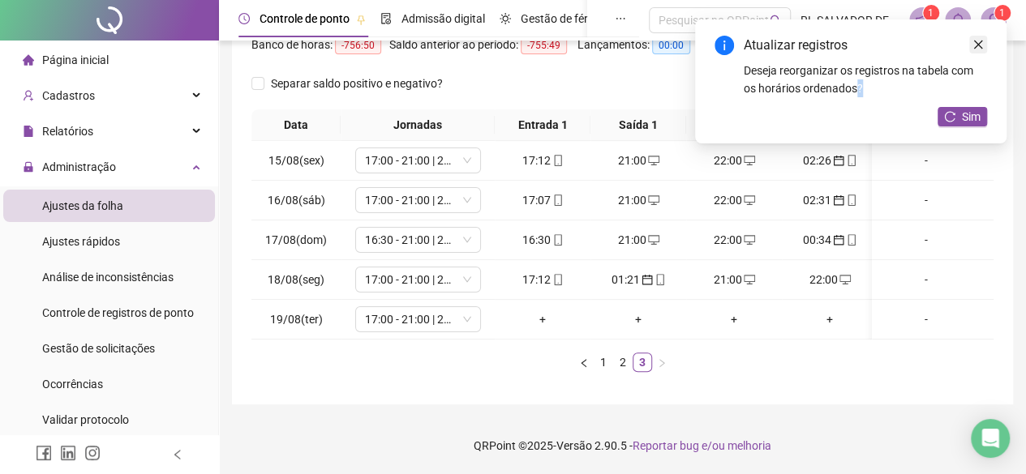
click at [976, 46] on icon "close" at bounding box center [977, 44] width 11 height 11
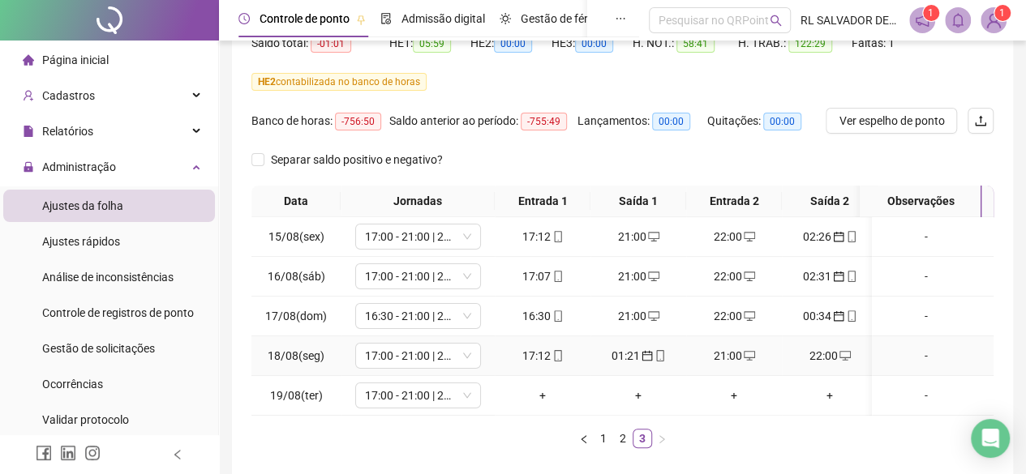
scroll to position [0, 0]
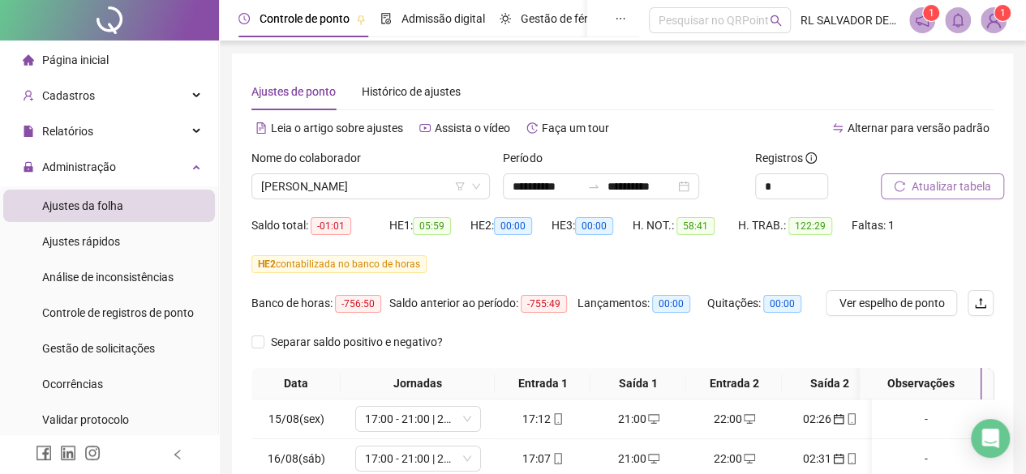
click at [954, 195] on span "Atualizar tabela" at bounding box center [951, 187] width 79 height 18
click at [432, 186] on span "EDUARDO SANTOS SANTANA" at bounding box center [370, 186] width 219 height 24
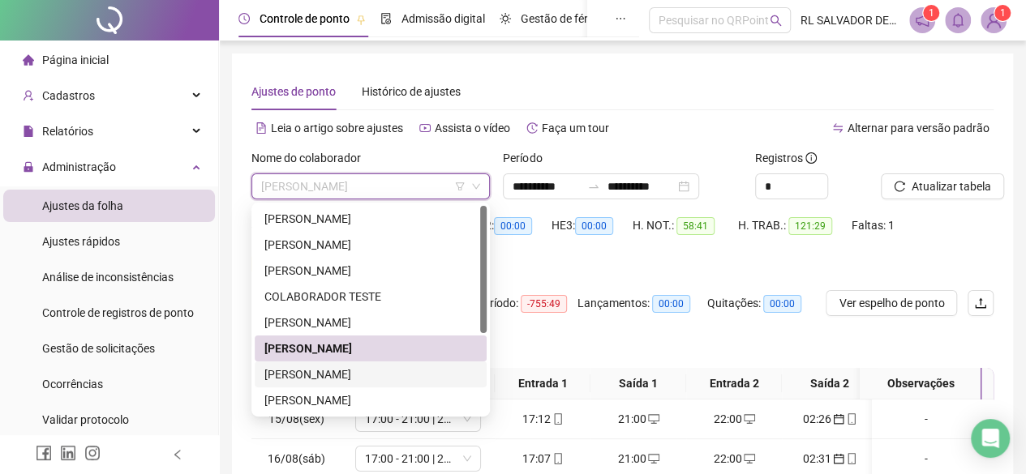
click at [375, 382] on div "HENRIQUE DOS SANTOS FERREIRA" at bounding box center [370, 375] width 212 height 18
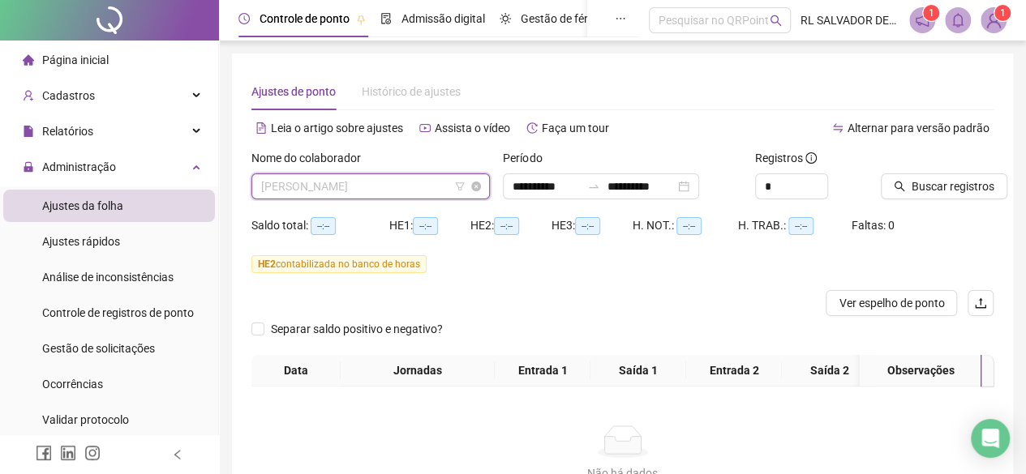
click at [440, 189] on span "HENRIQUE DOS SANTOS FERREIRA" at bounding box center [370, 186] width 219 height 24
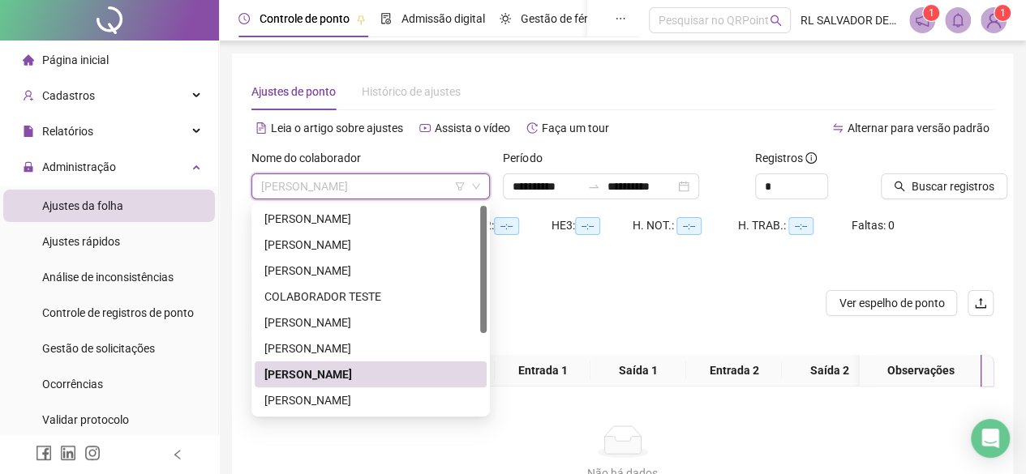
click at [430, 376] on div "HENRIQUE DOS SANTOS FERREIRA" at bounding box center [370, 375] width 212 height 18
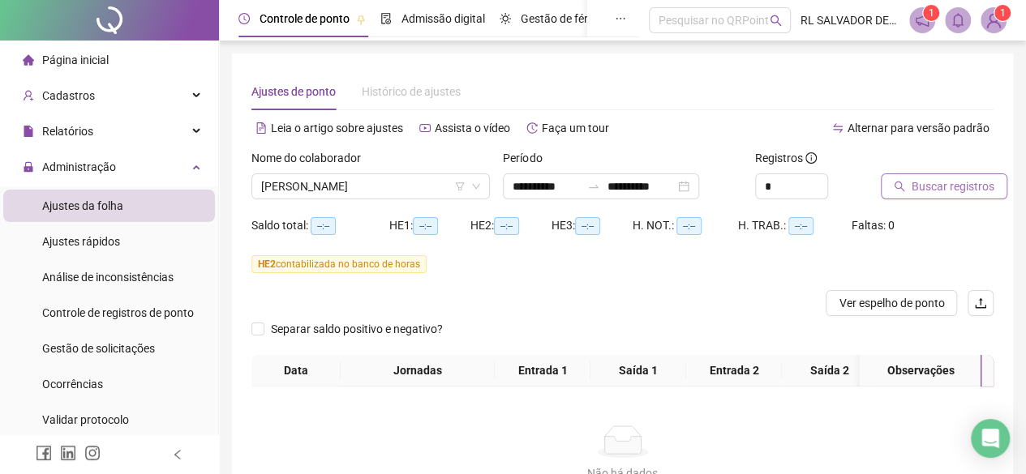
click at [935, 189] on span "Buscar registros" at bounding box center [953, 187] width 83 height 18
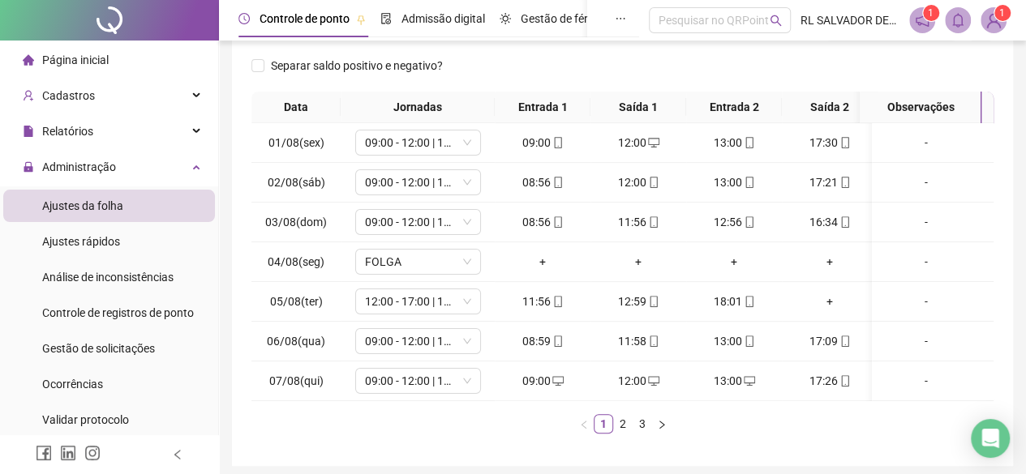
scroll to position [348, 0]
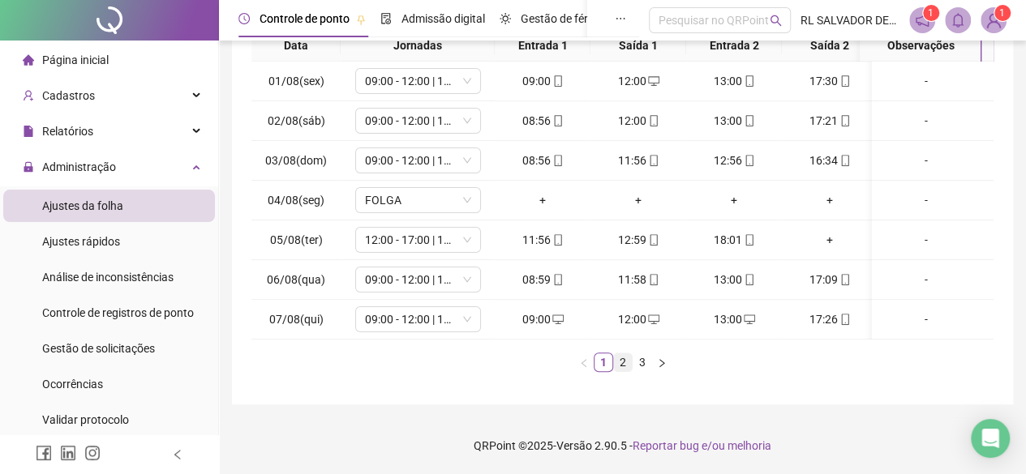
click at [629, 358] on link "2" at bounding box center [623, 363] width 18 height 18
click at [640, 359] on link "3" at bounding box center [642, 363] width 18 height 18
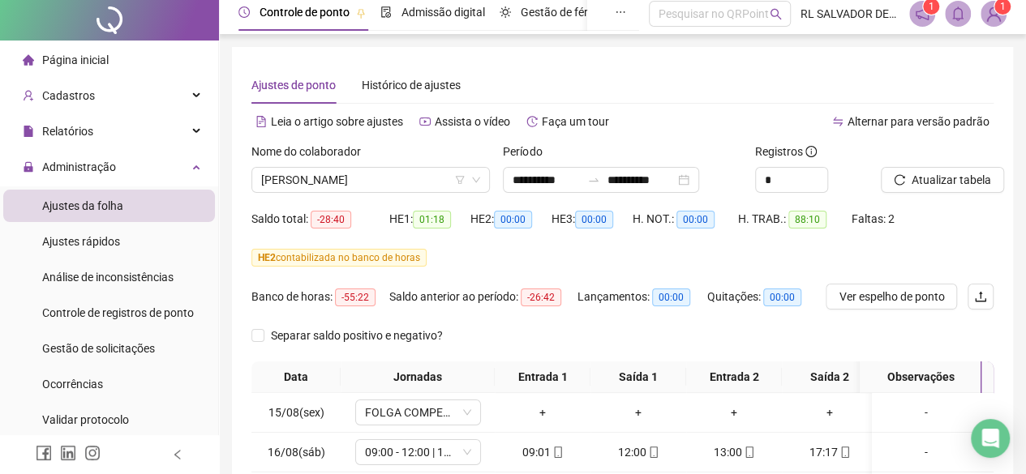
scroll to position [0, 0]
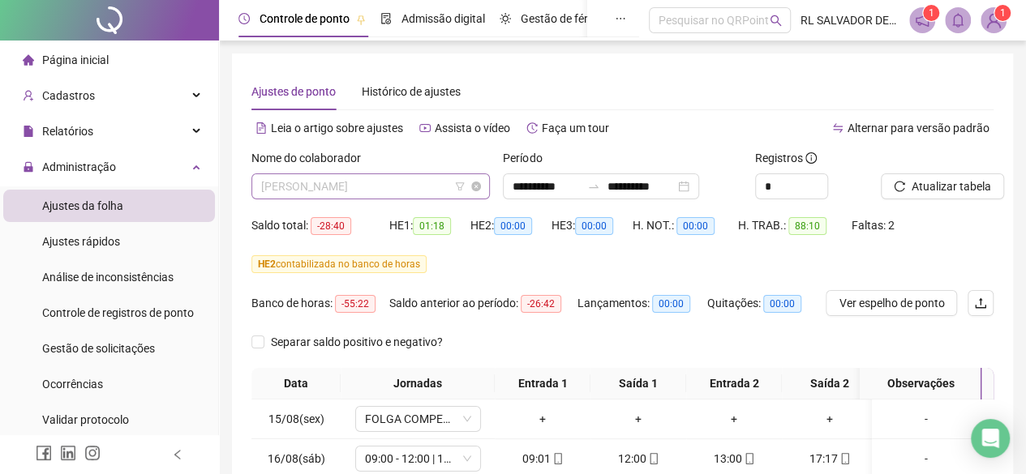
click at [438, 186] on span "HENRIQUE DOS SANTOS FERREIRA" at bounding box center [370, 186] width 219 height 24
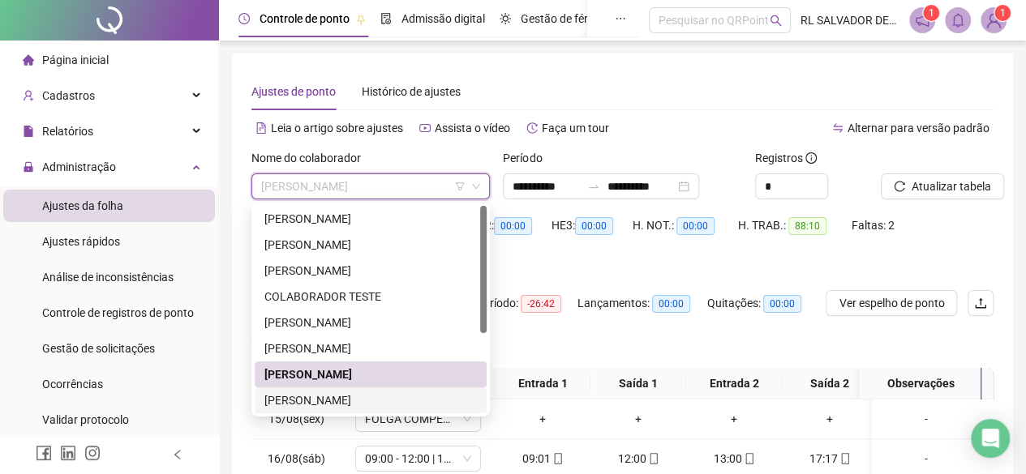
click at [365, 403] on div "MARIA JANAINA GOMES BARRETO" at bounding box center [370, 401] width 212 height 18
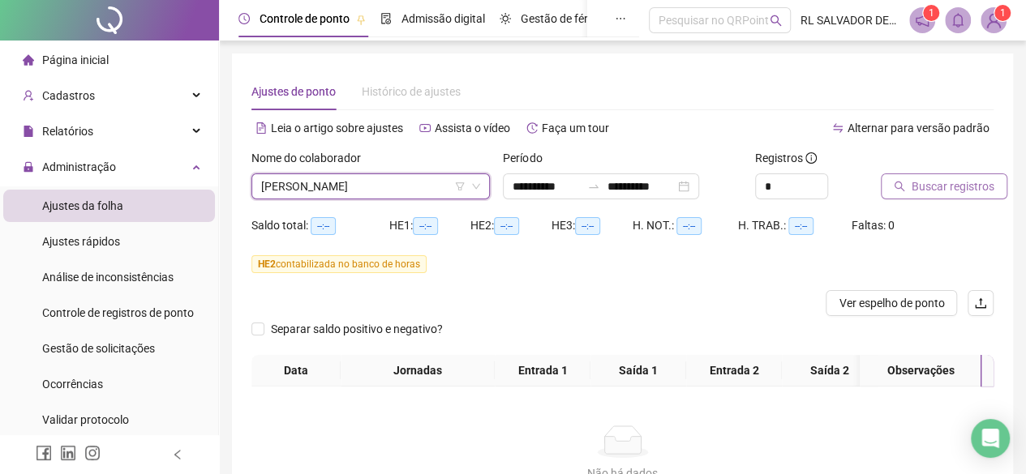
click at [925, 187] on span "Buscar registros" at bounding box center [953, 187] width 83 height 18
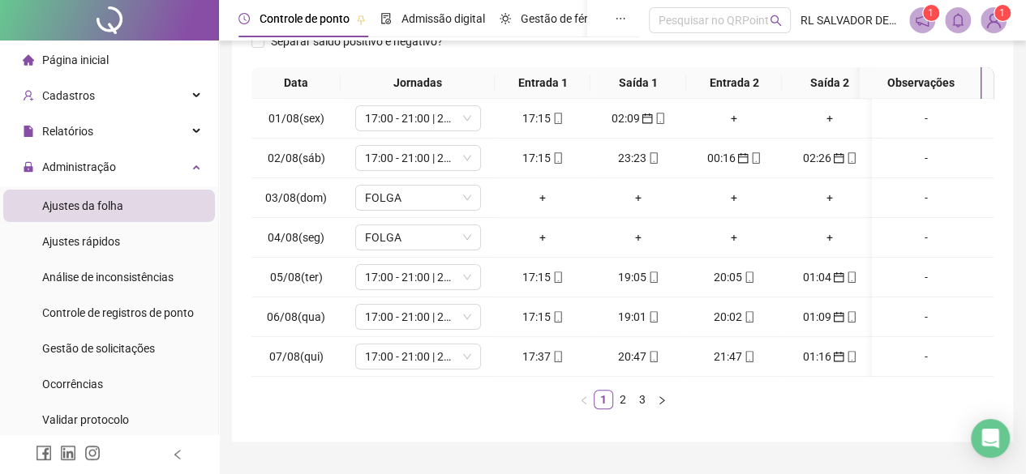
scroll to position [348, 0]
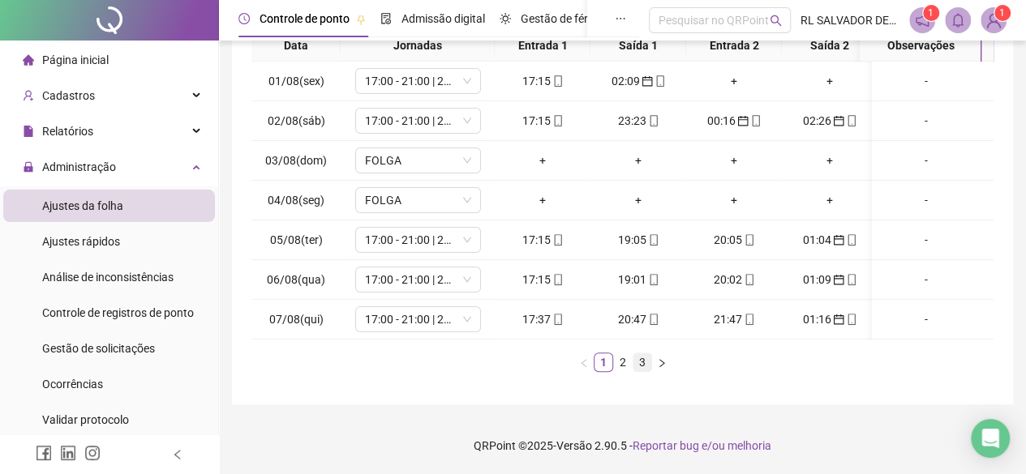
click at [643, 360] on link "3" at bounding box center [642, 363] width 18 height 18
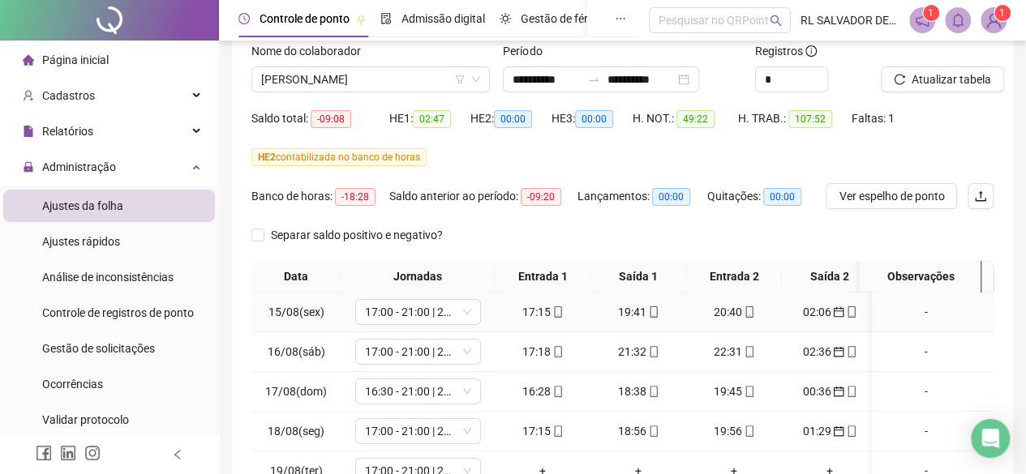
scroll to position [269, 0]
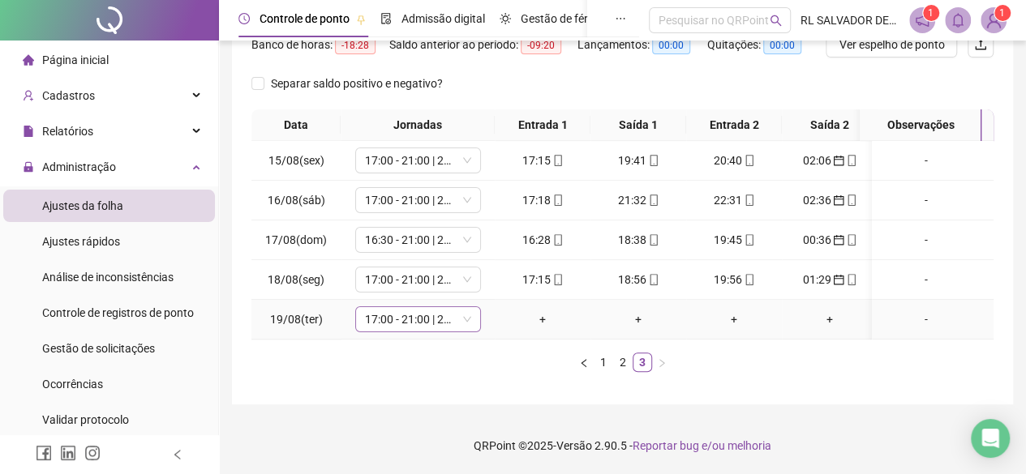
click at [454, 314] on span "17:00 - 21:00 | 22:00 - 01:00" at bounding box center [418, 319] width 106 height 24
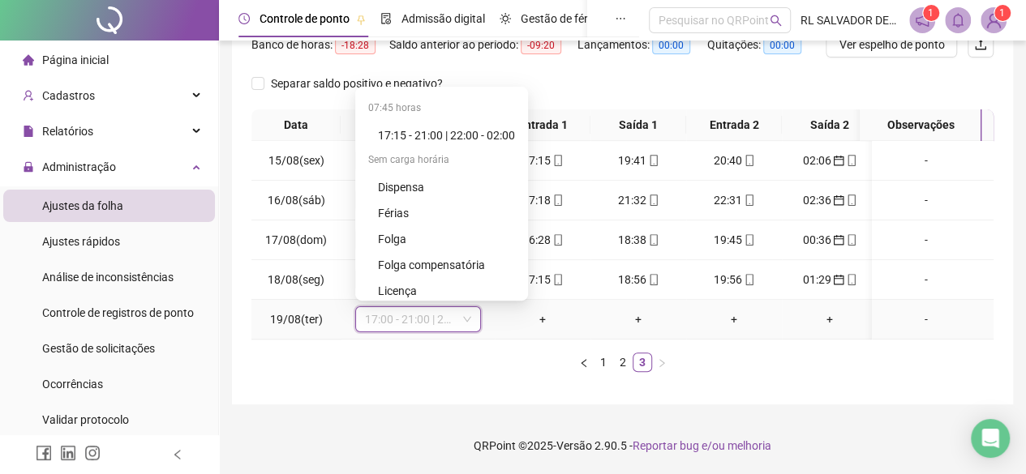
scroll to position [1038, 0]
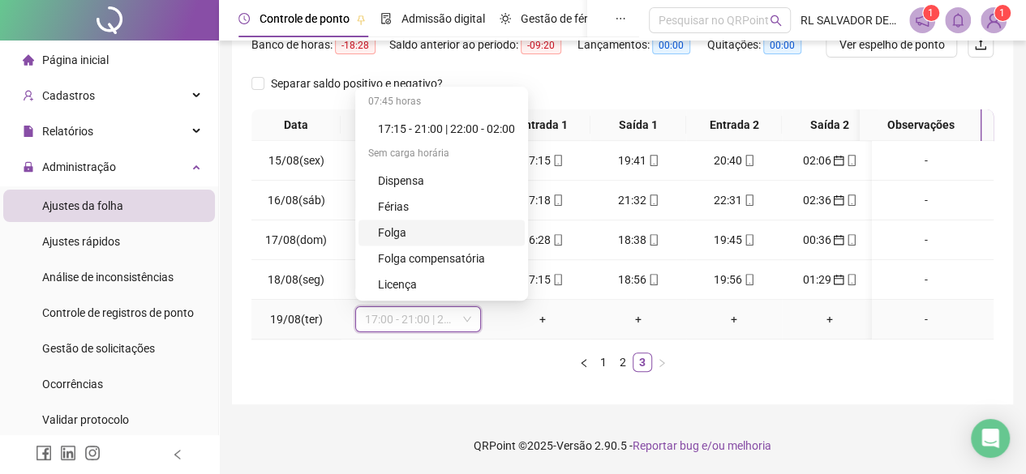
click at [394, 228] on div "Folga" at bounding box center [446, 233] width 137 height 18
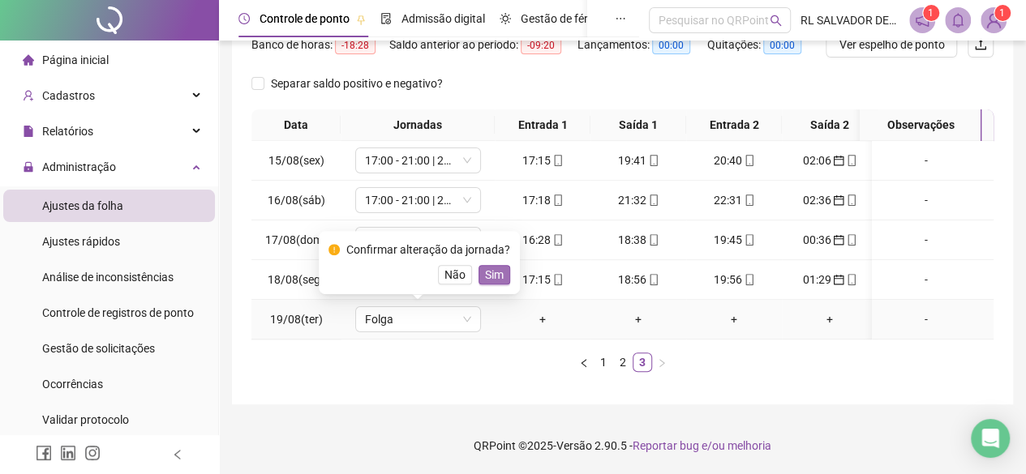
click at [491, 269] on span "Sim" at bounding box center [494, 275] width 19 height 18
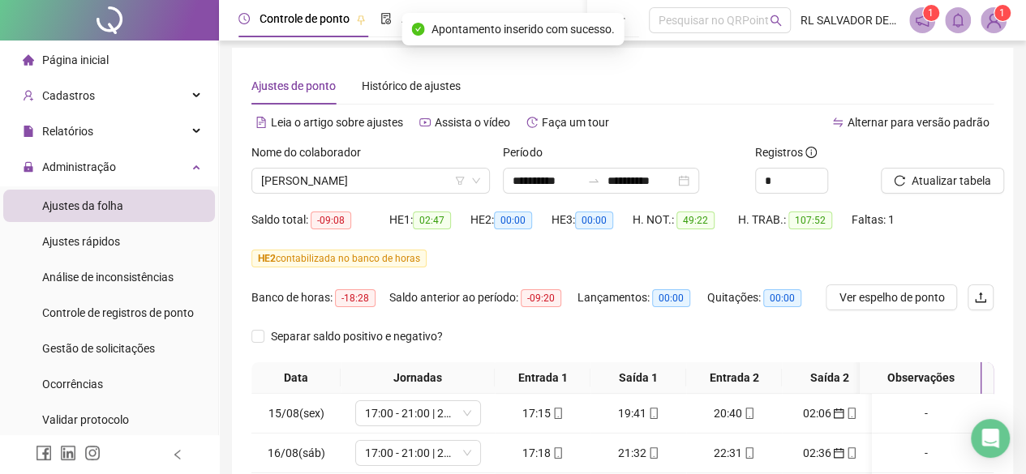
scroll to position [0, 0]
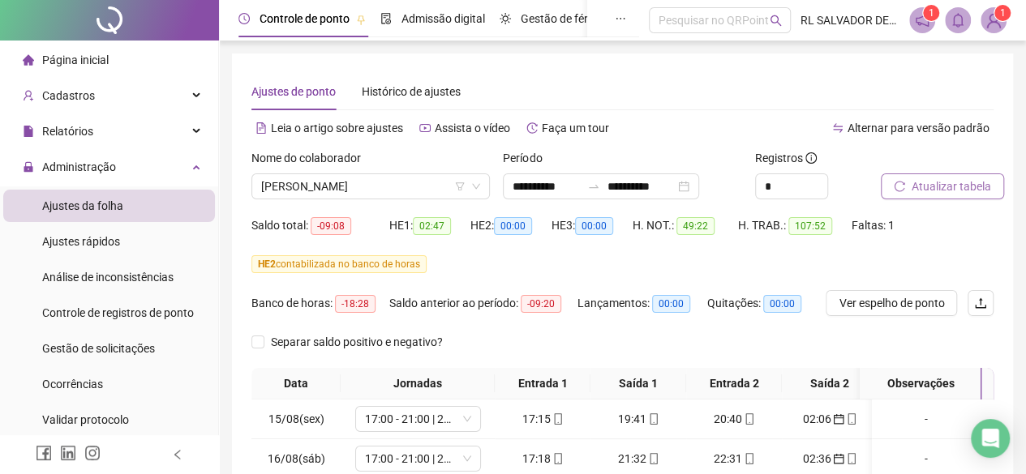
click at [951, 185] on span "Atualizar tabela" at bounding box center [951, 187] width 79 height 18
click at [444, 195] on span "MARIA JANAINA GOMES BARRETO" at bounding box center [370, 186] width 219 height 24
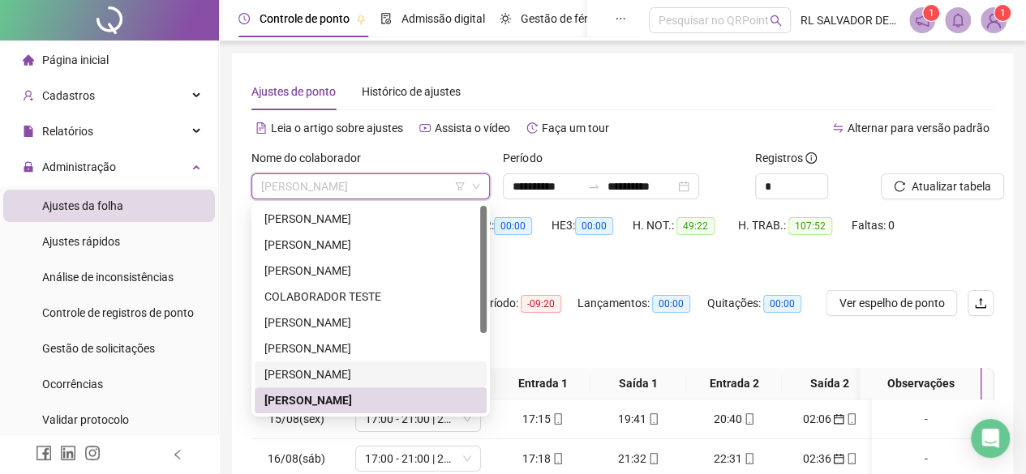
scroll to position [81, 0]
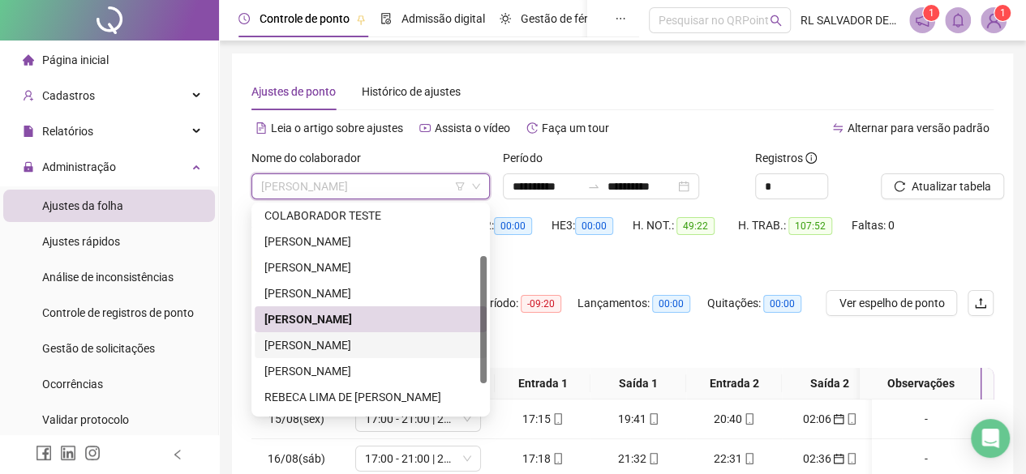
click at [374, 342] on div "MATHEUS SANTOS DOS REIS" at bounding box center [370, 346] width 212 height 18
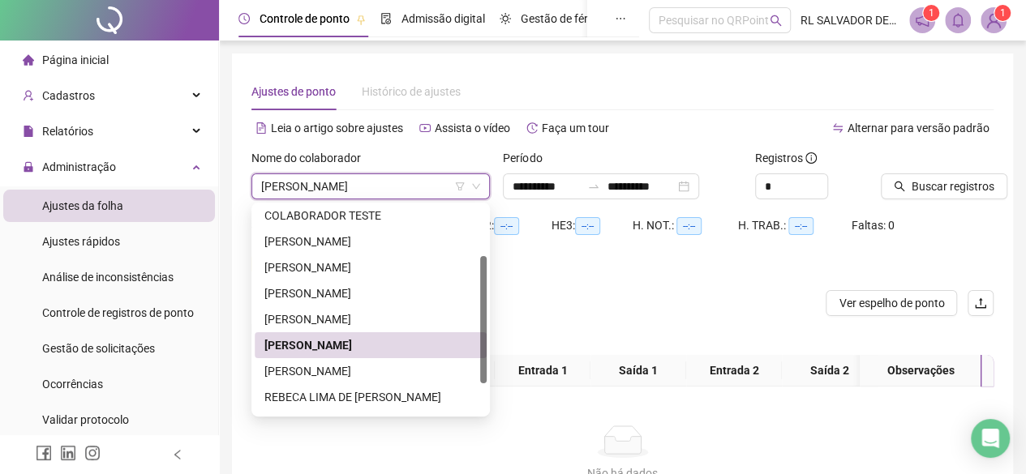
scroll to position [0, 0]
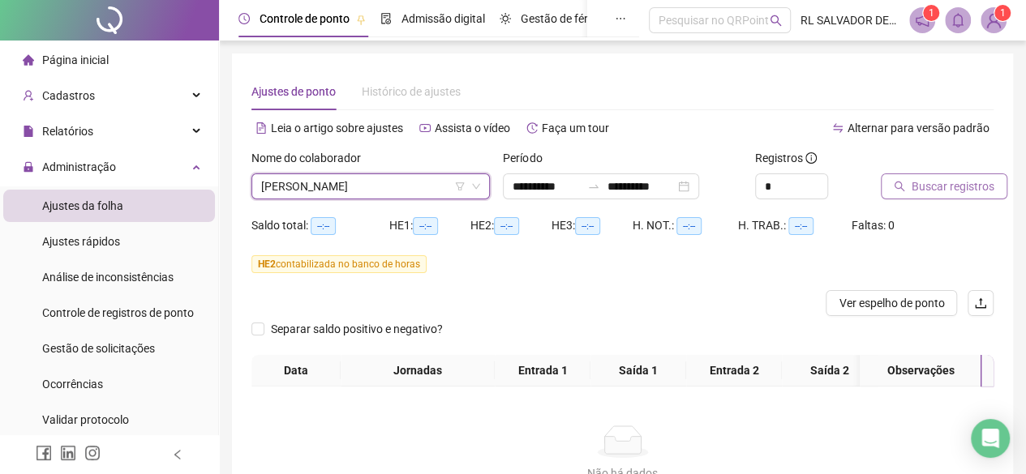
click at [930, 181] on span "Buscar registros" at bounding box center [953, 187] width 83 height 18
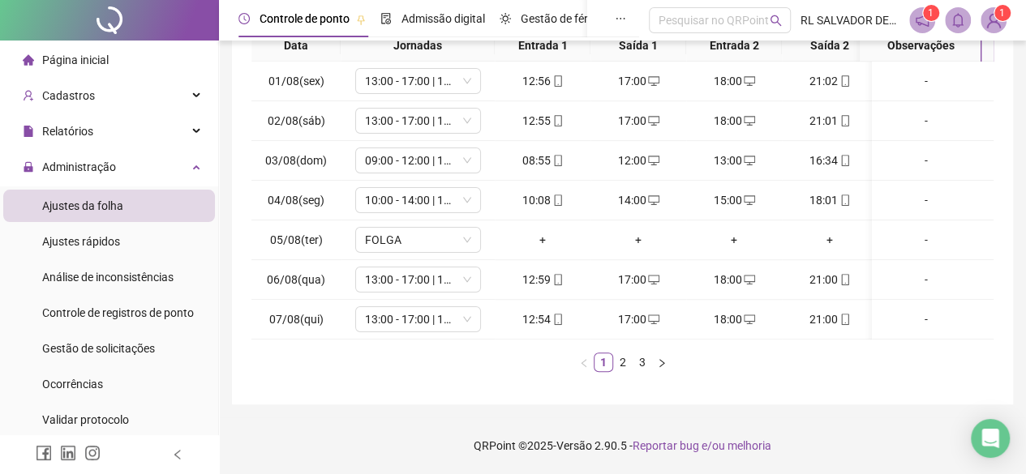
scroll to position [348, 0]
click at [621, 363] on link "2" at bounding box center [623, 363] width 18 height 18
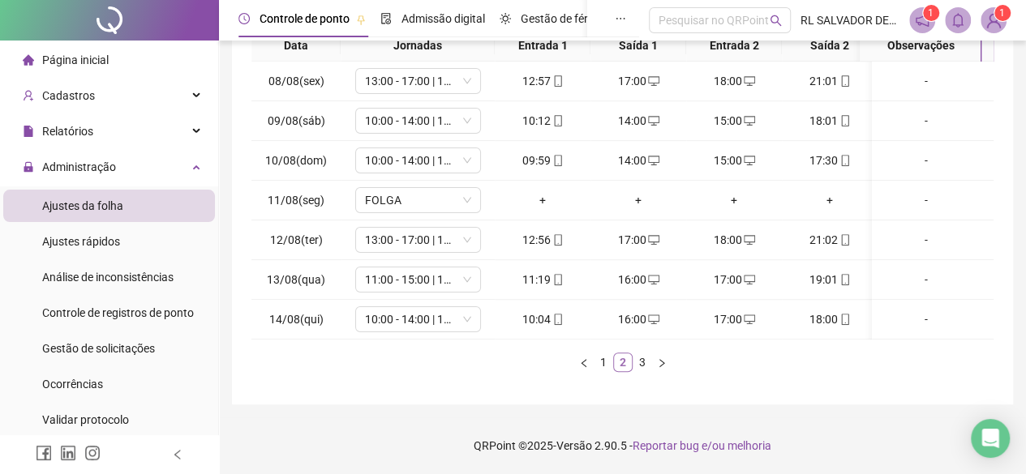
scroll to position [0, 0]
click at [646, 363] on link "3" at bounding box center [642, 363] width 18 height 18
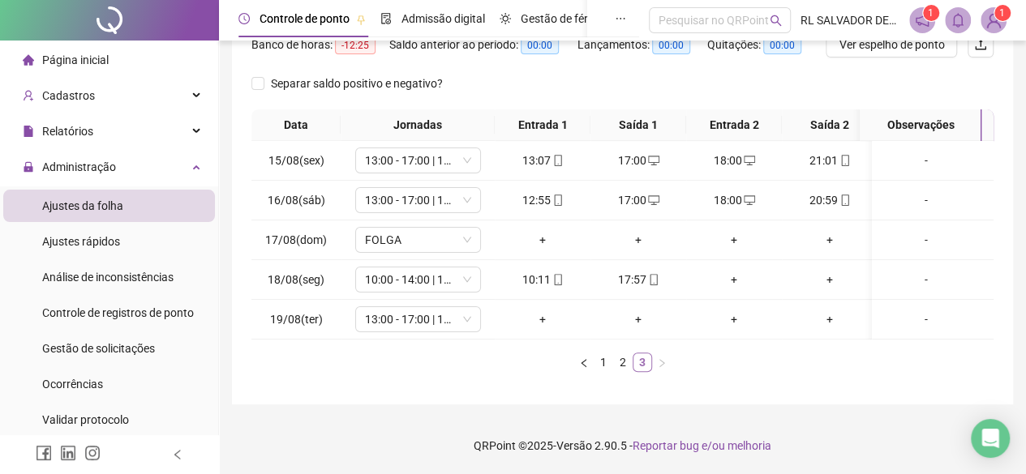
scroll to position [269, 0]
click at [745, 271] on div "+" at bounding box center [734, 280] width 83 height 18
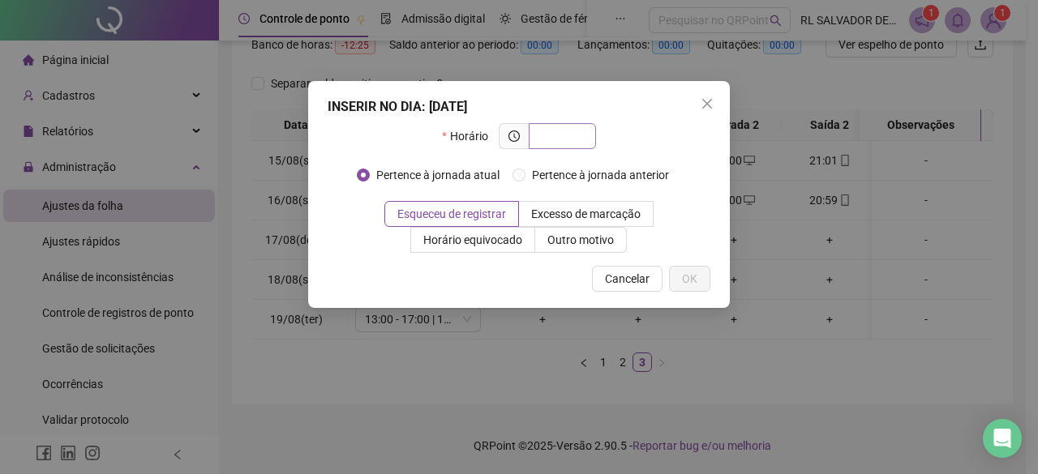
click at [579, 139] on input "text" at bounding box center [561, 136] width 45 height 18
type input "*****"
click at [679, 276] on button "OK" at bounding box center [689, 279] width 41 height 26
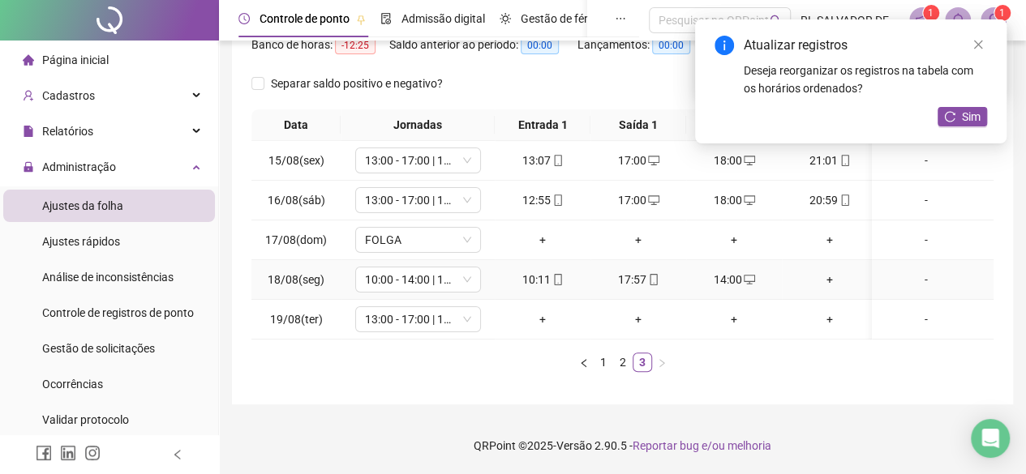
click at [835, 271] on div "+" at bounding box center [829, 280] width 83 height 18
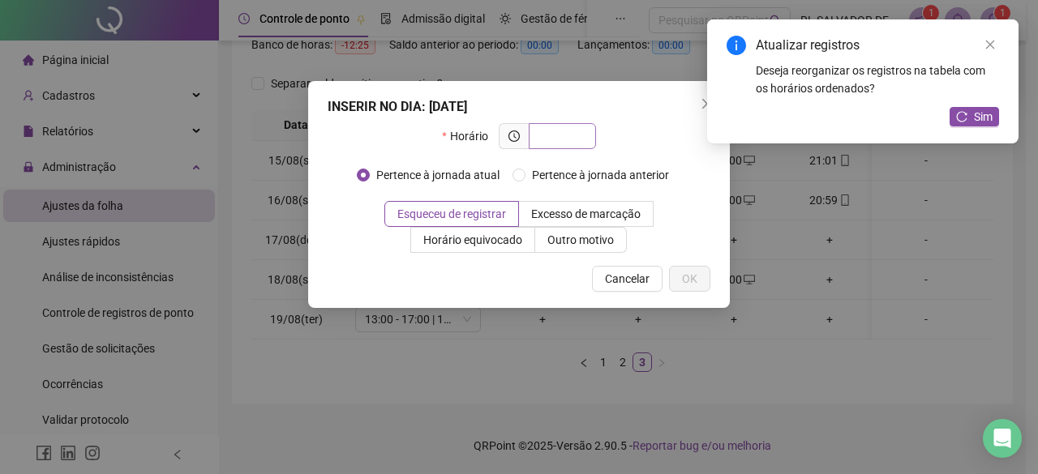
click at [581, 135] on input "text" at bounding box center [561, 136] width 45 height 18
type input "*****"
click at [680, 281] on button "OK" at bounding box center [689, 279] width 41 height 26
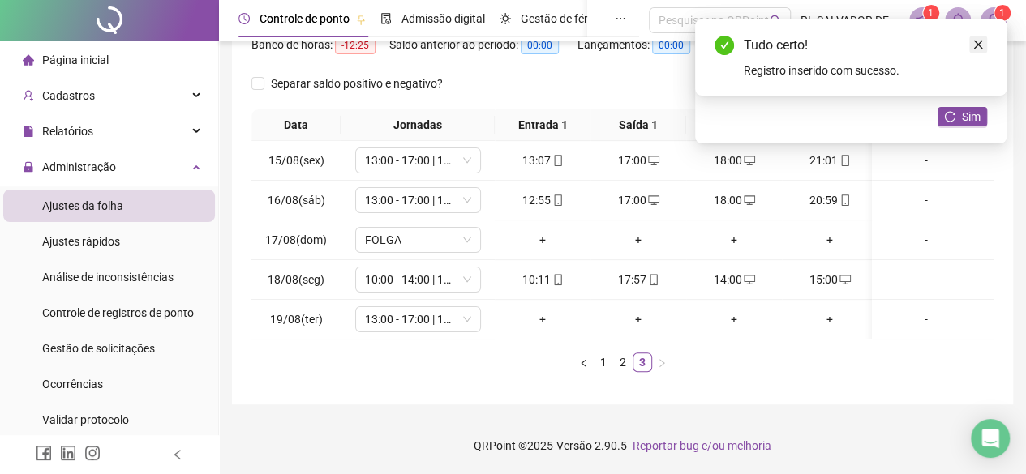
click at [970, 43] on link "Close" at bounding box center [978, 45] width 18 height 18
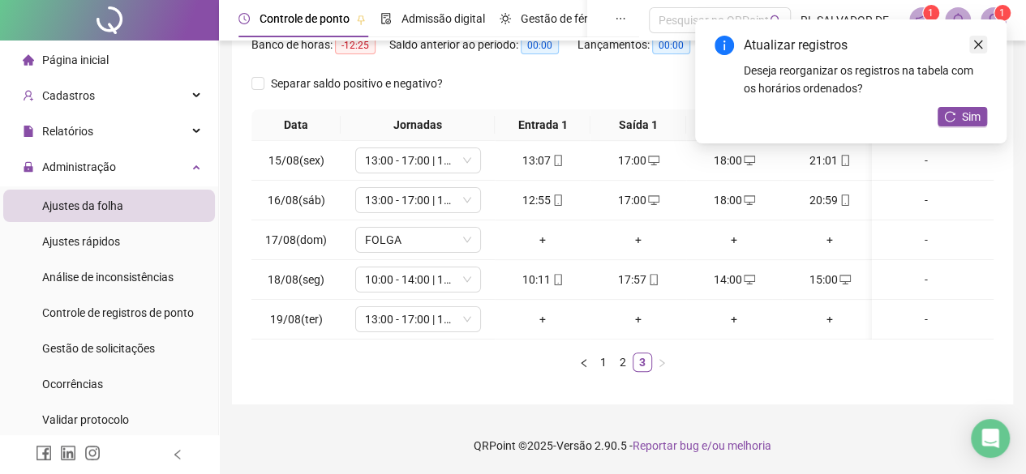
click at [976, 43] on icon "close" at bounding box center [978, 45] width 9 height 9
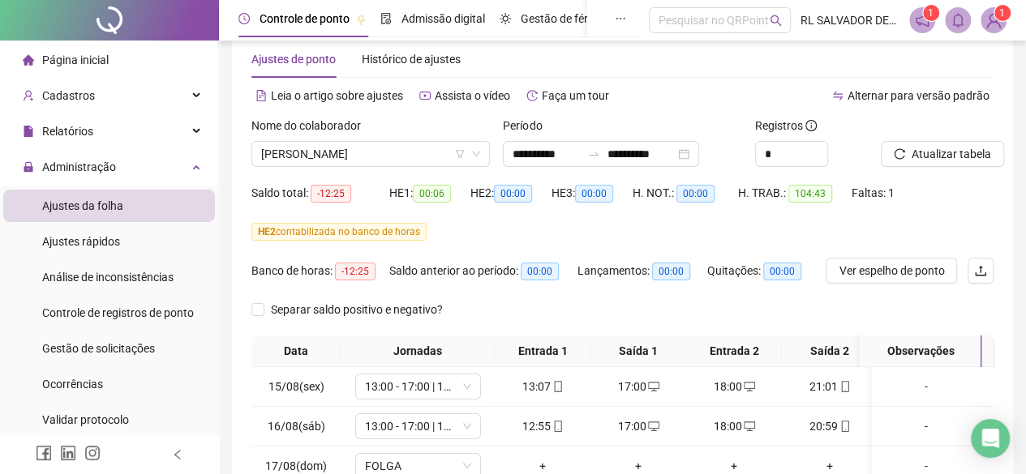
scroll to position [26, 0]
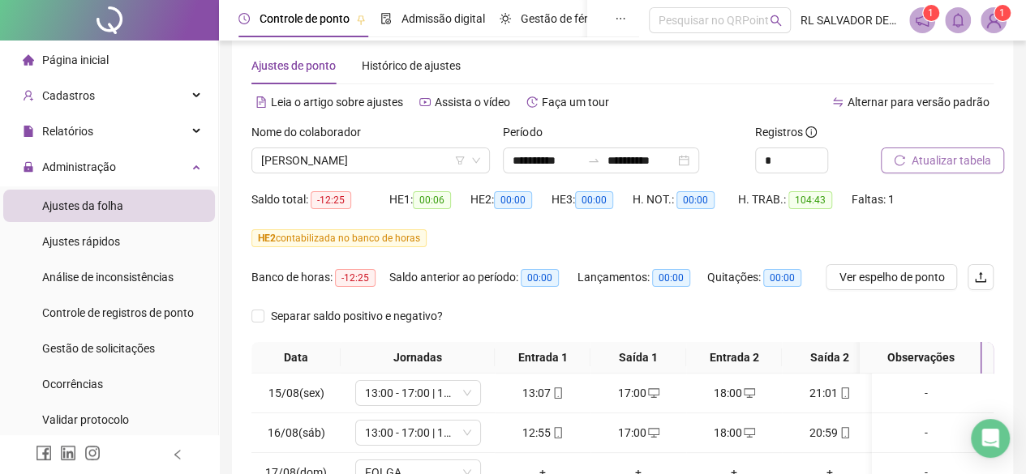
click at [938, 162] on span "Atualizar tabela" at bounding box center [951, 161] width 79 height 18
click at [426, 173] on div "MATHEUS SANTOS DOS REIS" at bounding box center [370, 161] width 238 height 26
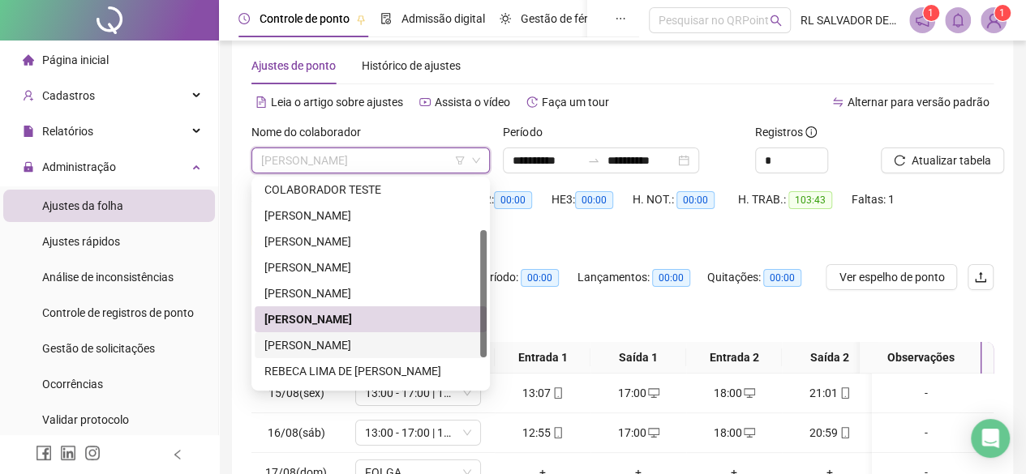
click at [414, 345] on div "MIRELA ARGOLO MOTA DOS SANTOS" at bounding box center [370, 346] width 212 height 18
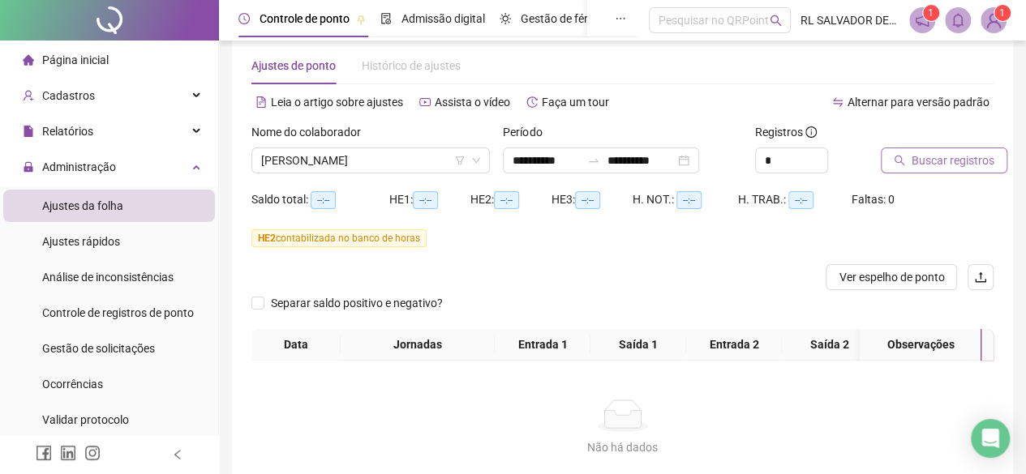
click at [931, 168] on span "Buscar registros" at bounding box center [953, 161] width 83 height 18
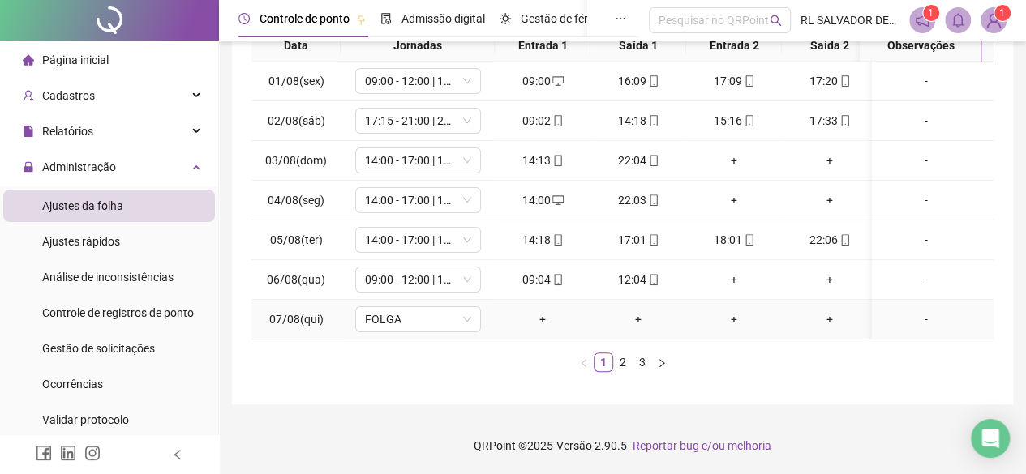
scroll to position [0, 0]
click at [639, 364] on link "3" at bounding box center [642, 363] width 18 height 18
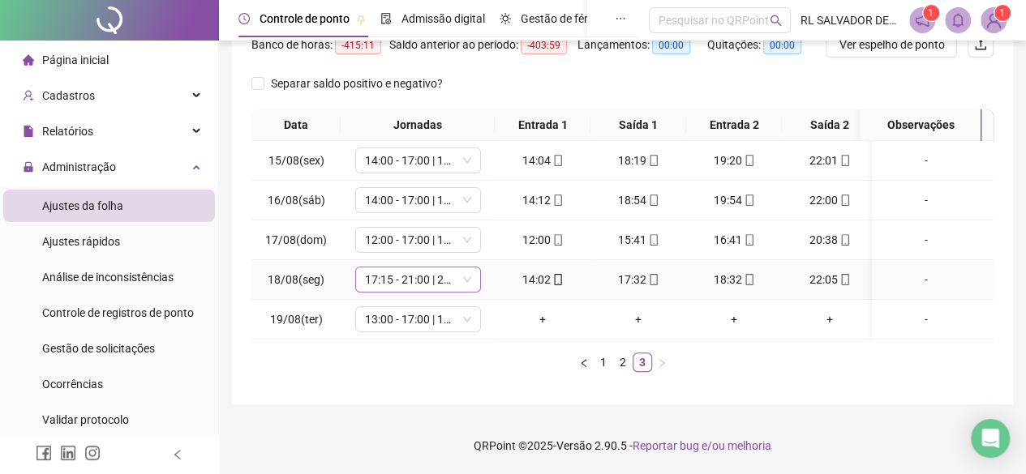
click at [449, 270] on span "17:15 - 21:00 | 22:00 - 01:00" at bounding box center [418, 280] width 106 height 24
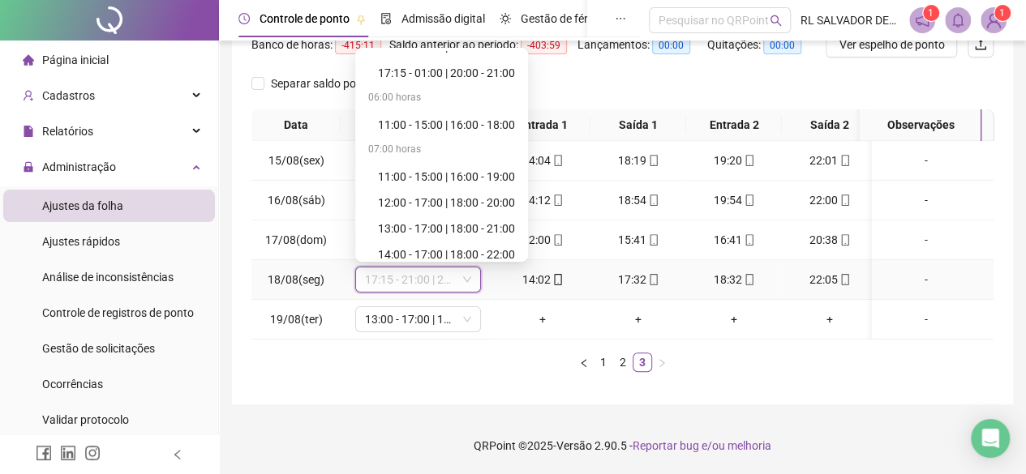
scroll to position [730, 0]
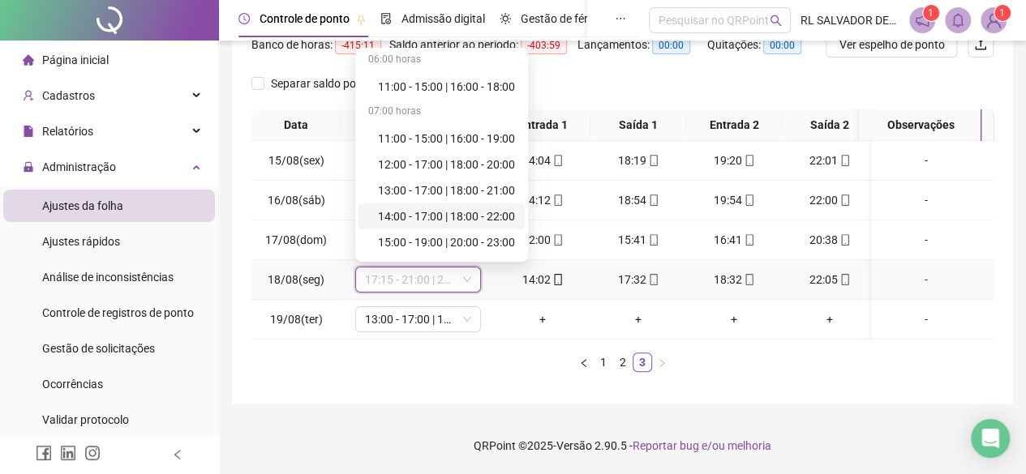
click at [468, 208] on div "14:00 - 17:00 | 18:00 - 22:00" at bounding box center [446, 217] width 137 height 18
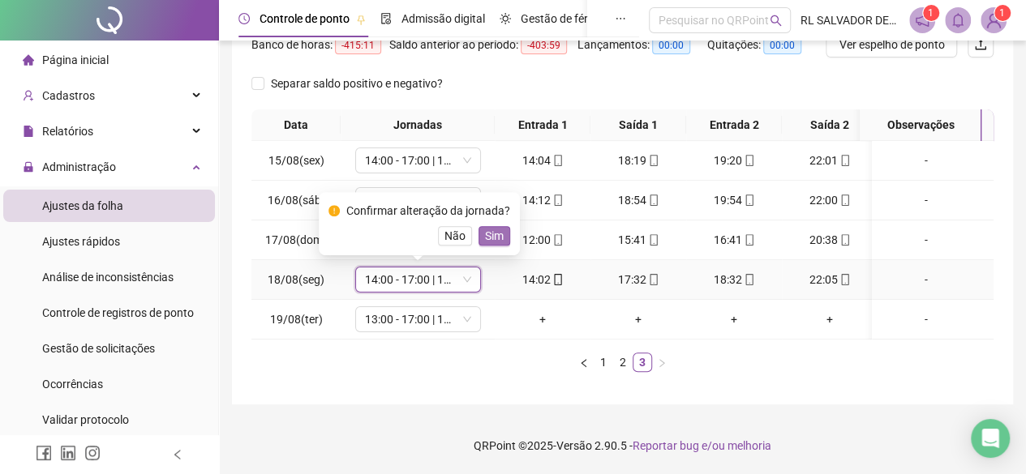
click at [496, 230] on span "Sim" at bounding box center [494, 236] width 19 height 18
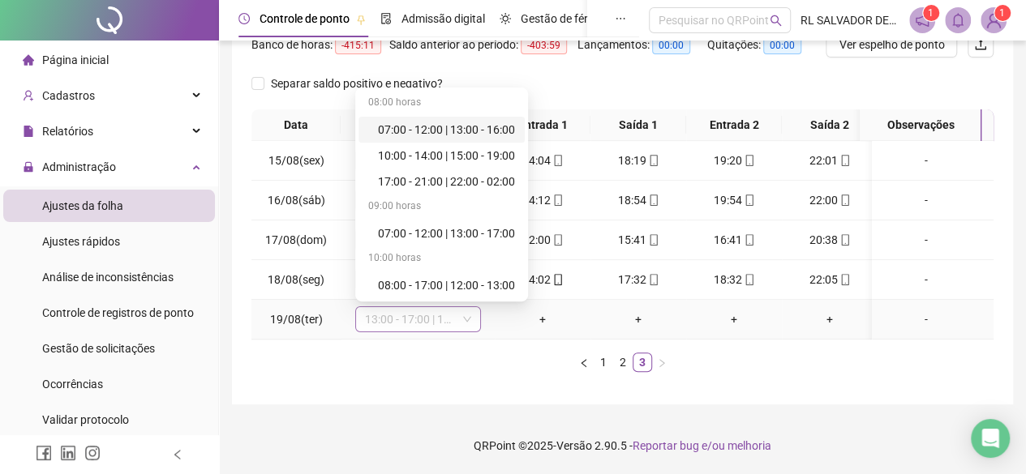
click at [449, 307] on span "13:00 - 17:00 | 18:00 - 21:00" at bounding box center [418, 319] width 106 height 24
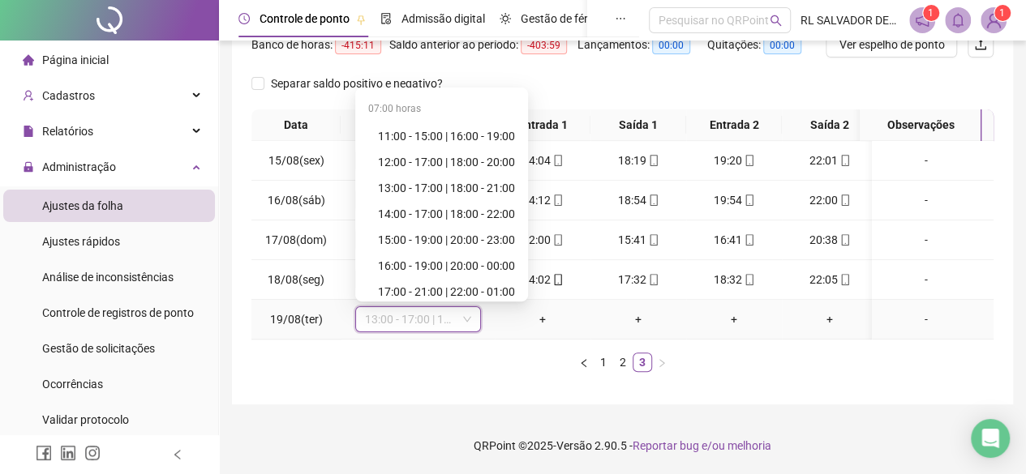
scroll to position [811, 0]
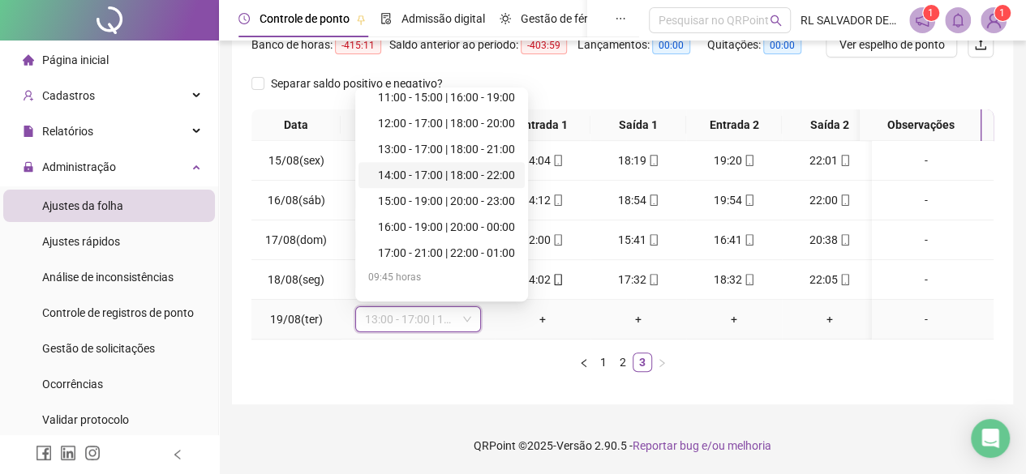
click at [457, 166] on div "14:00 - 17:00 | 18:00 - 22:00" at bounding box center [446, 175] width 137 height 18
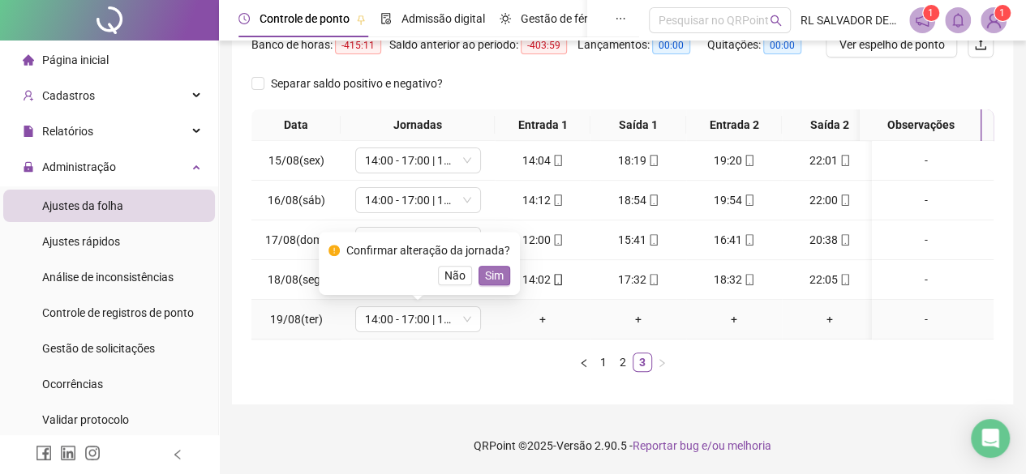
click at [487, 273] on span "Sim" at bounding box center [494, 276] width 19 height 18
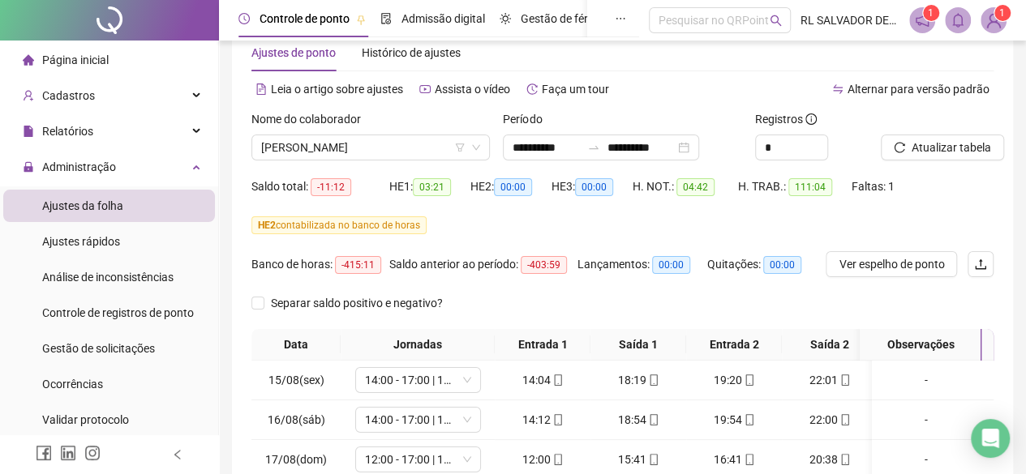
scroll to position [26, 0]
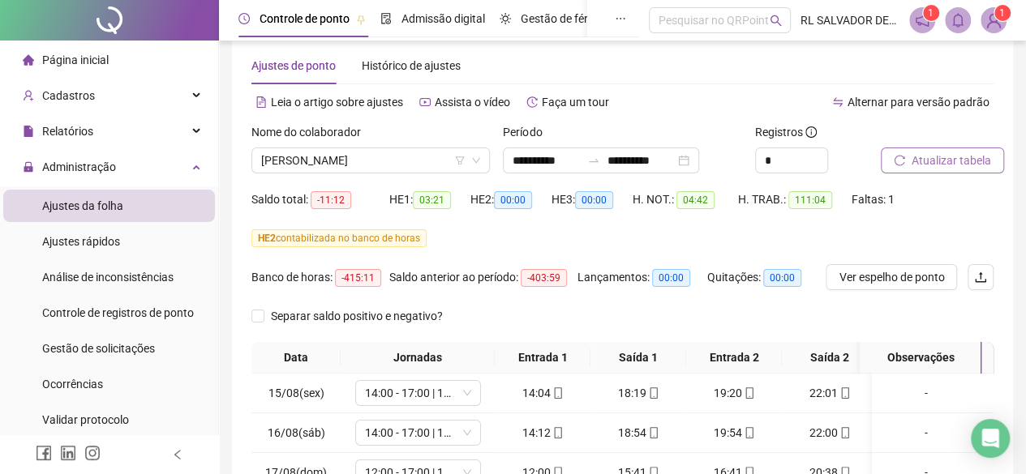
click at [954, 161] on span "Atualizar tabela" at bounding box center [951, 161] width 79 height 18
click at [444, 164] on span "MIRELA ARGOLO MOTA DOS SANTOS" at bounding box center [370, 160] width 219 height 24
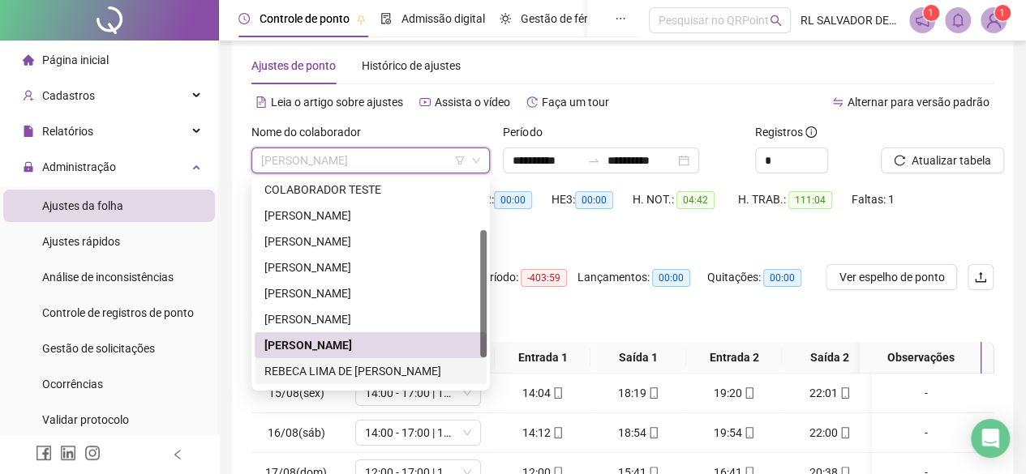
click at [388, 376] on div "REBECA LIMA DE JESUS DE SOUZA" at bounding box center [370, 372] width 212 height 18
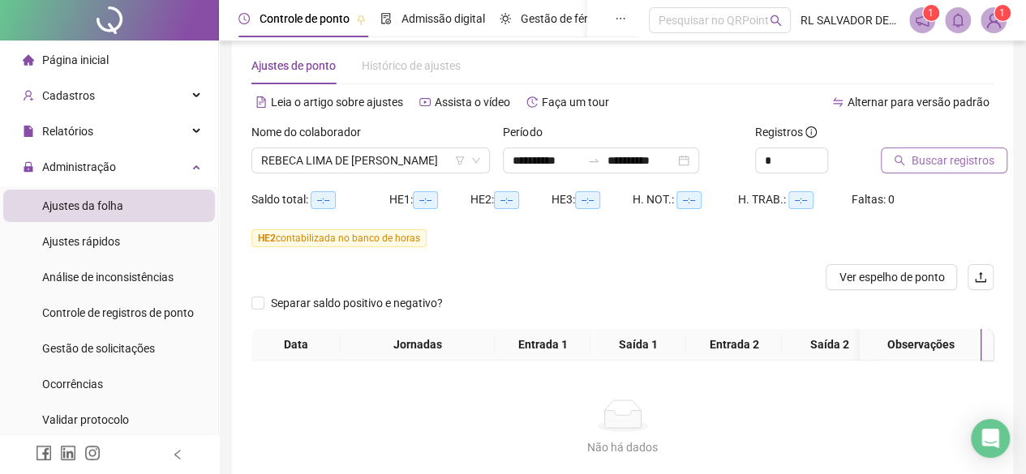
click at [925, 168] on span "Buscar registros" at bounding box center [953, 161] width 83 height 18
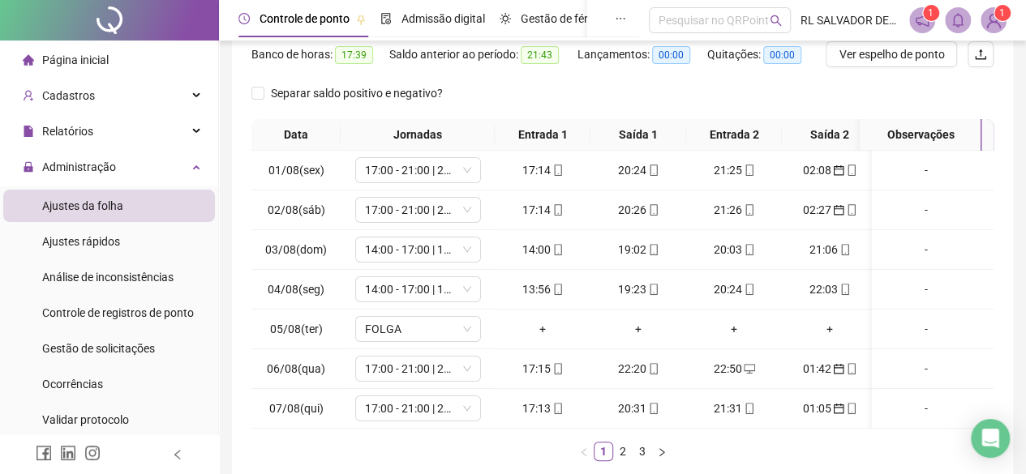
scroll to position [348, 0]
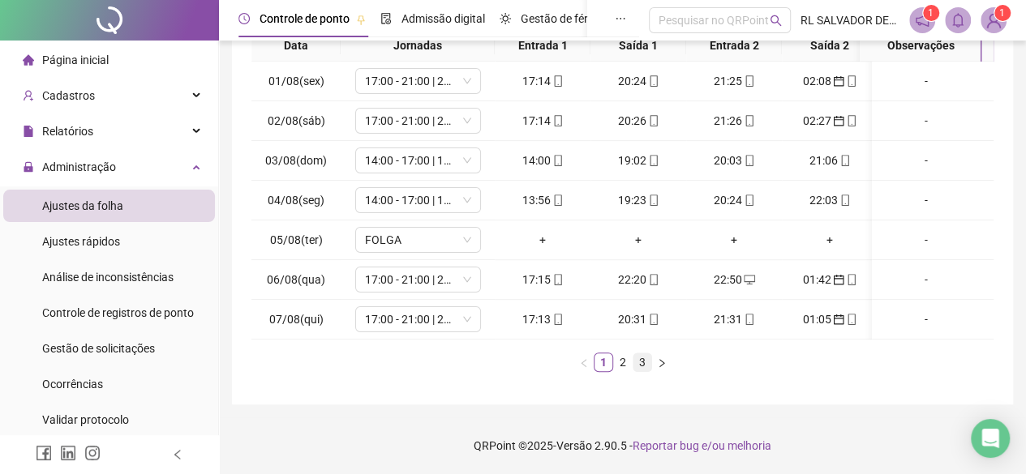
click at [639, 361] on link "3" at bounding box center [642, 363] width 18 height 18
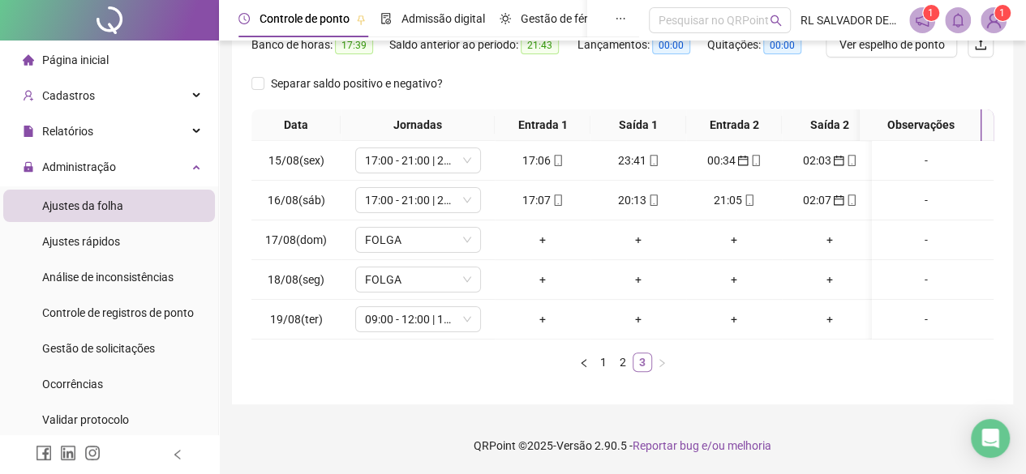
scroll to position [269, 0]
click at [456, 311] on span "09:00 - 12:00 | 13:00 - 17:30" at bounding box center [418, 319] width 106 height 24
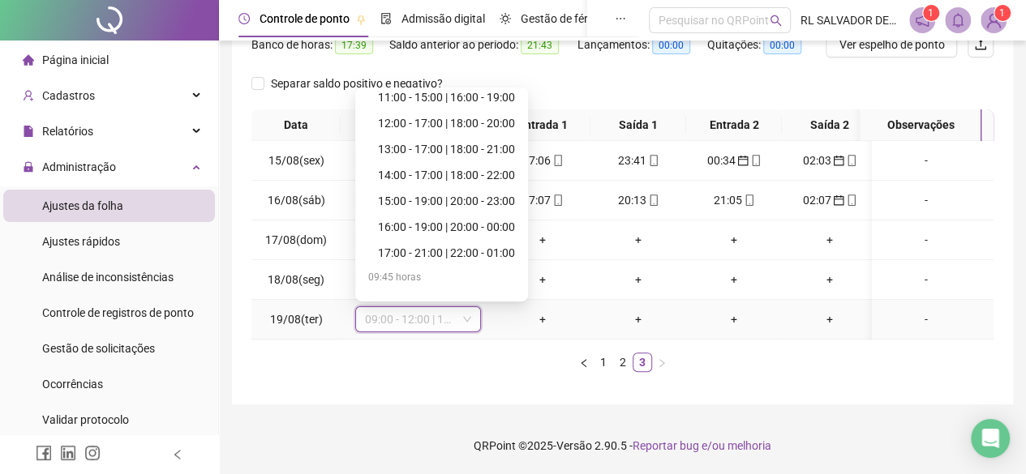
scroll to position [892, 0]
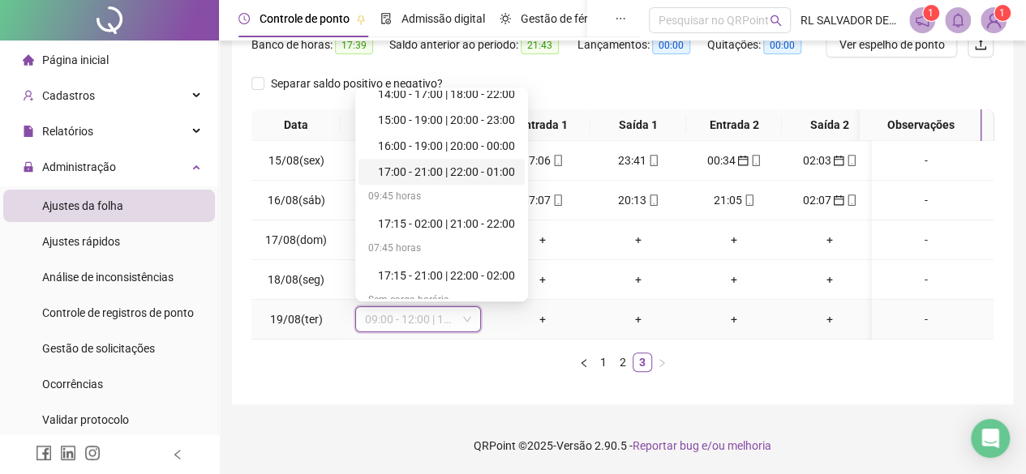
click at [467, 163] on div "17:00 - 21:00 | 22:00 - 01:00" at bounding box center [446, 172] width 137 height 18
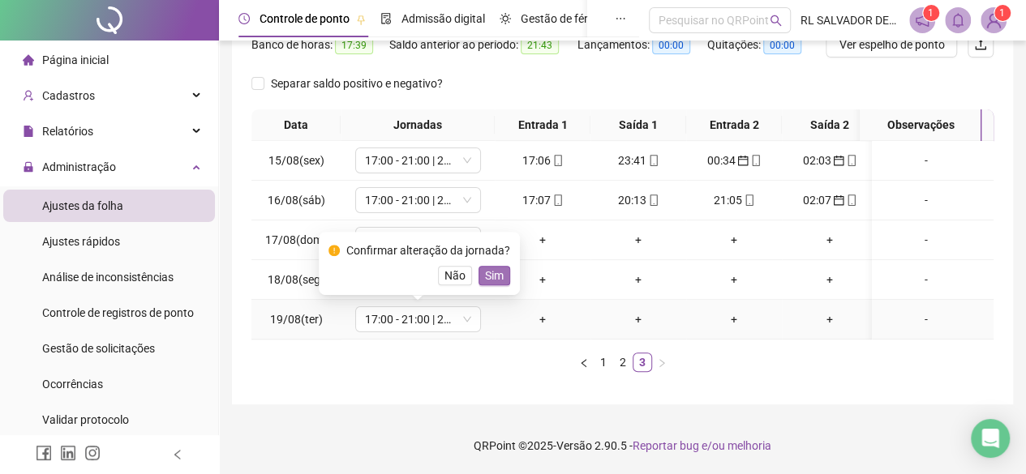
click at [492, 268] on span "Sim" at bounding box center [494, 276] width 19 height 18
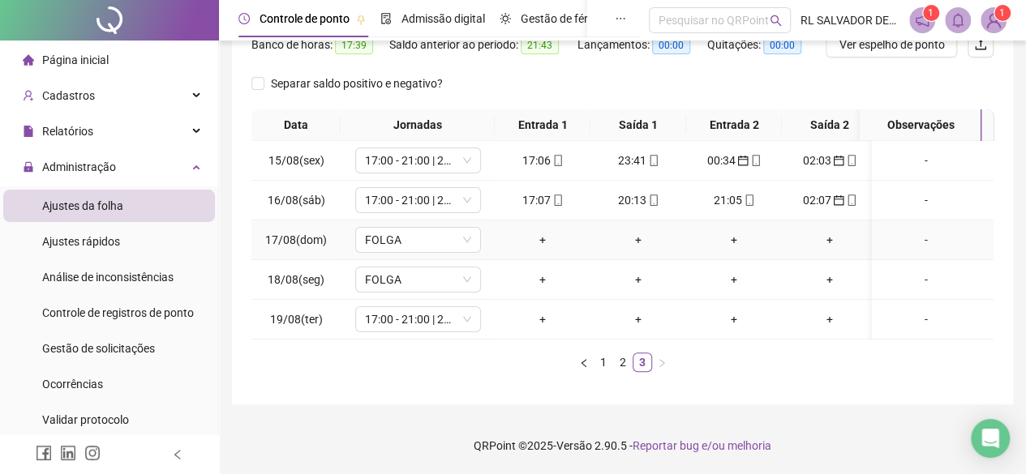
scroll to position [0, 0]
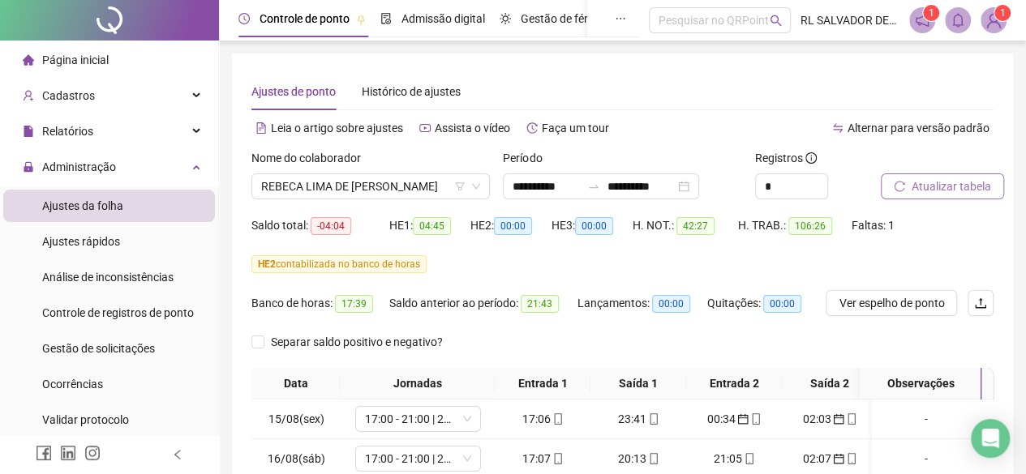
click at [935, 186] on span "Atualizar tabela" at bounding box center [951, 187] width 79 height 18
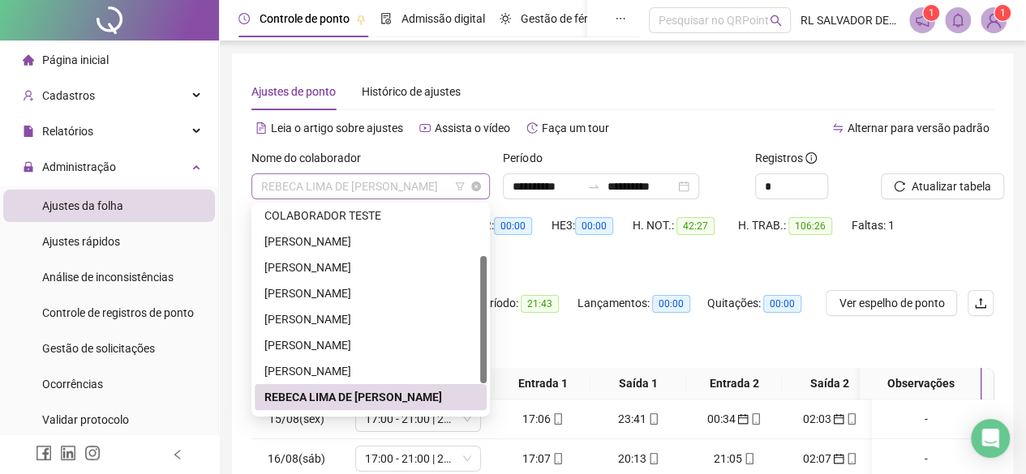
click at [444, 191] on span "REBECA LIMA DE JESUS DE SOUZA" at bounding box center [370, 186] width 219 height 24
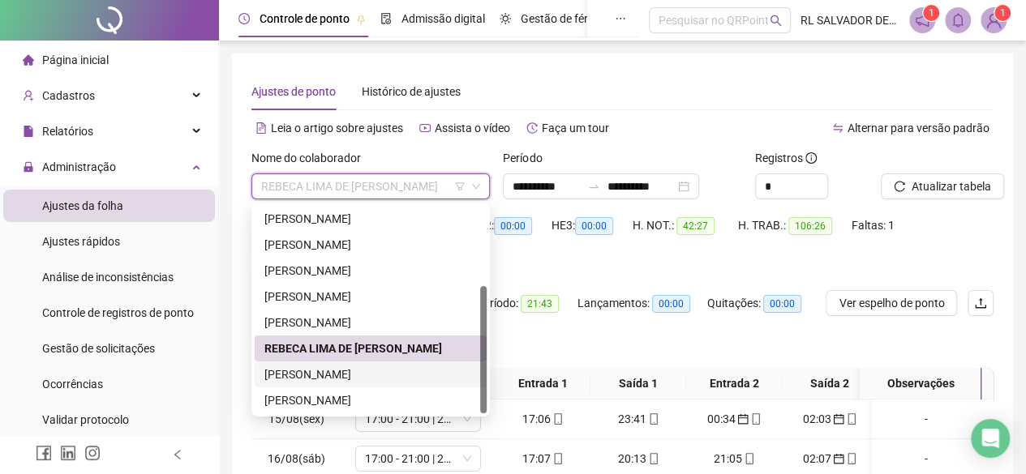
click at [360, 380] on div "TALISSON XAVIER DOS SANTOS" at bounding box center [370, 375] width 212 height 18
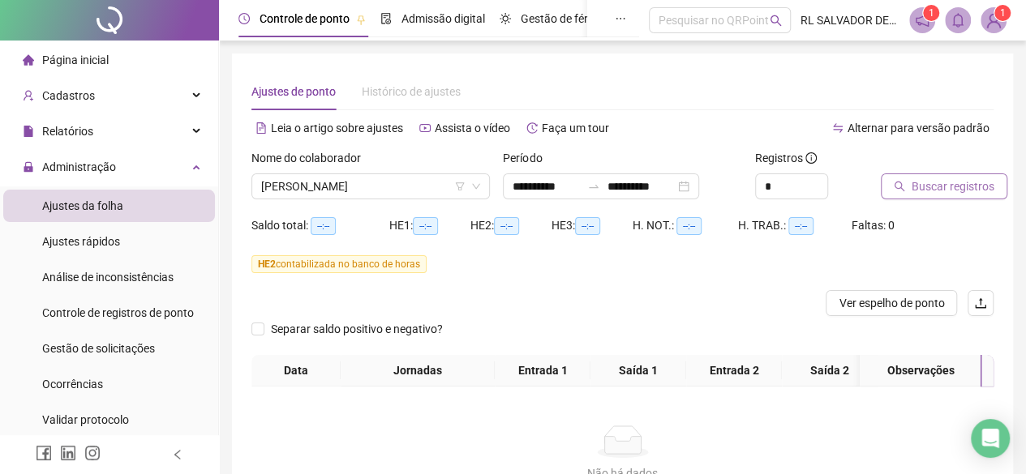
click at [918, 181] on span "Buscar registros" at bounding box center [953, 187] width 83 height 18
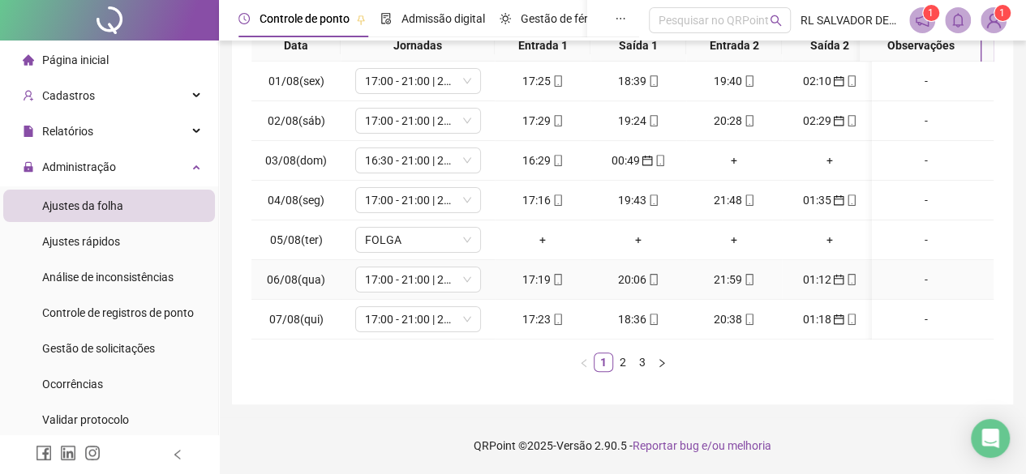
scroll to position [0, 0]
click at [639, 363] on link "3" at bounding box center [642, 363] width 18 height 18
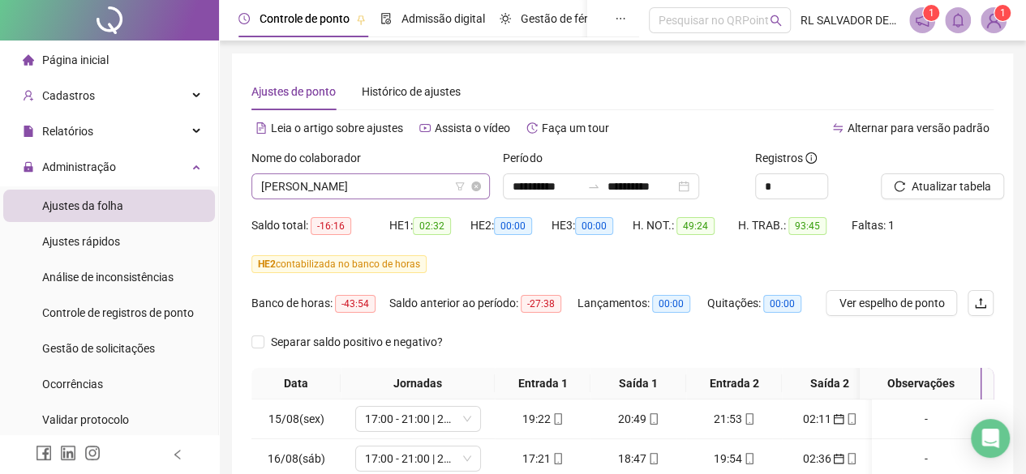
click at [442, 186] on span "TALISSON XAVIER DOS SANTOS" at bounding box center [370, 186] width 219 height 24
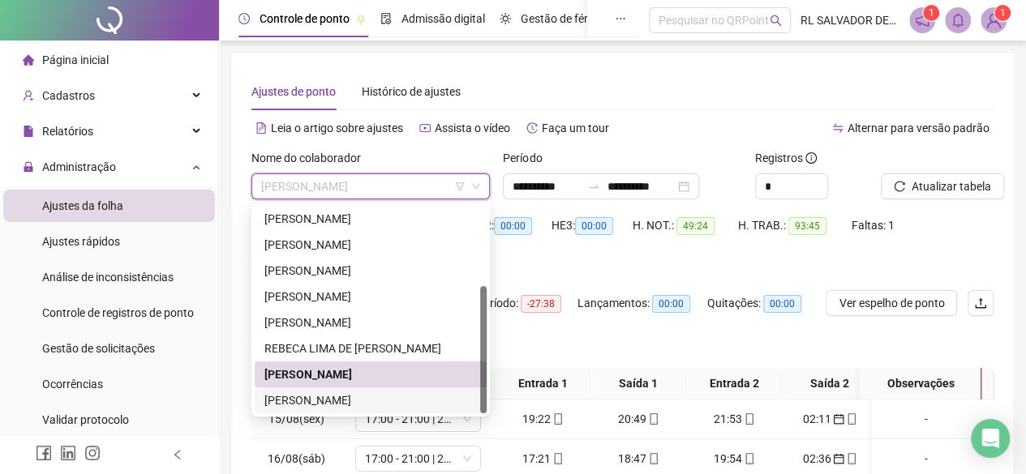
click at [371, 398] on div "VILMA GAMA BONFIM" at bounding box center [370, 401] width 212 height 18
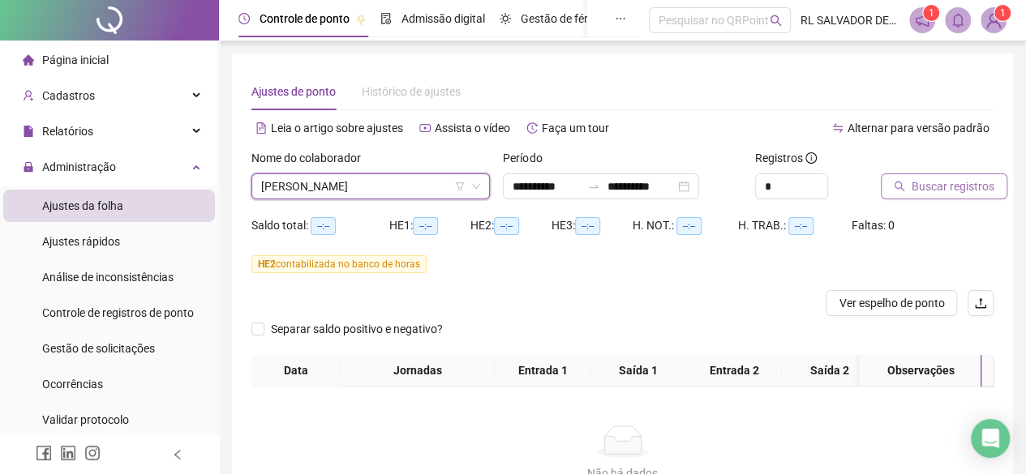
click at [986, 182] on span "Buscar registros" at bounding box center [953, 187] width 83 height 18
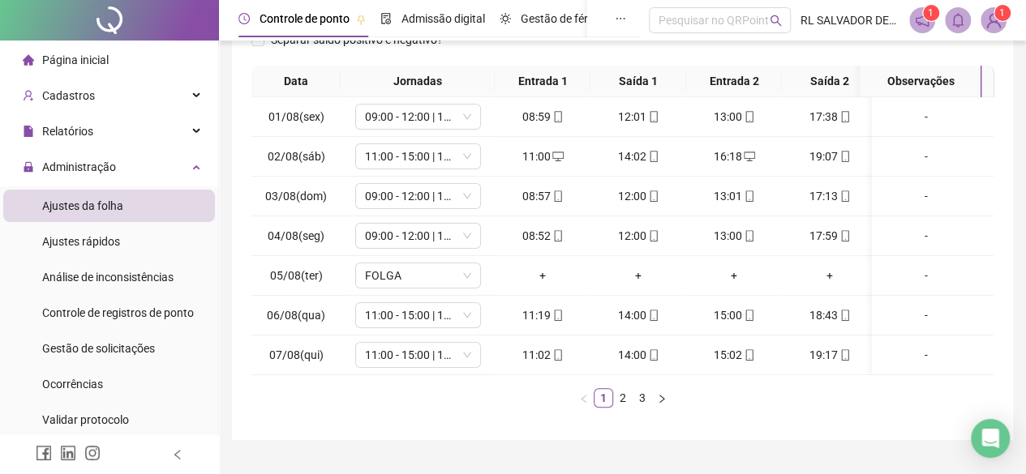
scroll to position [348, 0]
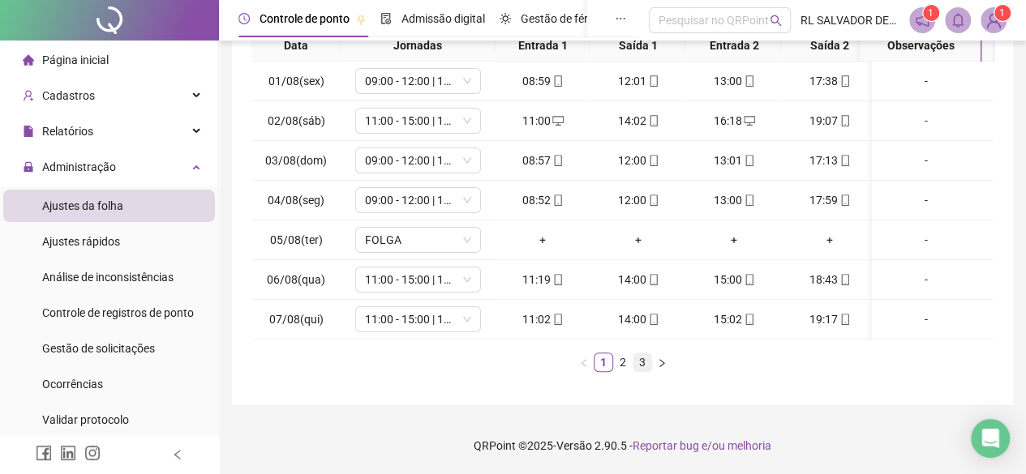
click at [636, 361] on link "3" at bounding box center [642, 363] width 18 height 18
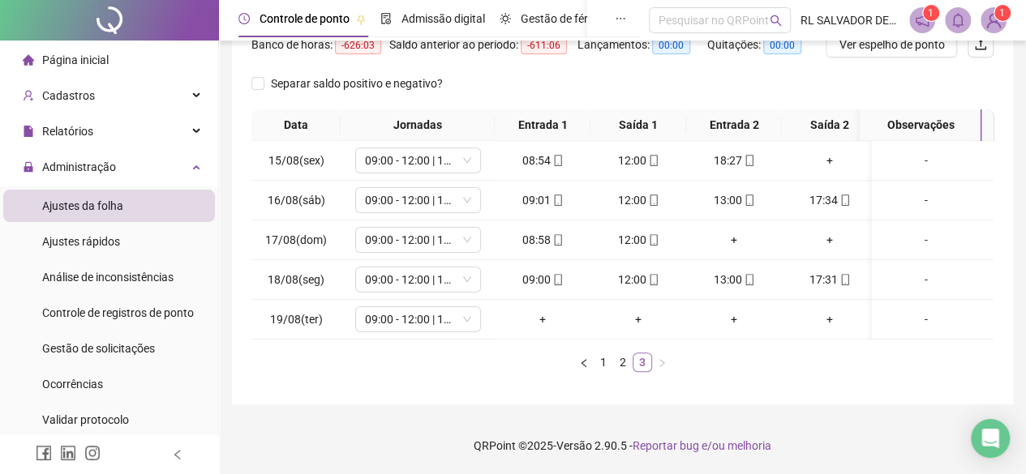
scroll to position [269, 0]
click at [453, 311] on span "09:00 - 12:00 | 13:00 - 17:30" at bounding box center [418, 319] width 106 height 24
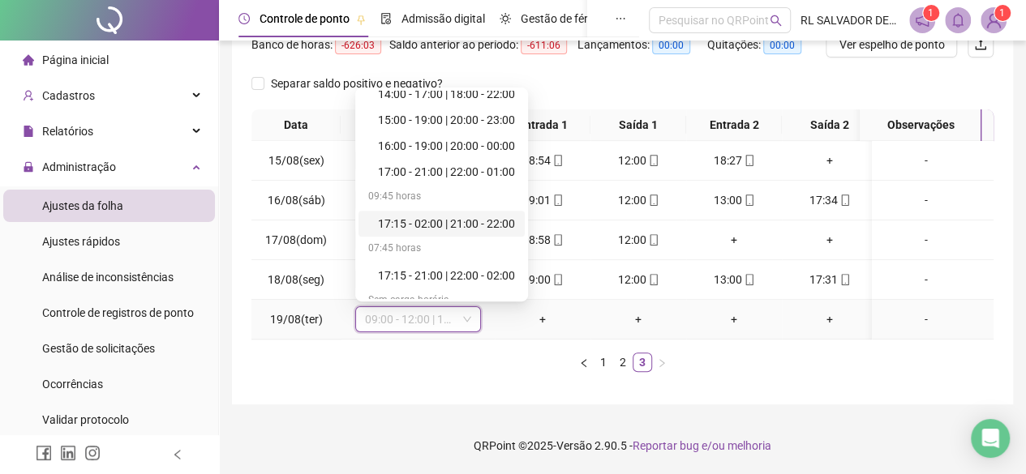
scroll to position [1038, 0]
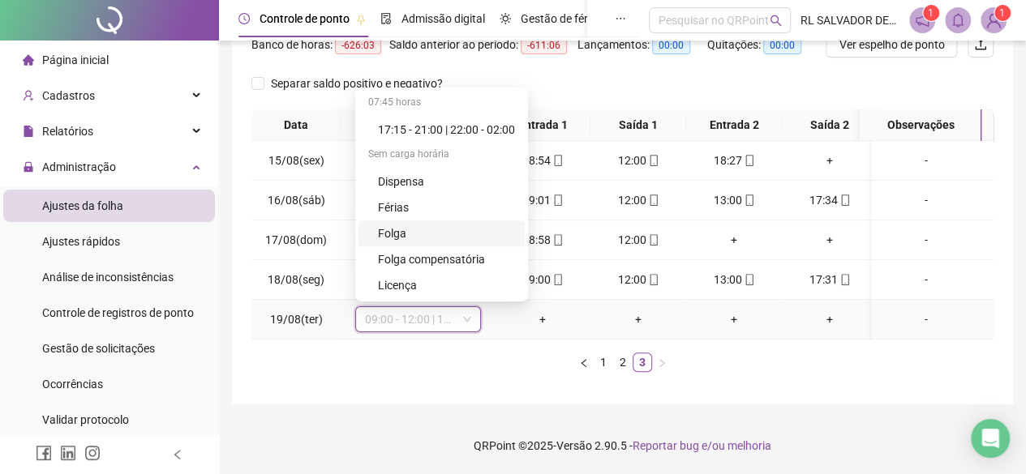
click at [401, 227] on div "Folga" at bounding box center [446, 234] width 137 height 18
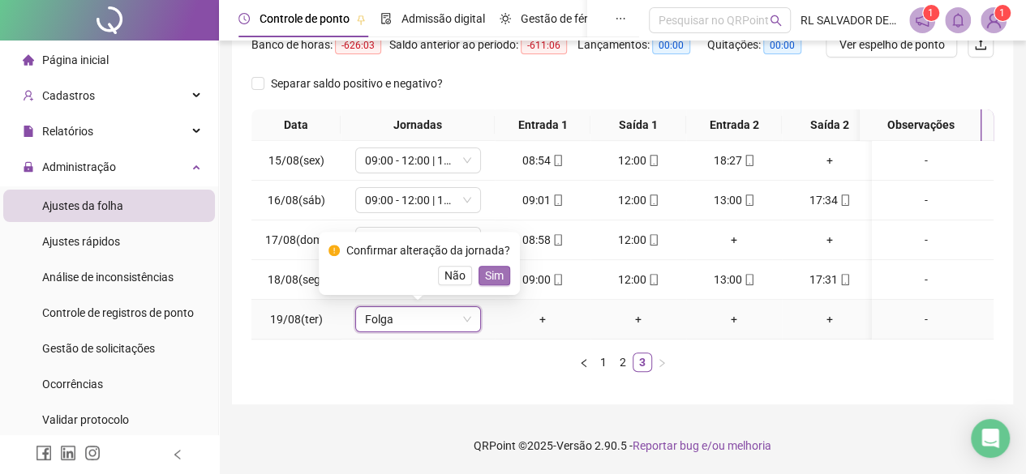
click at [498, 267] on span "Sim" at bounding box center [494, 276] width 19 height 18
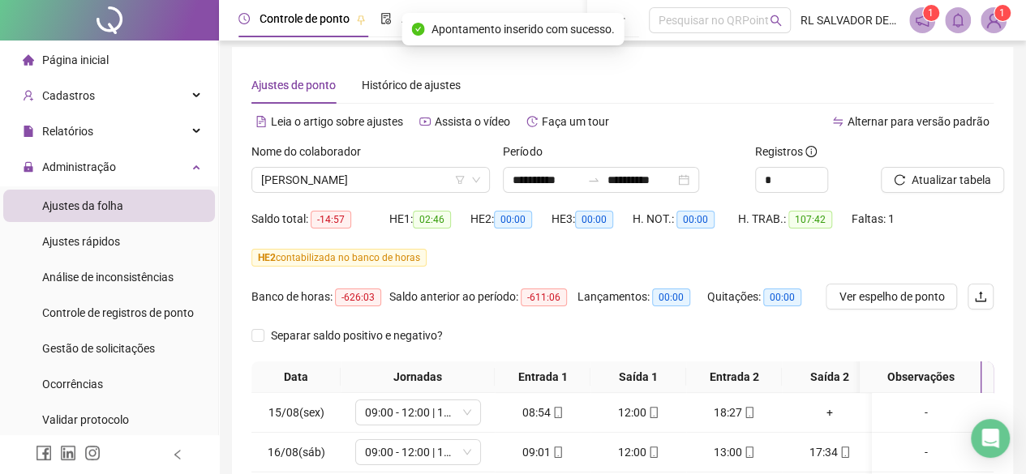
scroll to position [0, 0]
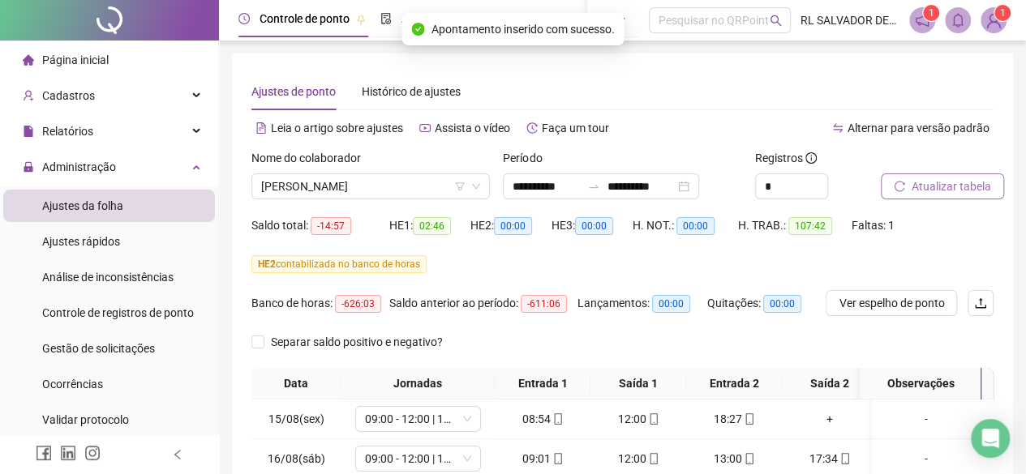
click at [946, 184] on span "Atualizar tabela" at bounding box center [951, 187] width 79 height 18
